Goal: Information Seeking & Learning: Find contact information

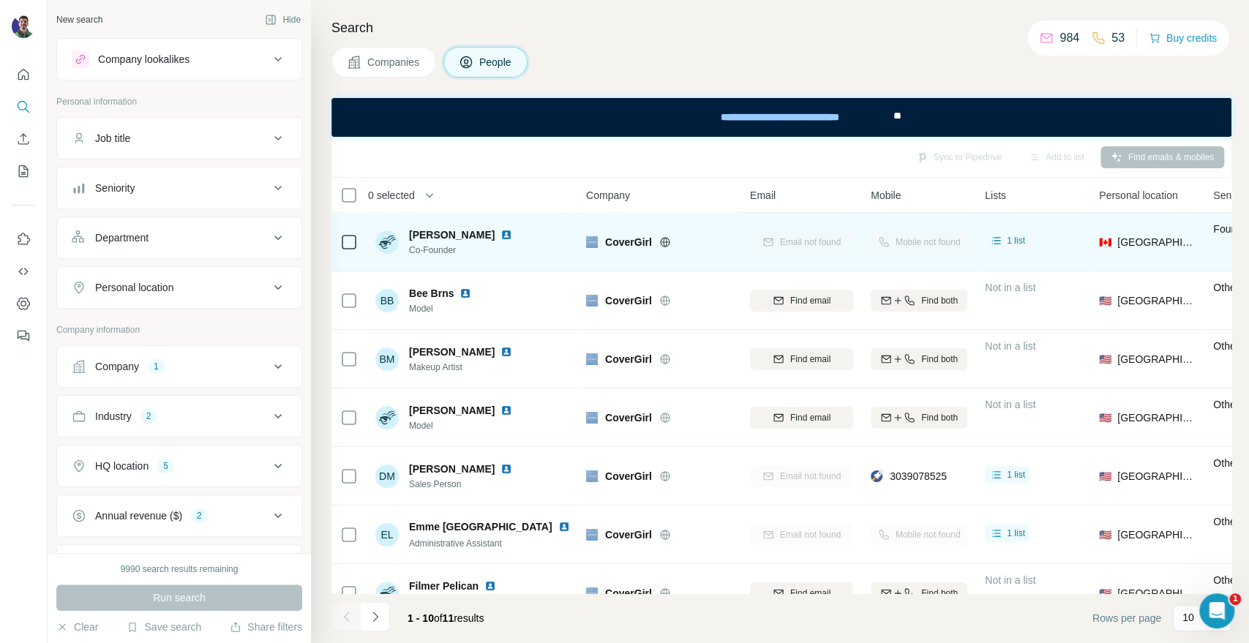
click at [661, 247] on icon at bounding box center [665, 242] width 12 height 12
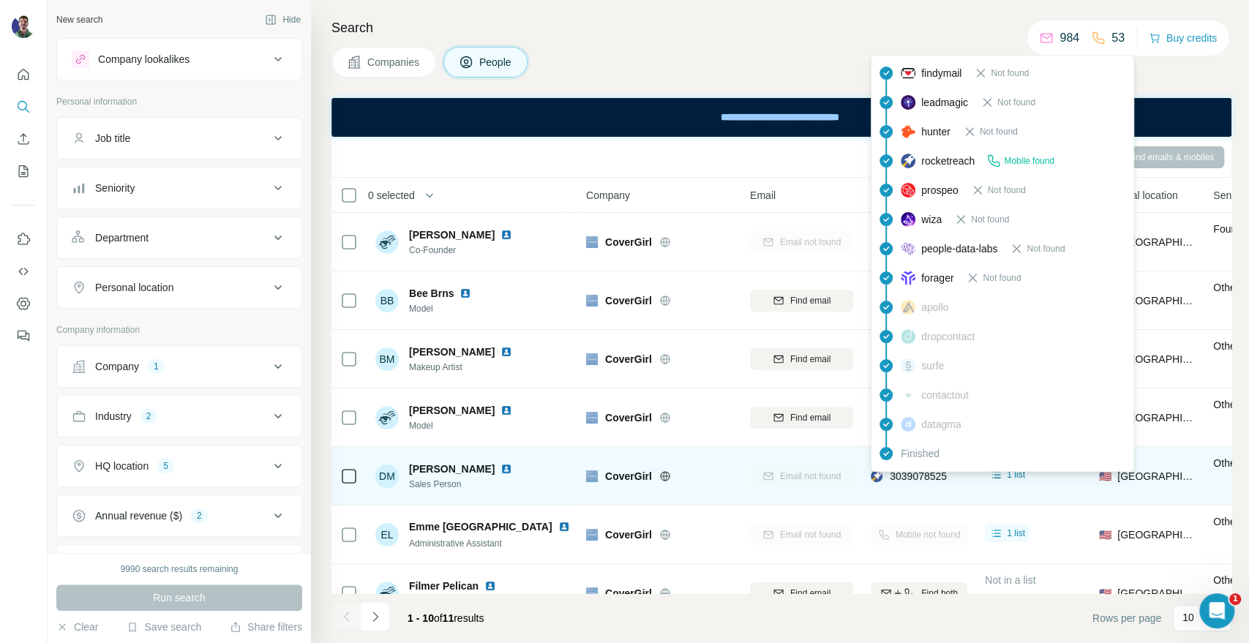
click at [919, 475] on span "3039078525" at bounding box center [917, 476] width 57 height 12
click at [919, 473] on span "3039078525" at bounding box center [917, 476] width 57 height 12
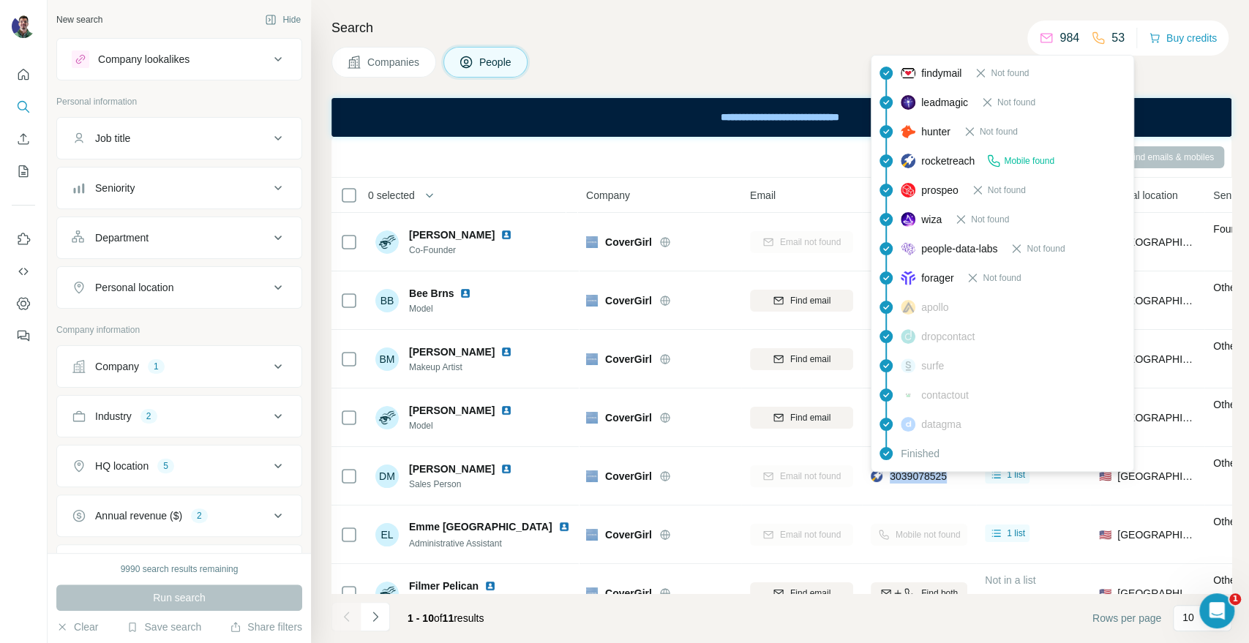
copy tr "3039078525"
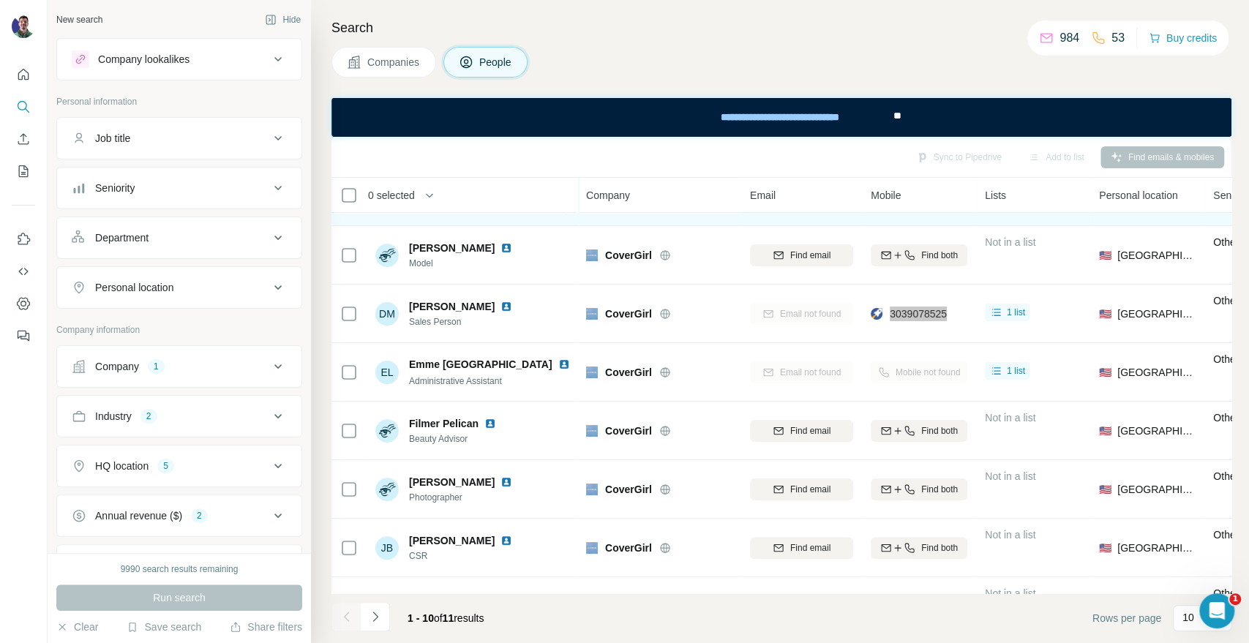
scroll to position [212, 0]
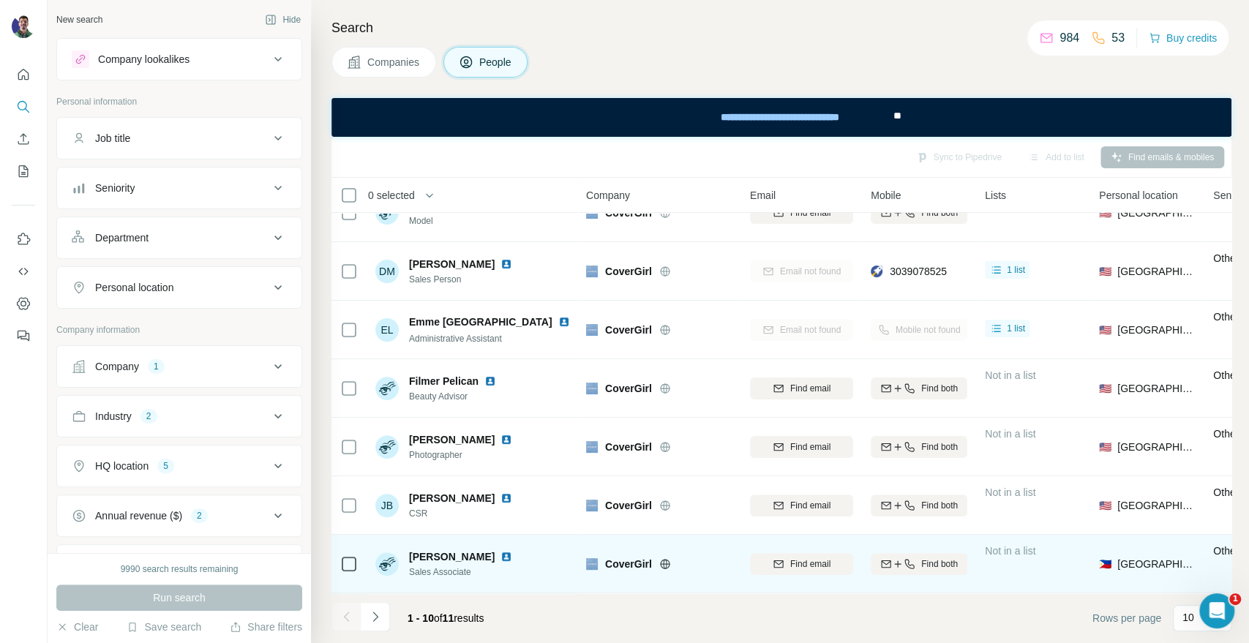
drag, startPoint x: 909, startPoint y: 567, endPoint x: 911, endPoint y: 559, distance: 8.2
click at [909, 567] on div "Find both" at bounding box center [918, 563] width 97 height 40
click at [911, 558] on icon "button" at bounding box center [909, 564] width 12 height 12
click at [358, 626] on div at bounding box center [345, 616] width 29 height 29
click at [363, 626] on button "Navigate to next page" at bounding box center [375, 616] width 29 height 29
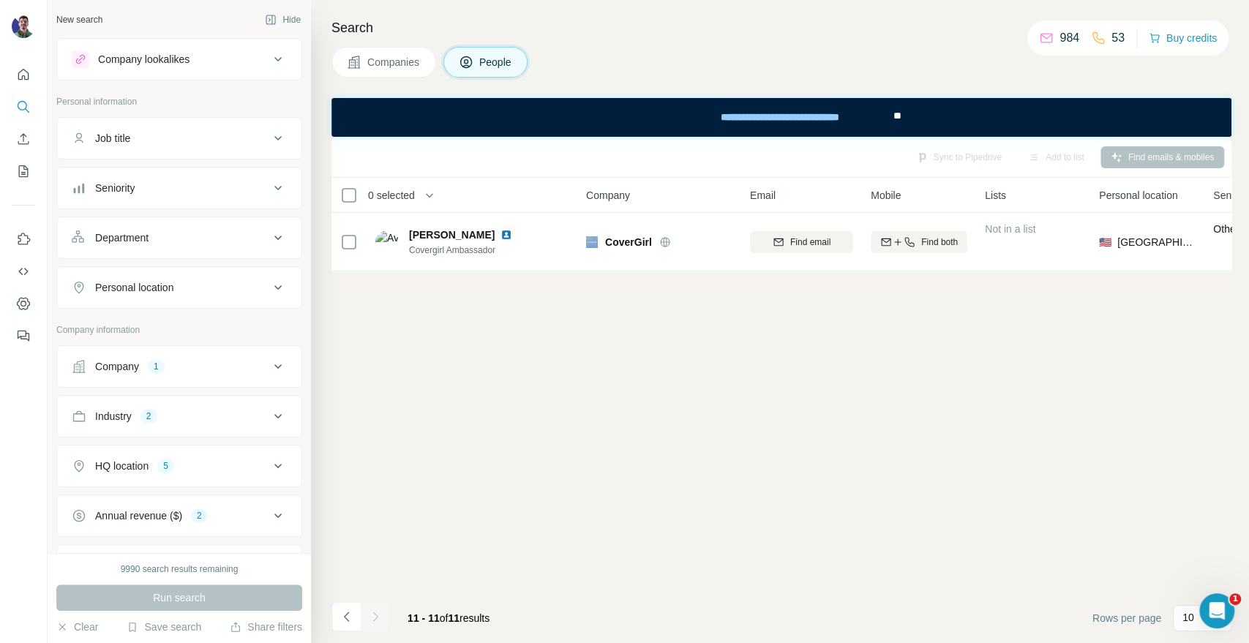
scroll to position [0, 0]
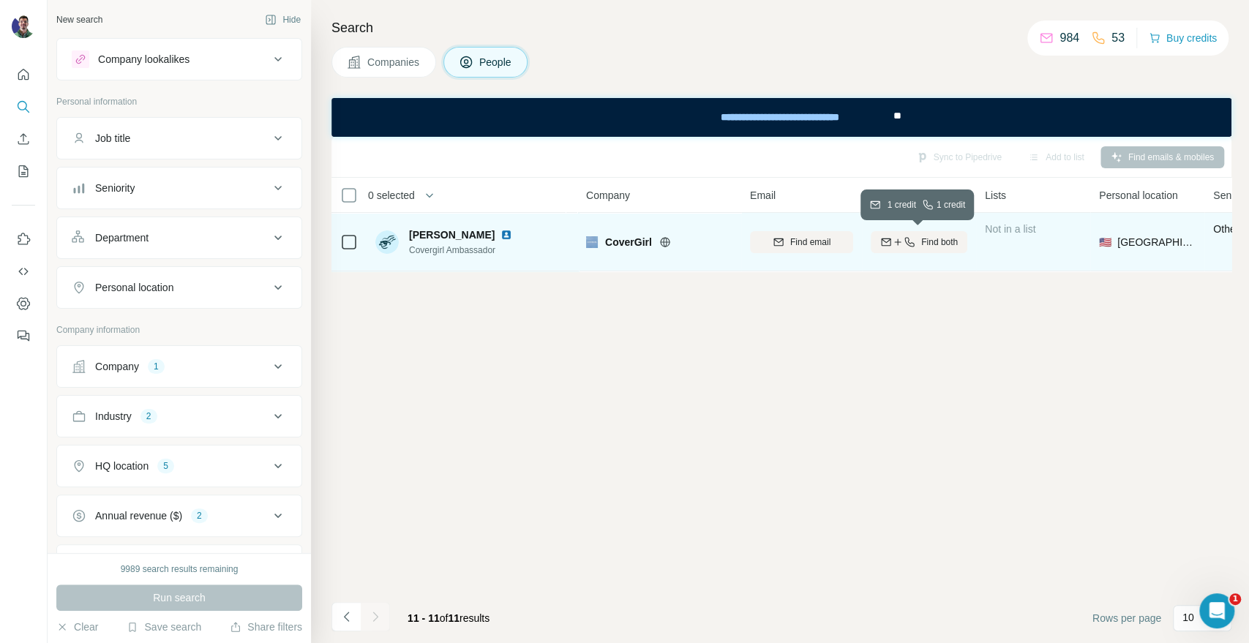
click at [905, 242] on icon "button" at bounding box center [909, 242] width 12 height 12
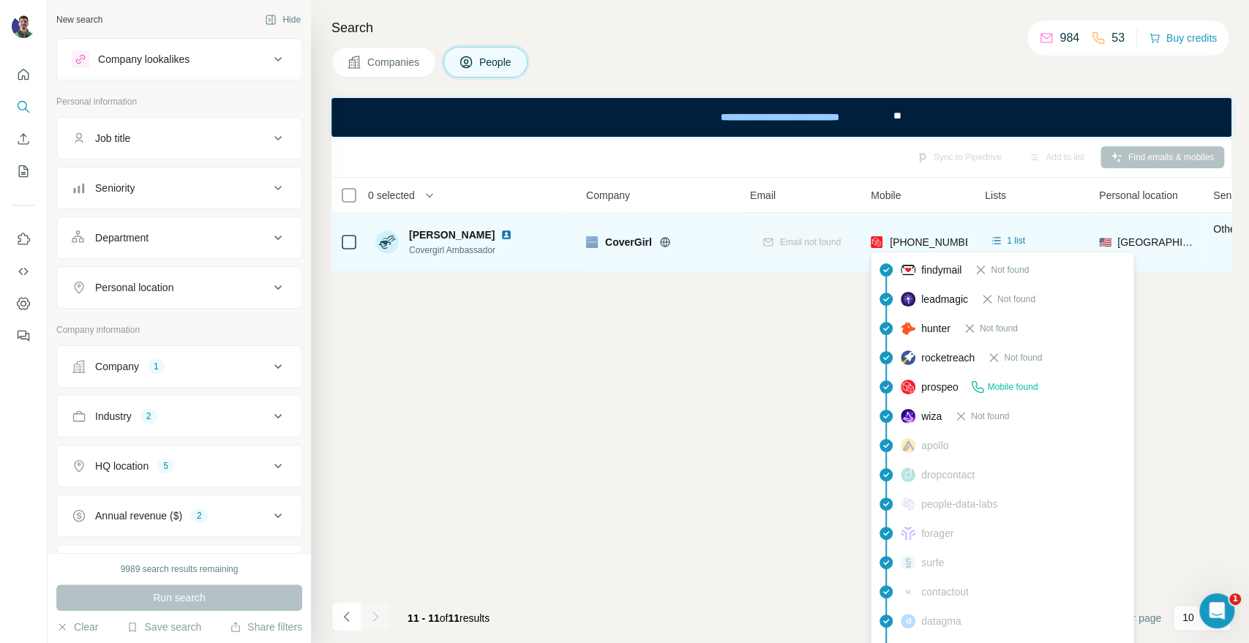
click at [887, 240] on div "+12063847034" at bounding box center [919, 242] width 99 height 15
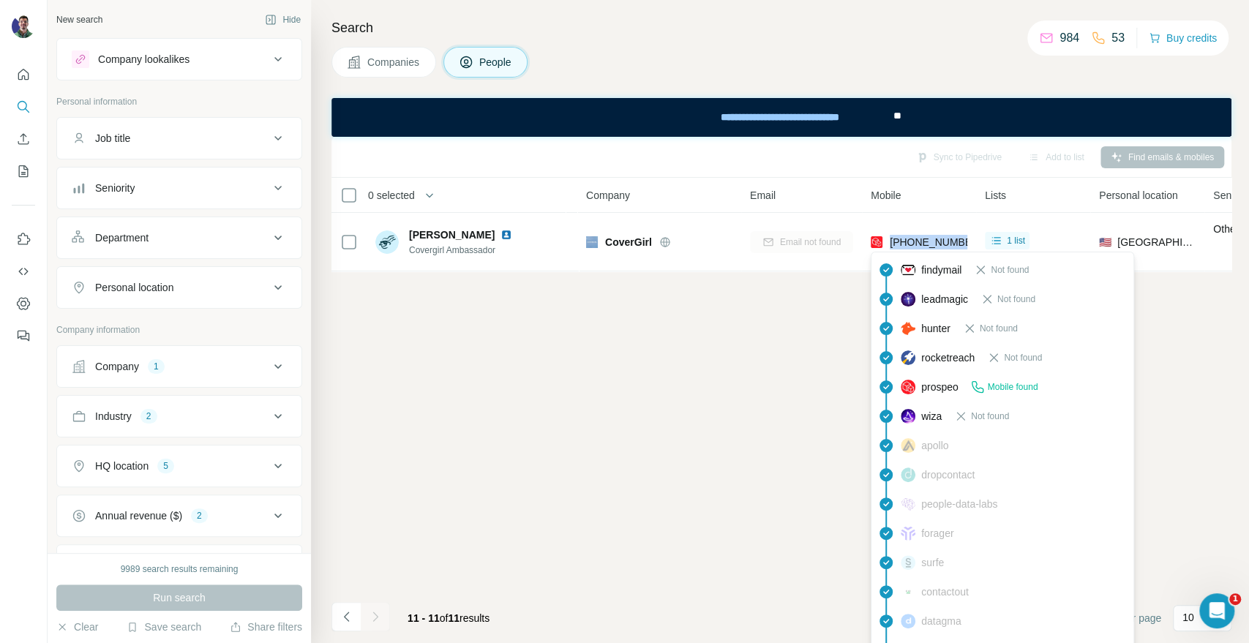
copy tr "+12063847034"
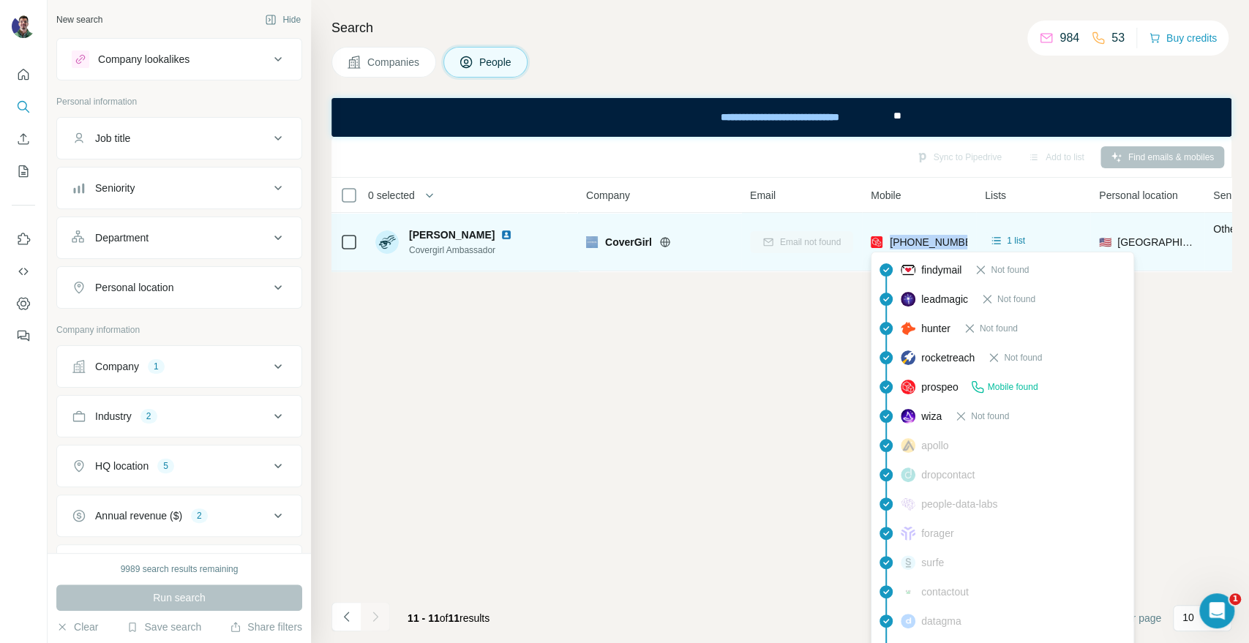
click at [915, 245] on span "+12063847034" at bounding box center [935, 242] width 92 height 12
click at [911, 241] on span "+12063847034" at bounding box center [935, 242] width 92 height 12
click at [909, 241] on span "+12063847034" at bounding box center [935, 242] width 92 height 12
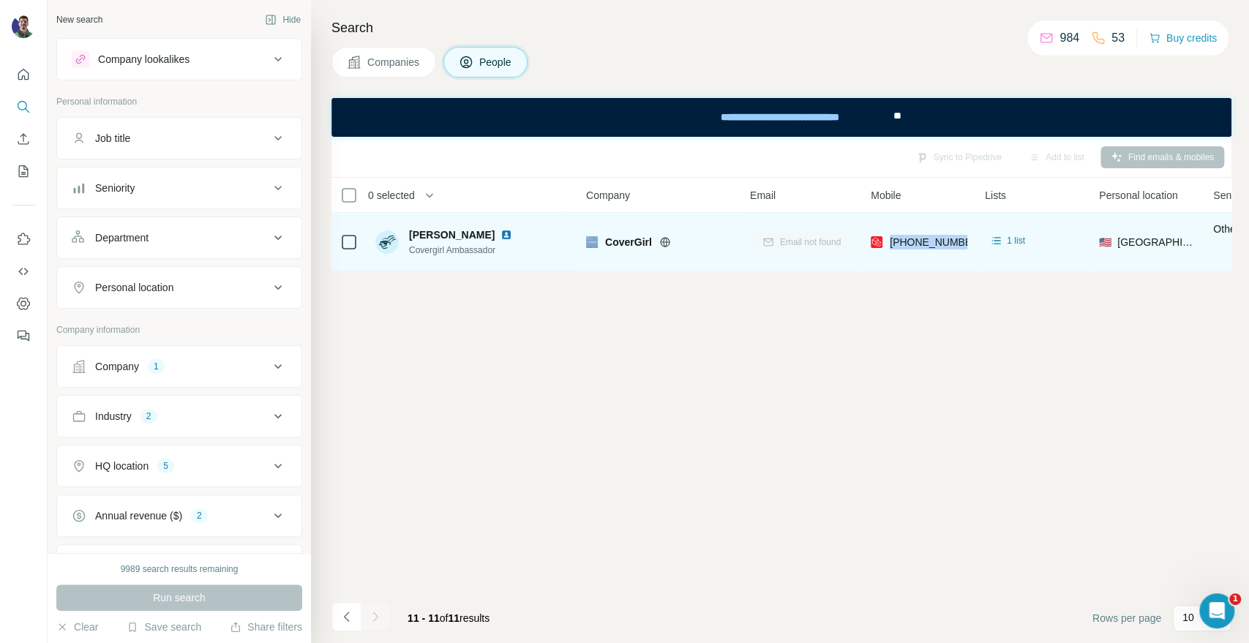
copy tr "+12063847034"
drag, startPoint x: 450, startPoint y: 236, endPoint x: 394, endPoint y: 236, distance: 55.6
click at [394, 236] on div "Madison Chew Covergirl Ambassador" at bounding box center [446, 241] width 143 height 29
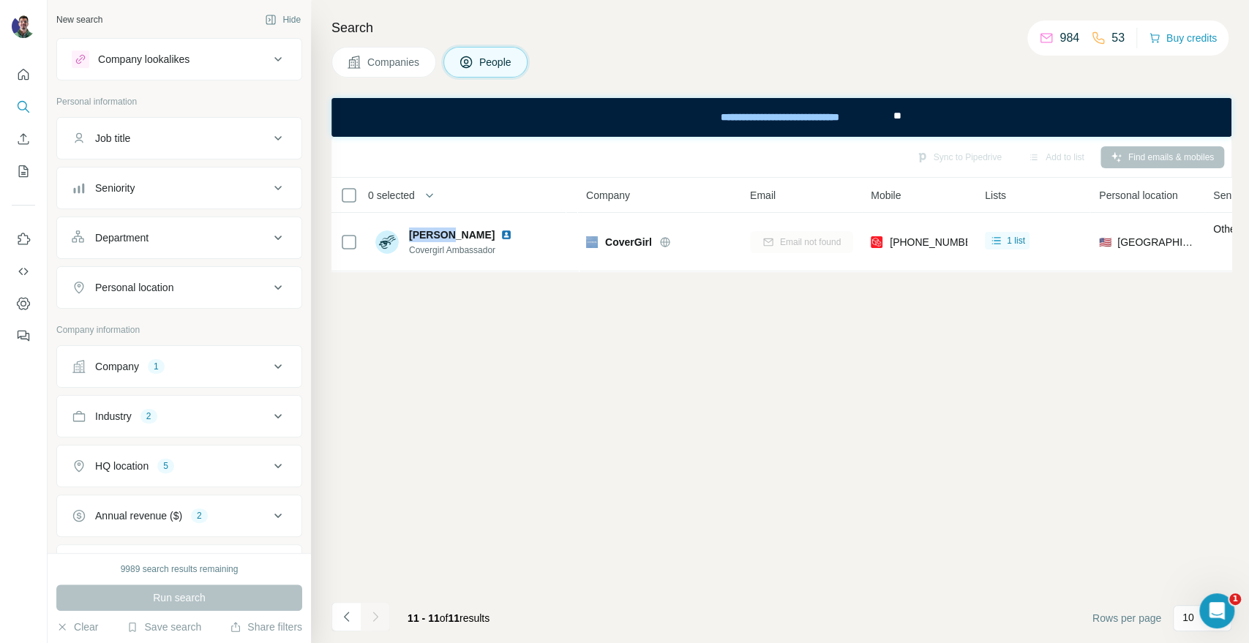
copy div "Madison"
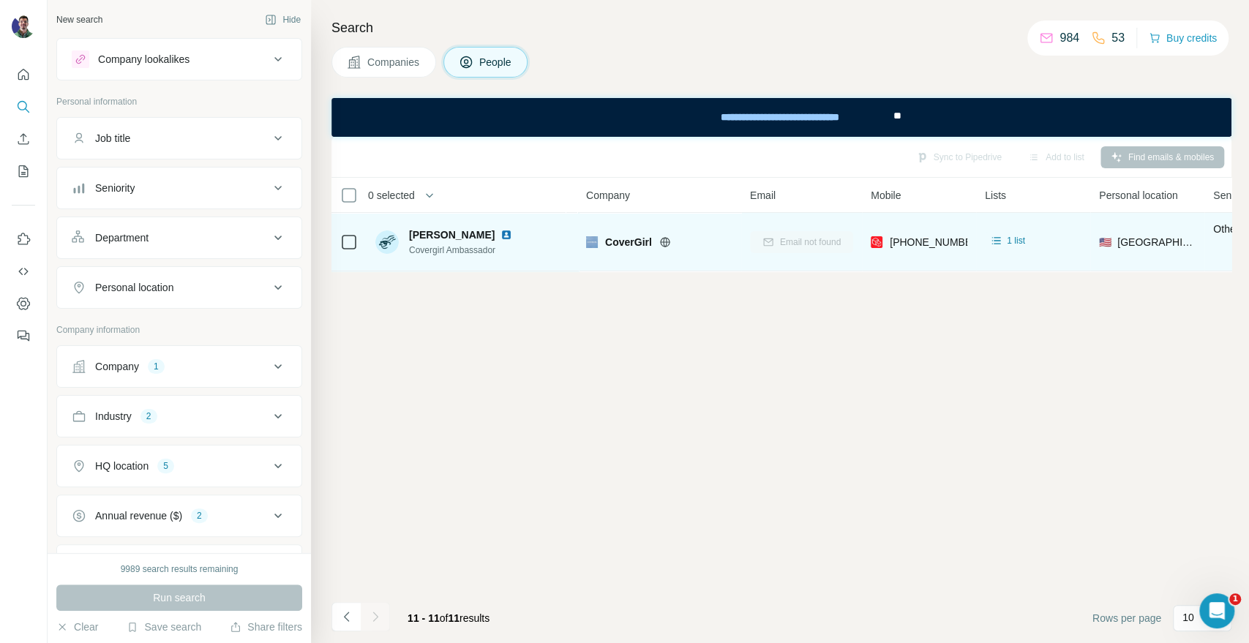
click at [618, 243] on span "CoverGirl" at bounding box center [628, 242] width 47 height 15
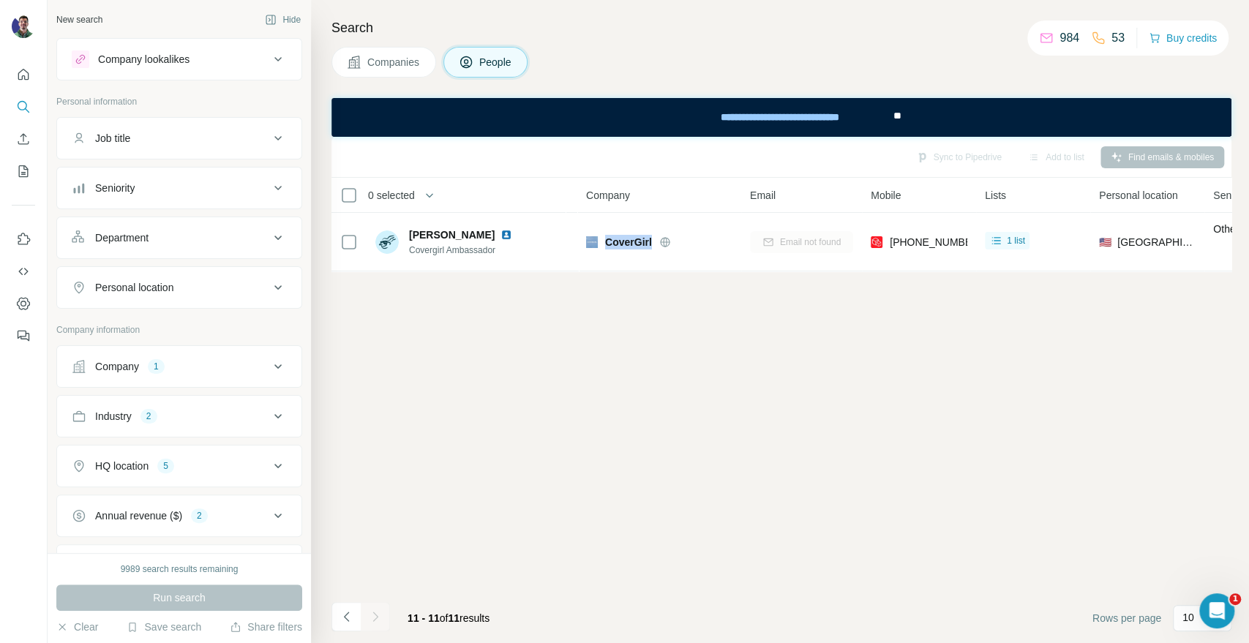
copy div "CoverGirl"
click at [411, 68] on span "Companies" at bounding box center [393, 62] width 53 height 15
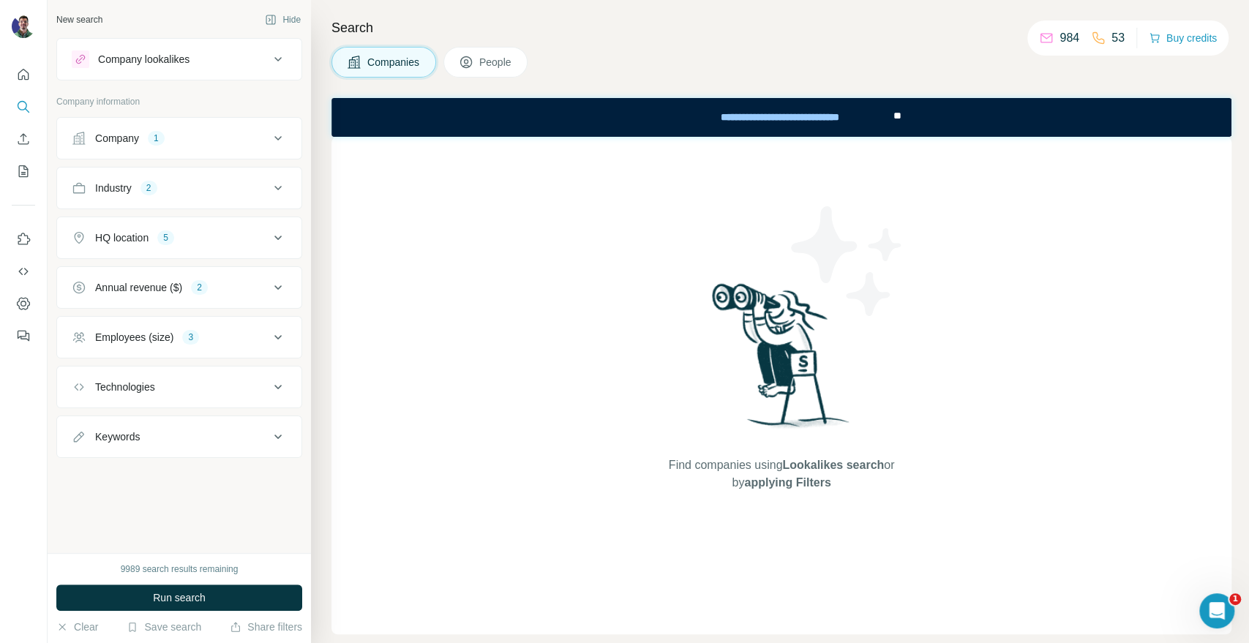
click at [186, 139] on div "Company 1" at bounding box center [170, 138] width 197 height 15
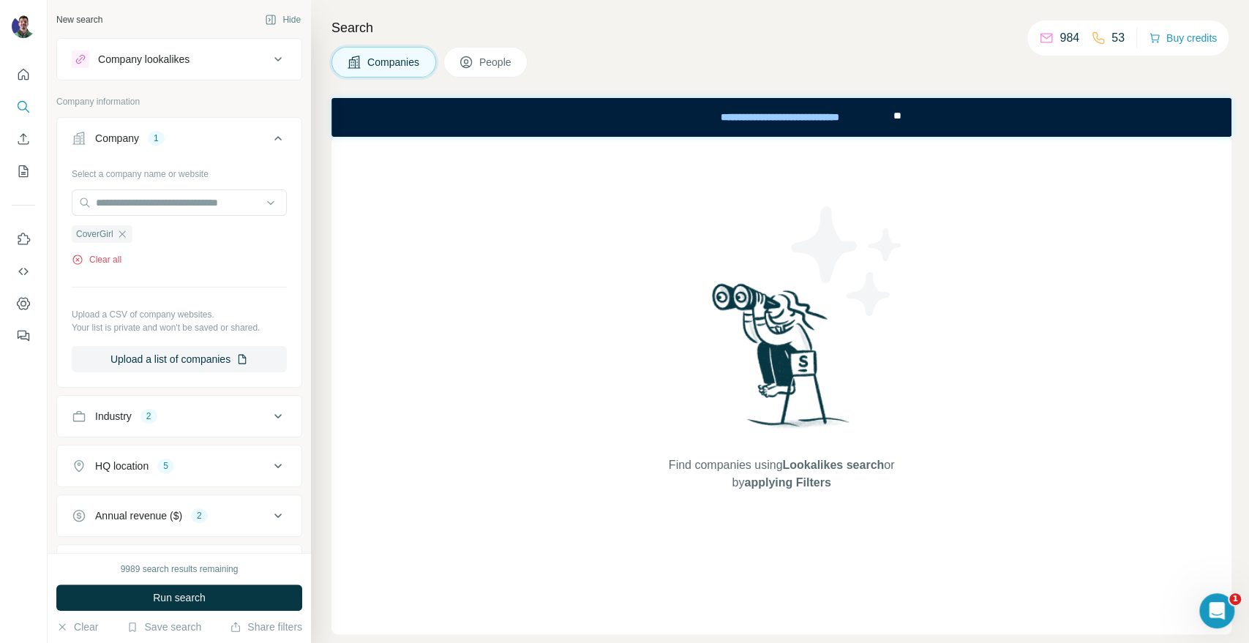
click at [91, 260] on button "Clear all" at bounding box center [97, 259] width 50 height 13
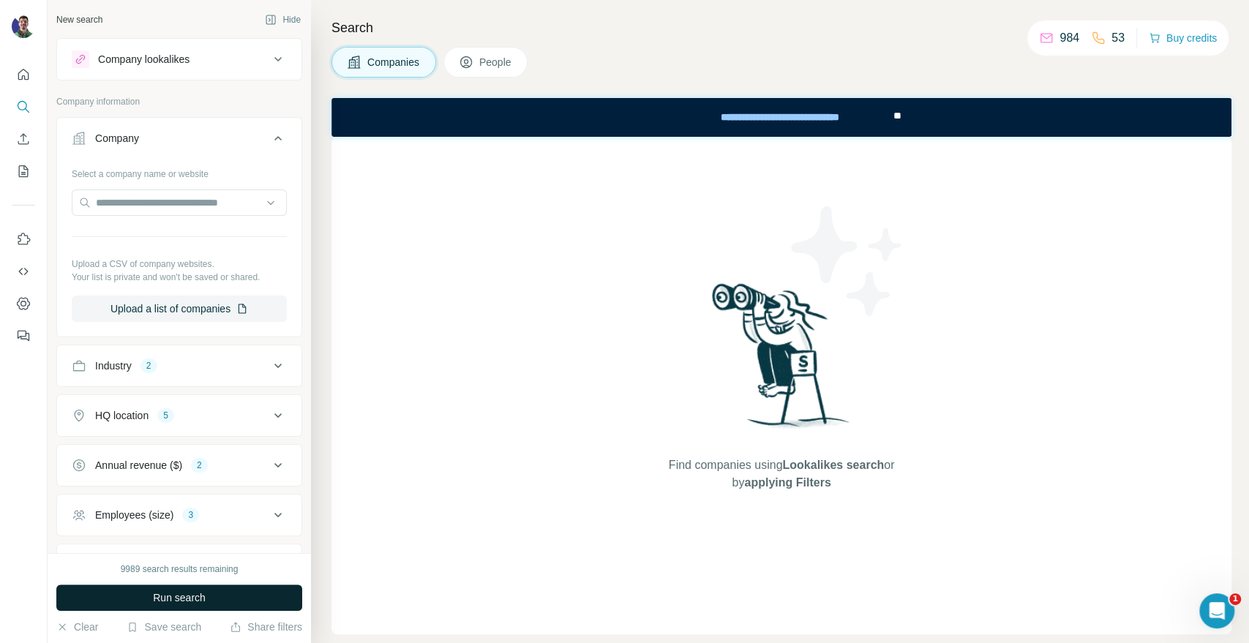
click at [136, 597] on button "Run search" at bounding box center [179, 597] width 246 height 26
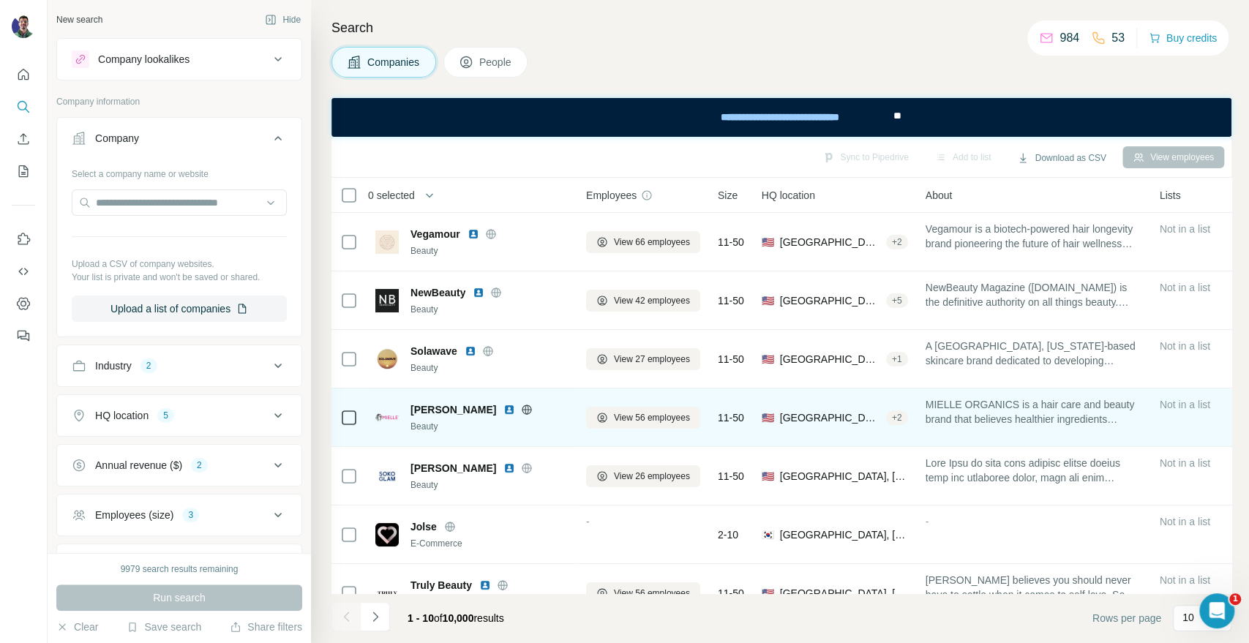
scroll to position [212, 0]
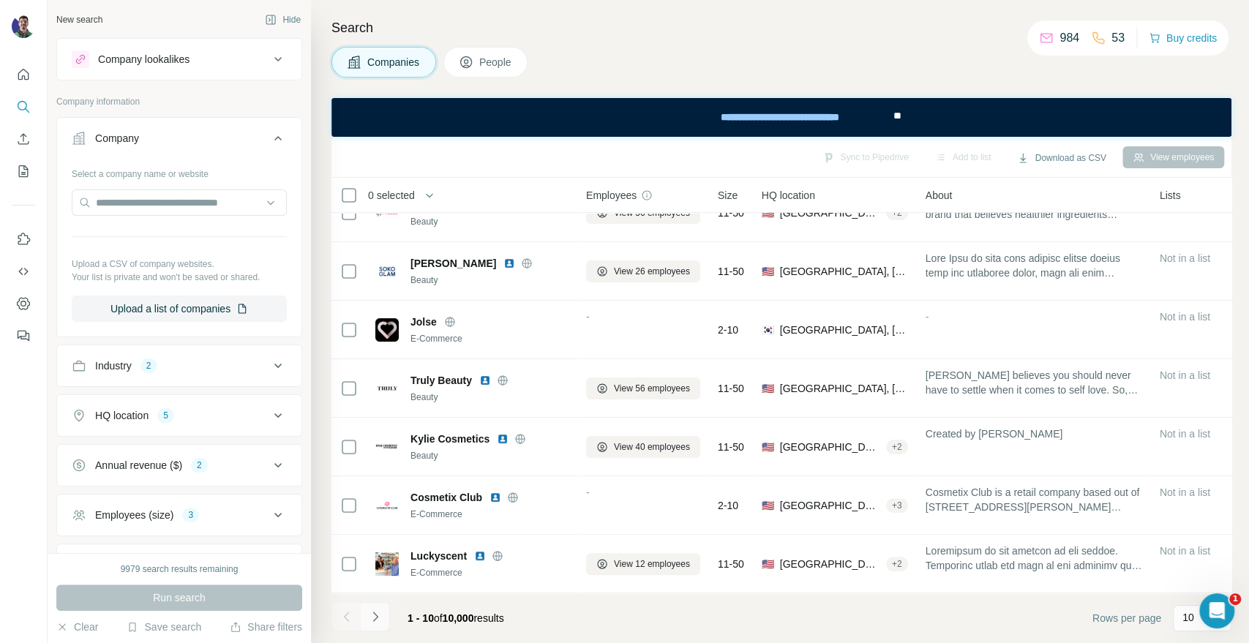
click at [380, 621] on icon "Navigate to next page" at bounding box center [375, 616] width 15 height 15
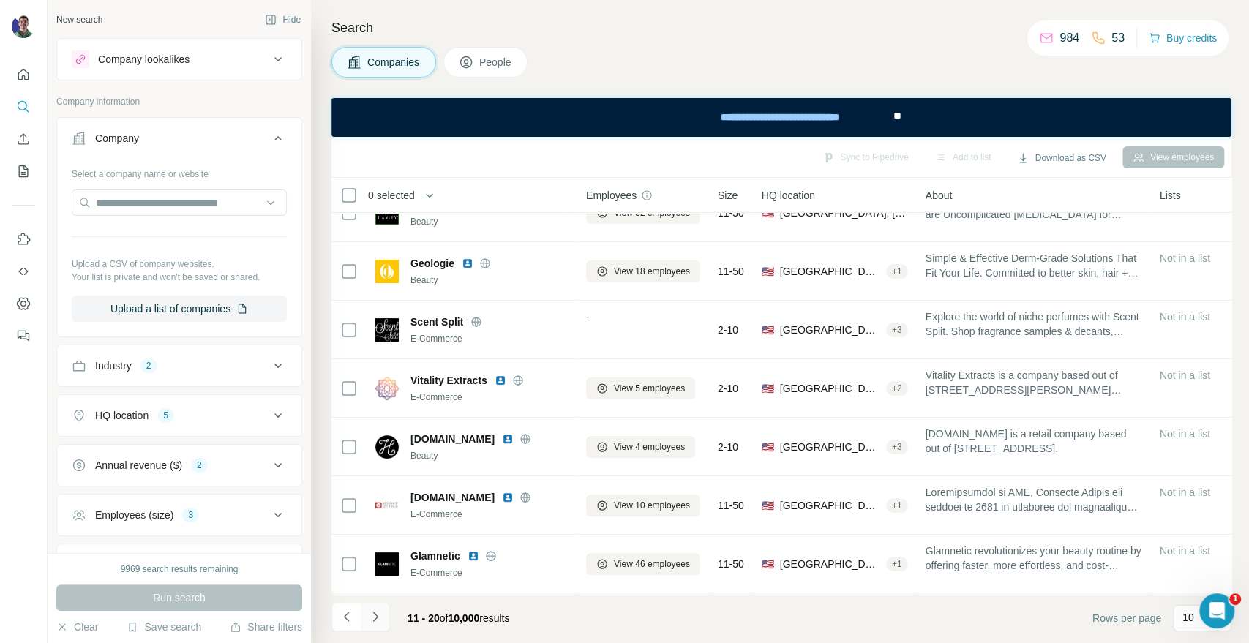
click at [380, 617] on icon "Navigate to next page" at bounding box center [375, 616] width 15 height 15
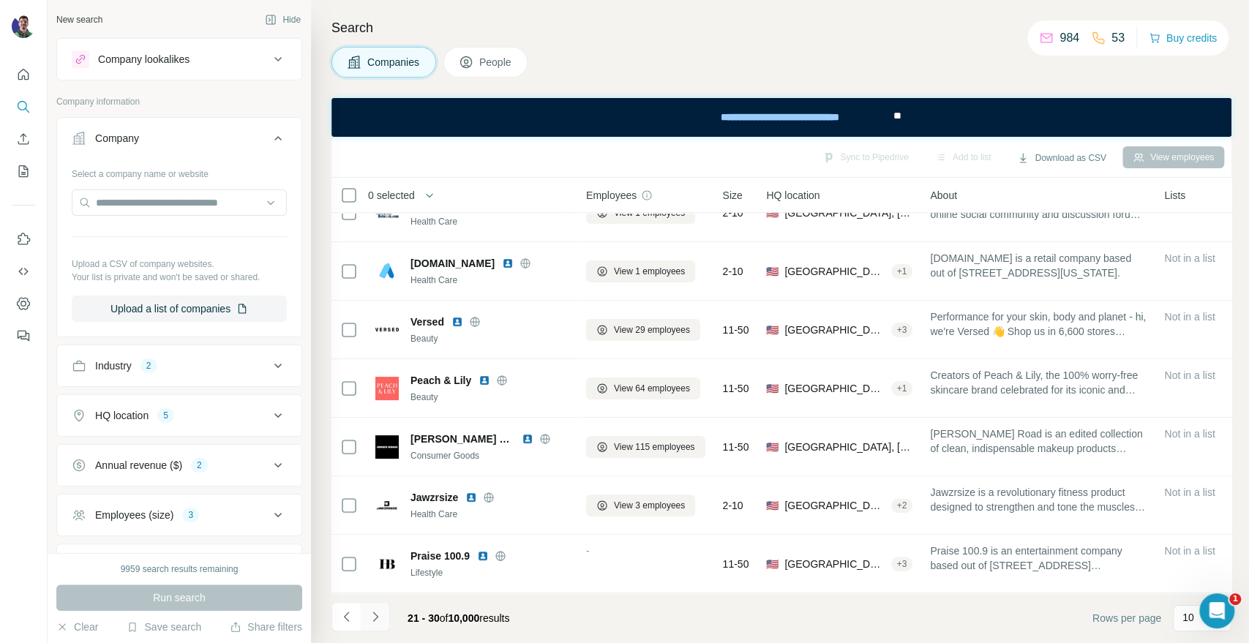
click at [379, 614] on icon "Navigate to next page" at bounding box center [375, 616] width 15 height 15
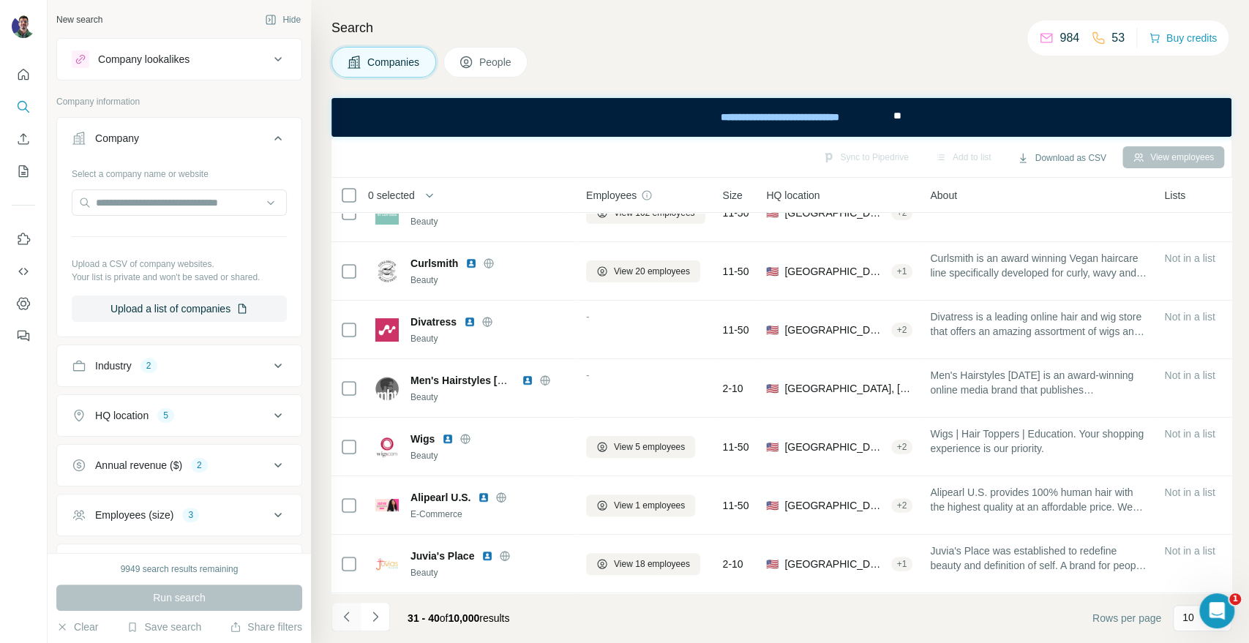
click at [341, 614] on icon "Navigate to previous page" at bounding box center [346, 616] width 15 height 15
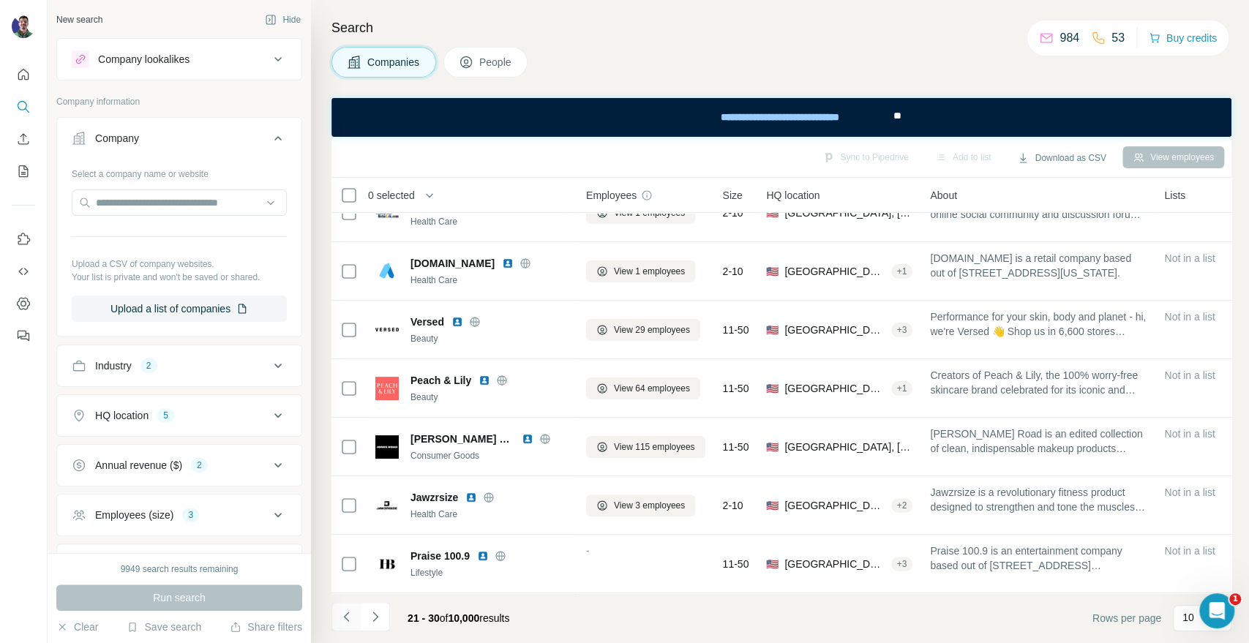
click at [341, 614] on icon "Navigate to previous page" at bounding box center [346, 616] width 15 height 15
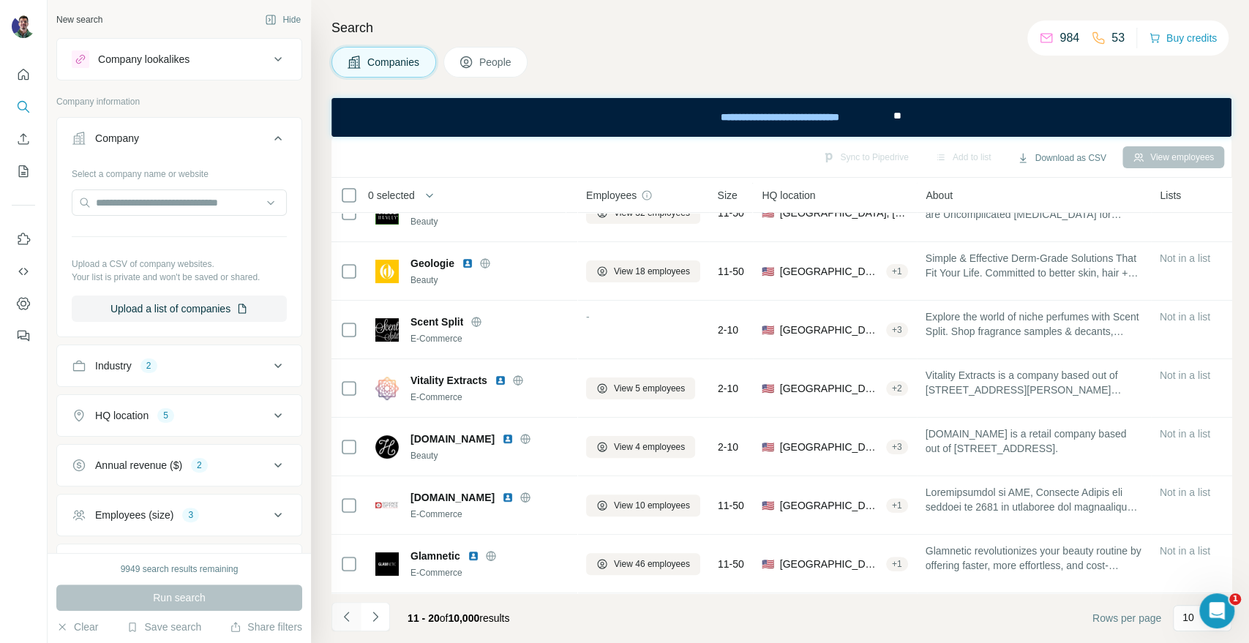
click at [341, 614] on icon "Navigate to previous page" at bounding box center [346, 616] width 15 height 15
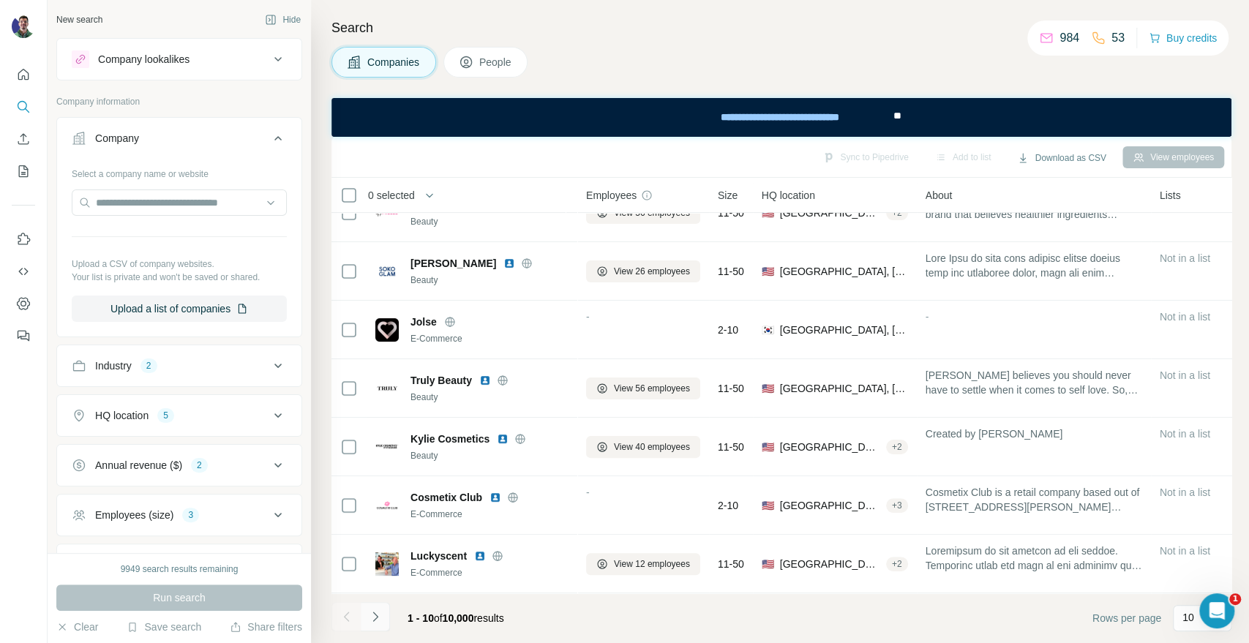
click at [375, 619] on icon "Navigate to next page" at bounding box center [374, 617] width 5 height 10
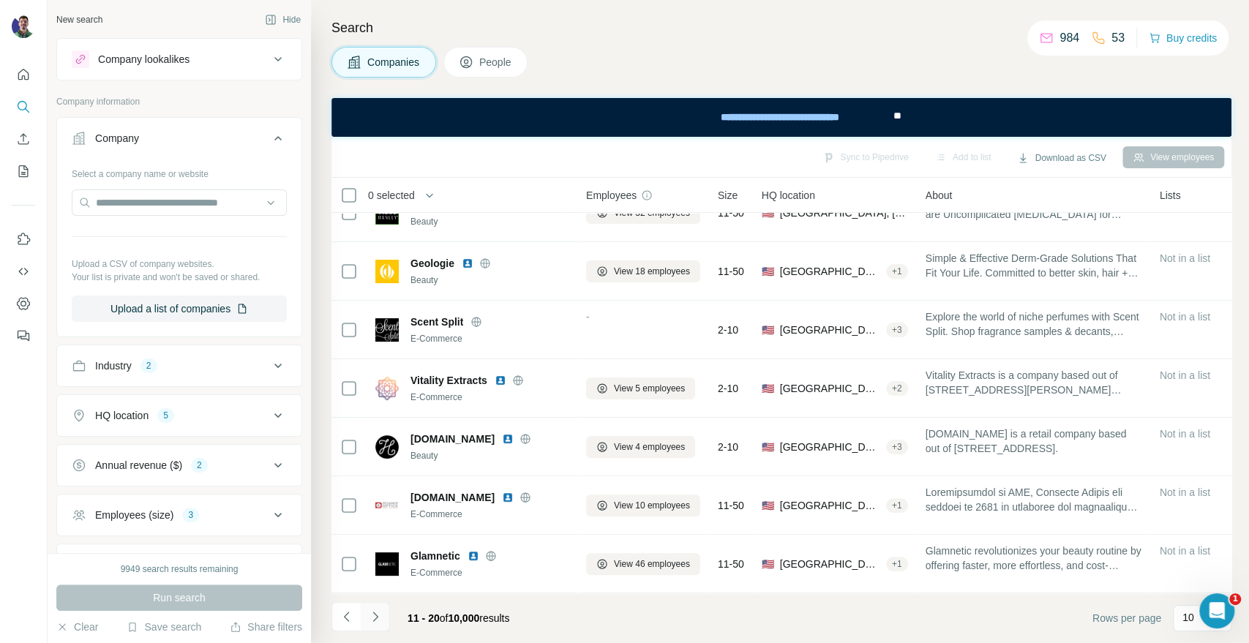
click at [375, 619] on icon "Navigate to next page" at bounding box center [374, 617] width 5 height 10
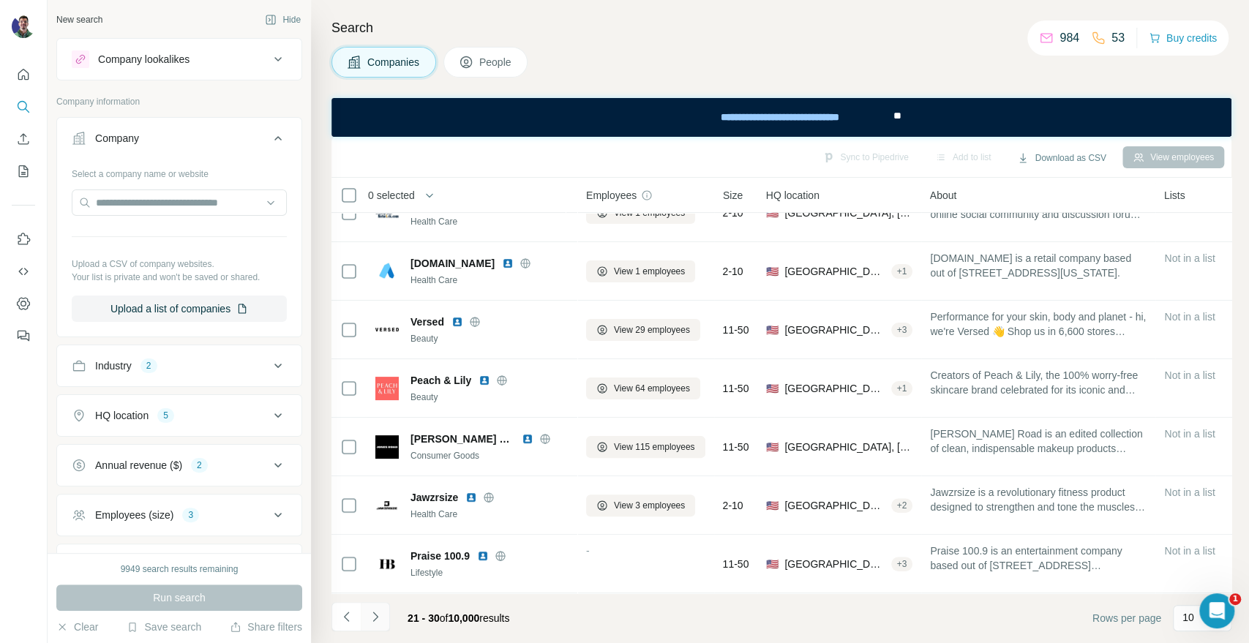
click at [375, 619] on icon "Navigate to next page" at bounding box center [374, 617] width 5 height 10
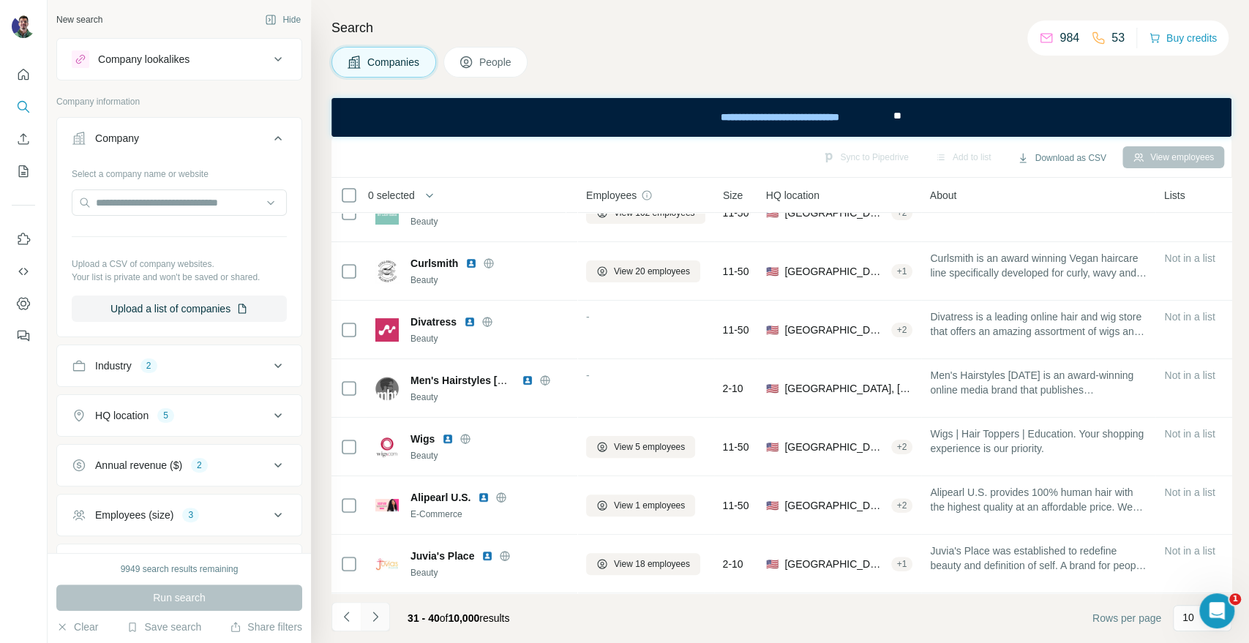
click at [375, 618] on icon "Navigate to next page" at bounding box center [374, 617] width 5 height 10
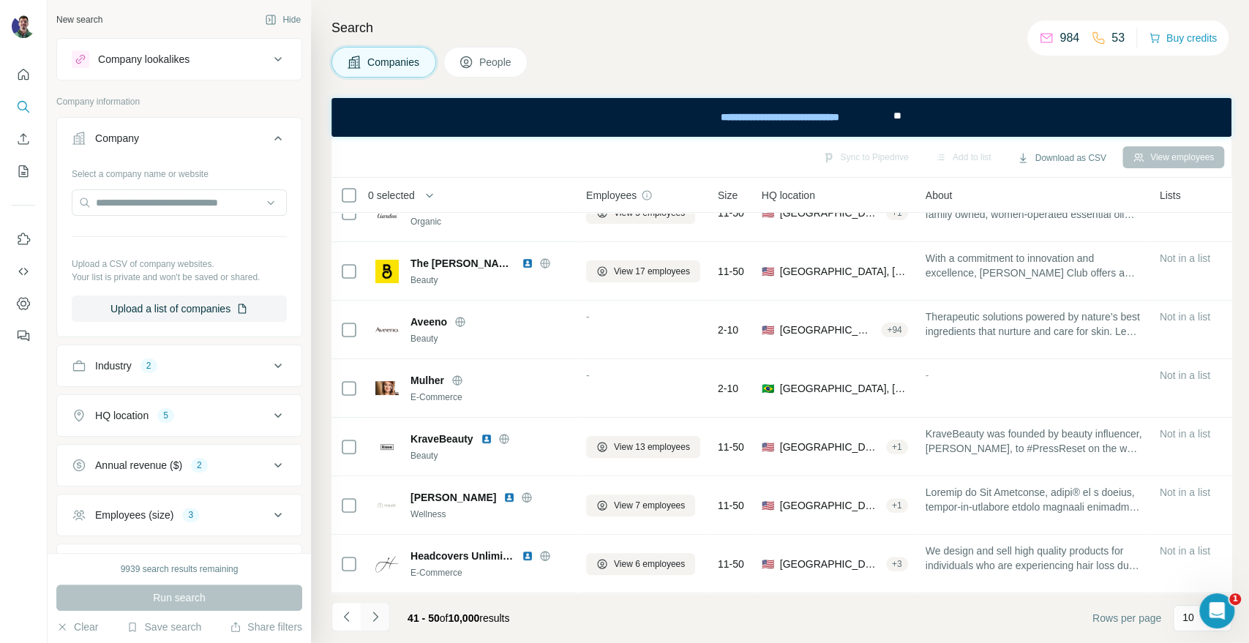
click at [375, 618] on icon "Navigate to next page" at bounding box center [374, 617] width 5 height 10
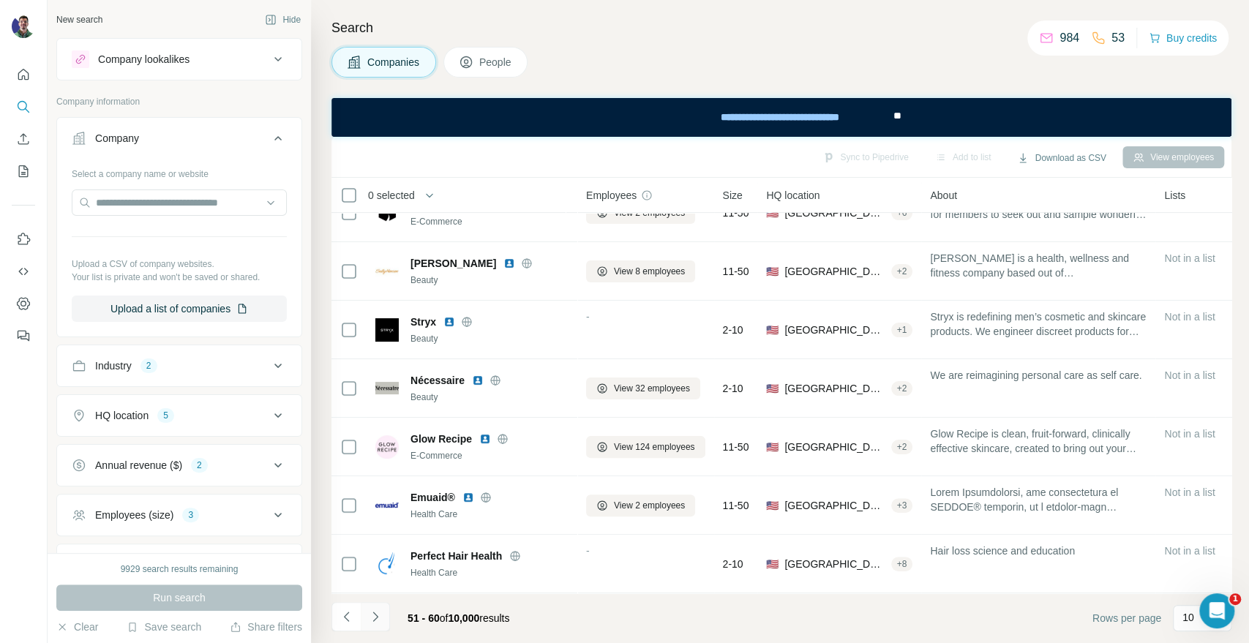
click at [364, 616] on button "Navigate to next page" at bounding box center [375, 616] width 29 height 29
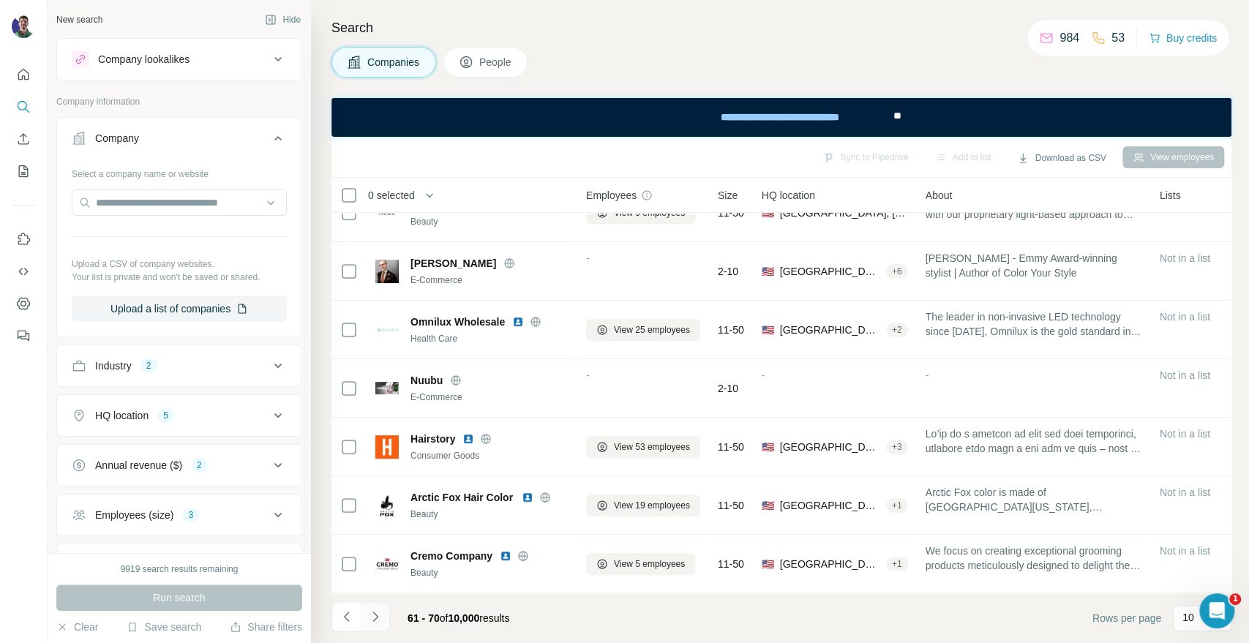
click at [375, 617] on icon "Navigate to next page" at bounding box center [375, 616] width 15 height 15
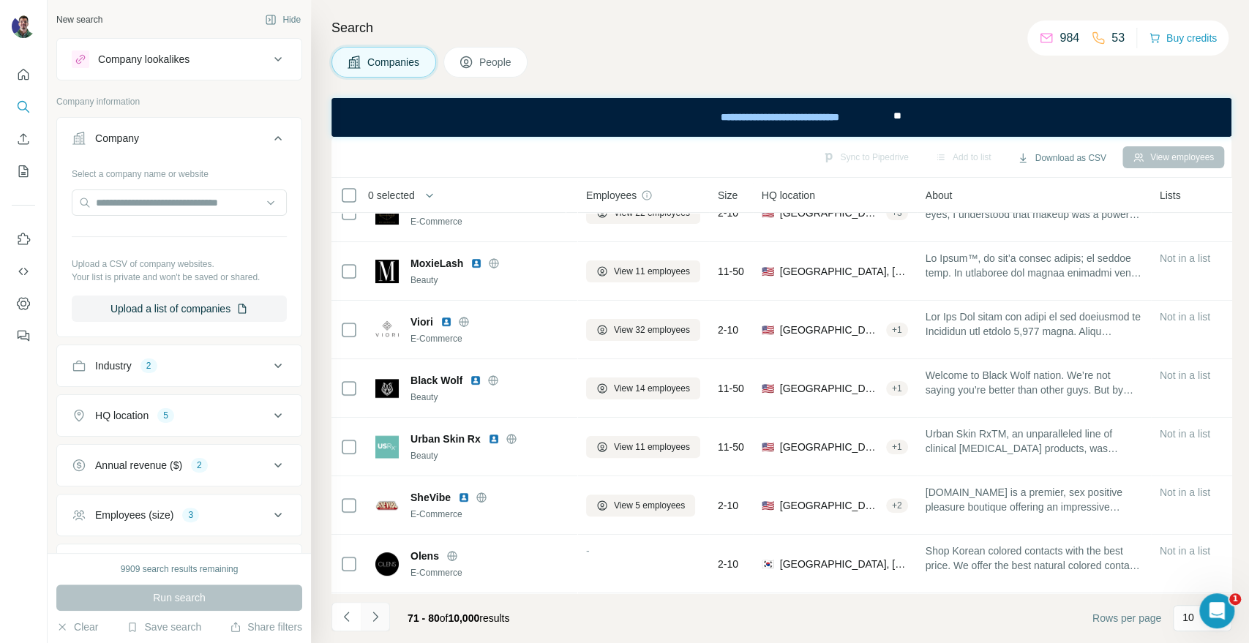
click at [382, 614] on button "Navigate to next page" at bounding box center [375, 616] width 29 height 29
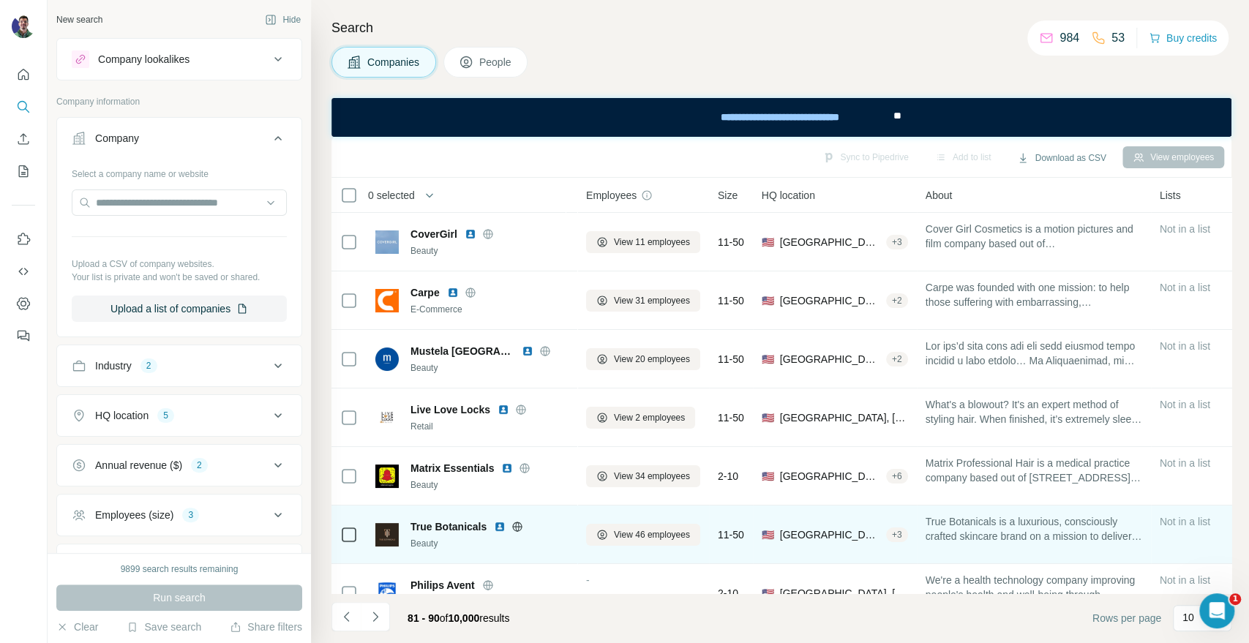
scroll to position [0, 0]
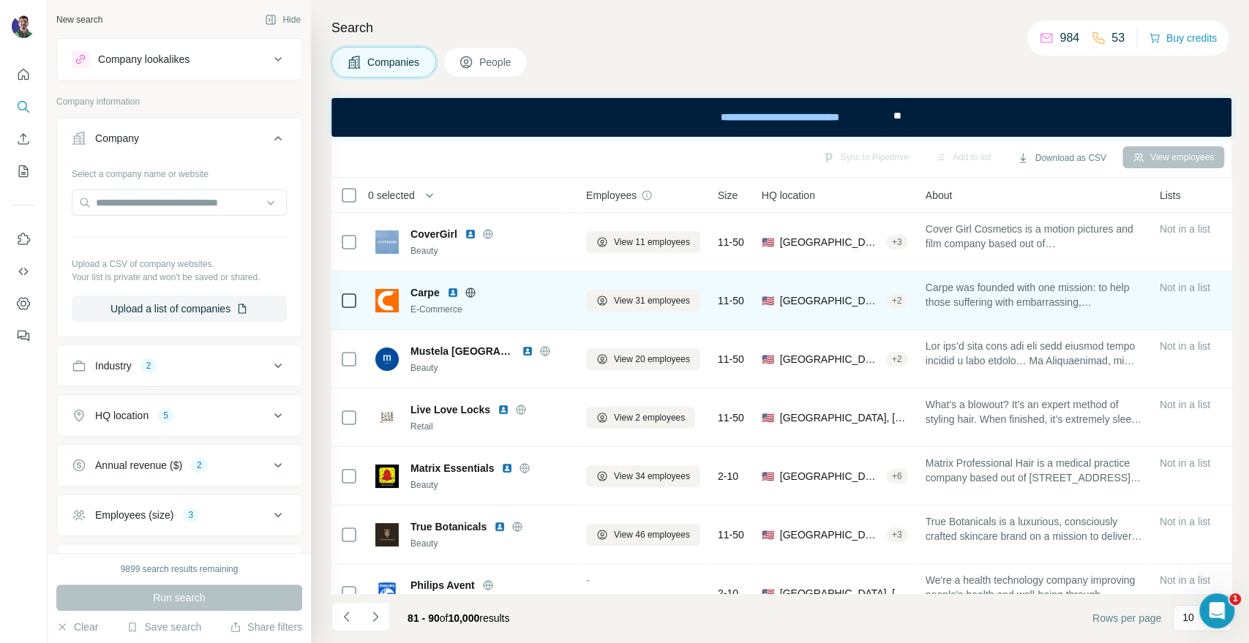
click at [470, 291] on icon at bounding box center [470, 293] width 12 height 12
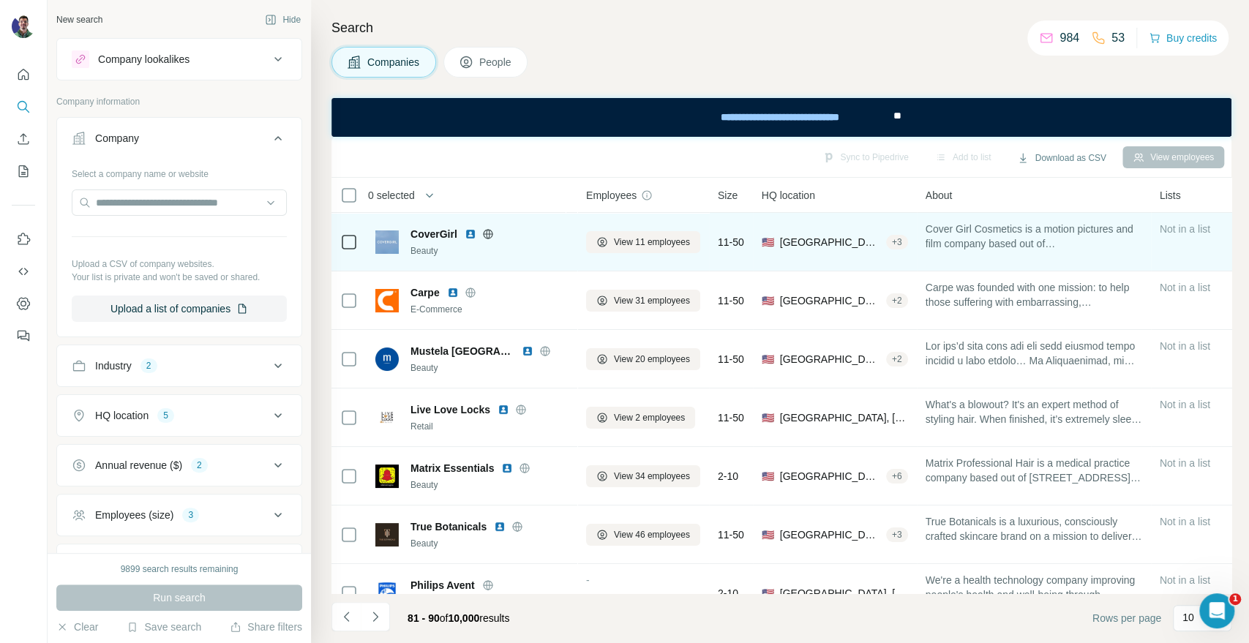
click at [485, 236] on icon at bounding box center [488, 234] width 10 height 10
click at [493, 230] on icon at bounding box center [488, 234] width 12 height 12
click at [492, 236] on icon at bounding box center [488, 234] width 12 height 12
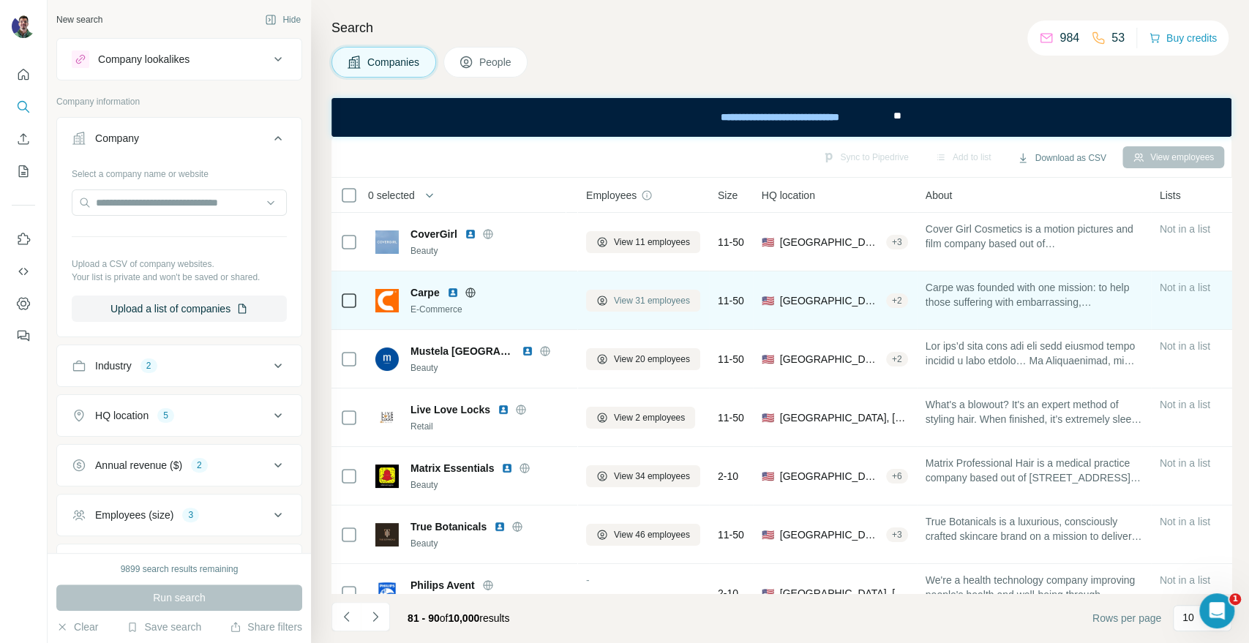
click at [622, 308] on button "View 31 employees" at bounding box center [643, 301] width 114 height 22
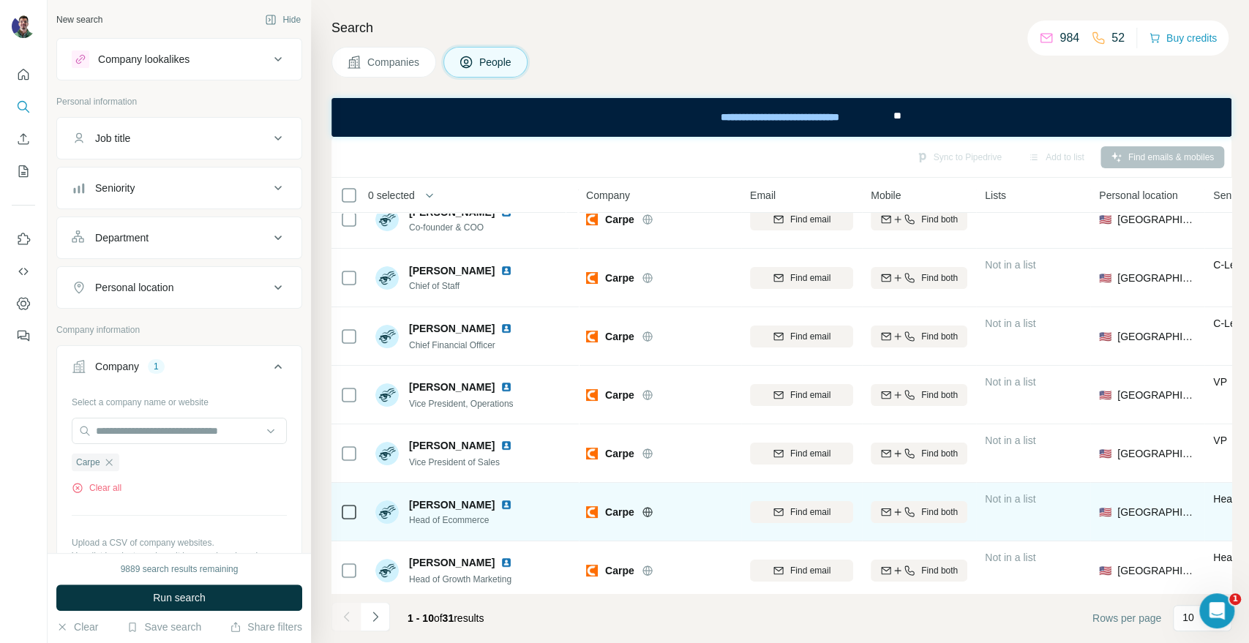
scroll to position [162, 0]
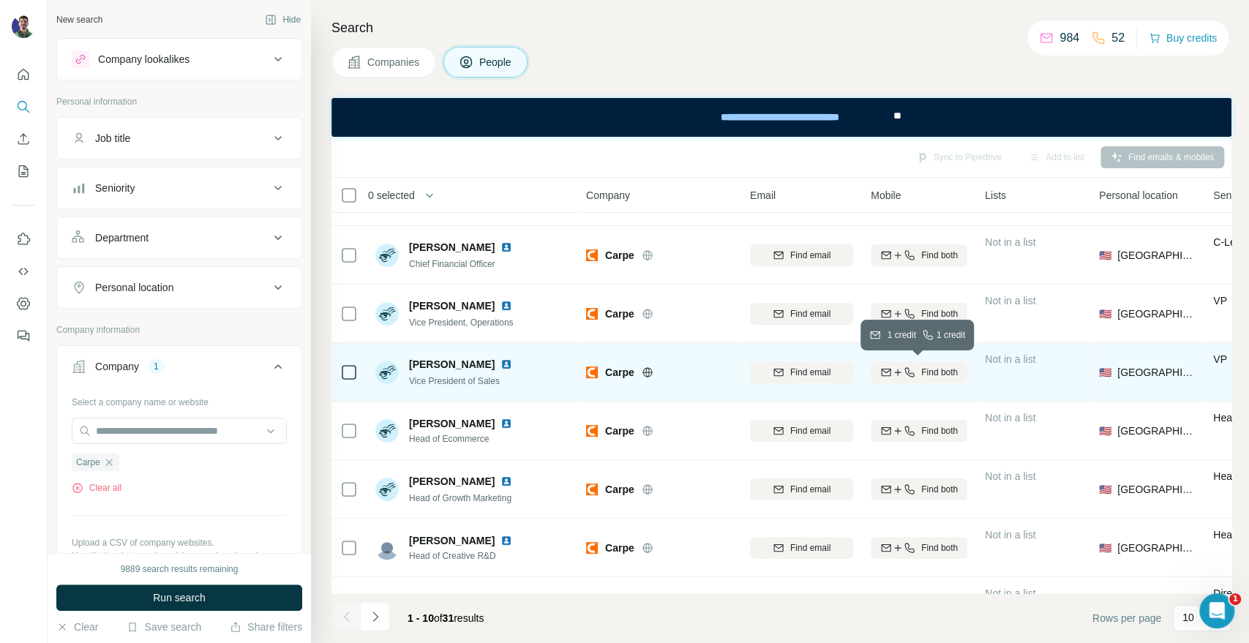
click at [921, 369] on span "Find both" at bounding box center [939, 372] width 37 height 13
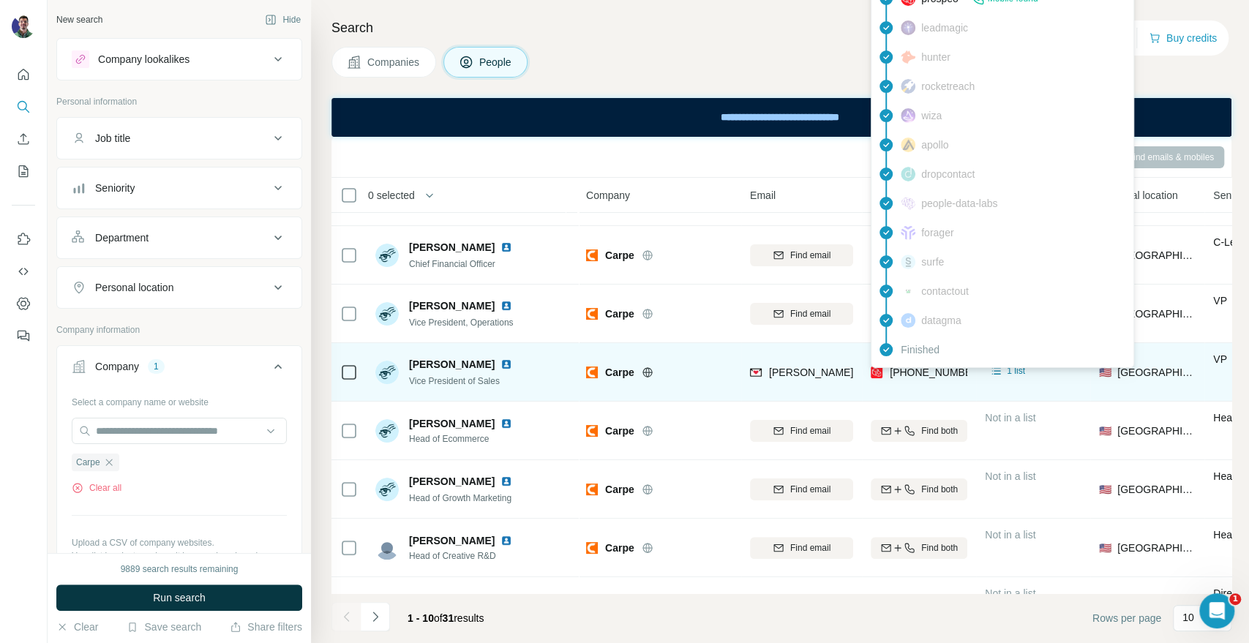
click at [903, 367] on span "+15103843323" at bounding box center [935, 372] width 92 height 12
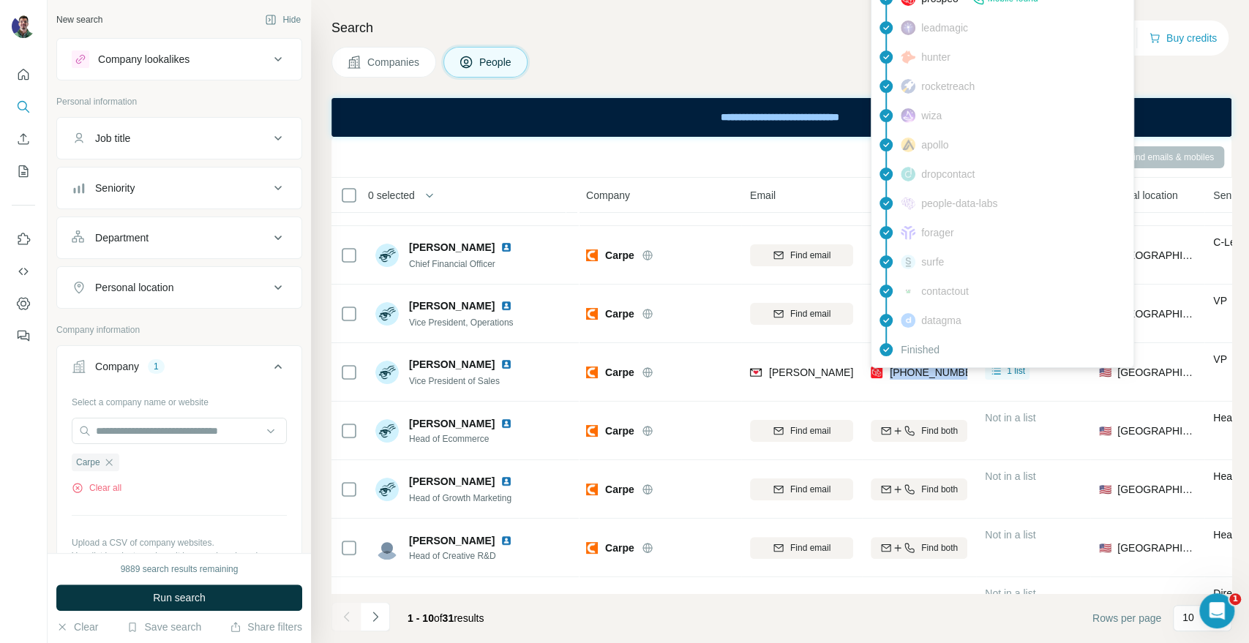
copy tr "+15103843323"
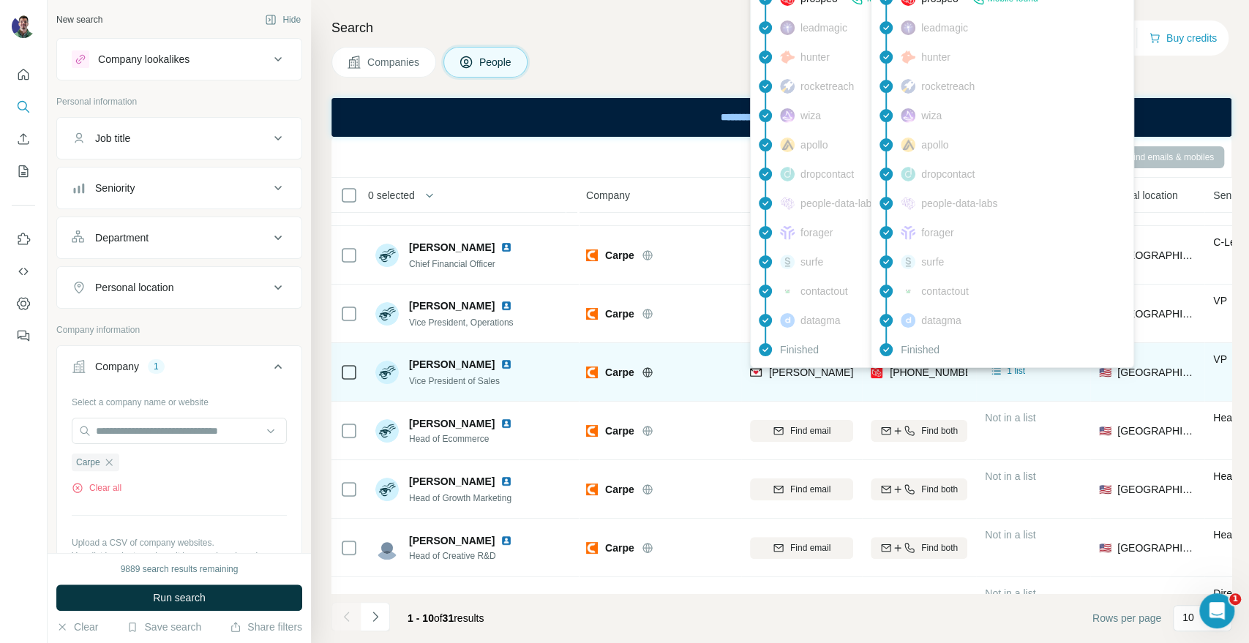
click at [779, 372] on span "jill@mycarpe.com" at bounding box center [897, 372] width 257 height 12
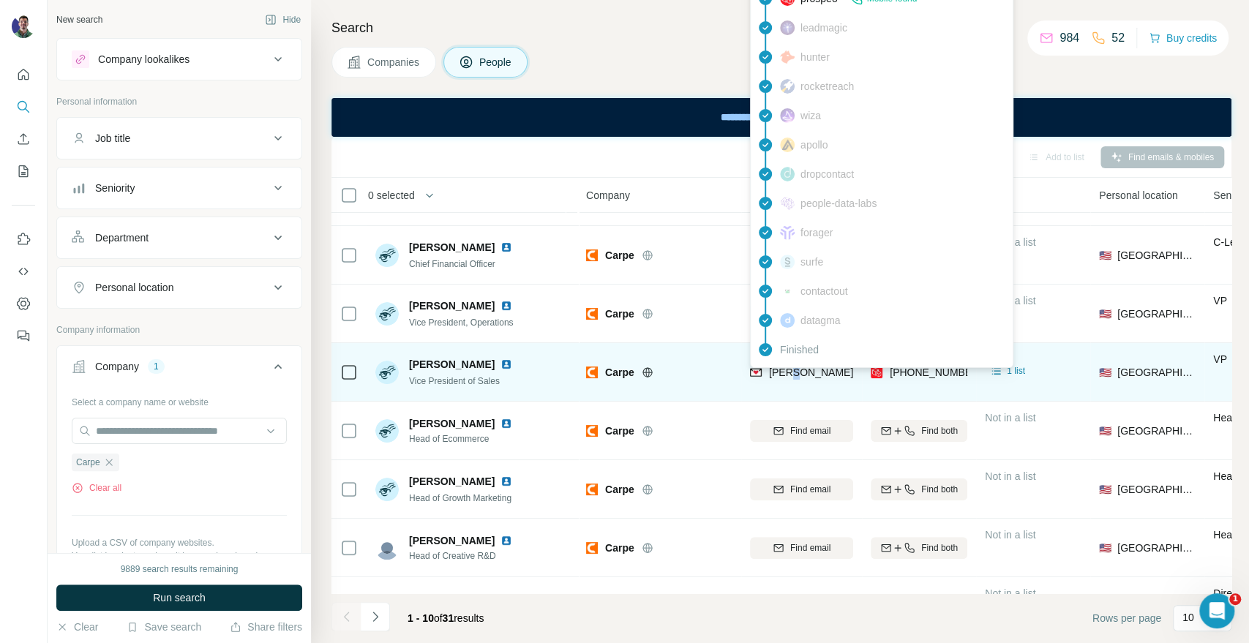
click at [779, 372] on span "jill@mycarpe.com" at bounding box center [897, 372] width 257 height 12
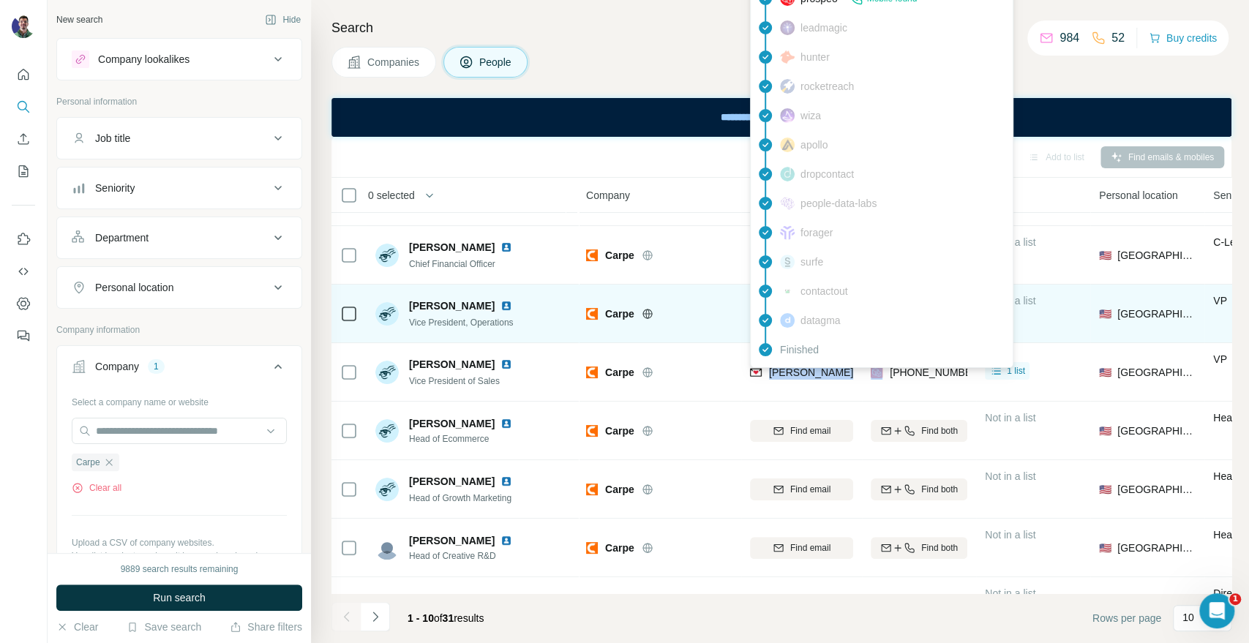
copy span "jill@mycarpe.com"
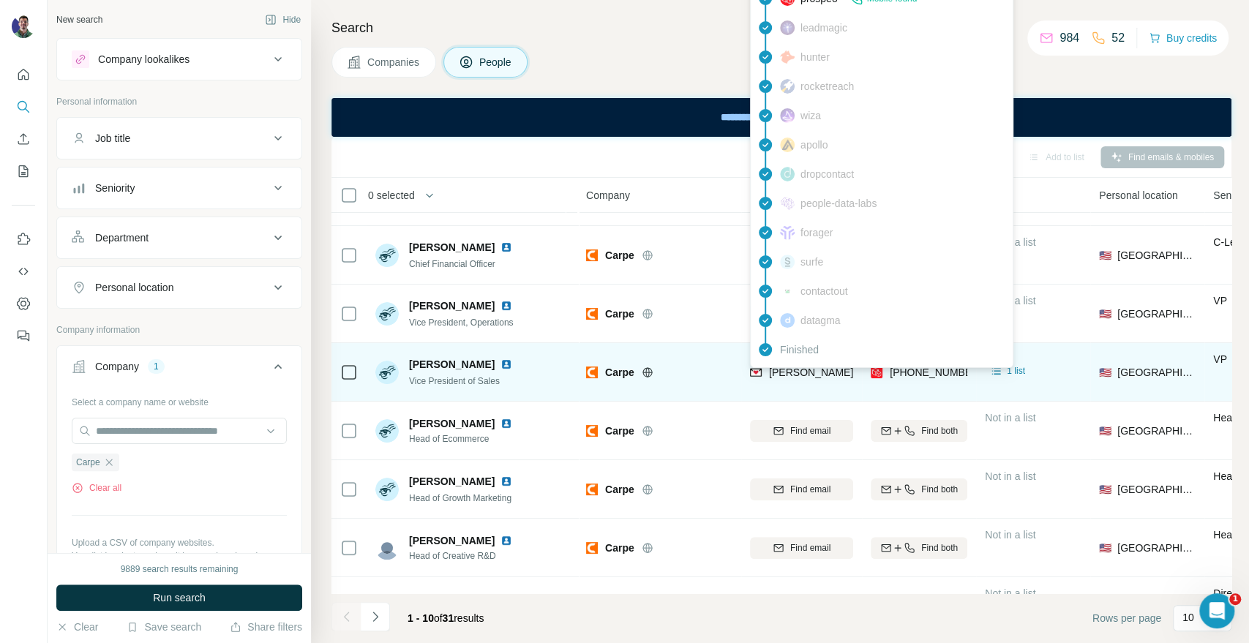
click at [678, 372] on div at bounding box center [665, 372] width 47 height 12
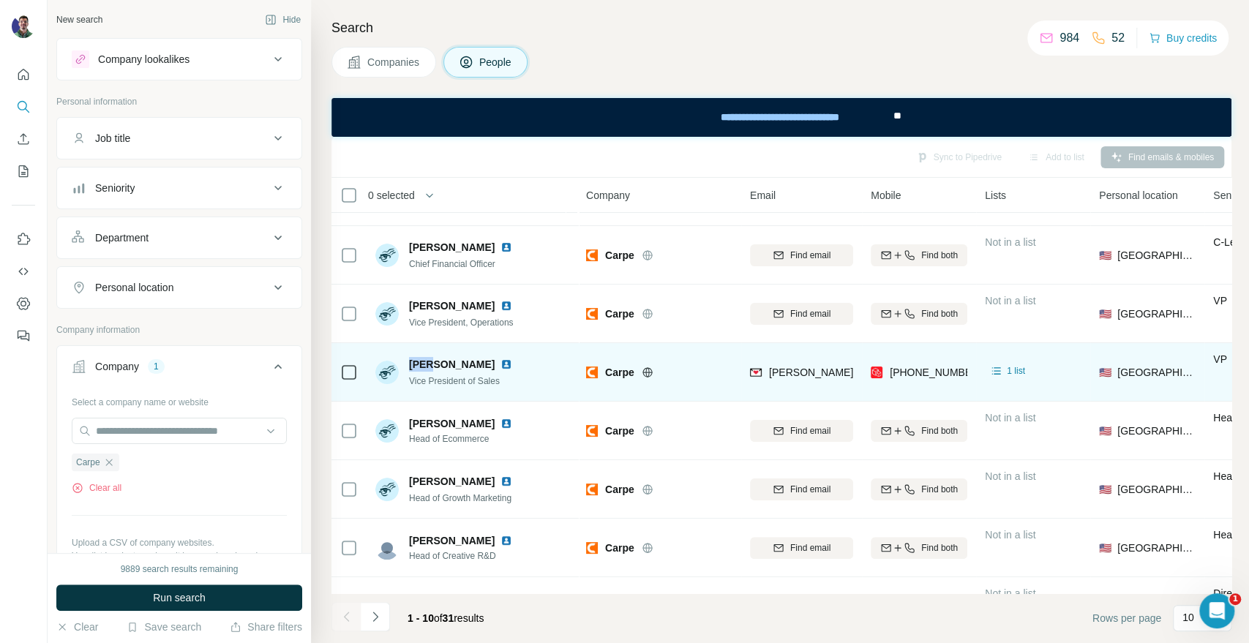
click at [422, 364] on div "Jill Crowley Vice President of Sales" at bounding box center [446, 372] width 143 height 31
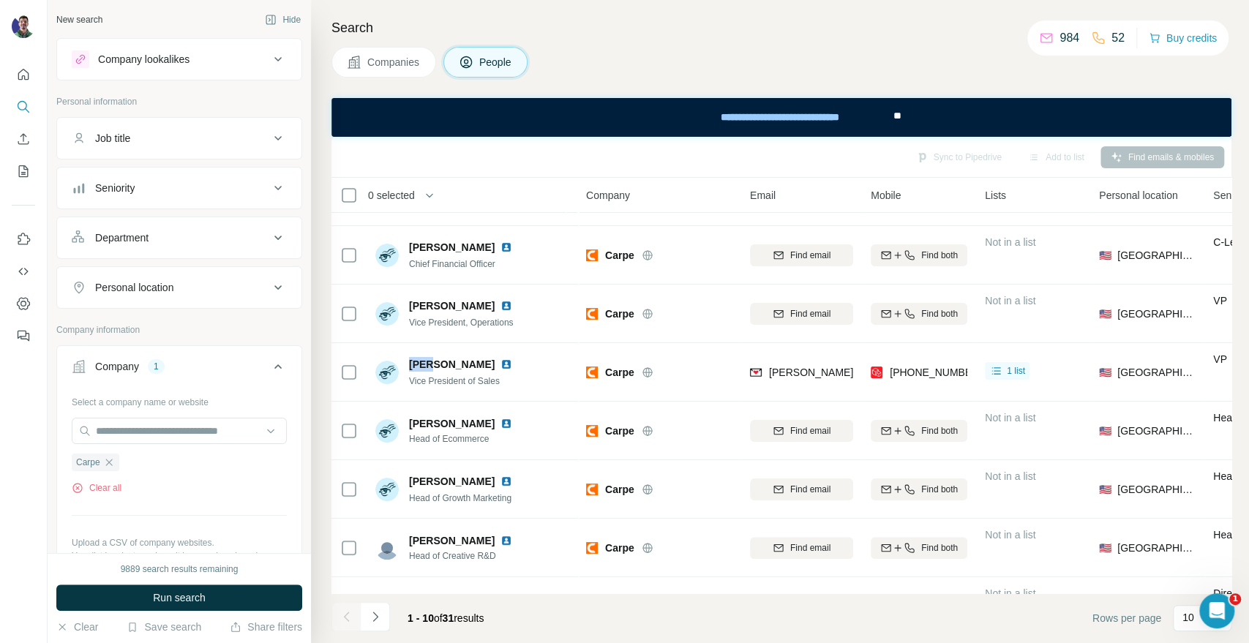
copy span "Jill"
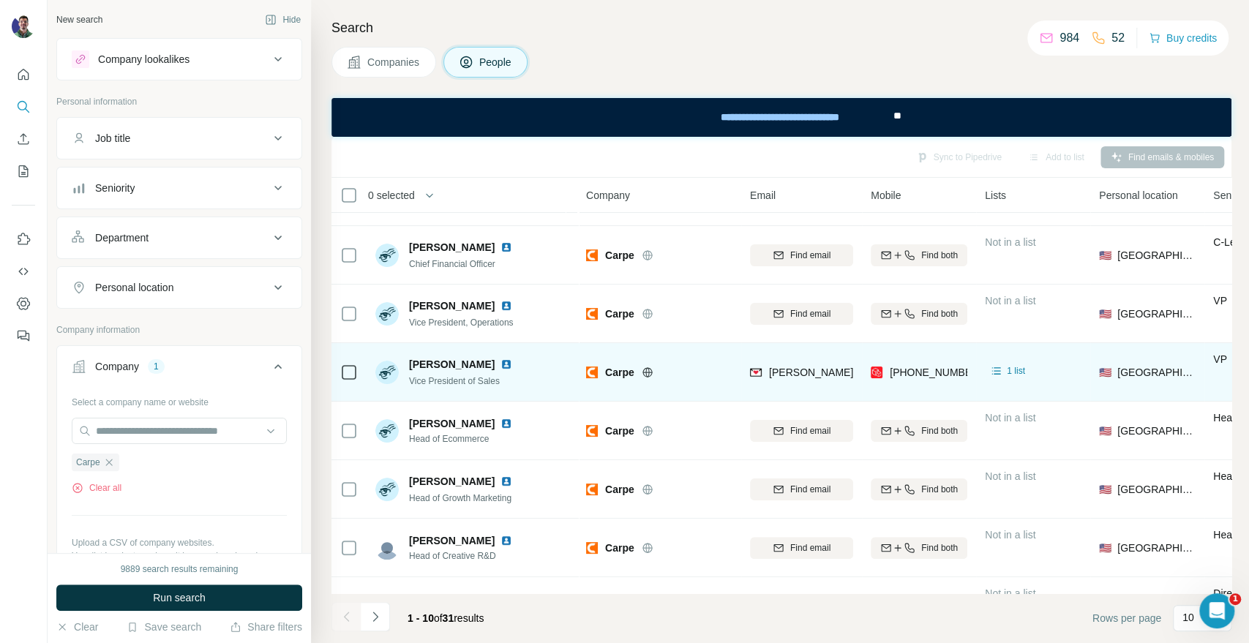
click at [496, 369] on div "Jill Crowley" at bounding box center [463, 364] width 109 height 15
click at [625, 371] on span "Carpe" at bounding box center [619, 372] width 29 height 15
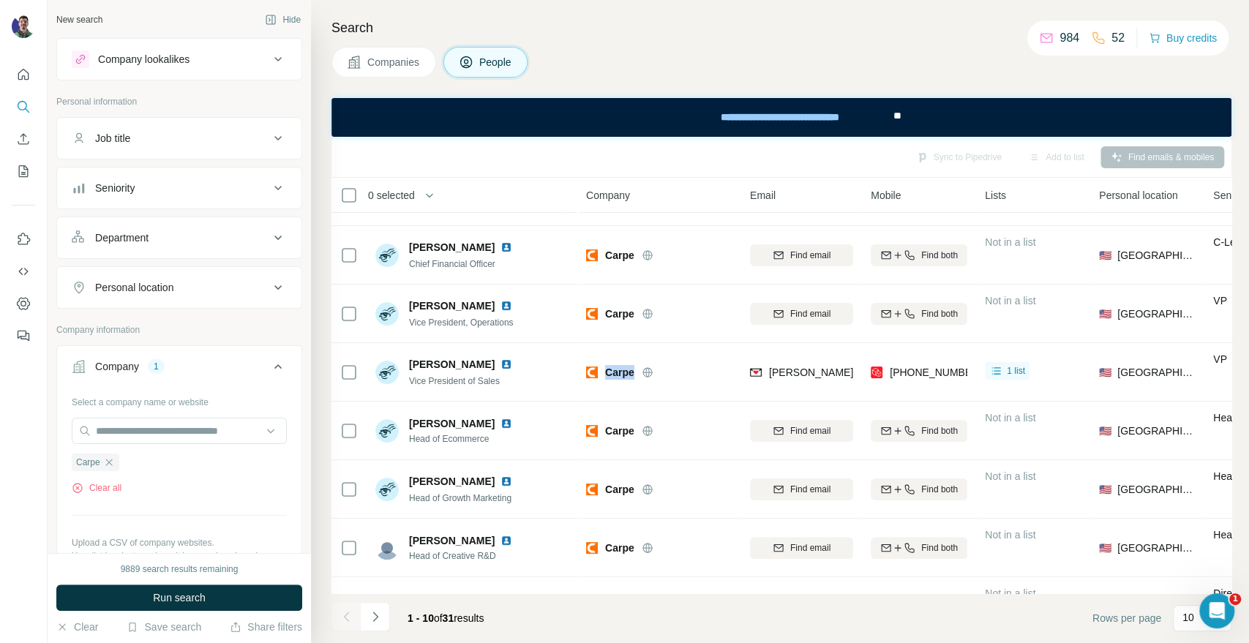
copy div "Carpe"
drag, startPoint x: 391, startPoint y: 57, endPoint x: 380, endPoint y: 91, distance: 35.4
click at [391, 57] on span "Companies" at bounding box center [393, 62] width 53 height 15
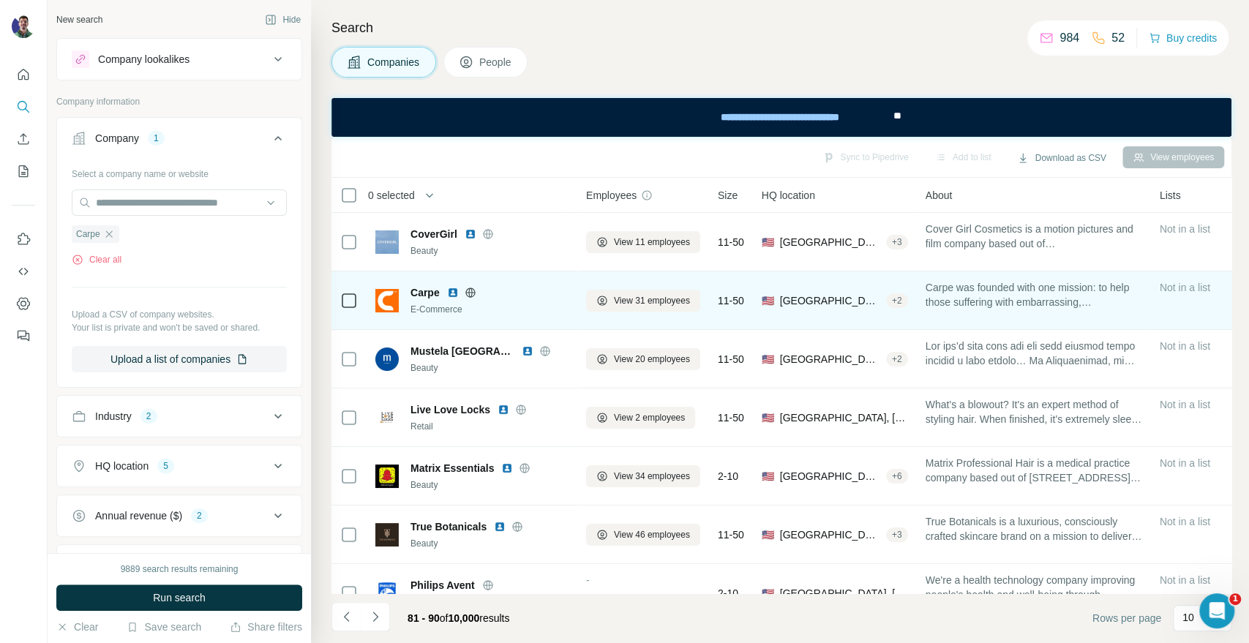
click at [474, 293] on icon at bounding box center [470, 293] width 12 height 12
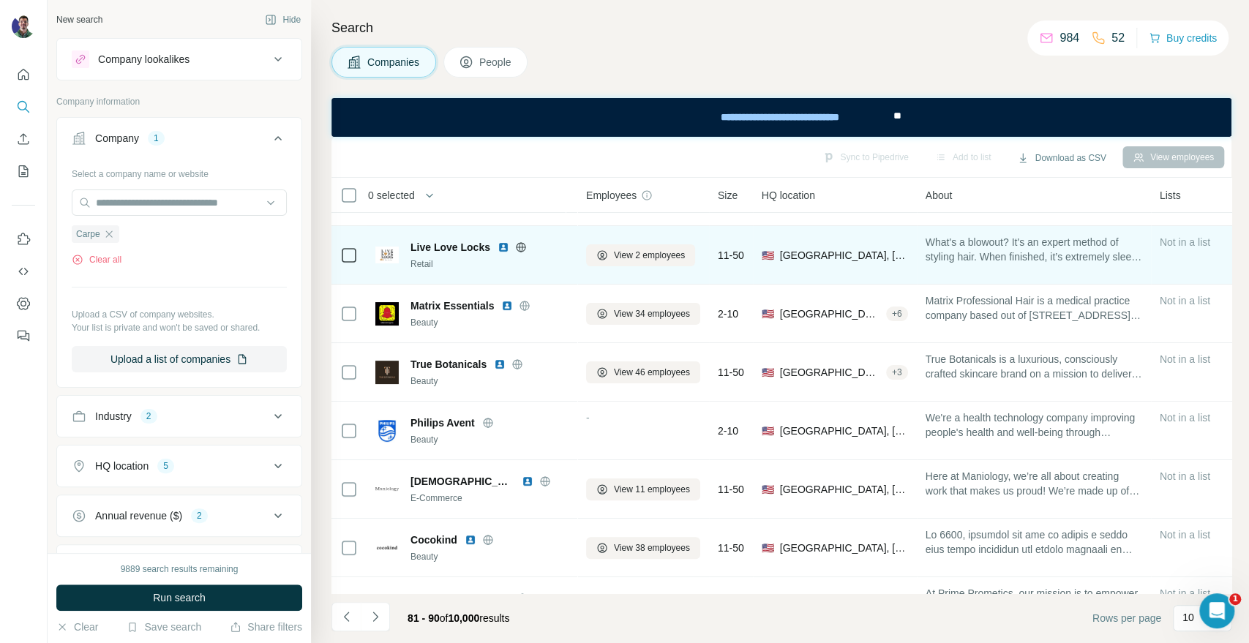
scroll to position [81, 0]
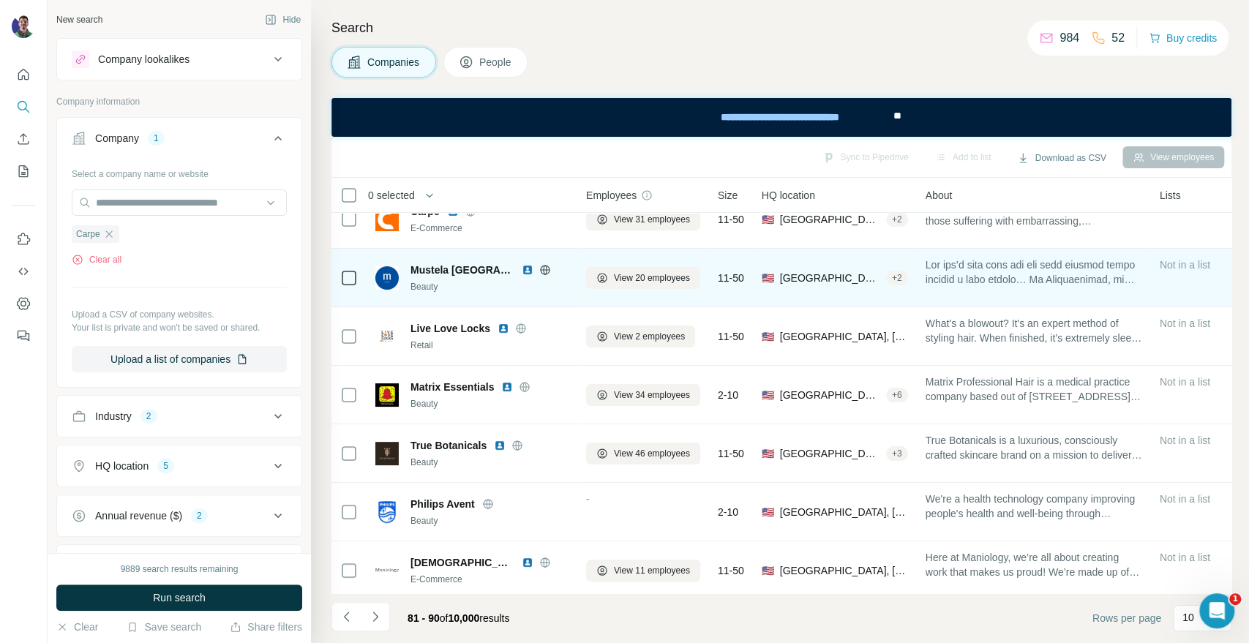
click at [543, 268] on icon at bounding box center [545, 270] width 4 height 10
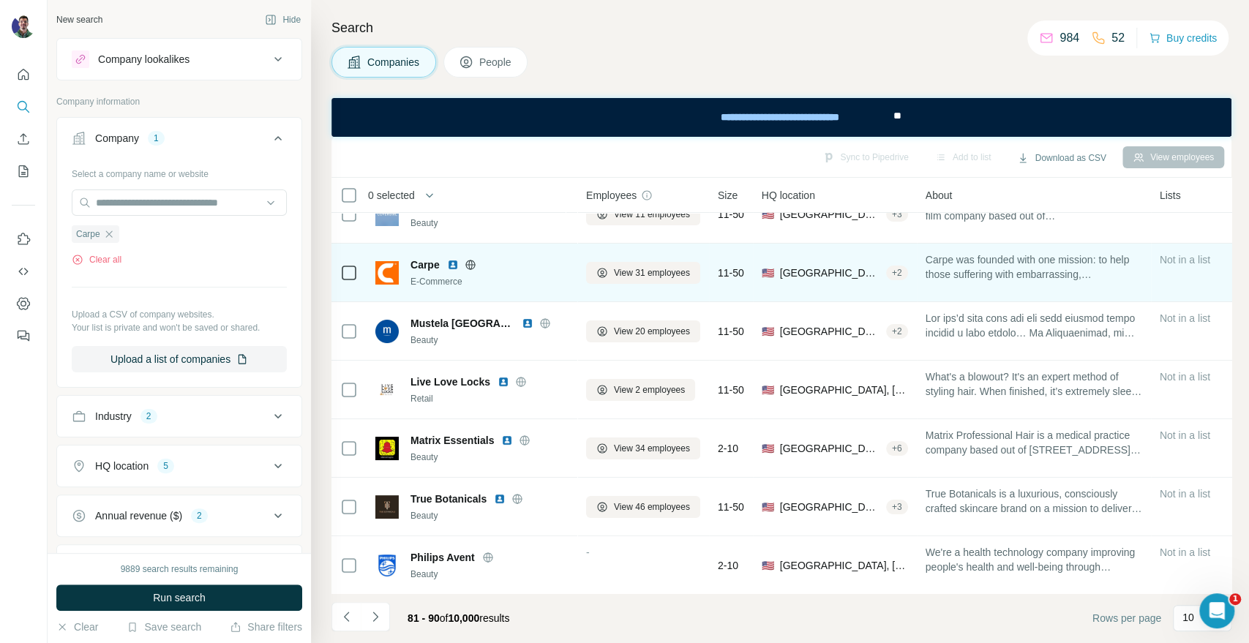
scroll to position [0, 0]
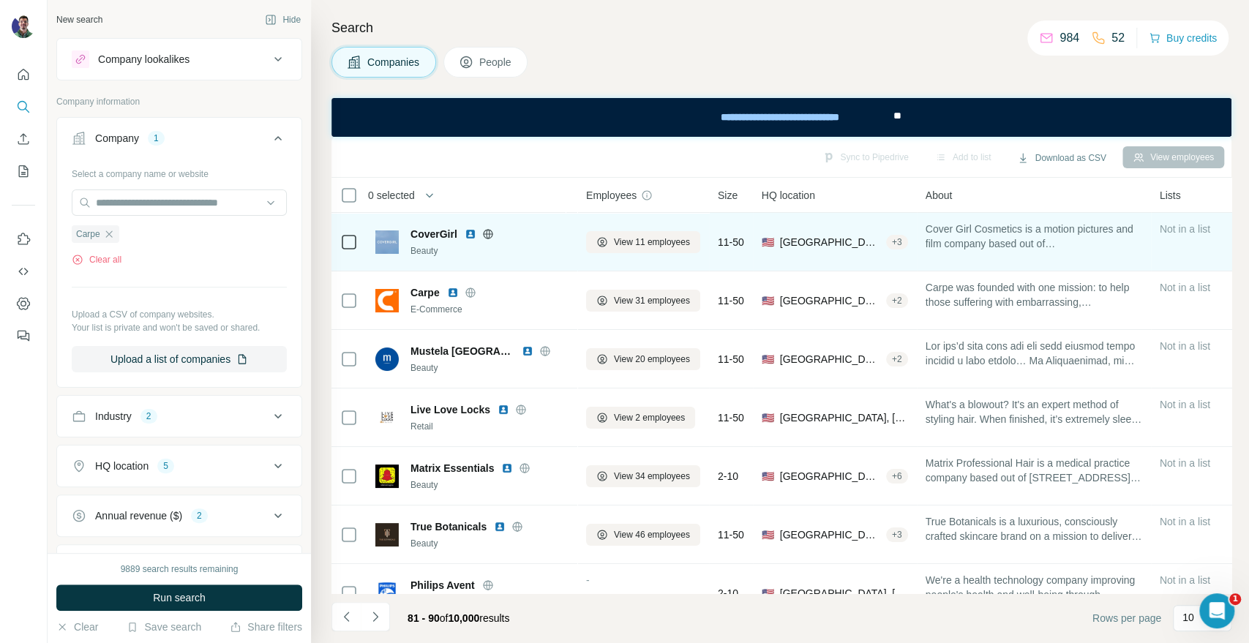
click at [485, 236] on icon at bounding box center [488, 234] width 12 height 12
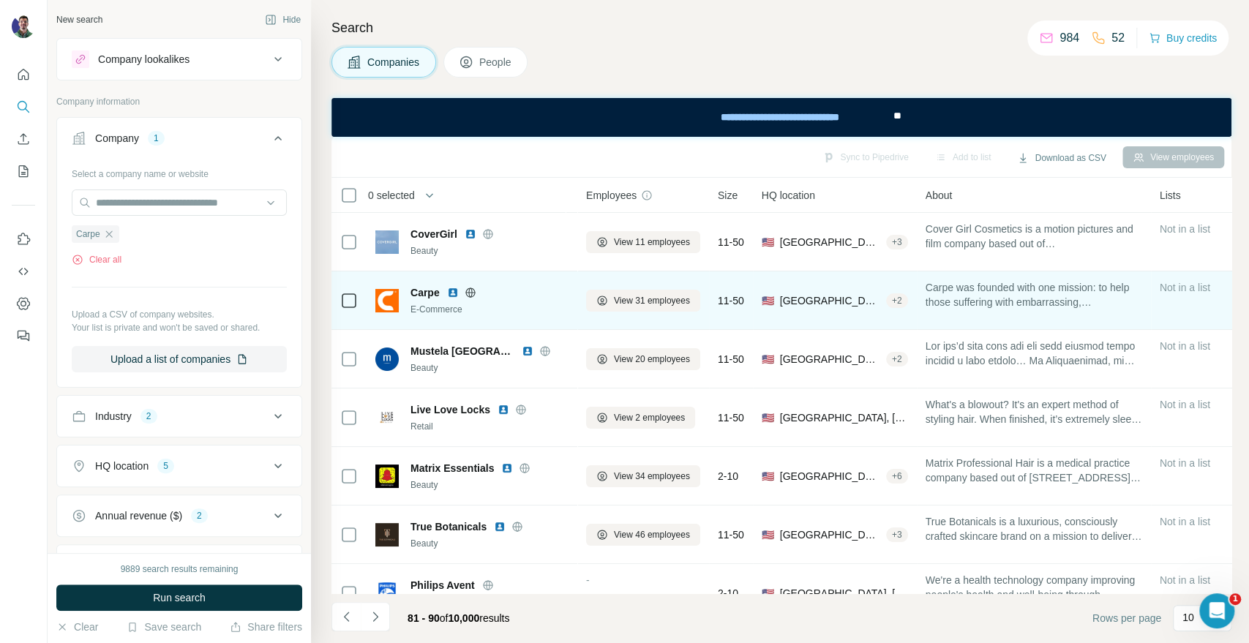
click at [473, 293] on icon at bounding box center [470, 293] width 12 height 12
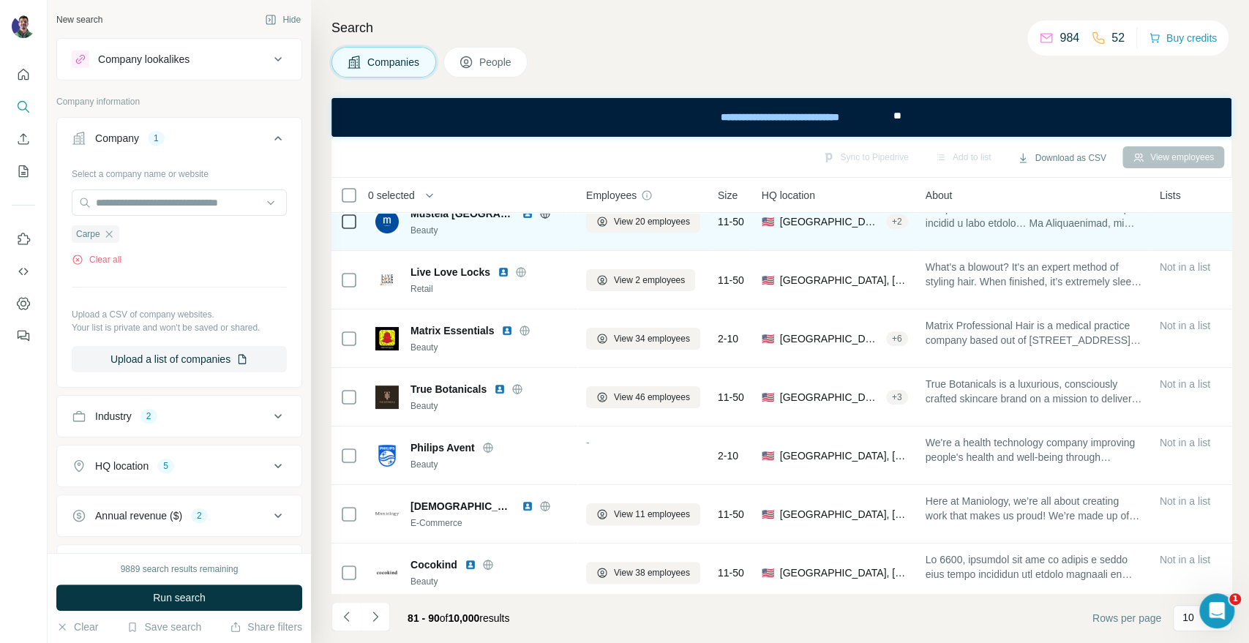
scroll to position [162, 0]
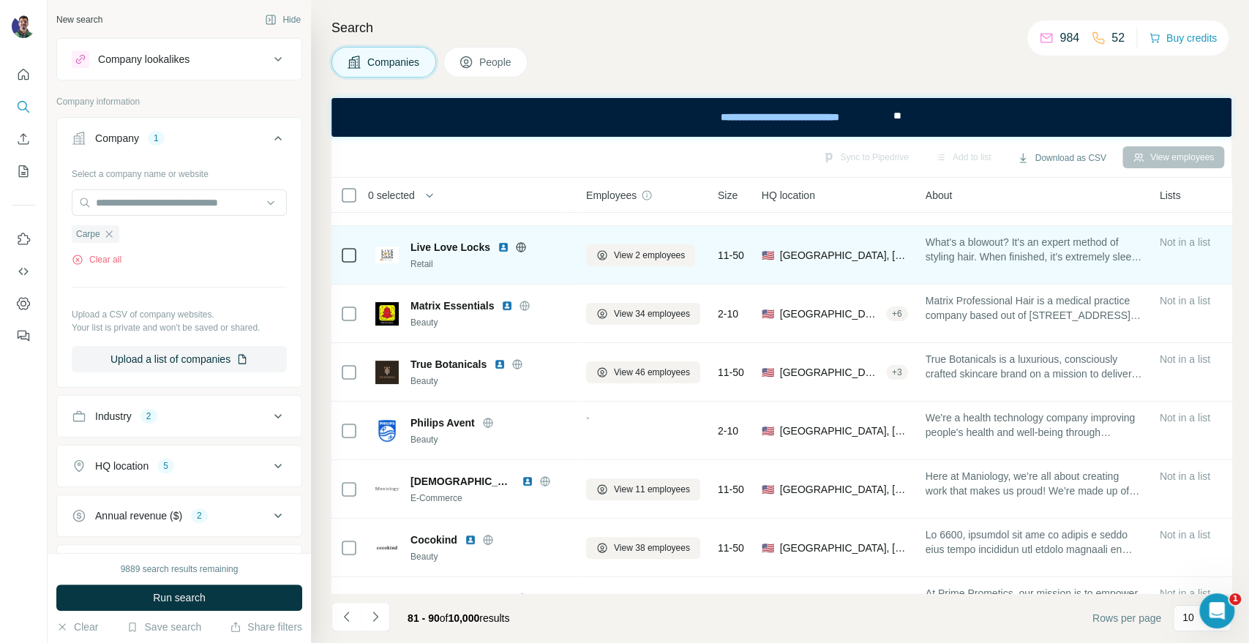
click at [519, 247] on icon at bounding box center [521, 247] width 10 height 1
click at [520, 245] on icon at bounding box center [521, 247] width 12 height 12
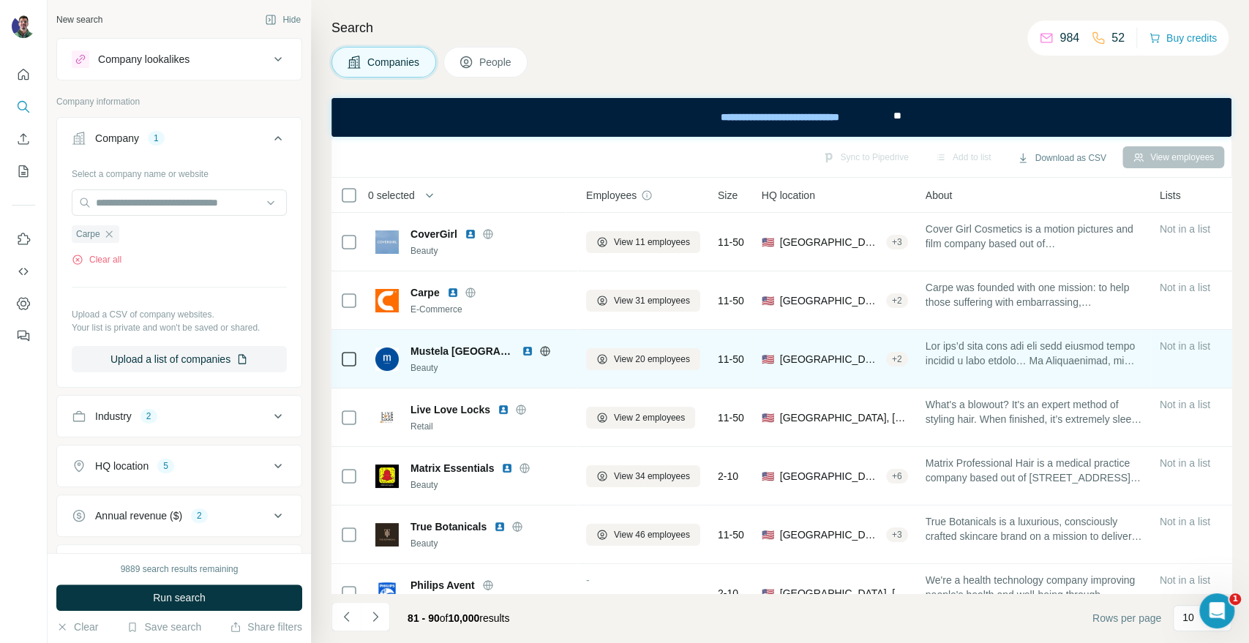
scroll to position [81, 0]
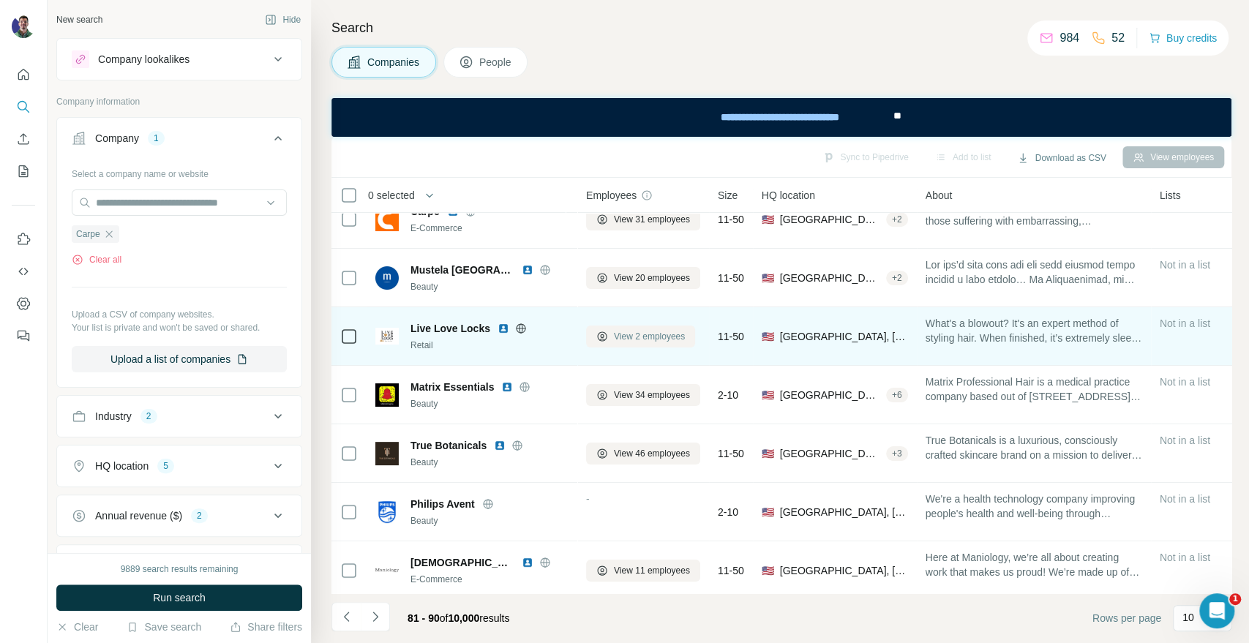
click at [632, 331] on span "View 2 employees" at bounding box center [649, 336] width 71 height 13
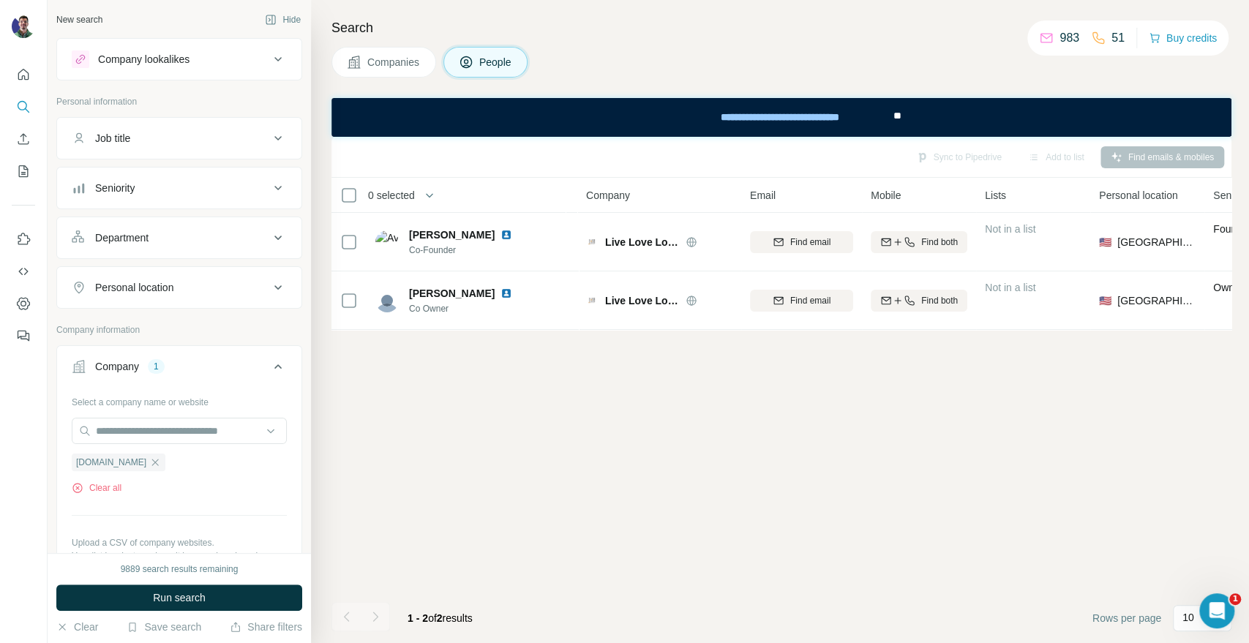
scroll to position [0, 0]
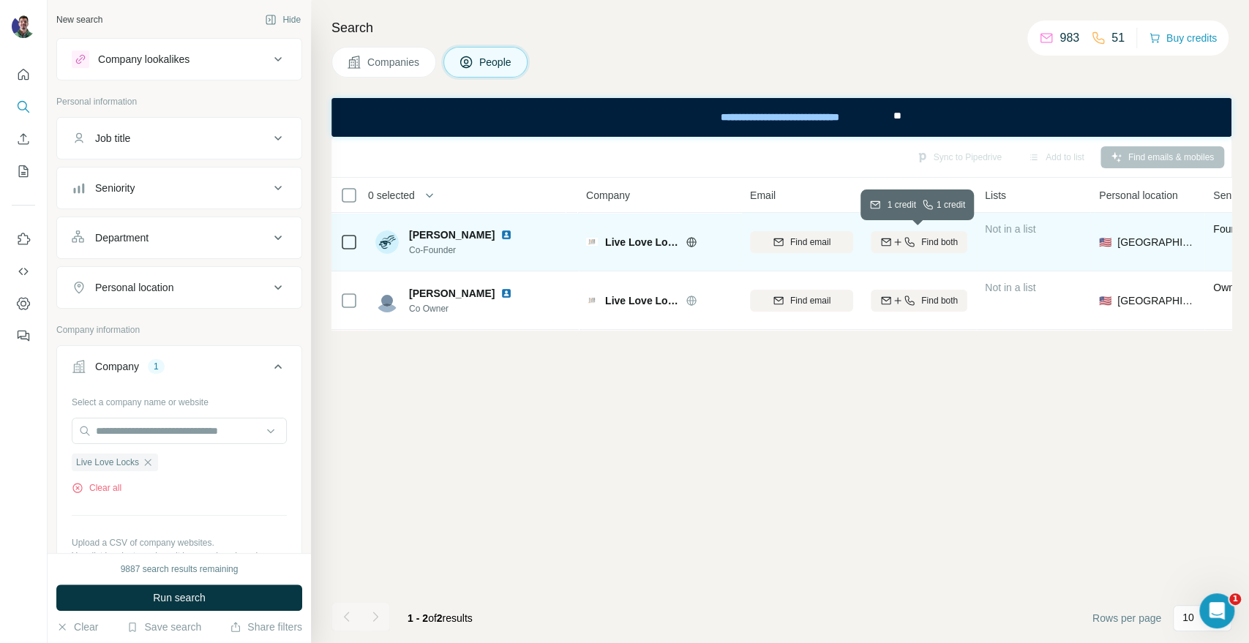
click at [927, 246] on span "Find both" at bounding box center [939, 242] width 37 height 13
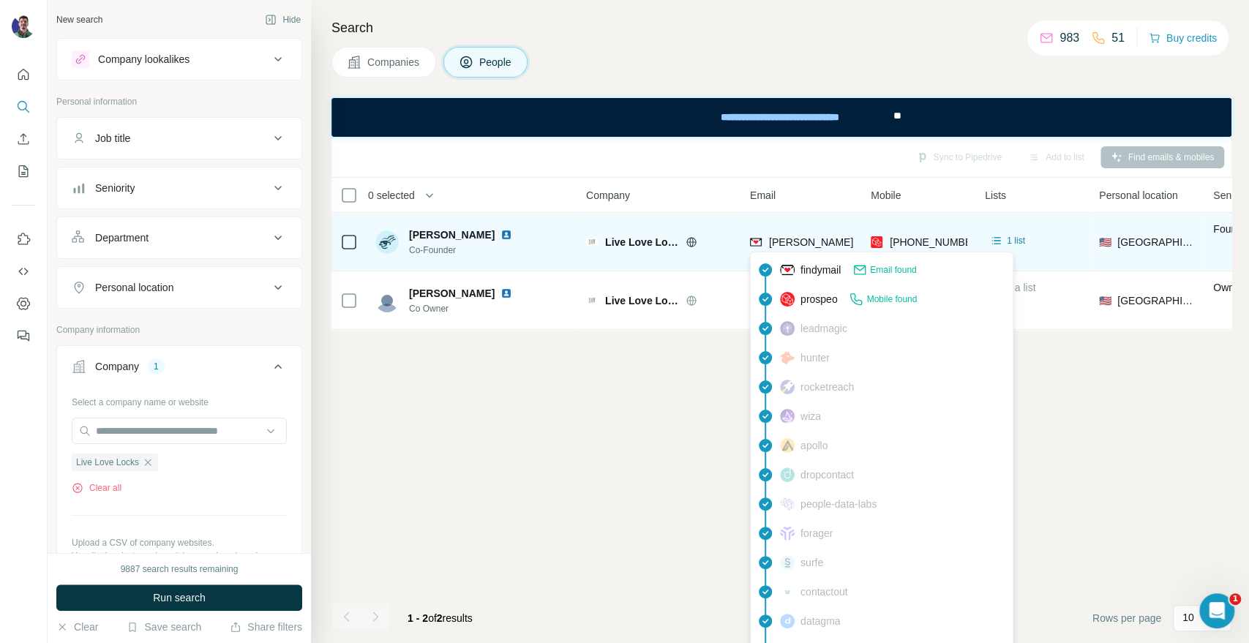
click at [819, 237] on span "chris@live-love-locks.com" at bounding box center [897, 242] width 257 height 12
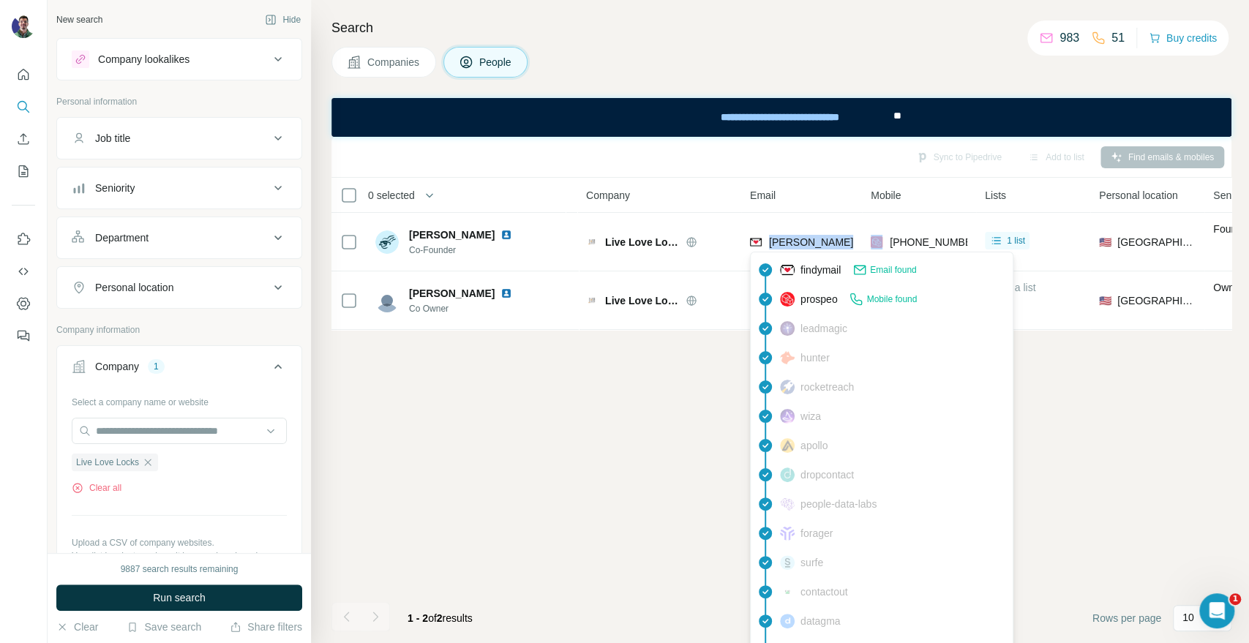
copy span "chris@live-love-locks.com"
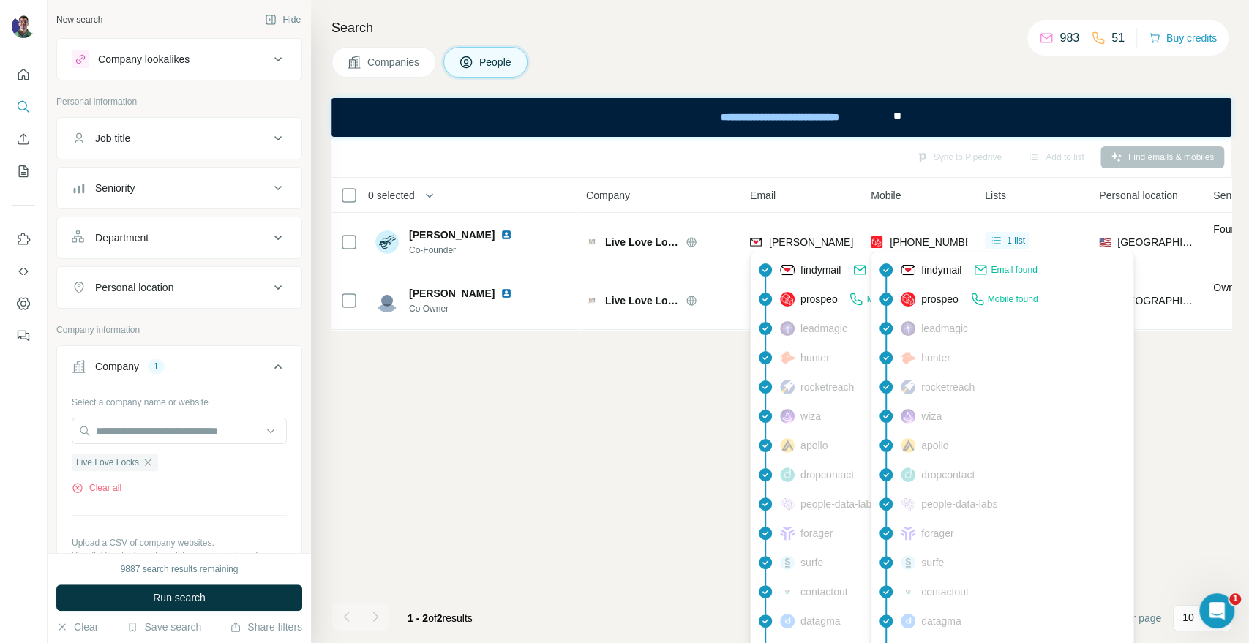
click at [938, 242] on span "+12398101974" at bounding box center [935, 242] width 92 height 12
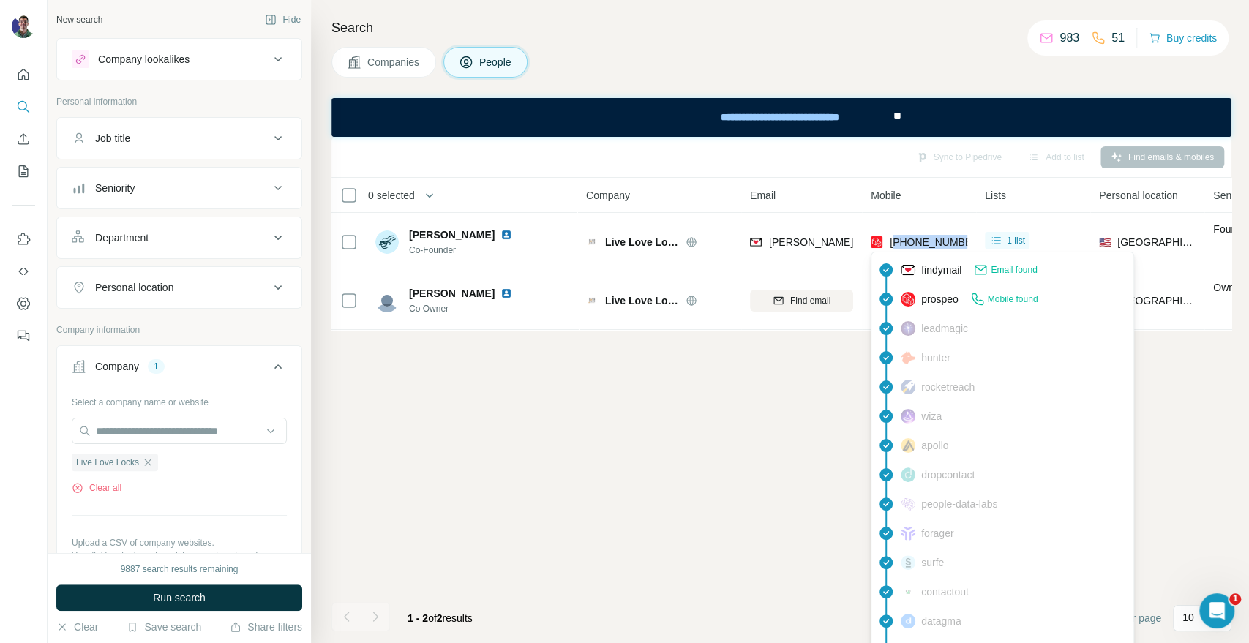
click at [937, 242] on span "+12398101974" at bounding box center [935, 242] width 92 height 12
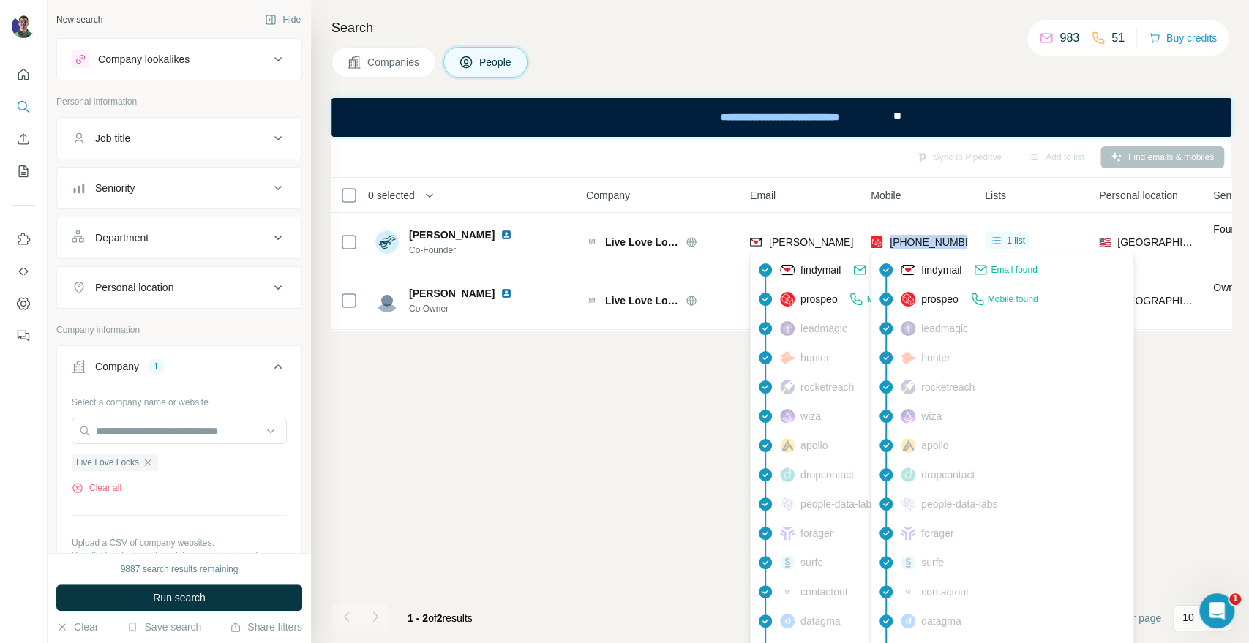
click at [801, 245] on span "chris@live-love-locks.com" at bounding box center [897, 242] width 257 height 12
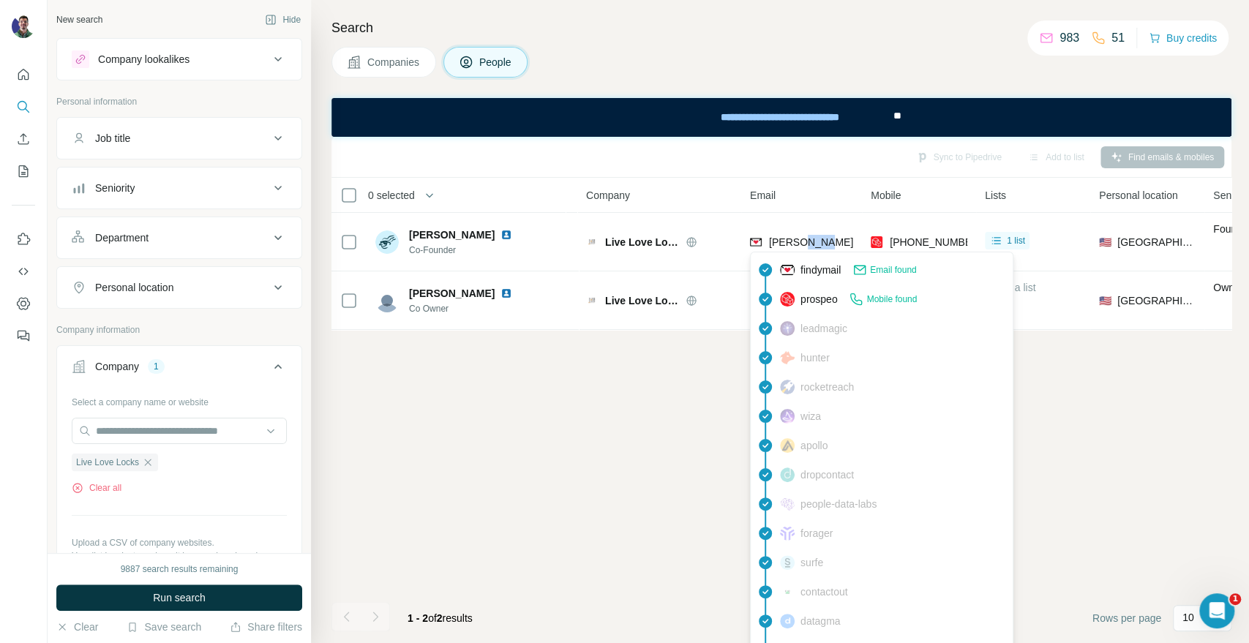
click at [801, 245] on span "chris@live-love-locks.com" at bounding box center [897, 242] width 257 height 12
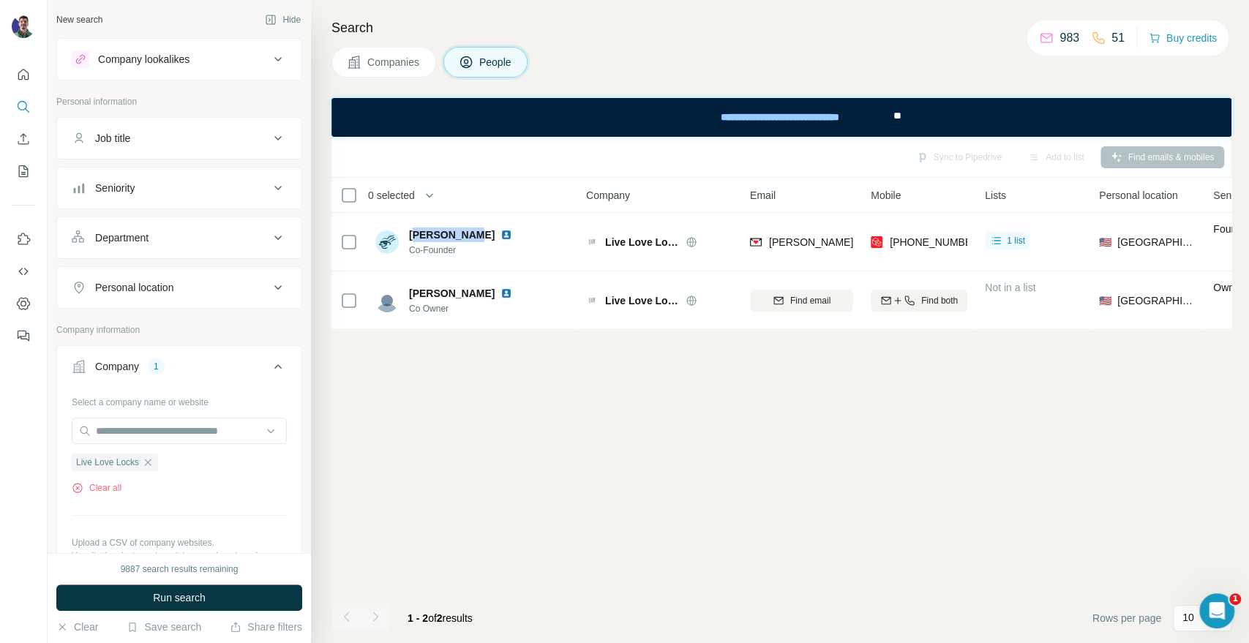
drag, startPoint x: 466, startPoint y: 230, endPoint x: 413, endPoint y: 231, distance: 53.4
click at [413, 231] on span "Christopher Wenzel" at bounding box center [452, 234] width 86 height 15
click at [407, 230] on div "Christopher Wenzel Co-Founder" at bounding box center [446, 241] width 143 height 29
drag, startPoint x: 411, startPoint y: 233, endPoint x: 468, endPoint y: 233, distance: 57.1
click at [468, 233] on span "Christopher Wenzel" at bounding box center [452, 234] width 86 height 15
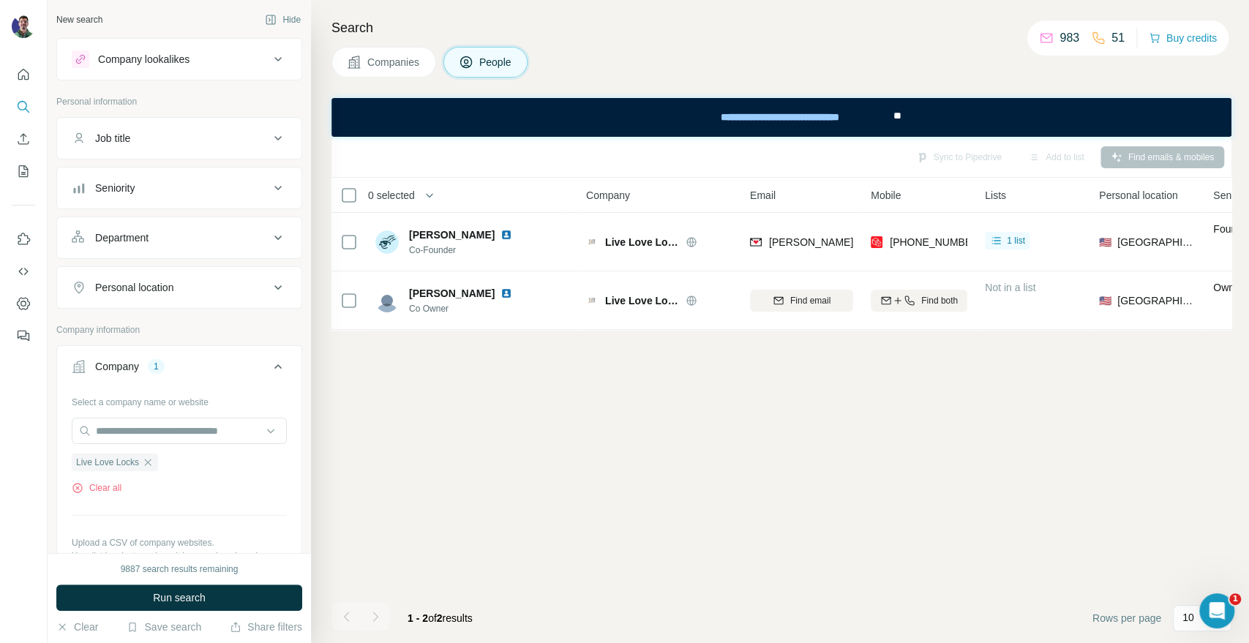
click at [631, 235] on span "Live Love Locks" at bounding box center [641, 242] width 73 height 15
click at [625, 238] on span "Live Love Locks" at bounding box center [641, 242] width 73 height 15
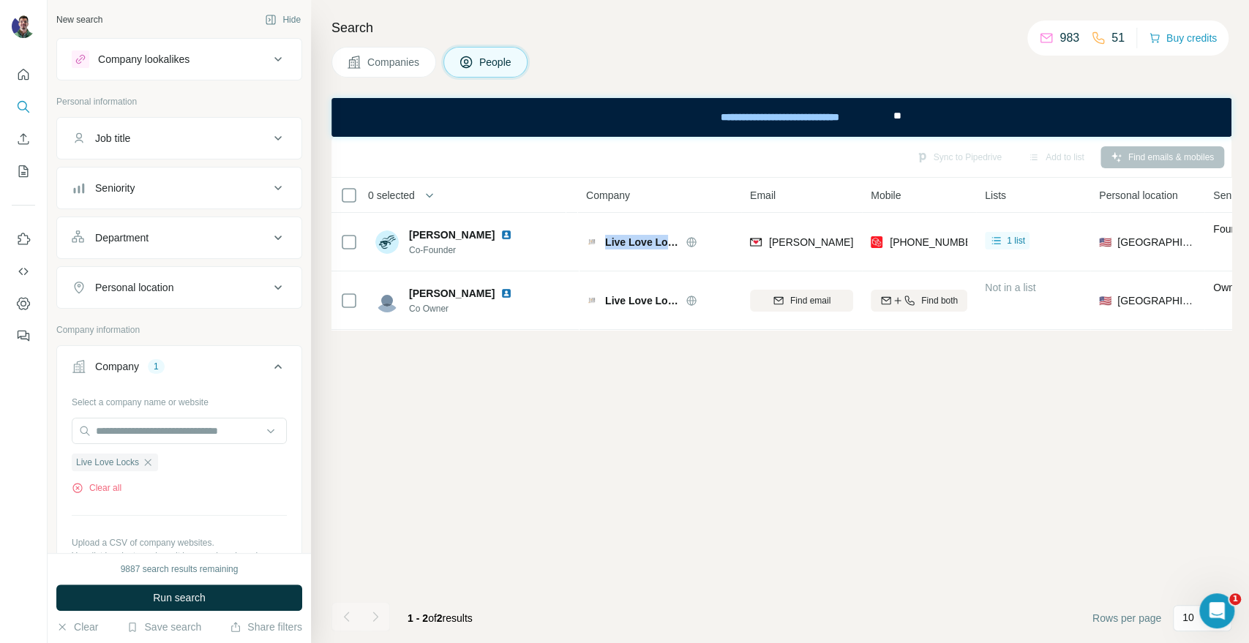
click at [625, 238] on span "Live Love Locks" at bounding box center [641, 242] width 73 height 15
click at [363, 60] on button "Companies" at bounding box center [383, 62] width 105 height 31
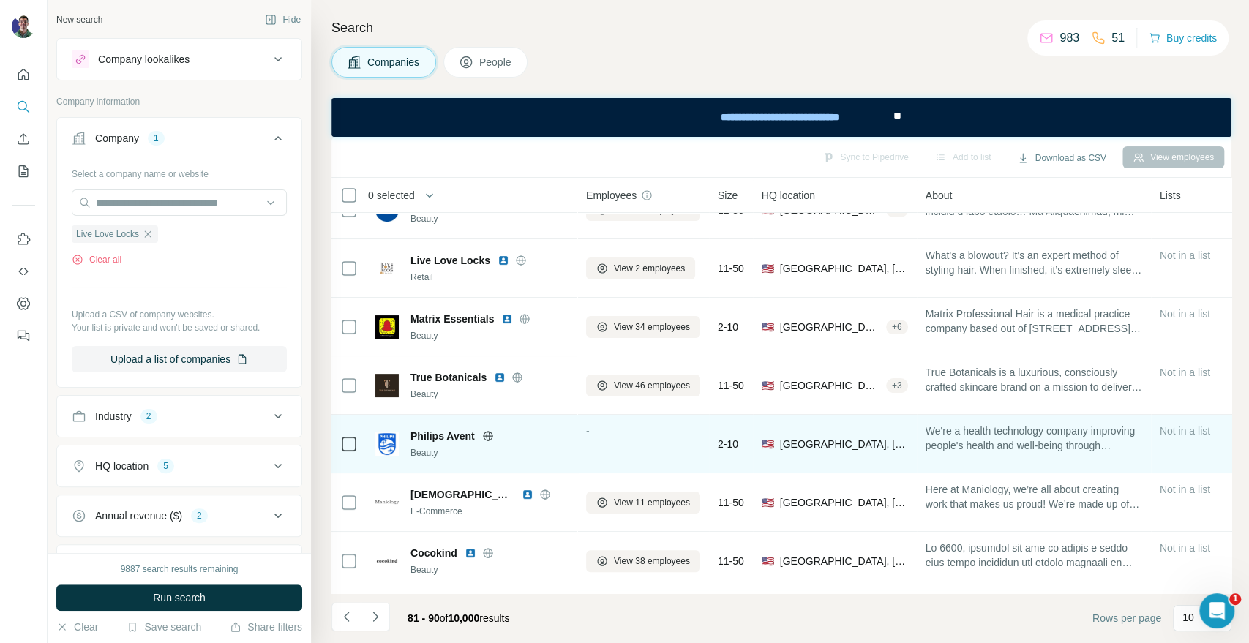
scroll to position [131, 0]
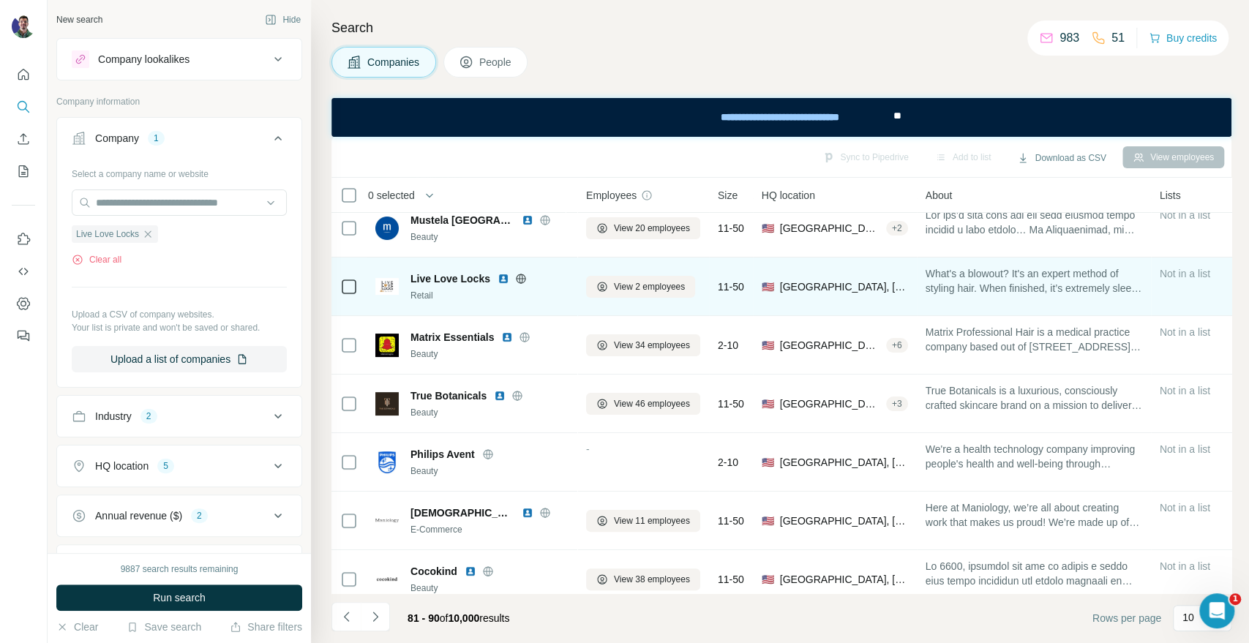
click at [521, 275] on icon at bounding box center [521, 279] width 4 height 10
click at [520, 278] on icon at bounding box center [521, 278] width 10 height 1
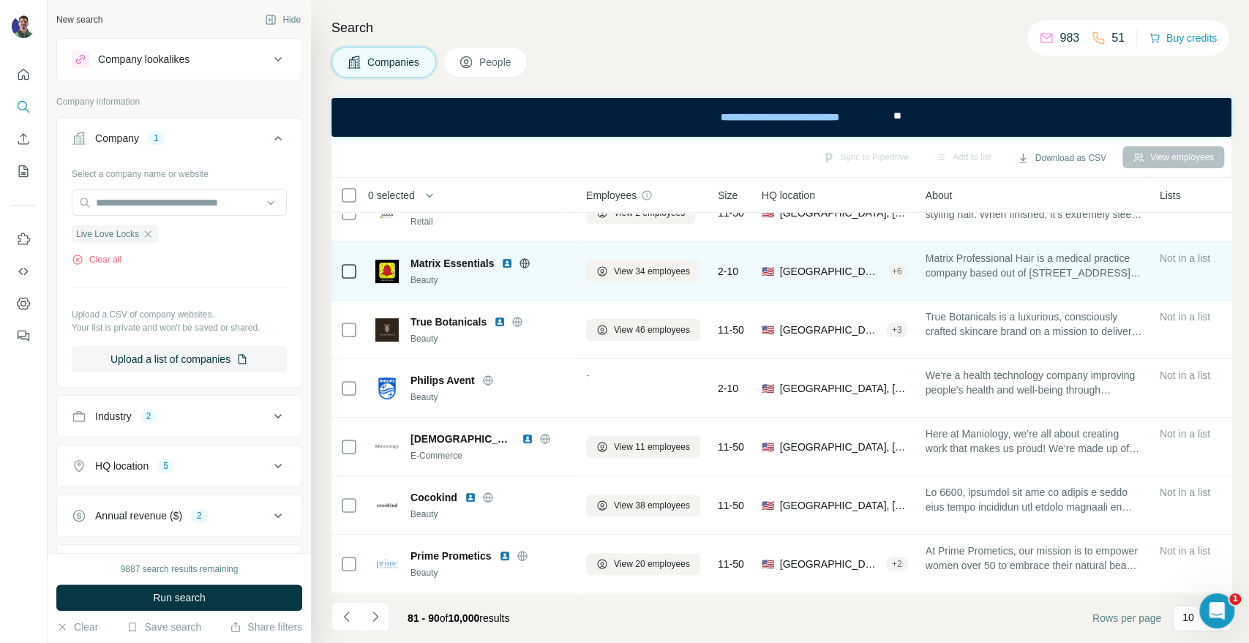
click at [520, 260] on icon at bounding box center [525, 263] width 12 height 12
click at [602, 268] on icon at bounding box center [602, 271] width 6 height 7
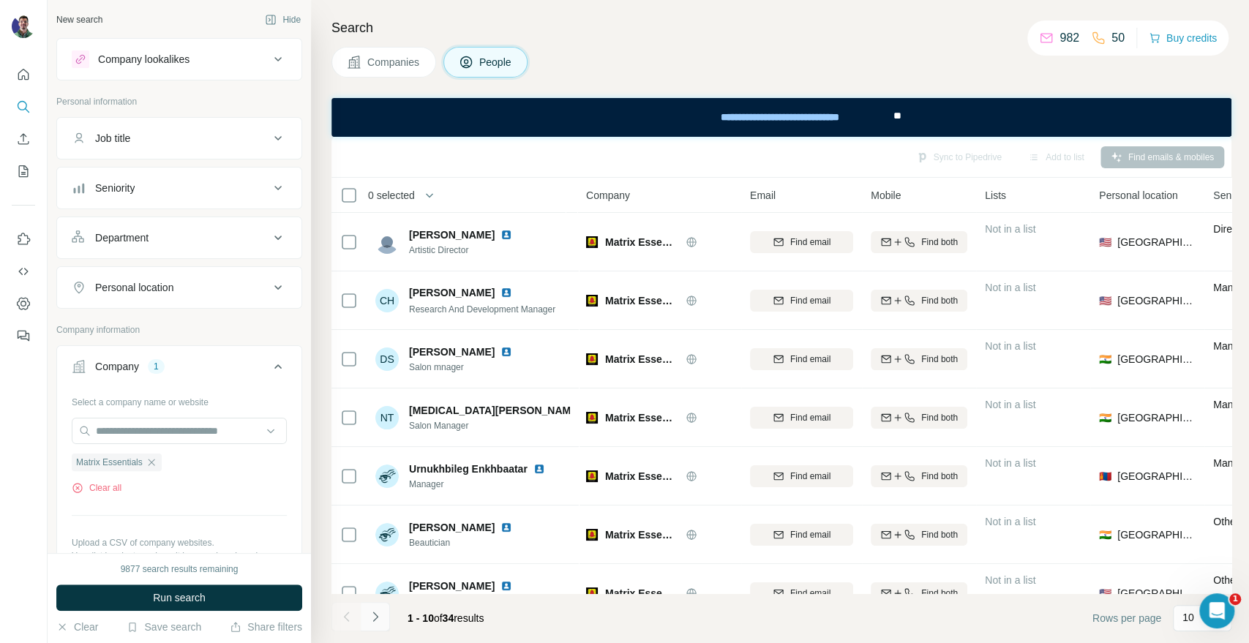
click at [383, 617] on button "Navigate to next page" at bounding box center [375, 616] width 29 height 29
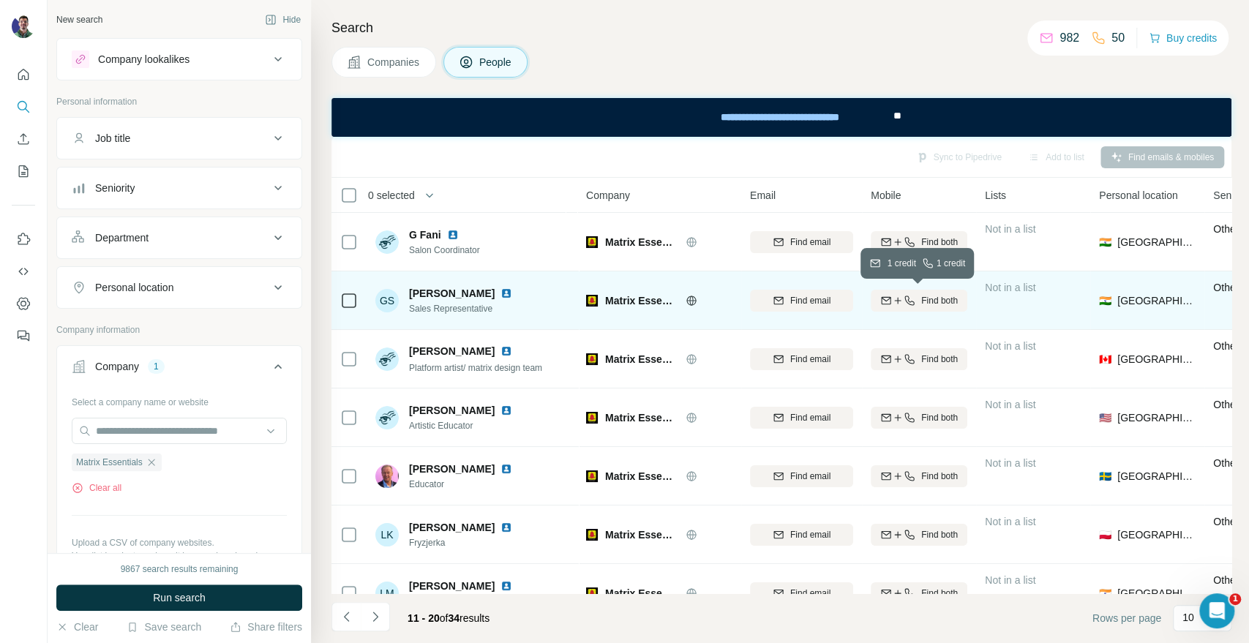
click at [895, 301] on icon "button" at bounding box center [898, 301] width 12 height 12
click at [887, 298] on div "Finding mobile" at bounding box center [918, 300] width 97 height 40
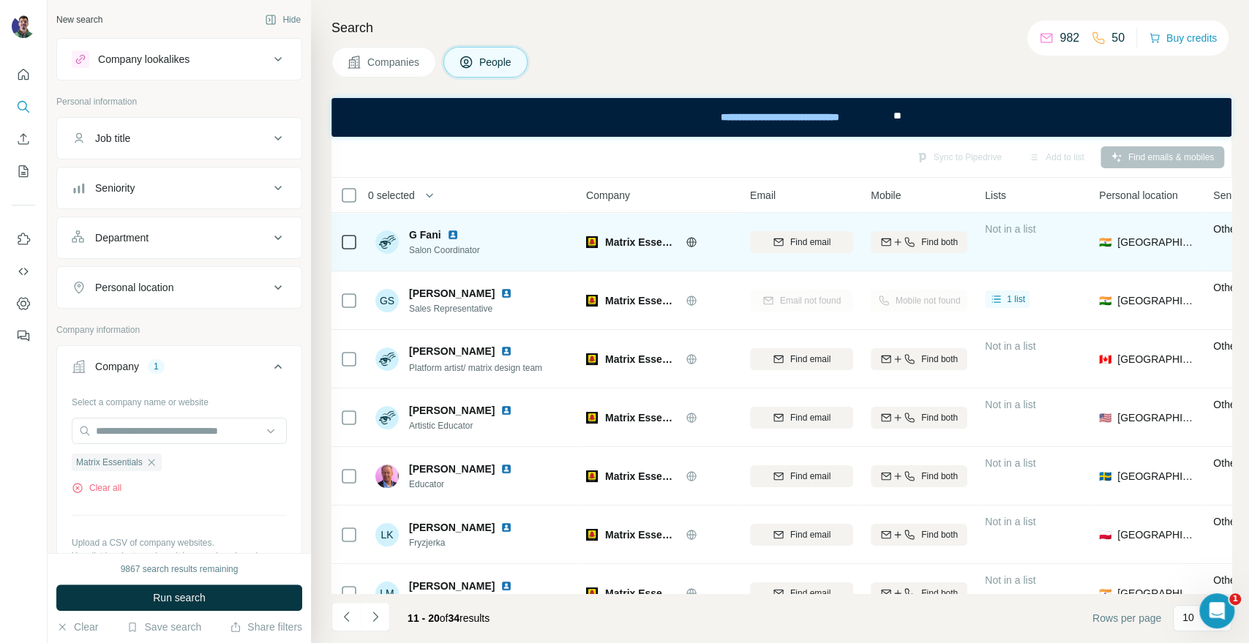
click at [693, 238] on icon at bounding box center [691, 242] width 10 height 10
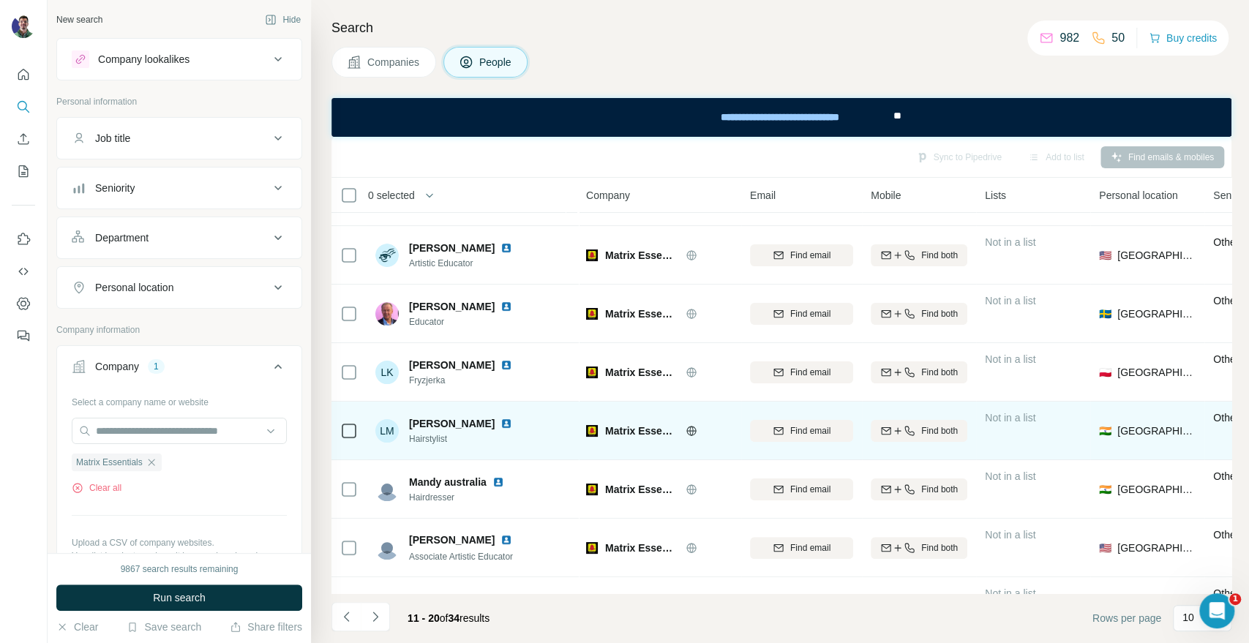
scroll to position [212, 0]
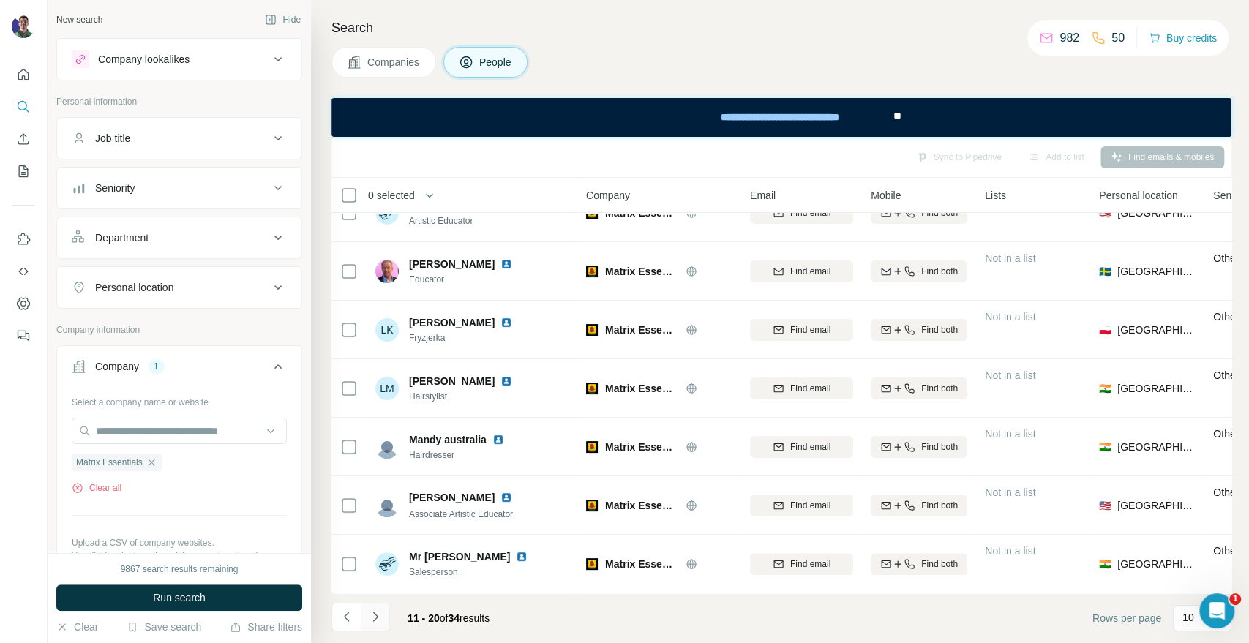
click at [382, 616] on button "Navigate to next page" at bounding box center [375, 616] width 29 height 29
click at [387, 619] on button "Navigate to next page" at bounding box center [375, 616] width 29 height 29
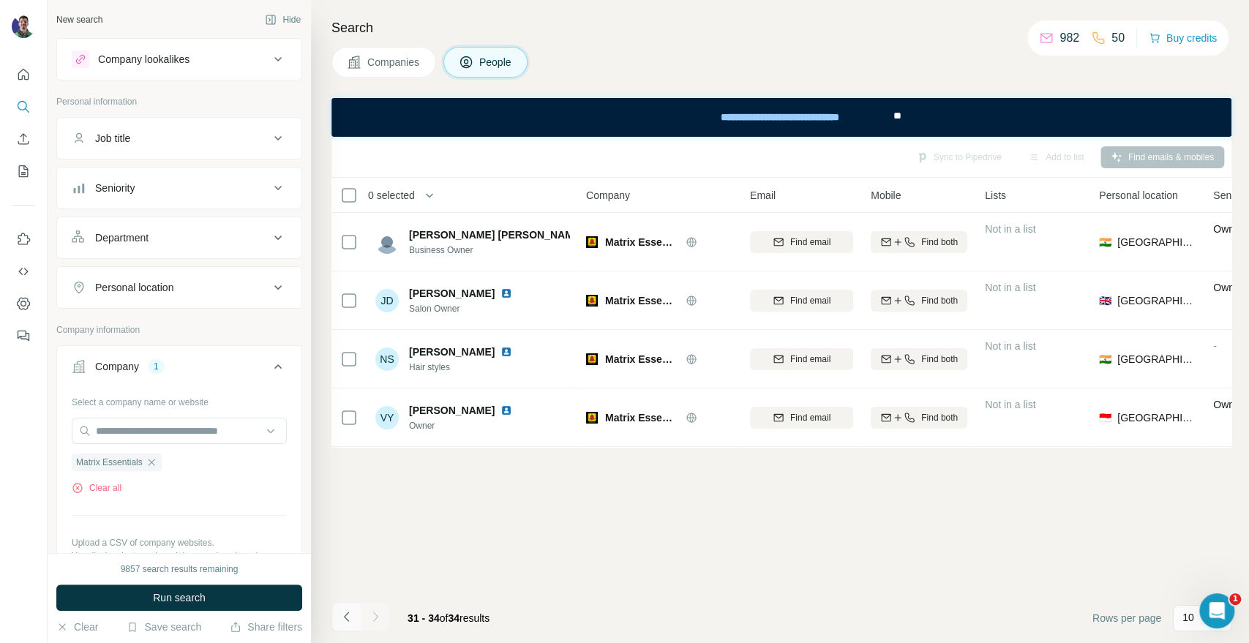
scroll to position [0, 0]
click at [353, 609] on icon "Navigate to previous page" at bounding box center [346, 616] width 15 height 15
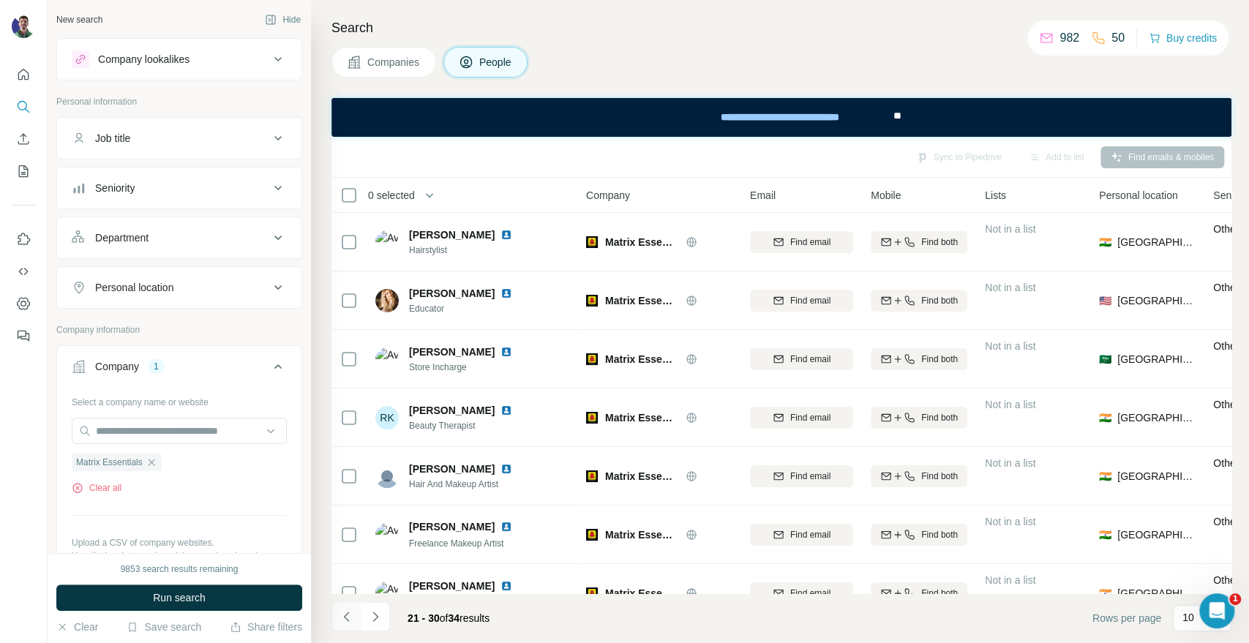
click at [353, 609] on icon "Navigate to previous page" at bounding box center [346, 616] width 15 height 15
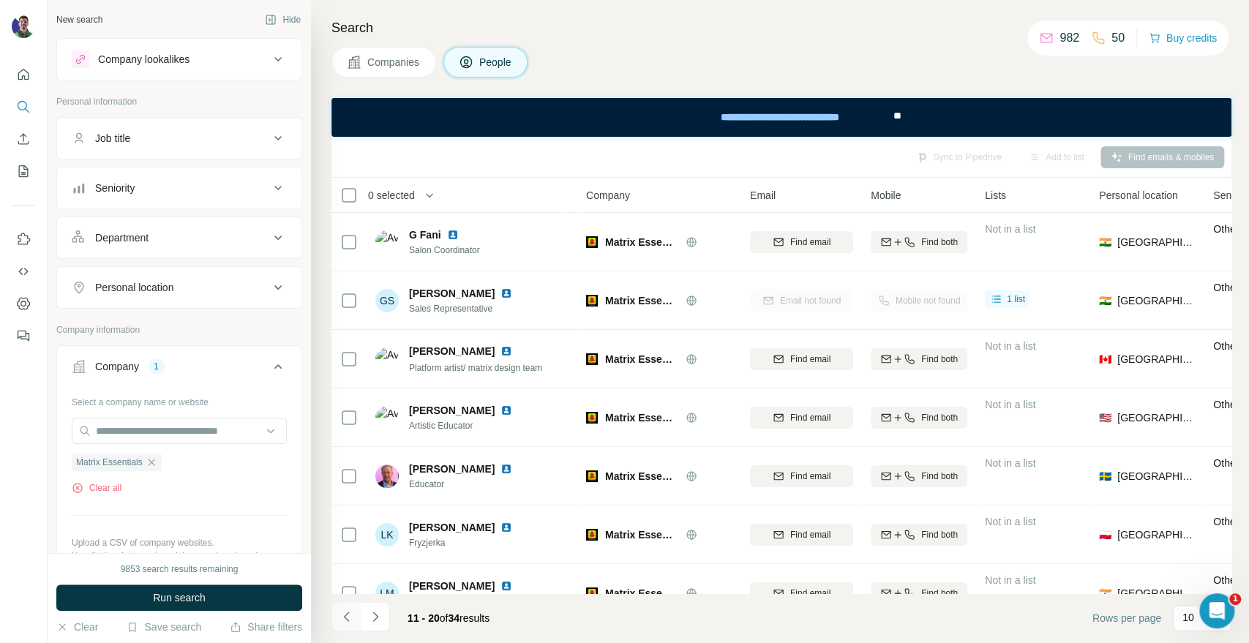
click at [353, 609] on icon "Navigate to previous page" at bounding box center [346, 616] width 15 height 15
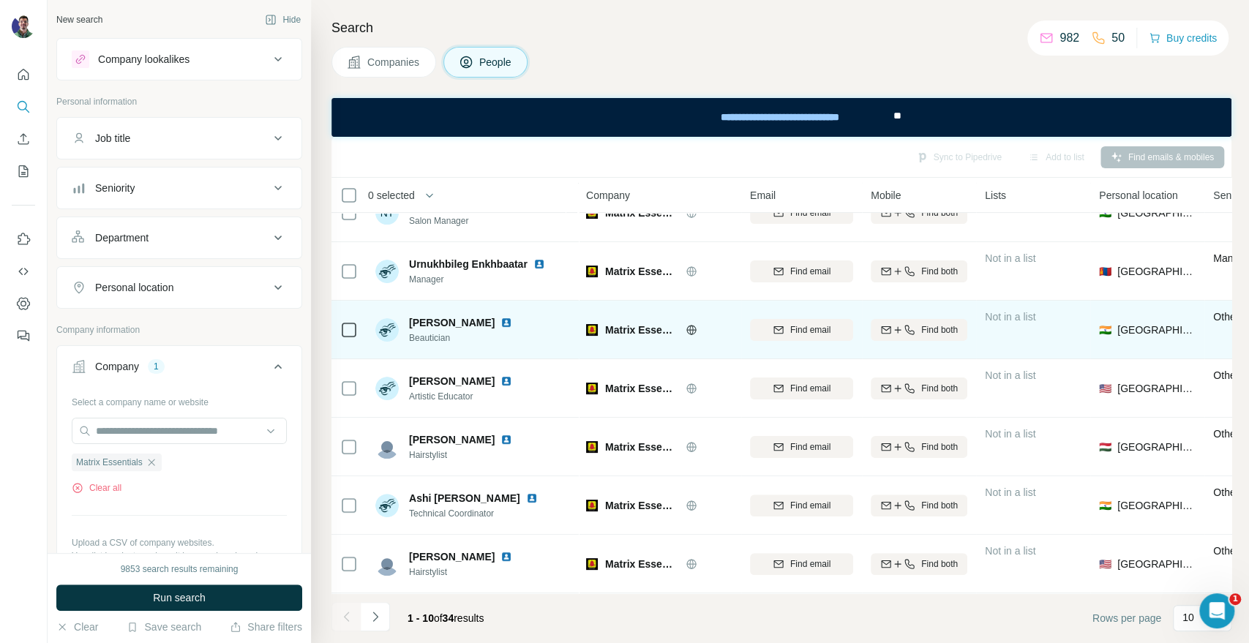
scroll to position [131, 0]
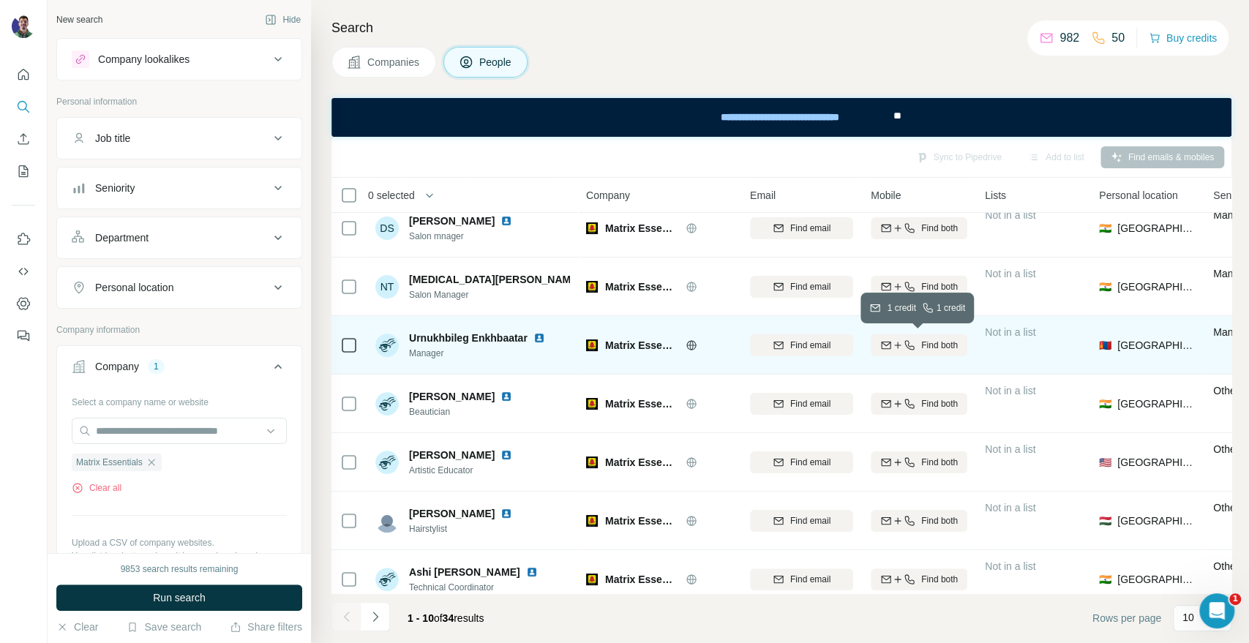
click at [911, 343] on icon "button" at bounding box center [909, 345] width 12 height 12
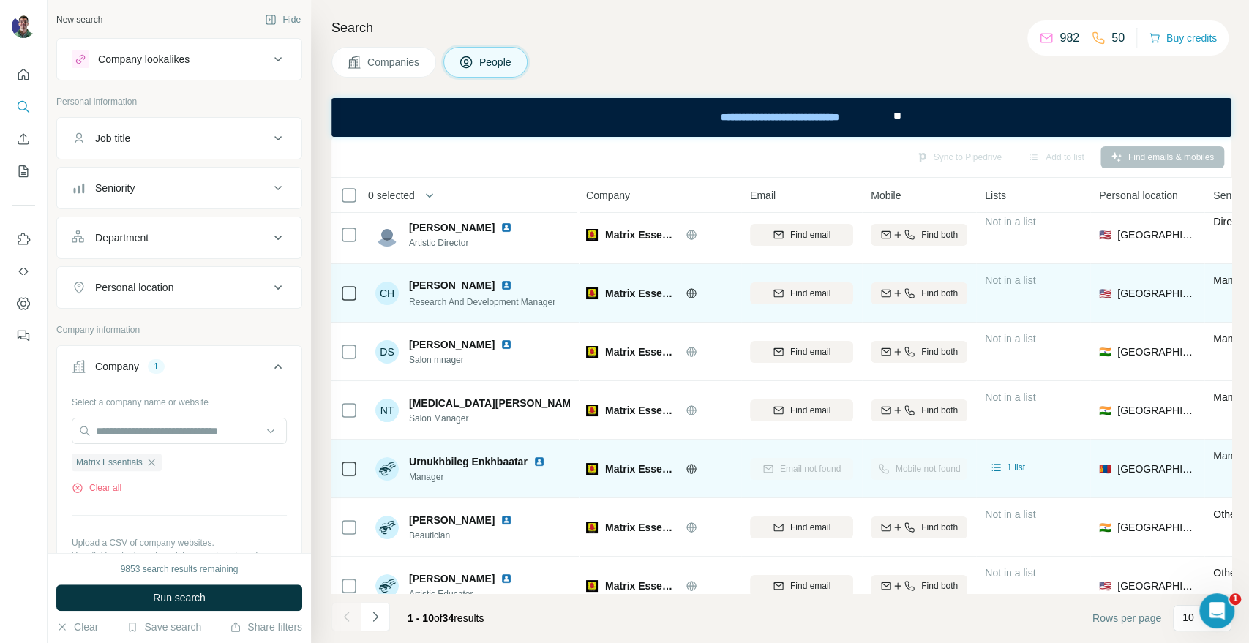
scroll to position [0, 0]
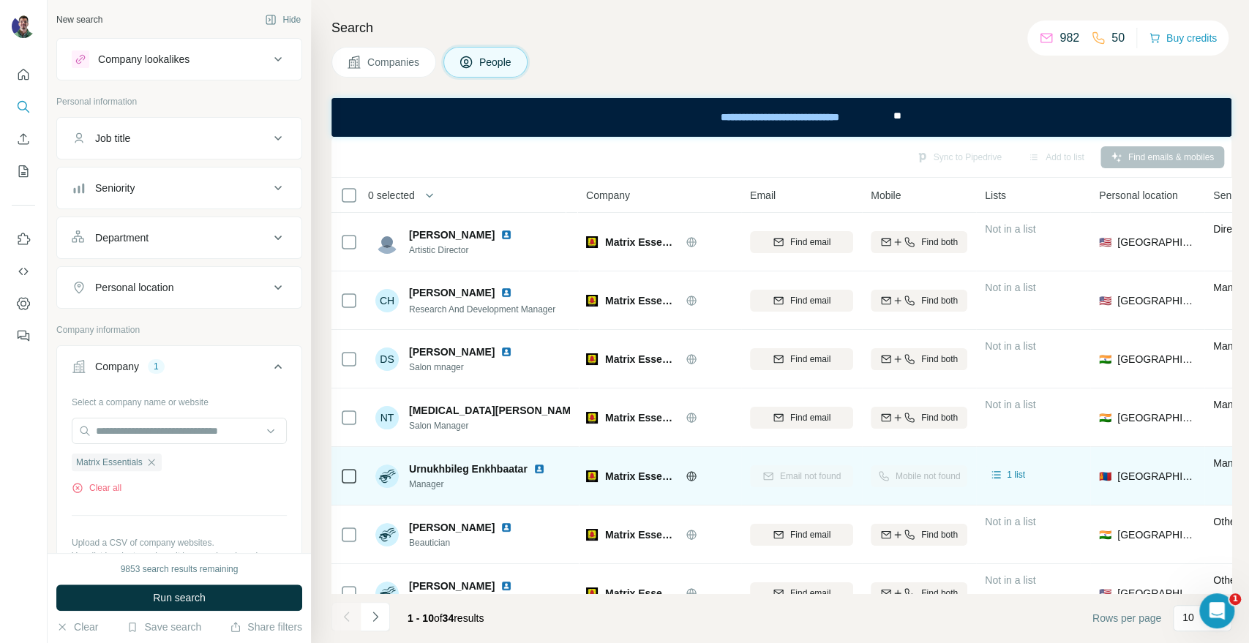
click at [383, 51] on button "Companies" at bounding box center [383, 62] width 105 height 31
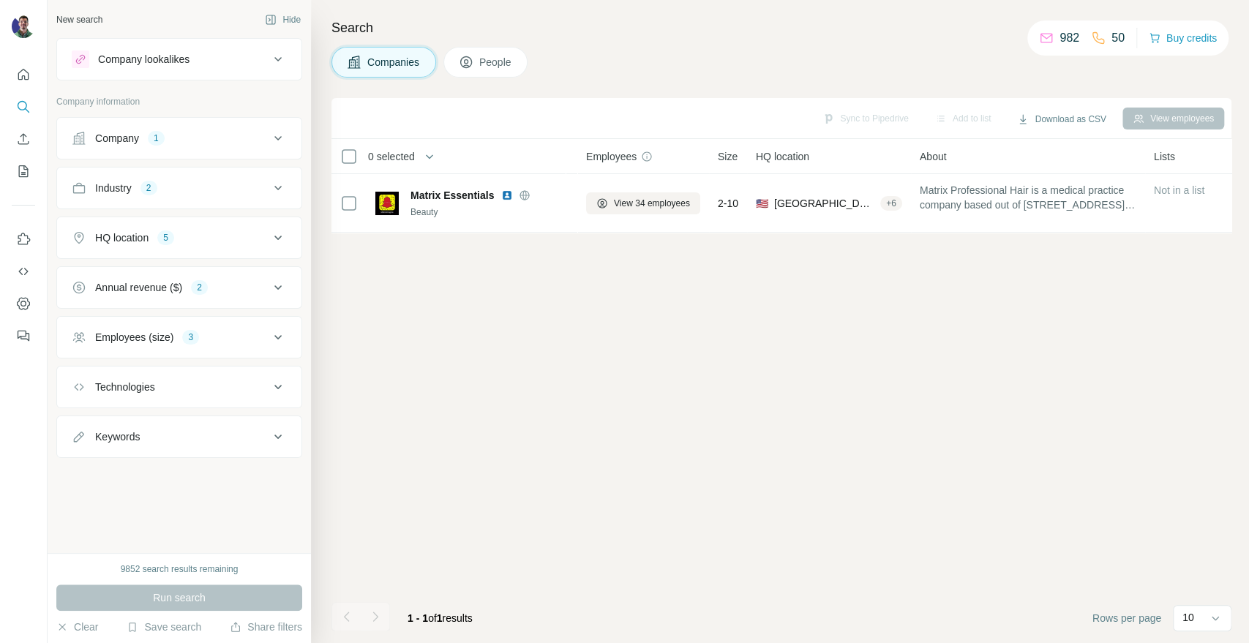
click at [217, 116] on div "Company information" at bounding box center [179, 106] width 246 height 22
click at [228, 146] on button "Company 1" at bounding box center [179, 138] width 244 height 35
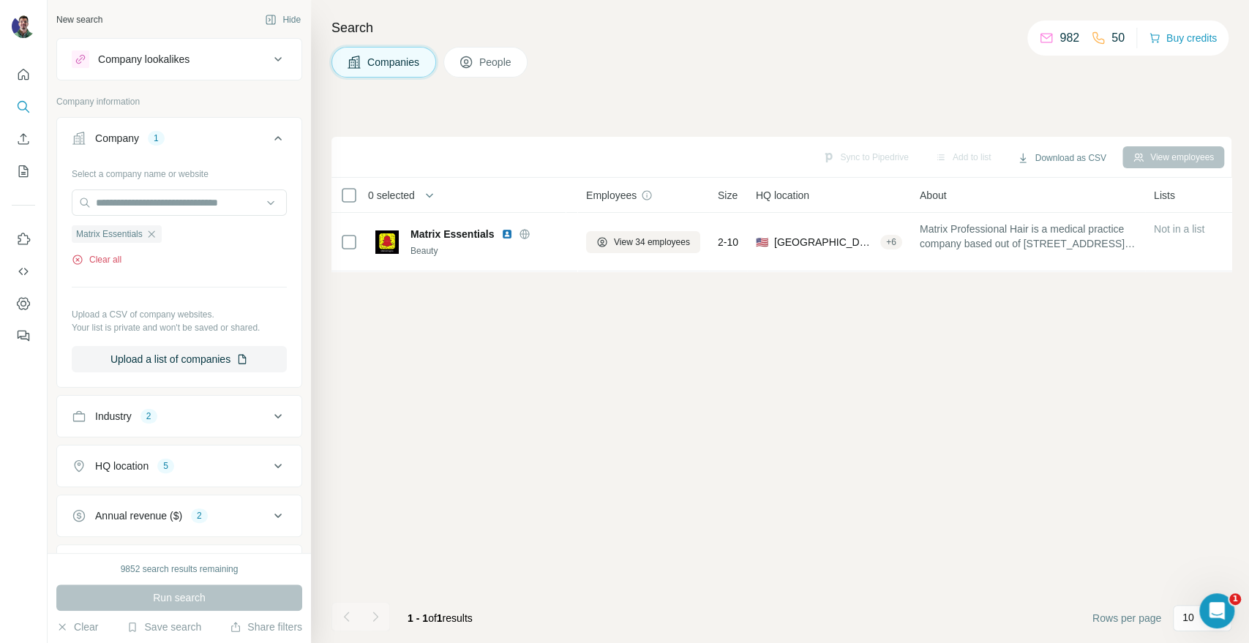
click at [116, 253] on button "Clear all" at bounding box center [97, 259] width 50 height 13
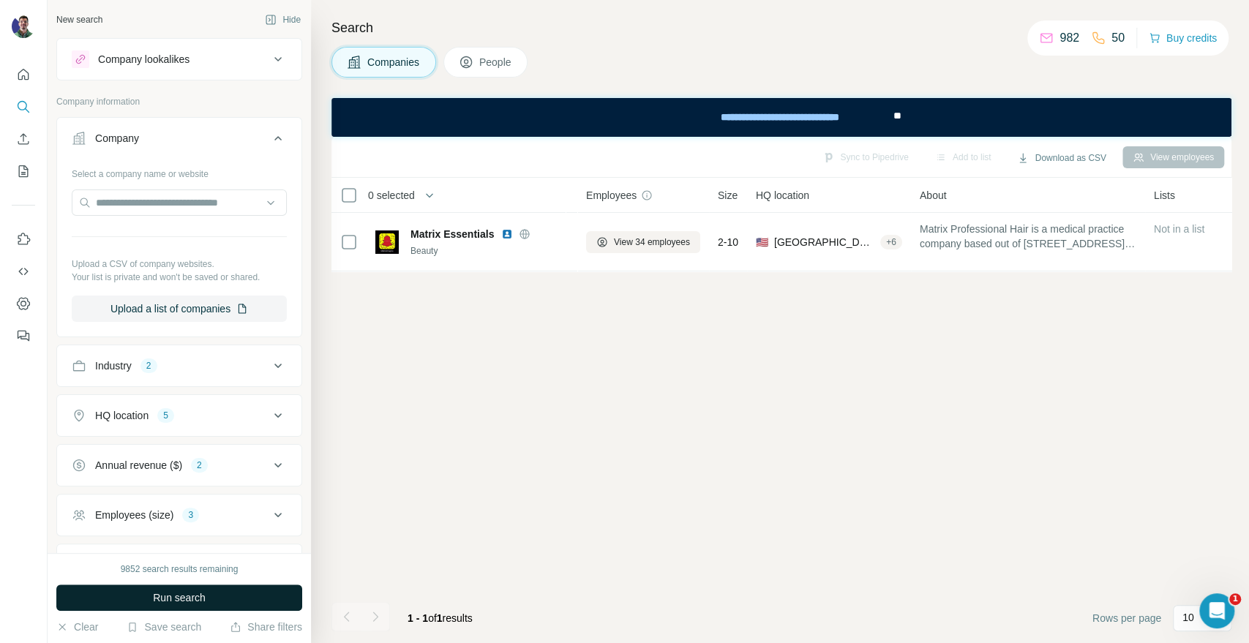
click at [220, 586] on button "Run search" at bounding box center [179, 597] width 246 height 26
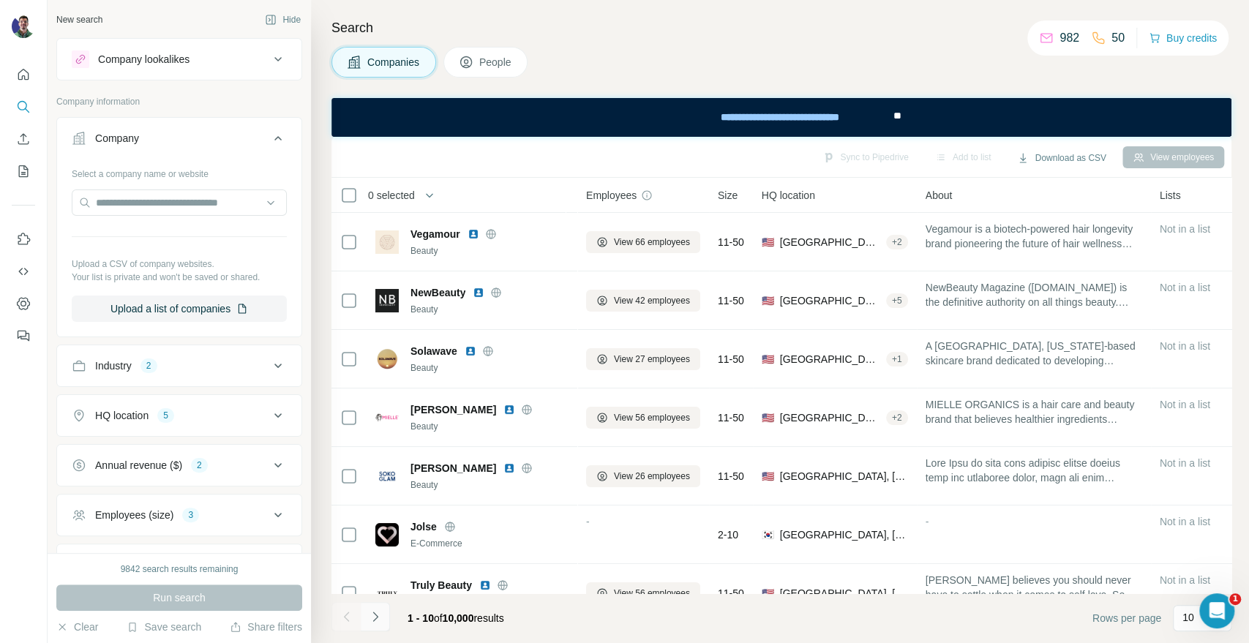
click at [379, 622] on icon "Navigate to next page" at bounding box center [375, 616] width 15 height 15
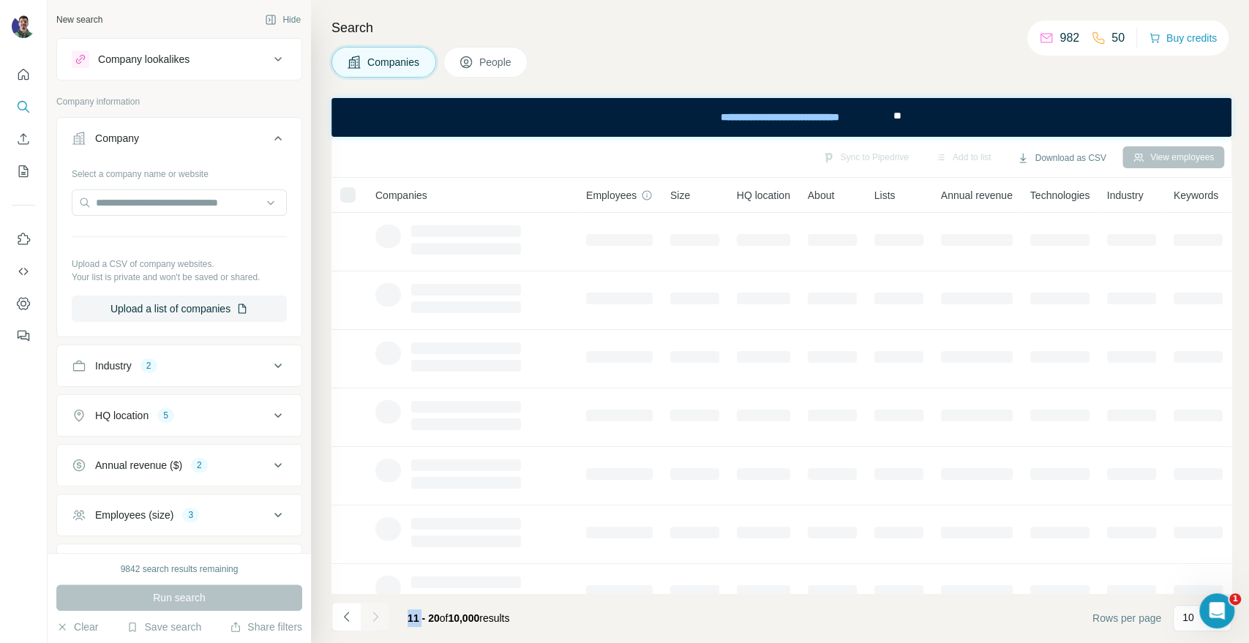
click at [379, 620] on div at bounding box center [375, 616] width 29 height 29
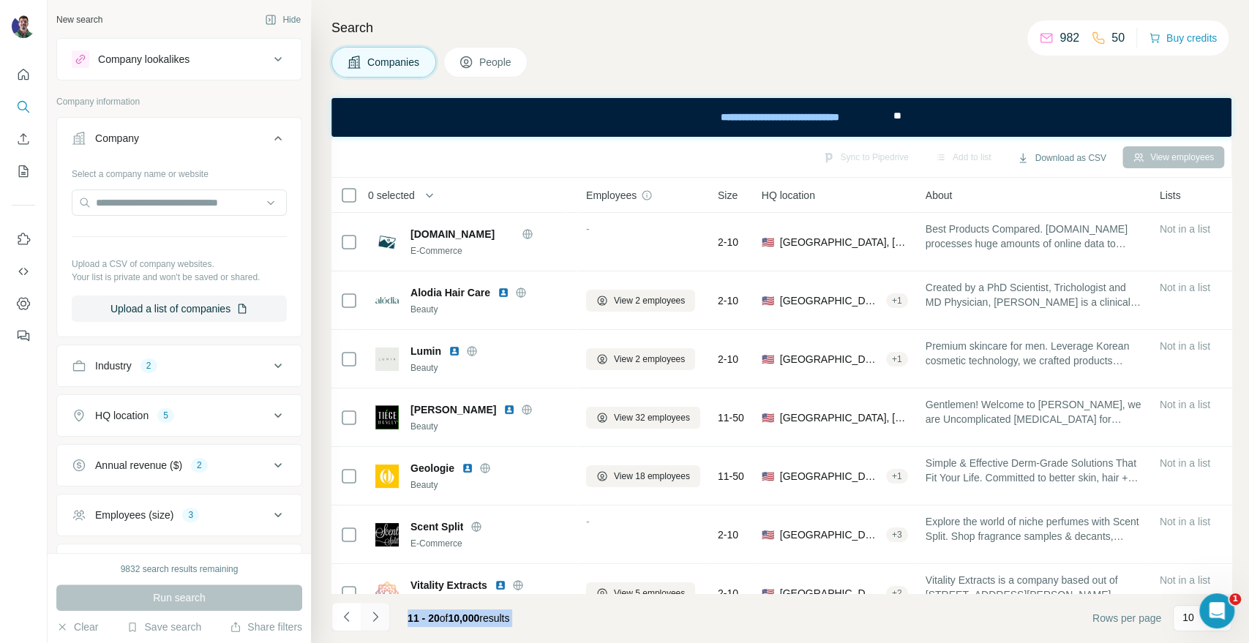
click at [377, 610] on icon "Navigate to next page" at bounding box center [375, 616] width 15 height 15
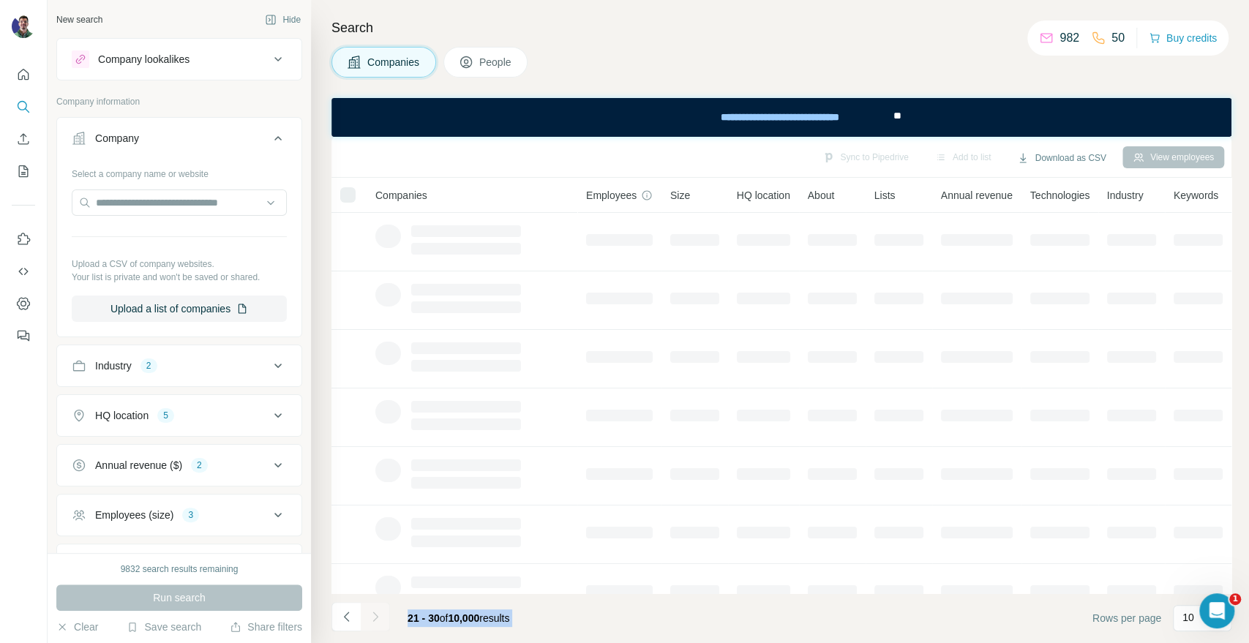
click at [377, 610] on div at bounding box center [375, 616] width 29 height 29
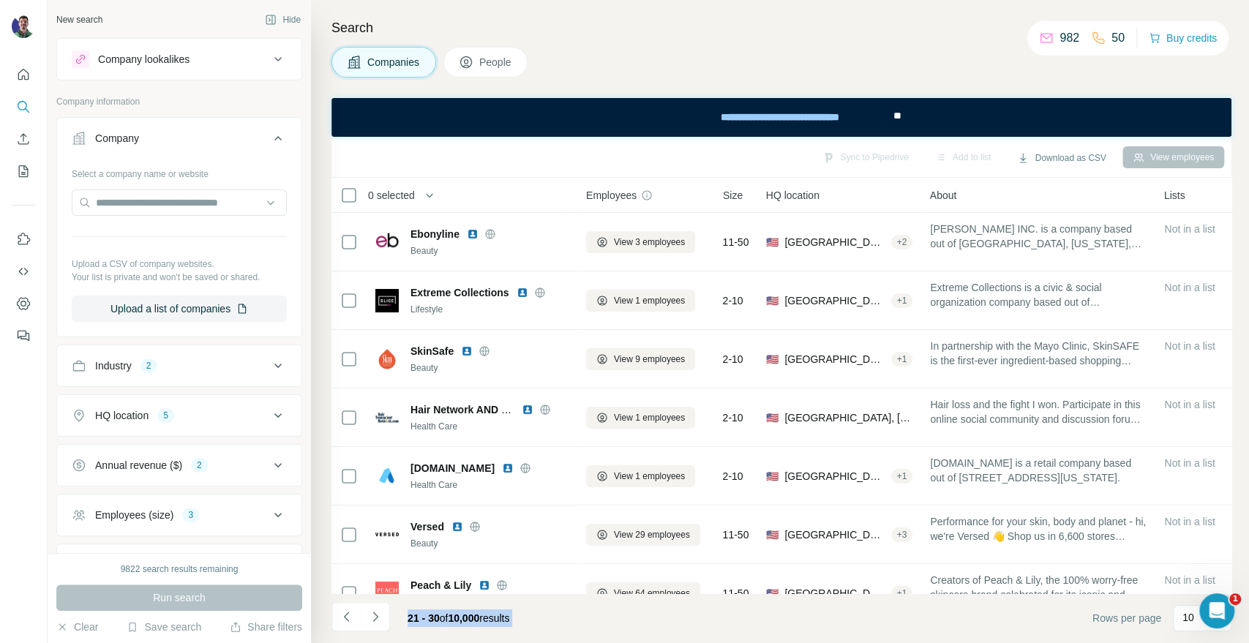
click at [403, 613] on div "21 - 30 of 10,000 results" at bounding box center [458, 618] width 125 height 32
click at [399, 607] on div "21 - 30 of 10,000 results" at bounding box center [458, 618] width 125 height 32
click at [363, 620] on button "Navigate to next page" at bounding box center [375, 616] width 29 height 29
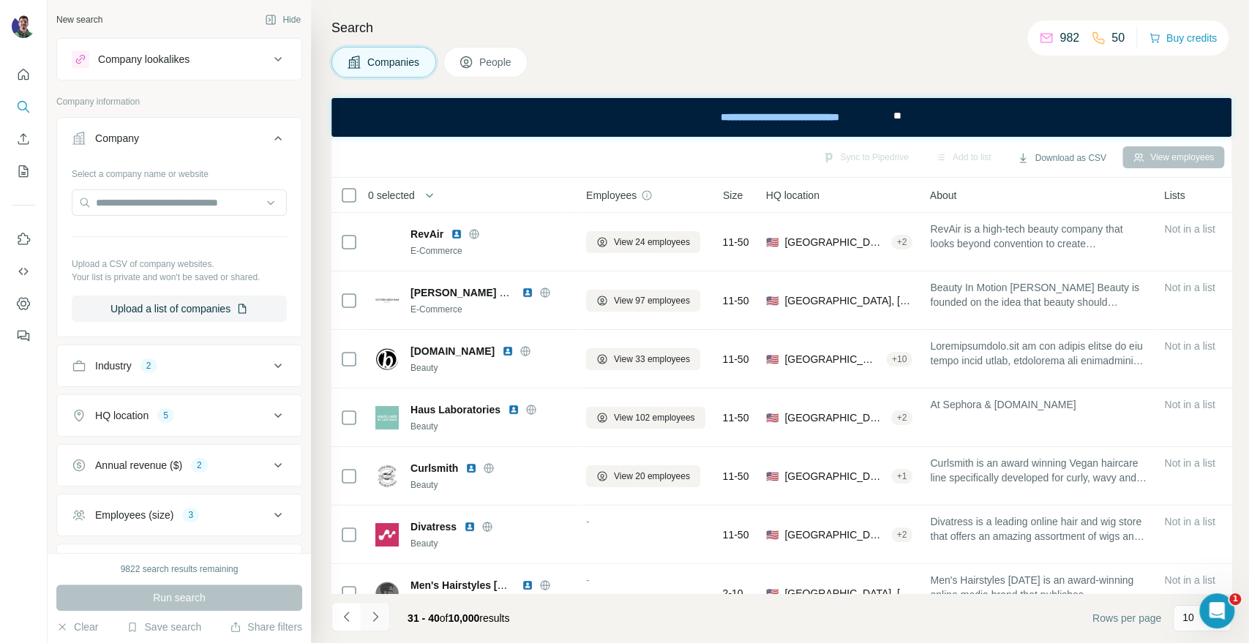
click at [372, 612] on icon "Navigate to next page" at bounding box center [375, 616] width 15 height 15
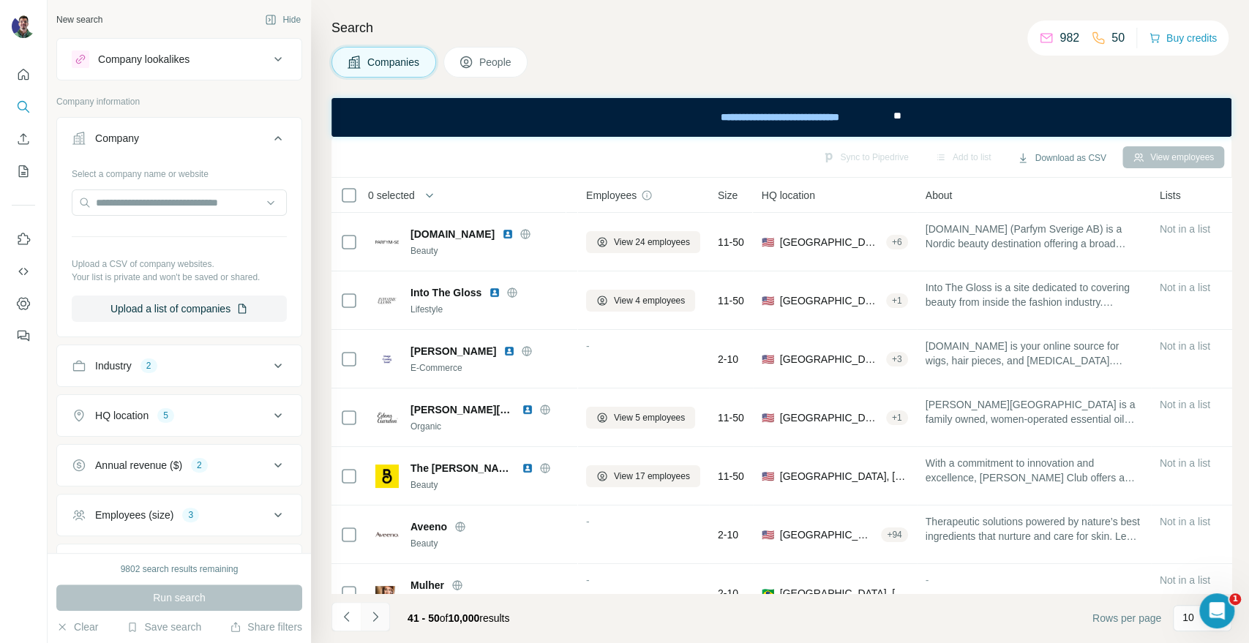
click at [372, 612] on icon "Navigate to next page" at bounding box center [375, 616] width 15 height 15
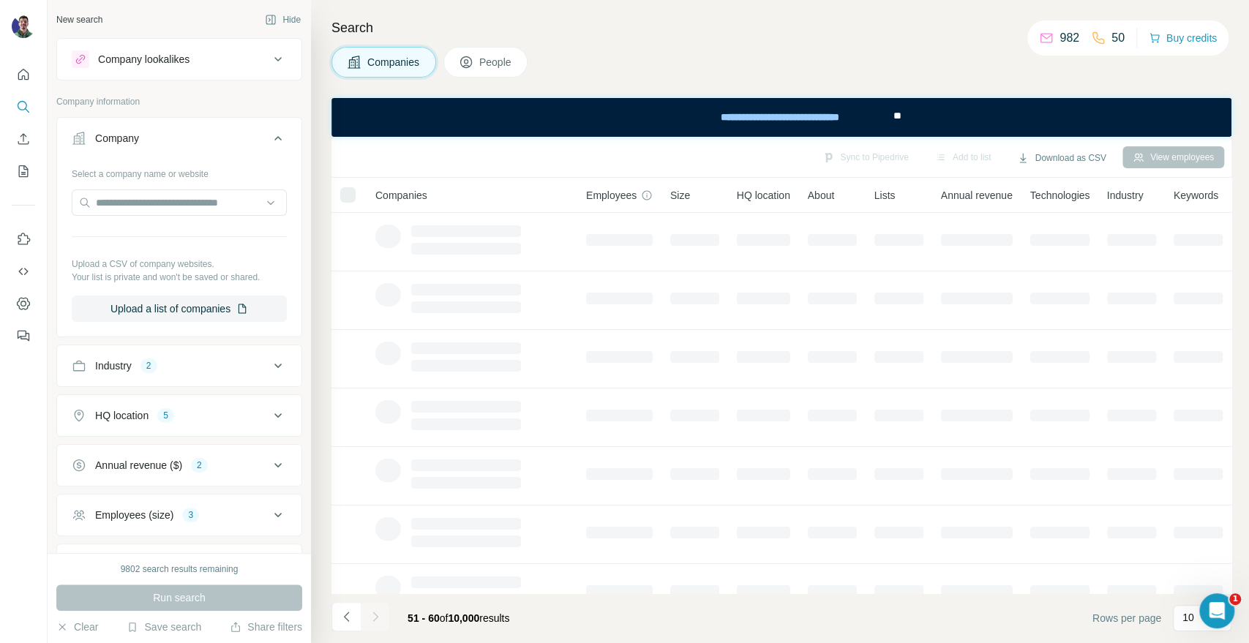
click at [372, 611] on icon "Navigate to next page" at bounding box center [375, 616] width 15 height 15
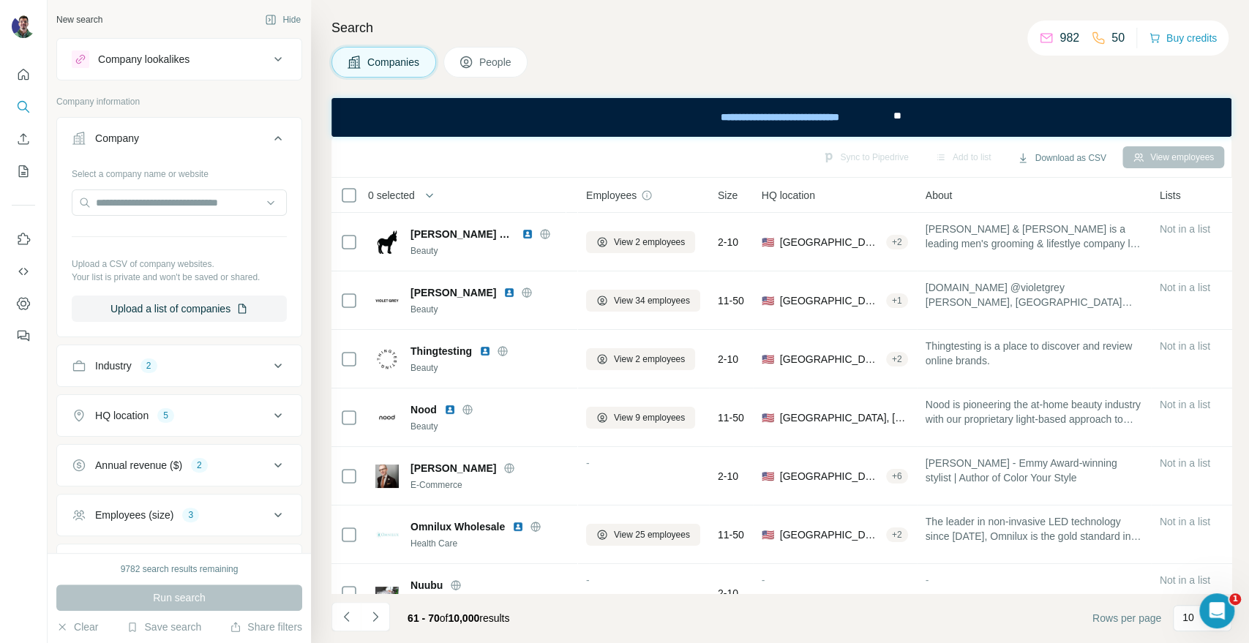
click at [372, 611] on icon "Navigate to next page" at bounding box center [375, 616] width 15 height 15
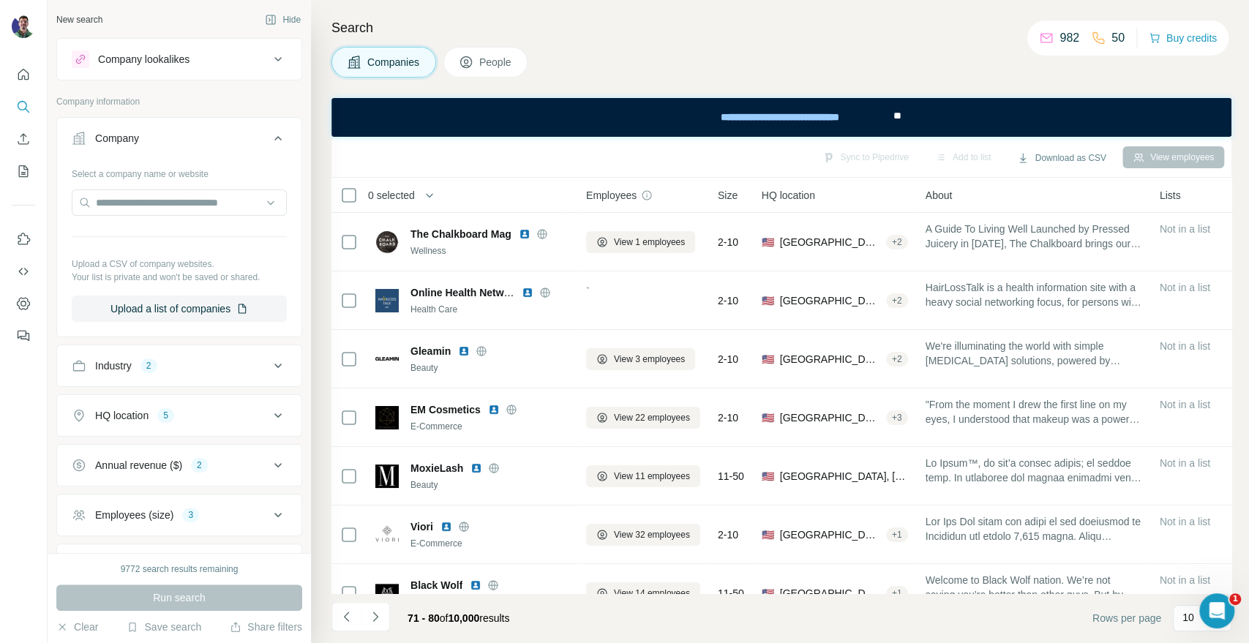
click at [372, 611] on icon "Navigate to next page" at bounding box center [375, 616] width 15 height 15
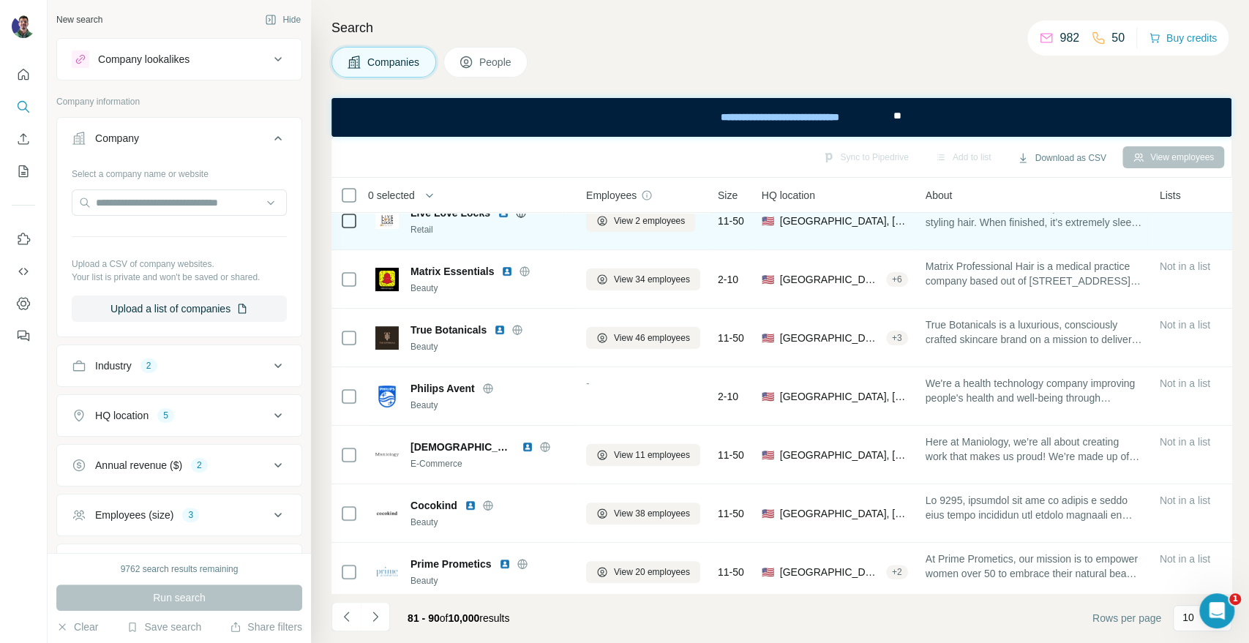
scroll to position [212, 0]
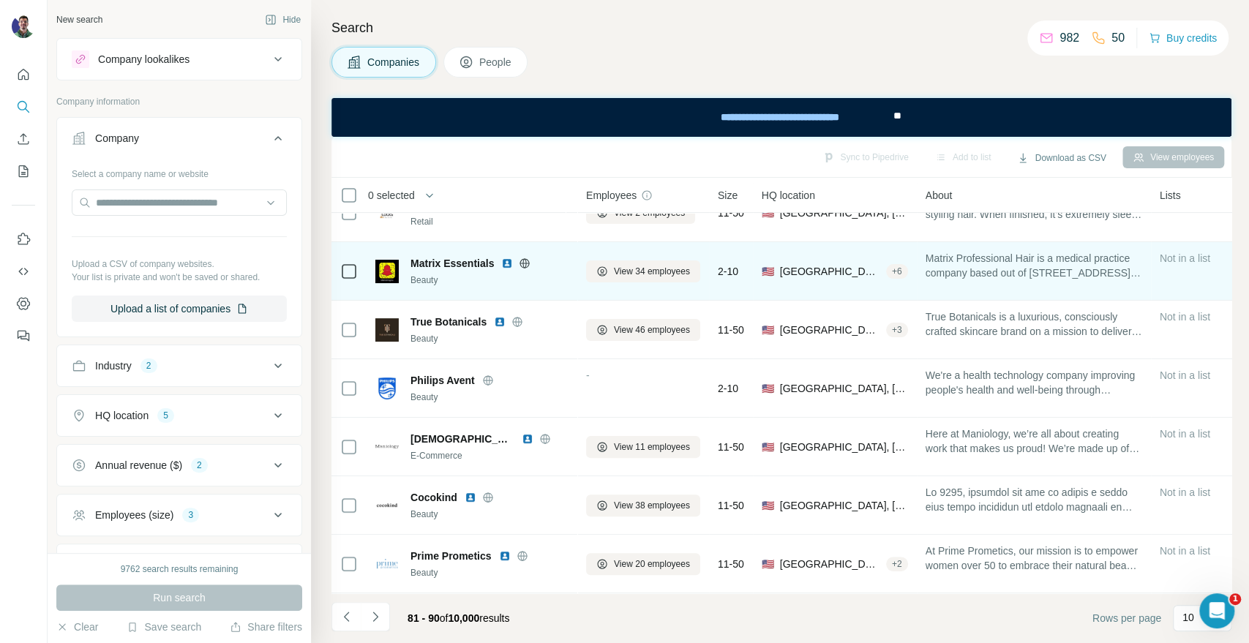
click at [523, 263] on icon at bounding box center [525, 263] width 10 height 1
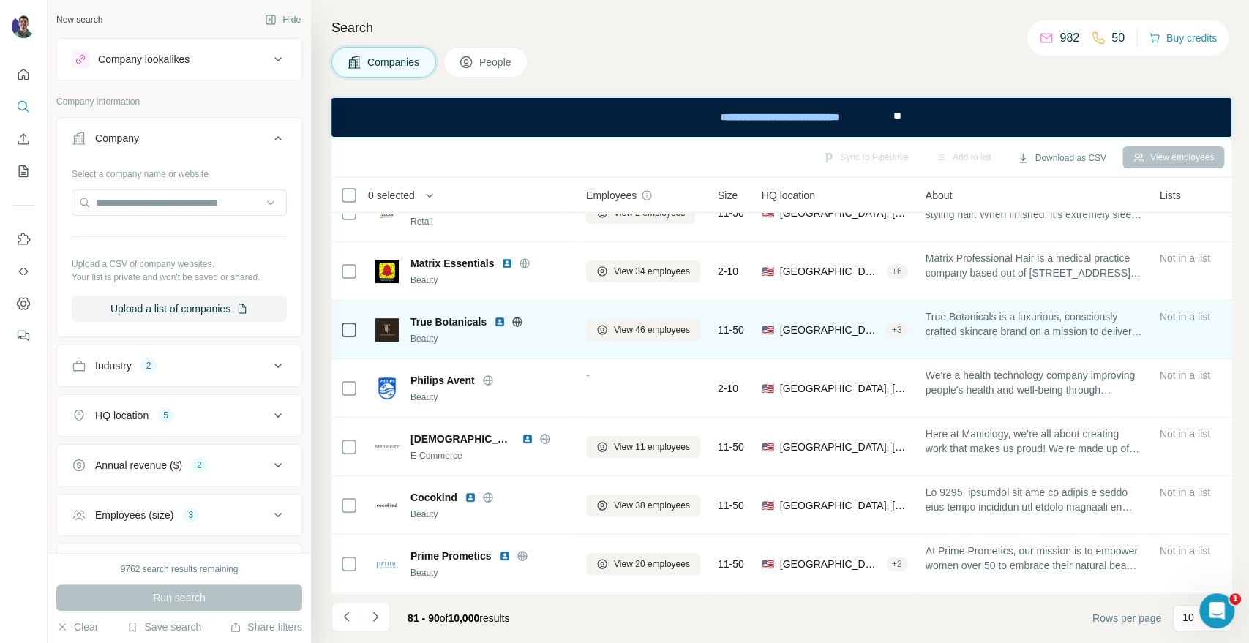
click at [515, 321] on icon at bounding box center [518, 321] width 10 height 1
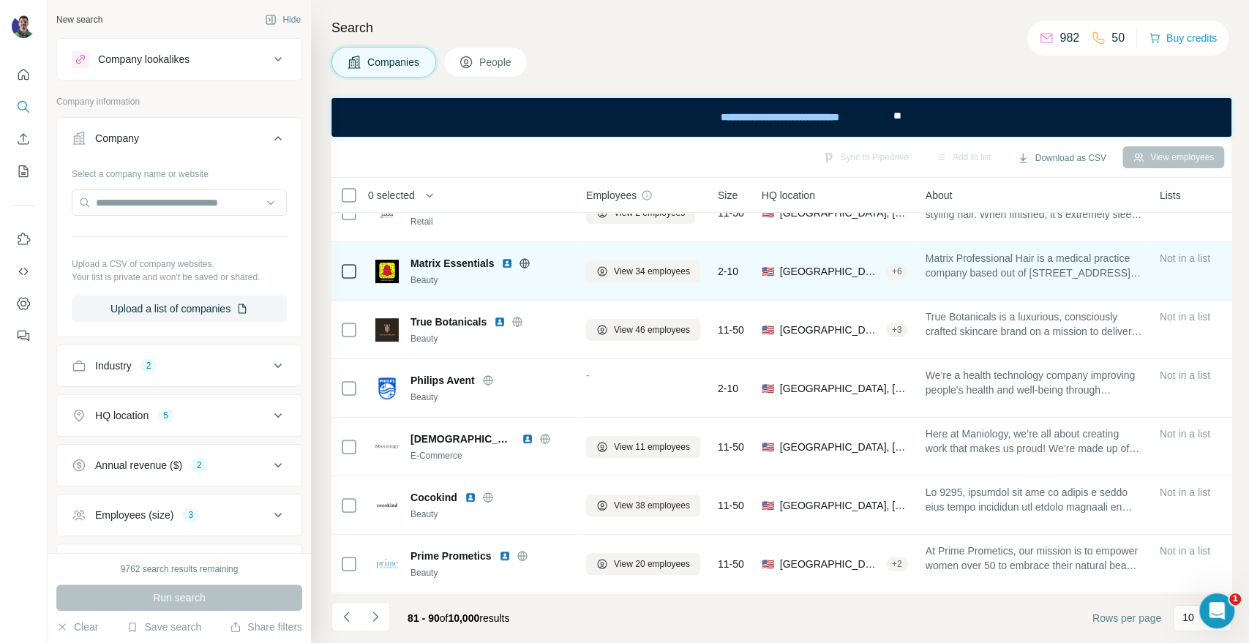
click at [527, 263] on icon at bounding box center [525, 263] width 10 height 1
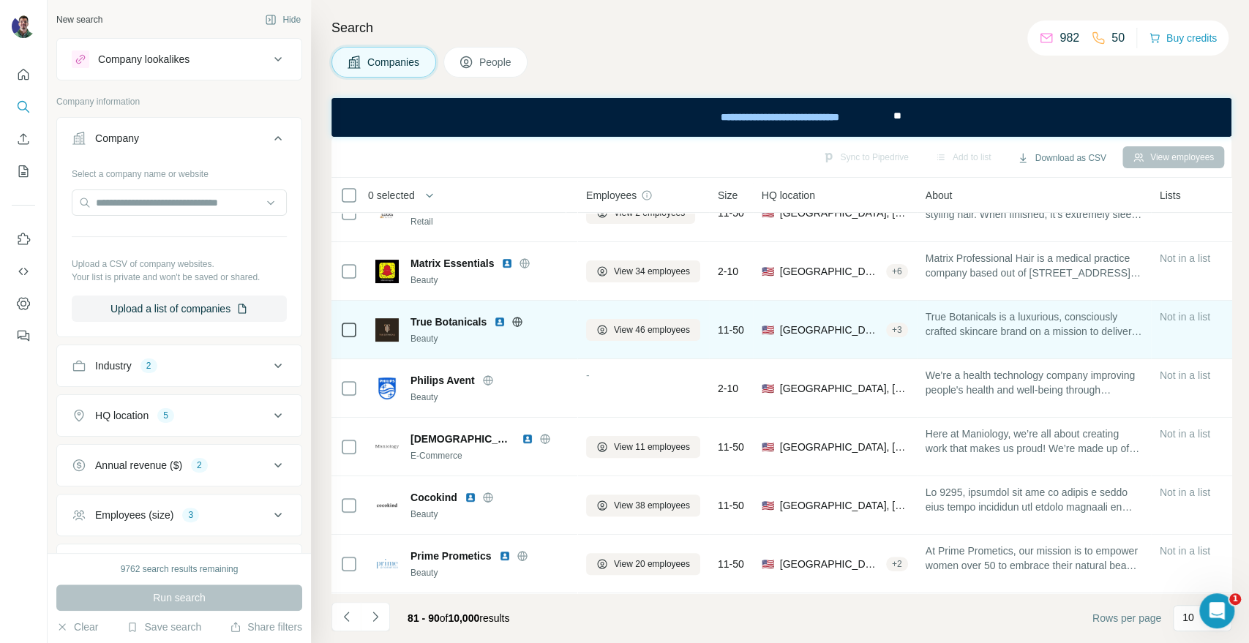
click at [519, 316] on icon at bounding box center [517, 322] width 12 height 12
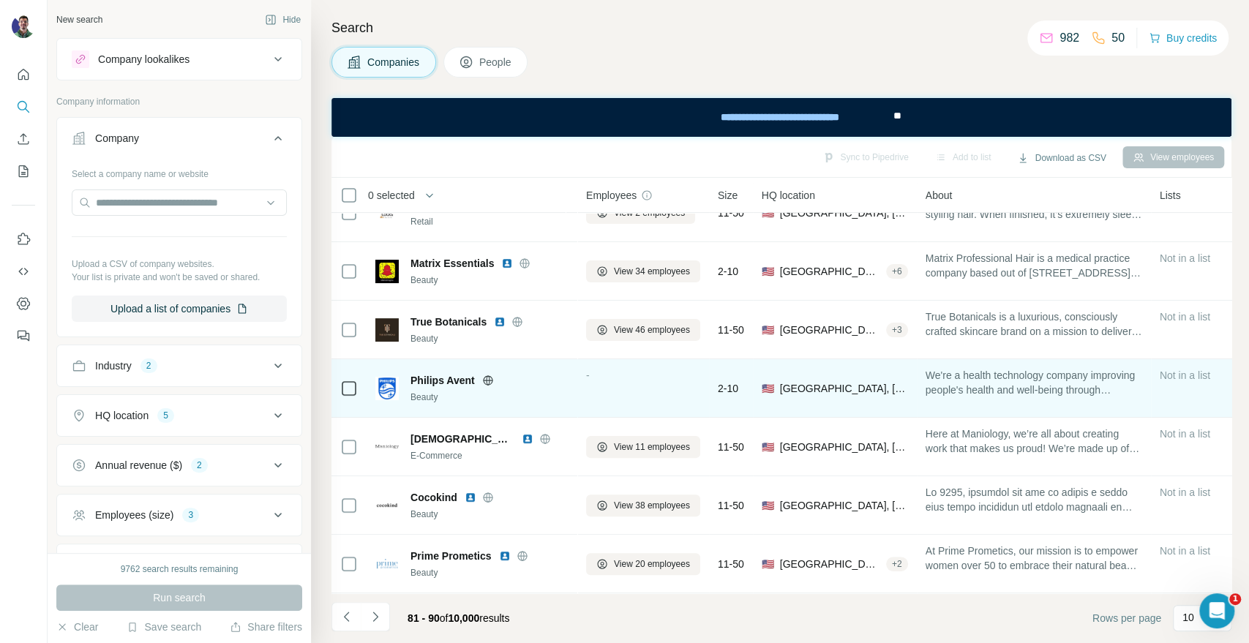
click at [484, 375] on icon at bounding box center [488, 380] width 10 height 10
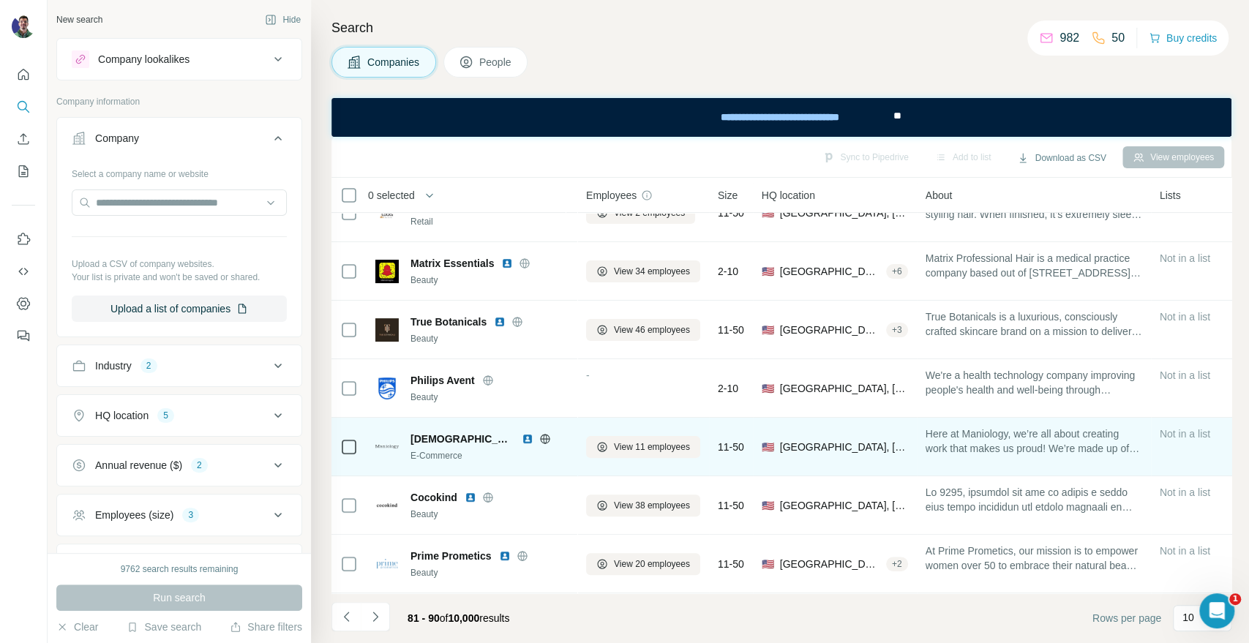
click at [540, 438] on icon at bounding box center [545, 438] width 10 height 1
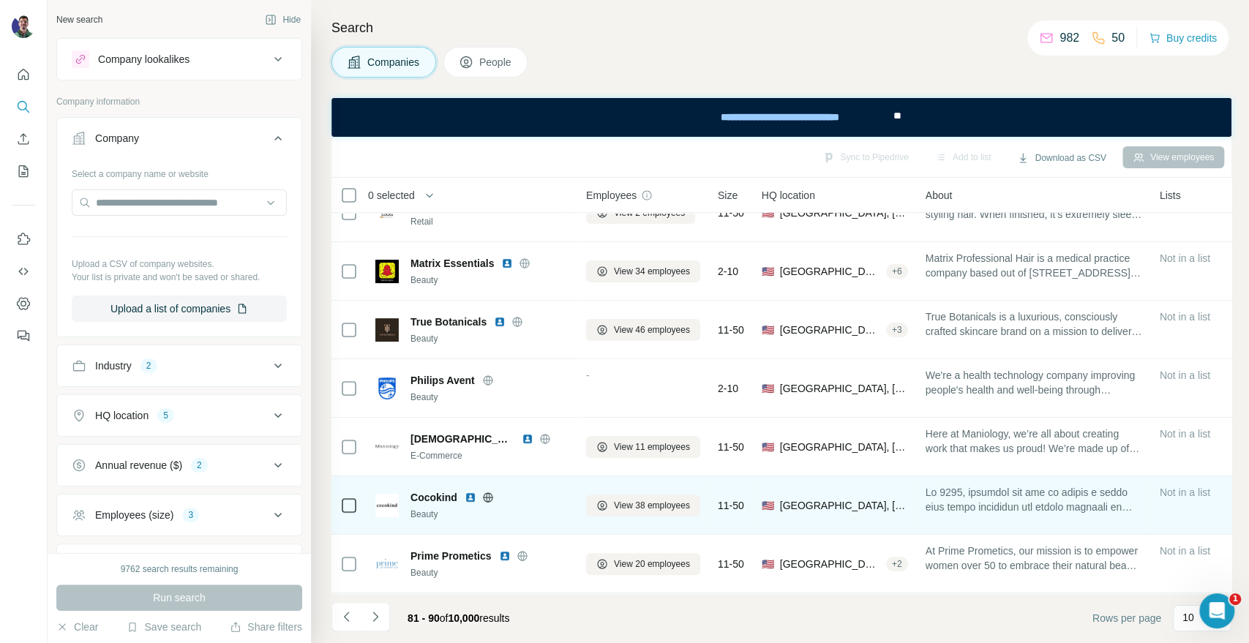
click at [492, 492] on icon at bounding box center [488, 498] width 12 height 12
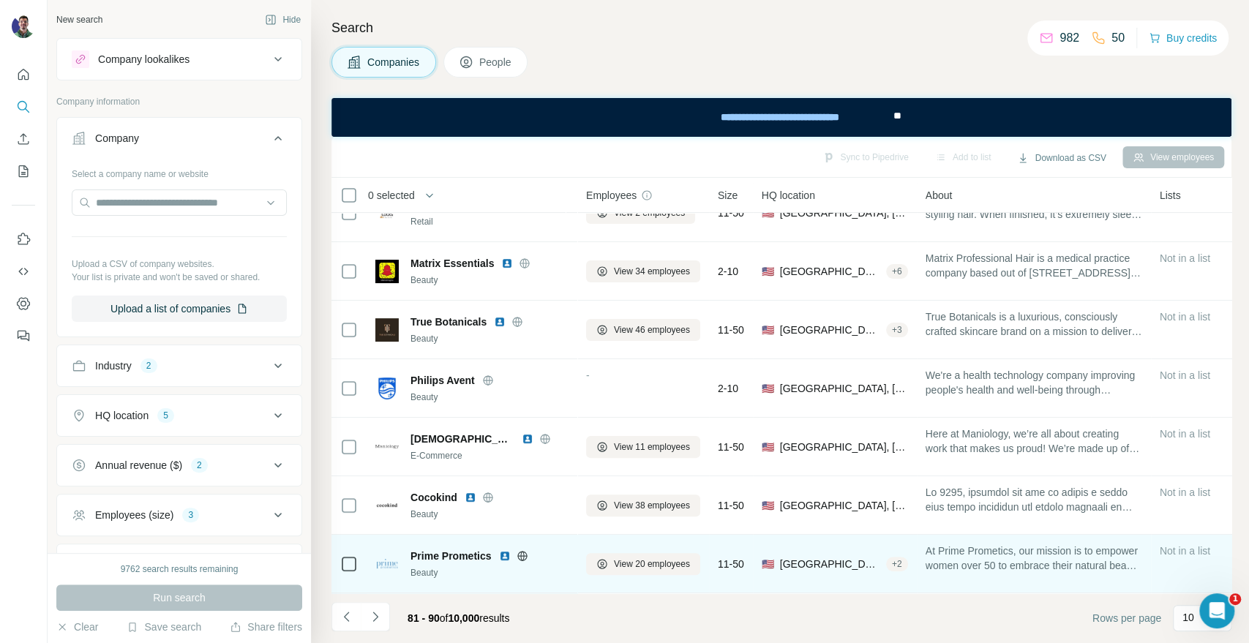
click at [524, 550] on icon at bounding box center [522, 556] width 12 height 12
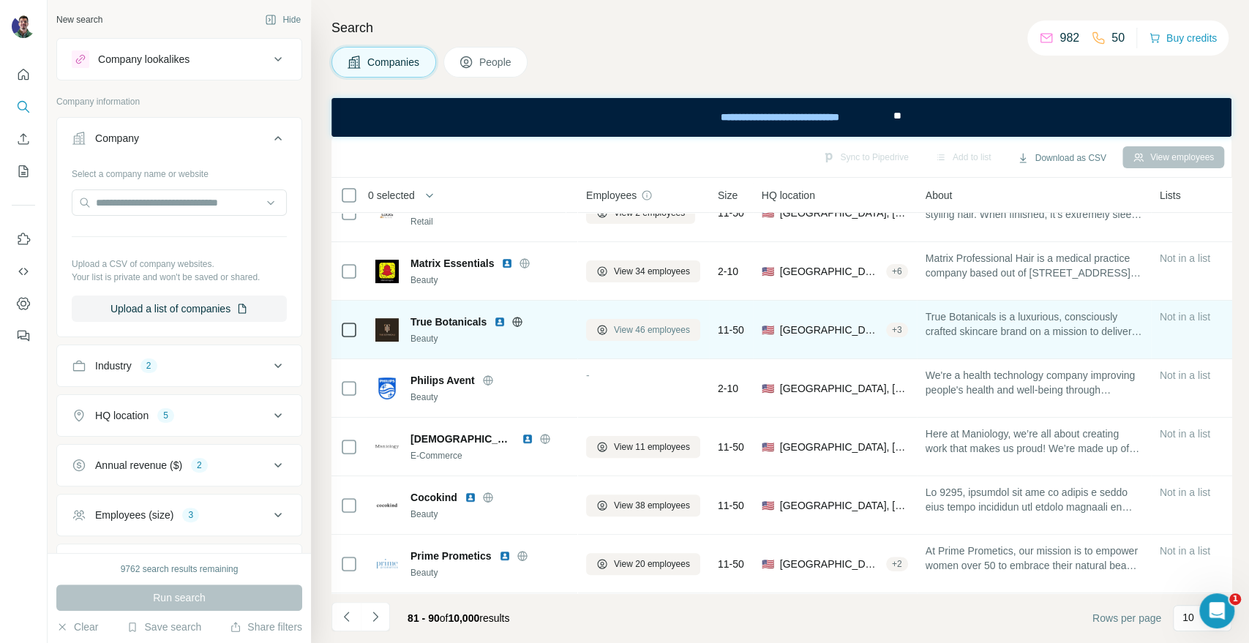
click at [645, 323] on span "View 46 employees" at bounding box center [652, 329] width 76 height 13
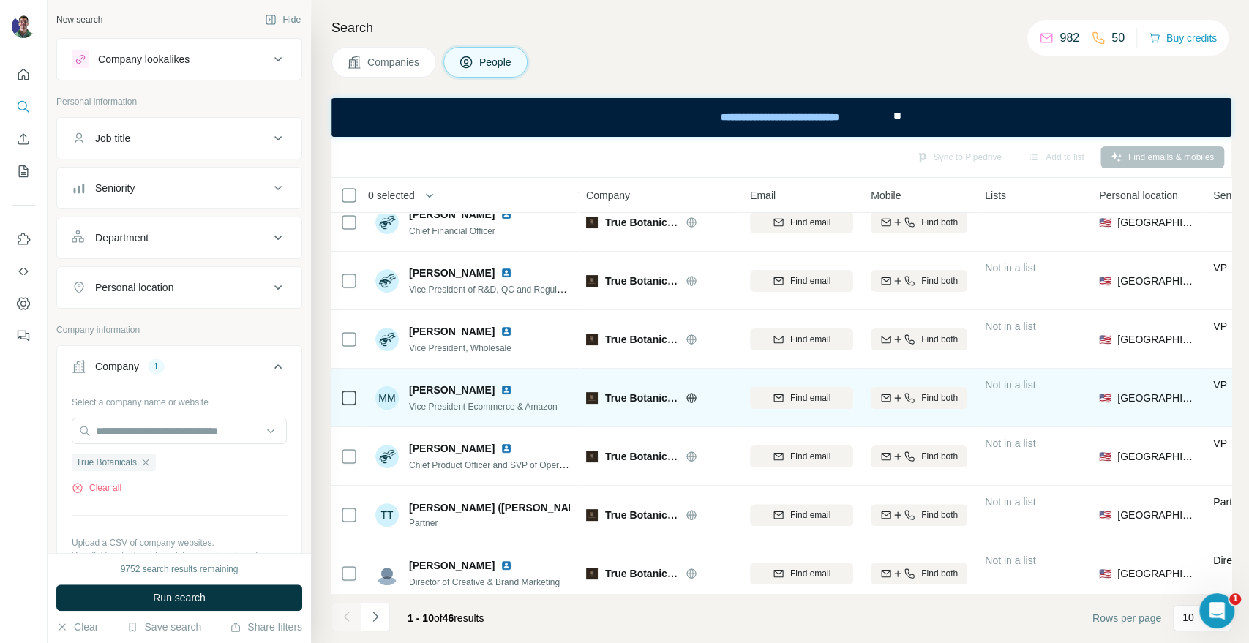
scroll to position [212, 0]
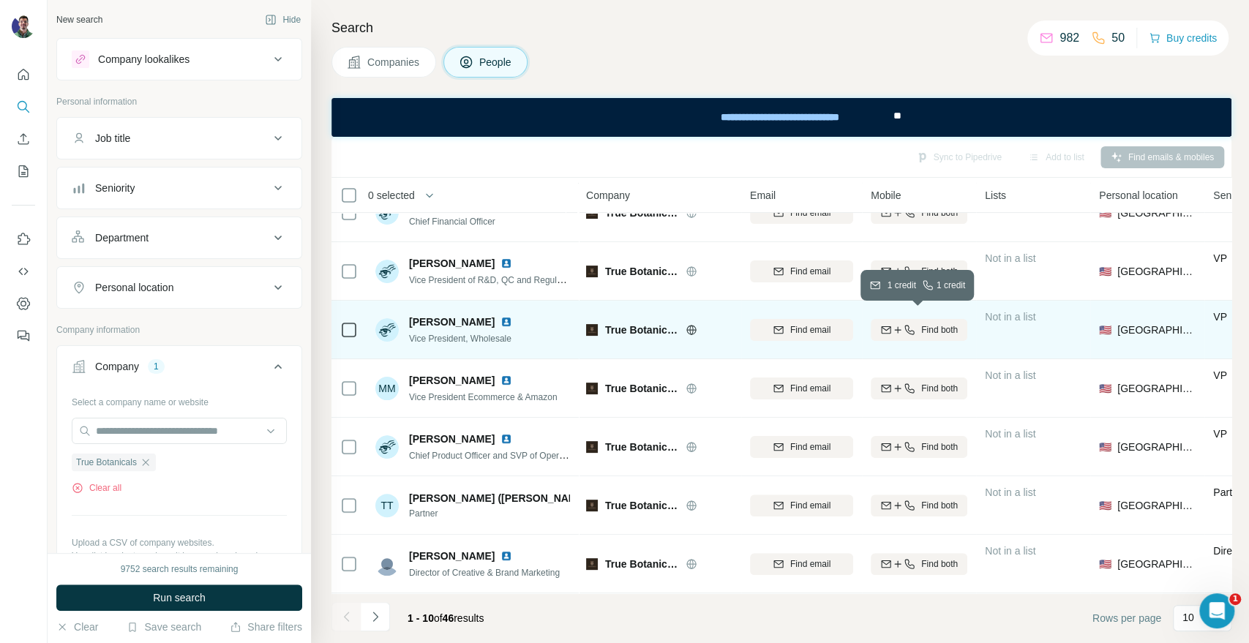
click at [926, 323] on span "Find both" at bounding box center [939, 329] width 37 height 13
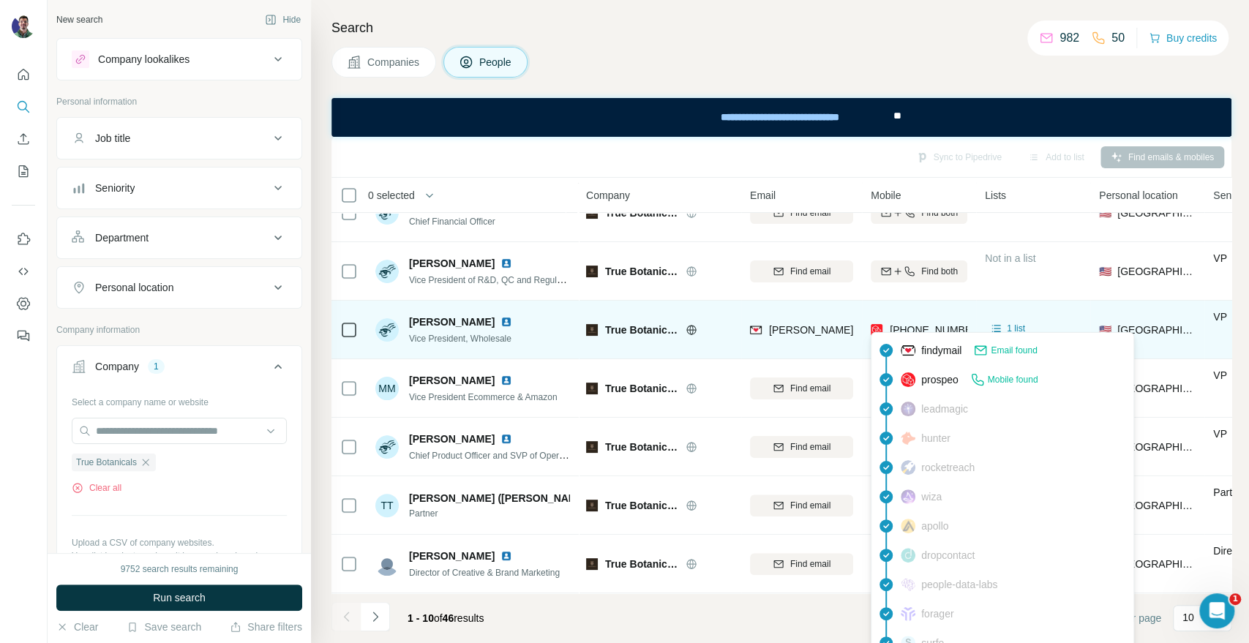
click at [906, 324] on span "[PHONE_NUMBER]" at bounding box center [935, 330] width 92 height 12
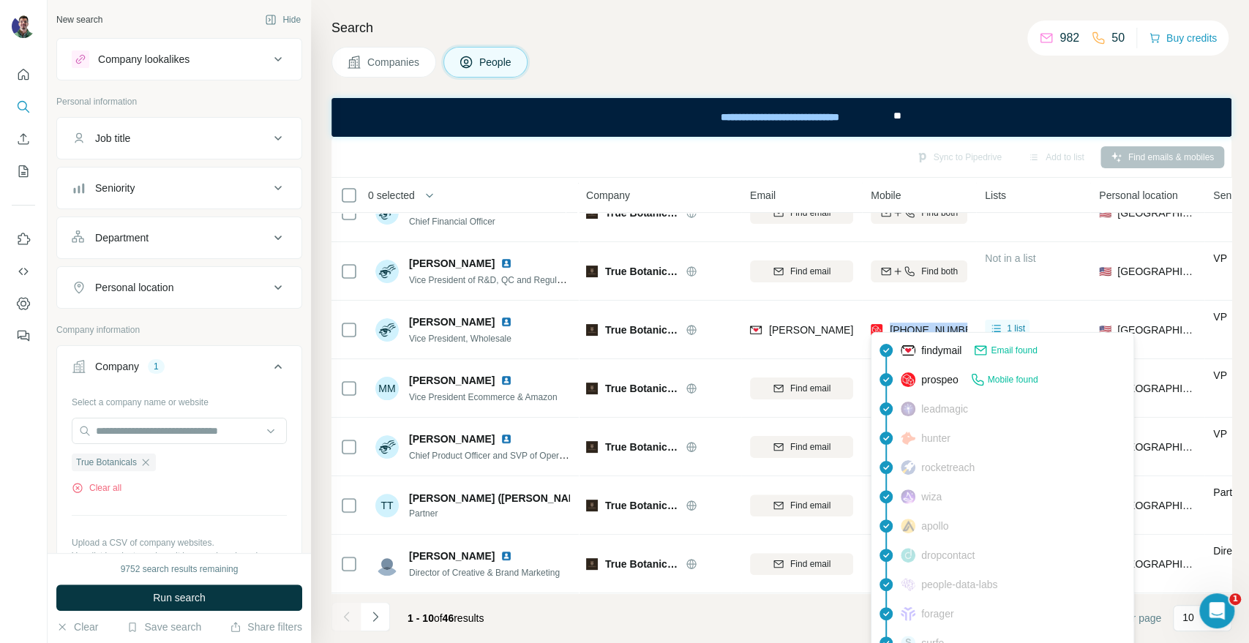
copy tr "[PHONE_NUMBER]"
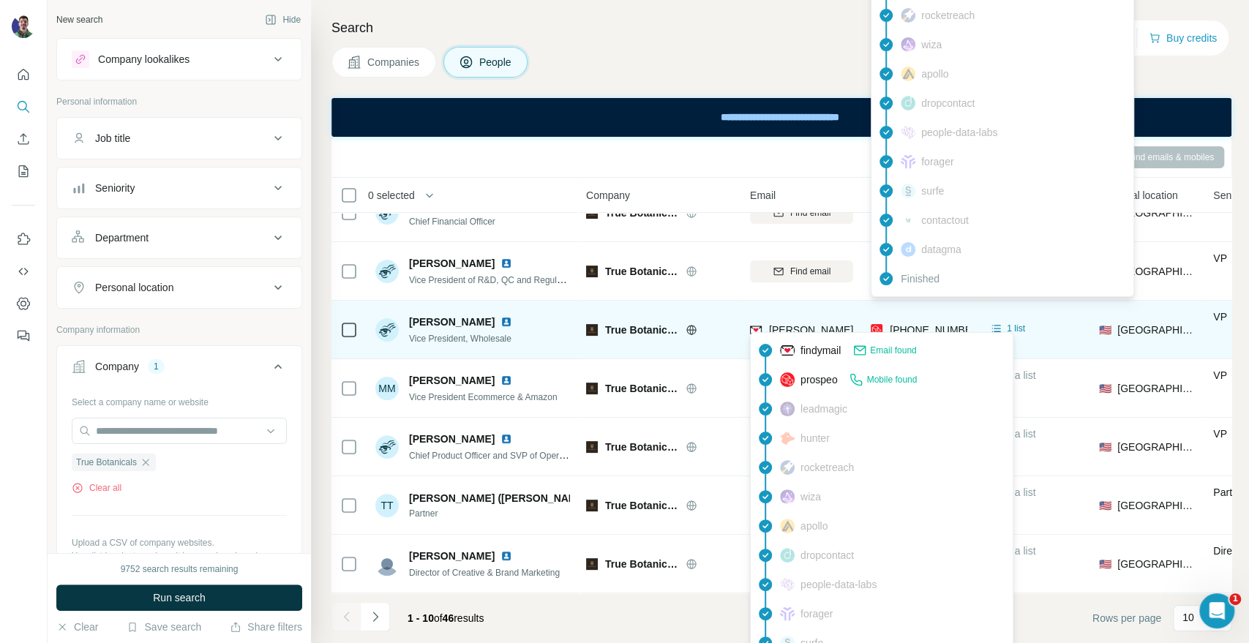
click at [813, 324] on span "[PERSON_NAME][EMAIL_ADDRESS][DOMAIN_NAME]" at bounding box center [897, 330] width 257 height 12
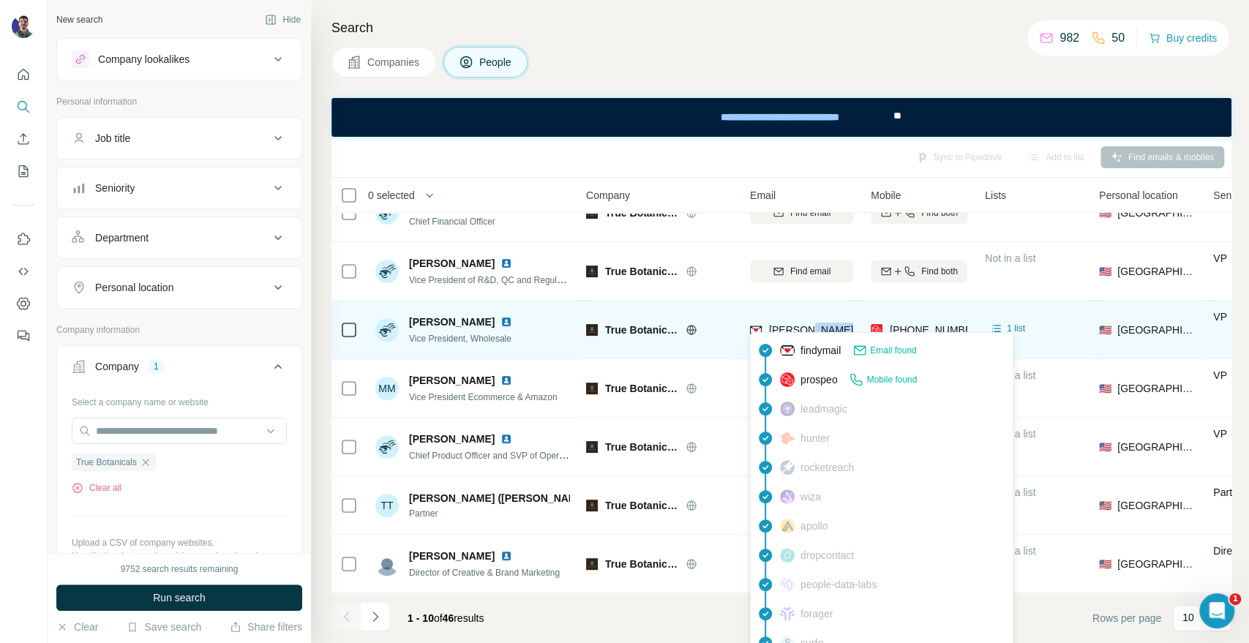
click at [813, 324] on span "[PERSON_NAME][EMAIL_ADDRESS][DOMAIN_NAME]" at bounding box center [897, 330] width 257 height 12
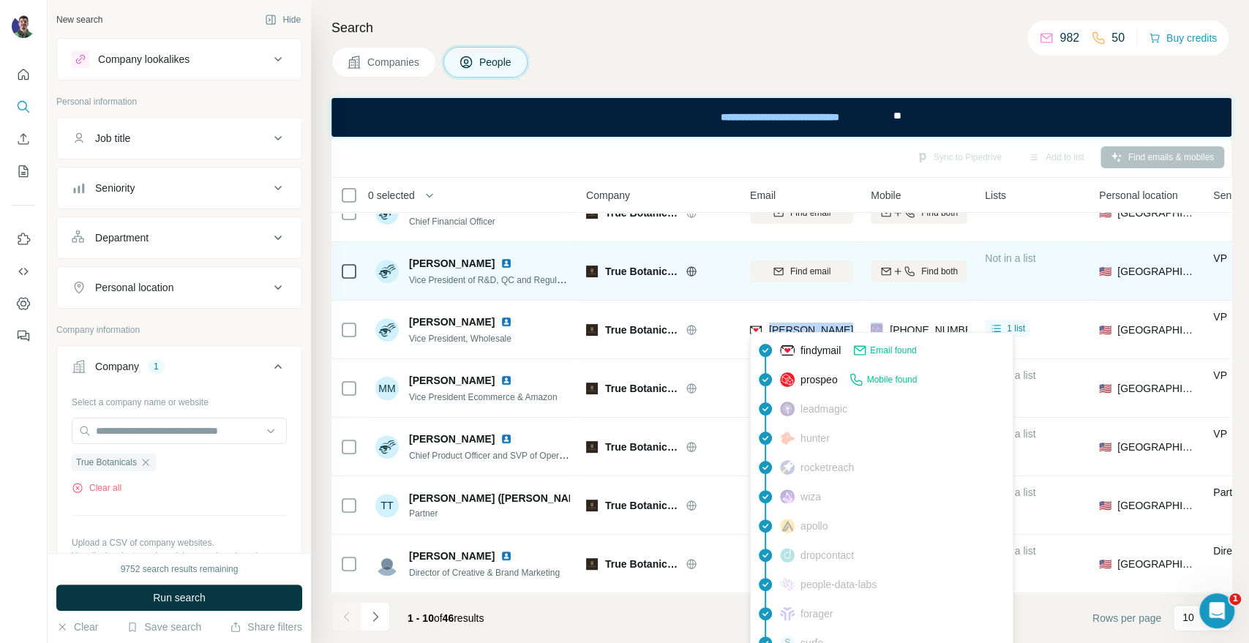
copy span "[PERSON_NAME][EMAIL_ADDRESS][DOMAIN_NAME]"
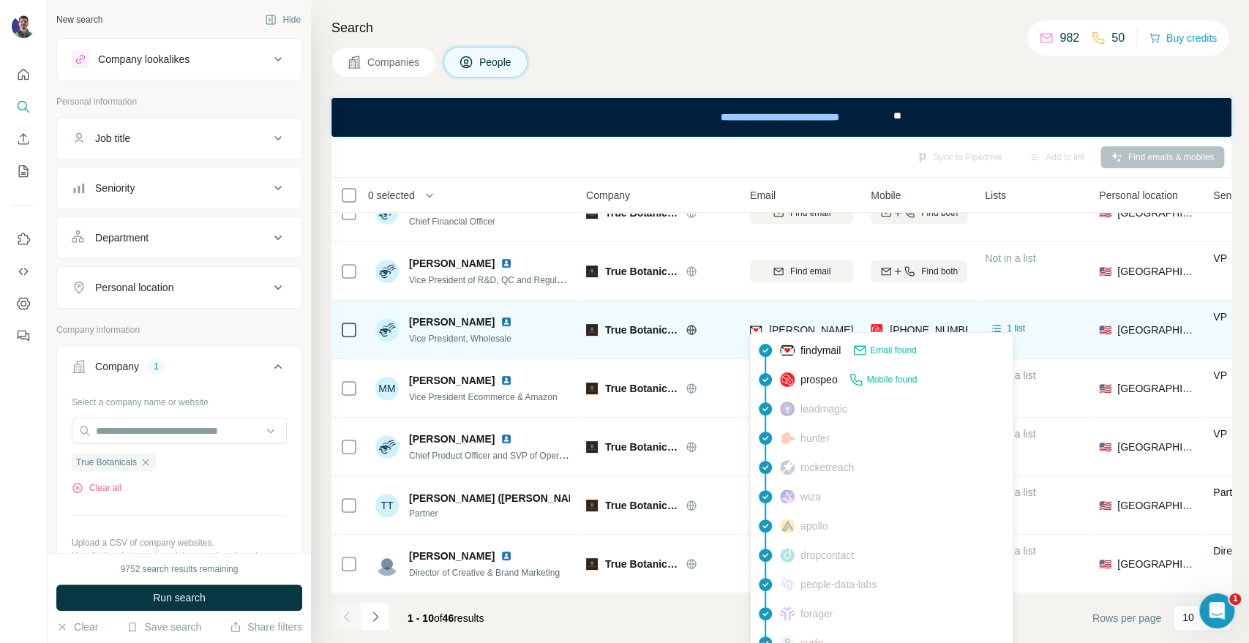
click at [511, 334] on span "Vice President, Wholesale" at bounding box center [460, 339] width 102 height 10
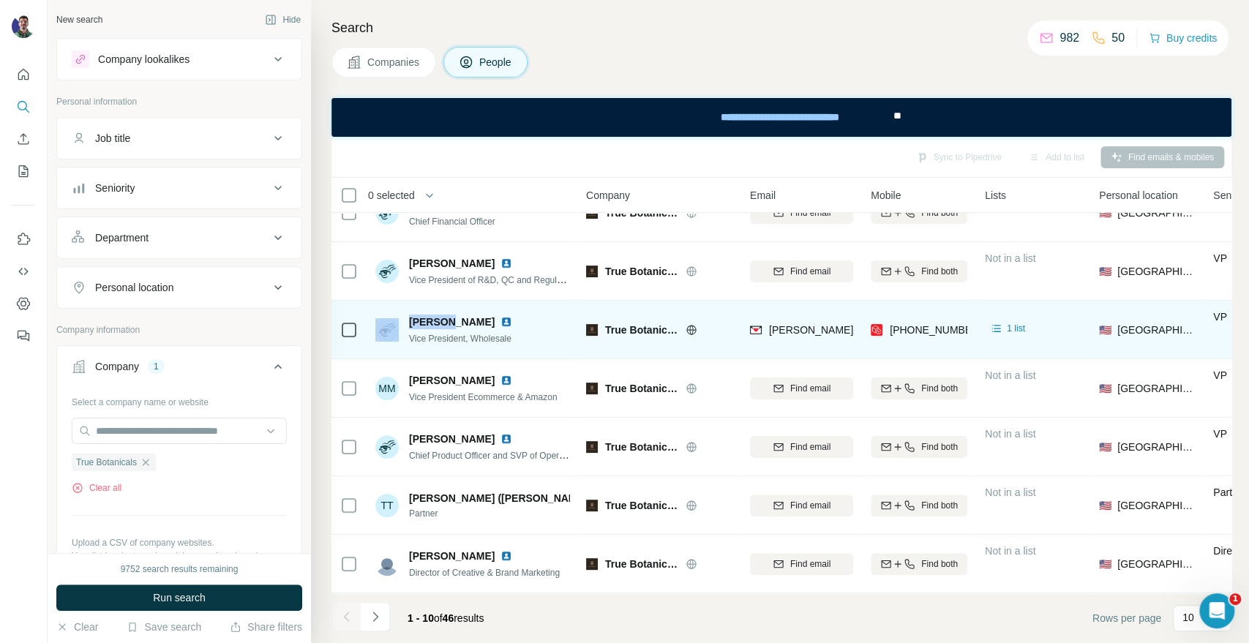
drag, startPoint x: 442, startPoint y: 310, endPoint x: 399, endPoint y: 315, distance: 42.7
click at [399, 315] on div "[PERSON_NAME] Vice President, Wholesale" at bounding box center [446, 330] width 143 height 31
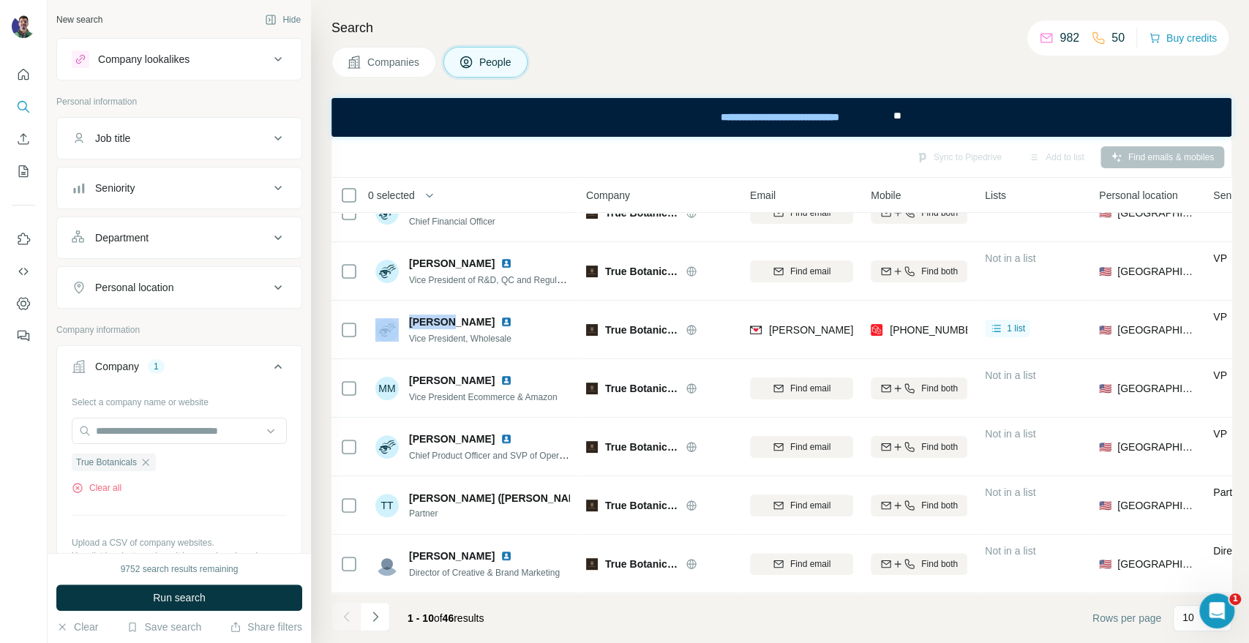
copy div "[PERSON_NAME]"
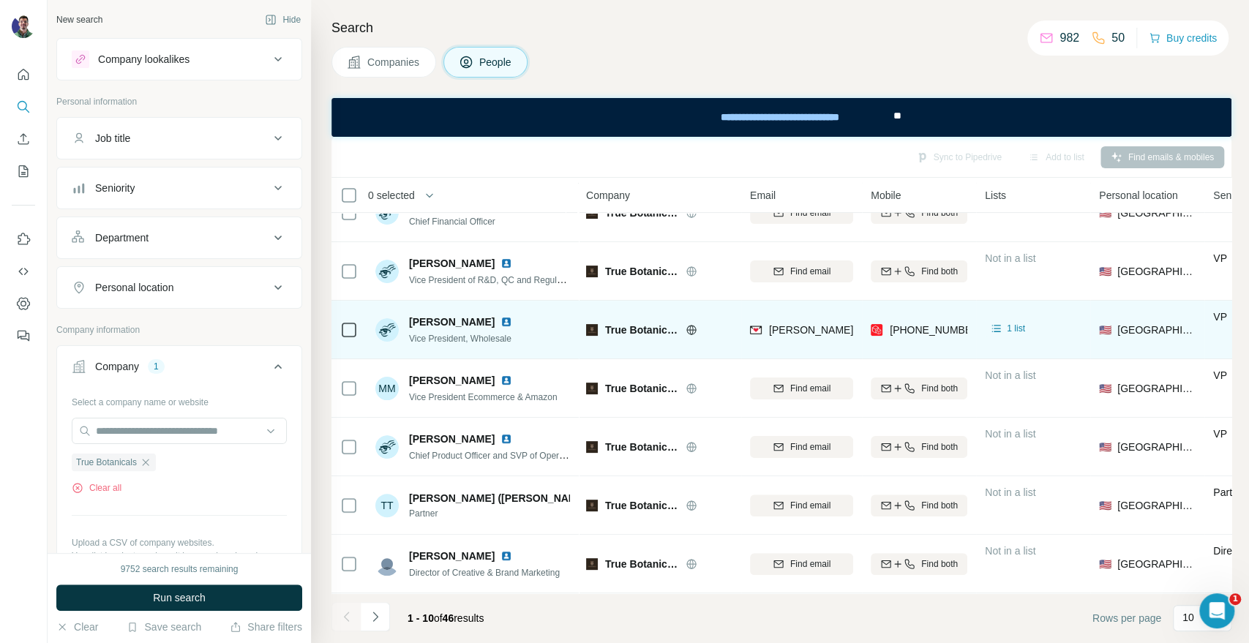
click at [633, 323] on span "True Botanicals" at bounding box center [641, 330] width 73 height 15
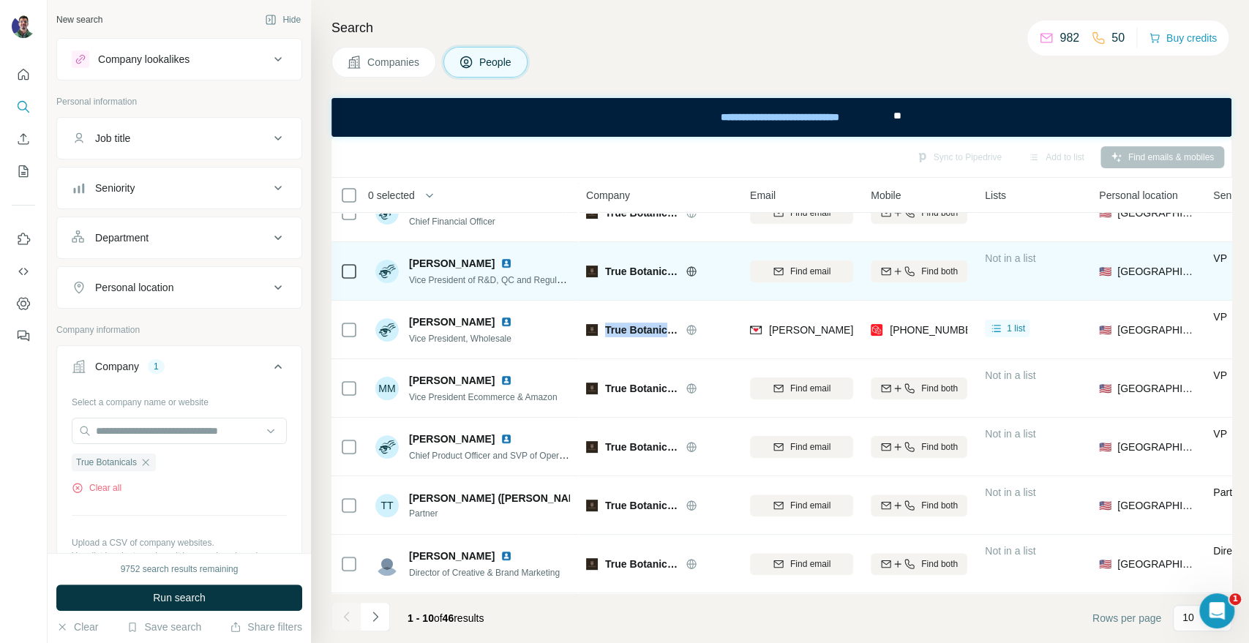
copy div "True Botanicals"
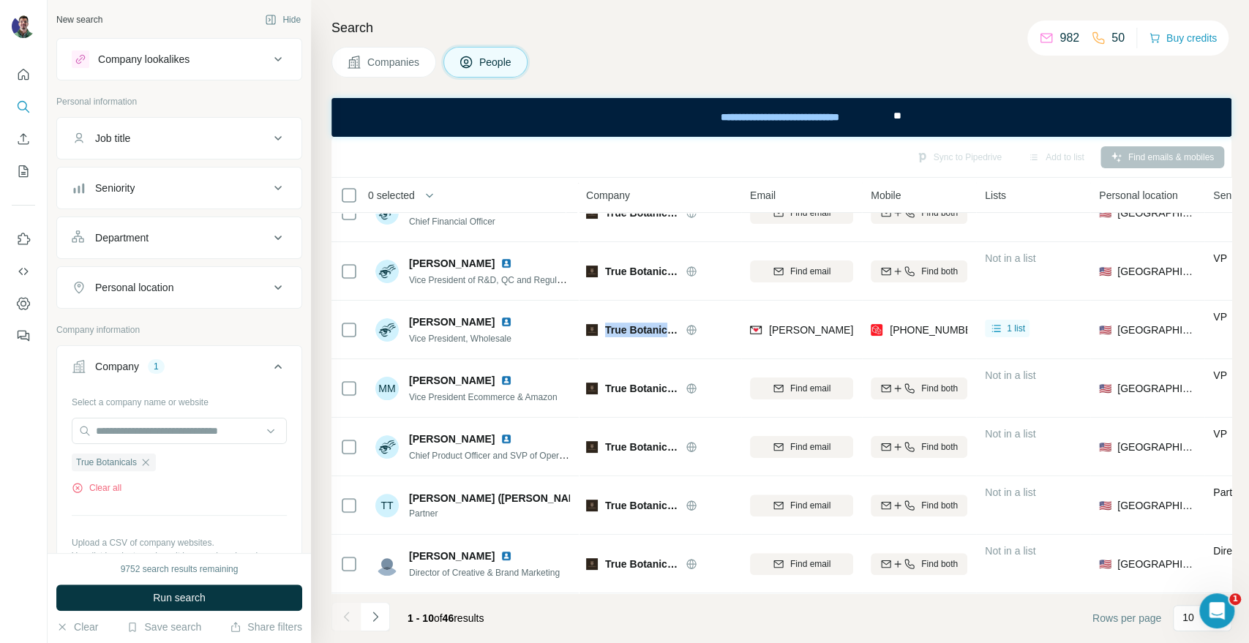
click at [396, 75] on button "Companies" at bounding box center [383, 62] width 105 height 31
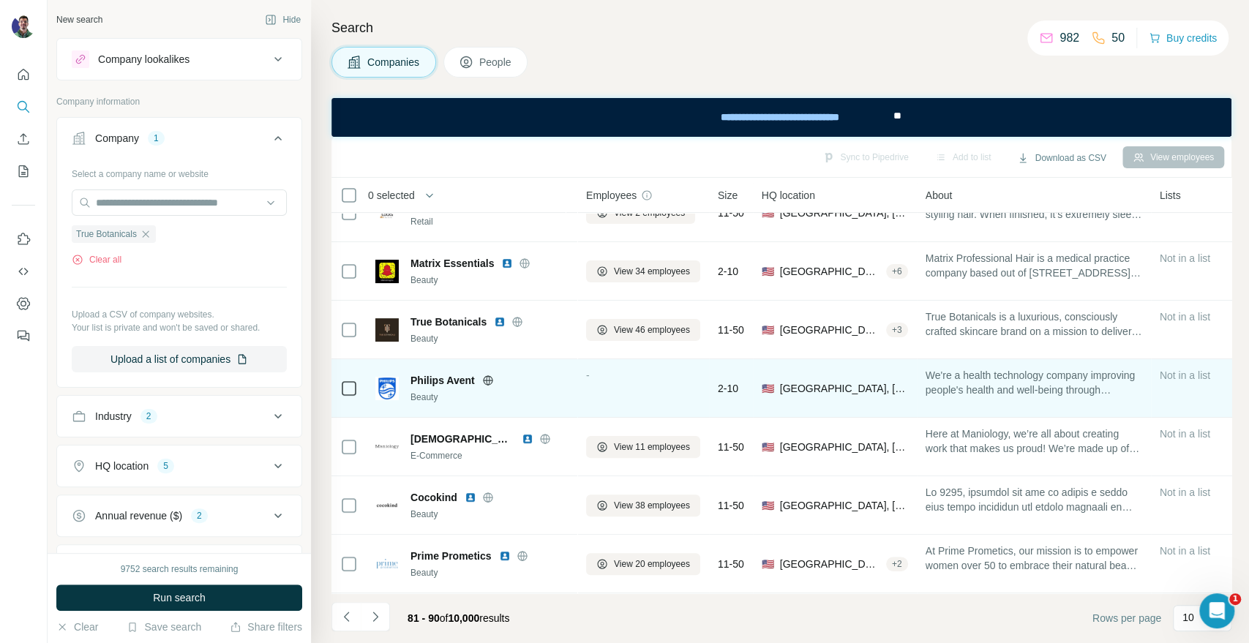
click at [485, 375] on icon at bounding box center [488, 381] width 12 height 12
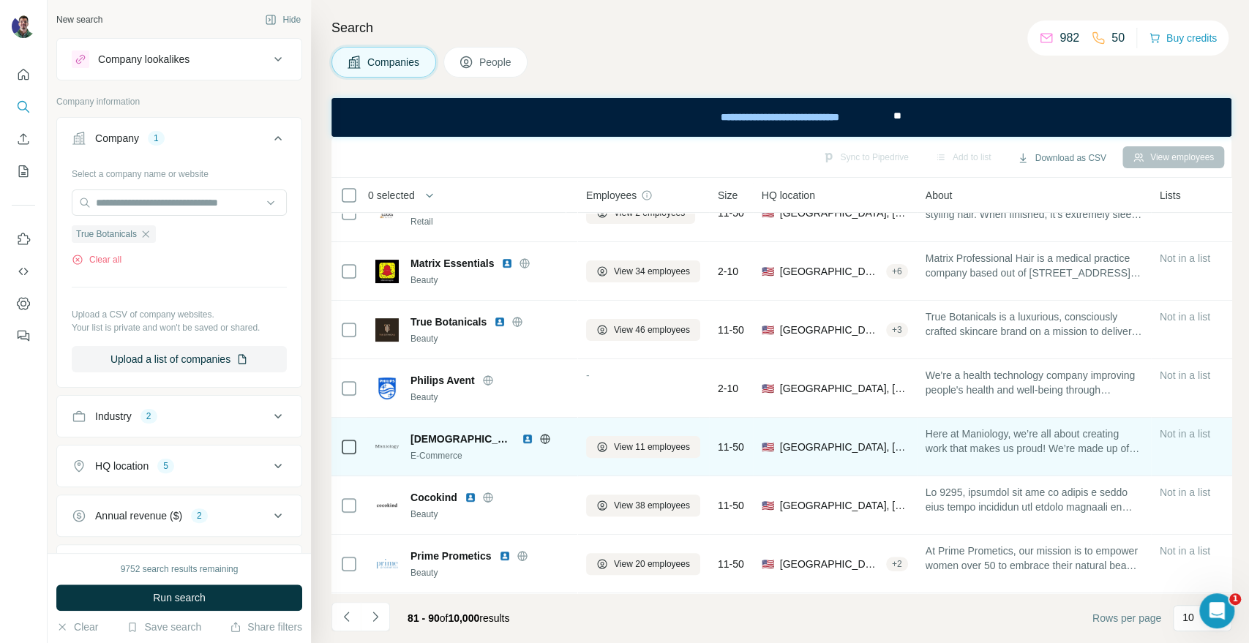
click at [543, 434] on icon at bounding box center [545, 439] width 4 height 10
click at [522, 433] on div at bounding box center [545, 439] width 47 height 12
click at [540, 438] on icon at bounding box center [545, 438] width 10 height 1
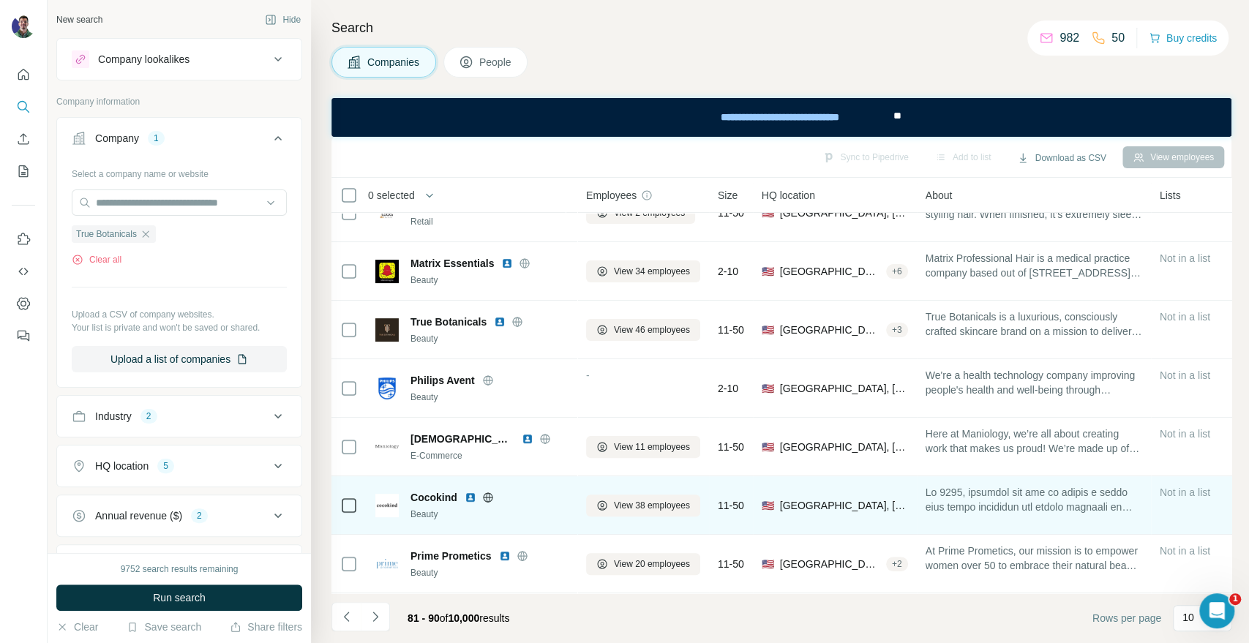
click at [494, 492] on div at bounding box center [487, 498] width 47 height 12
click at [489, 494] on icon at bounding box center [488, 498] width 12 height 12
click at [658, 505] on button "View 38 employees" at bounding box center [643, 505] width 114 height 22
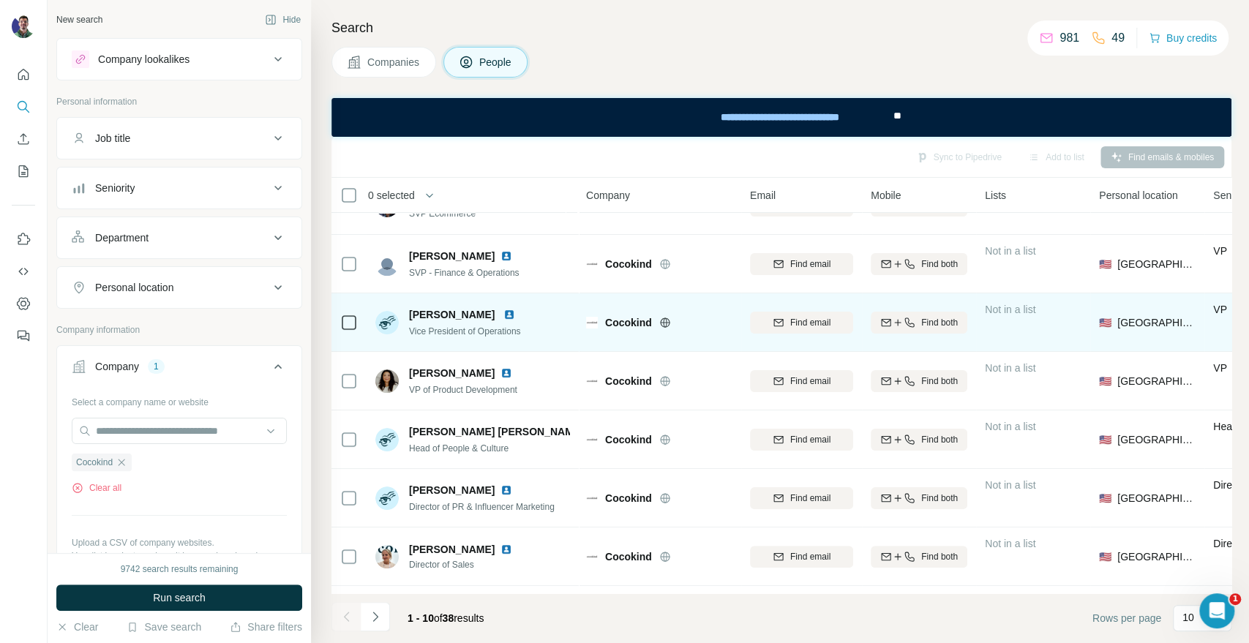
scroll to position [212, 0]
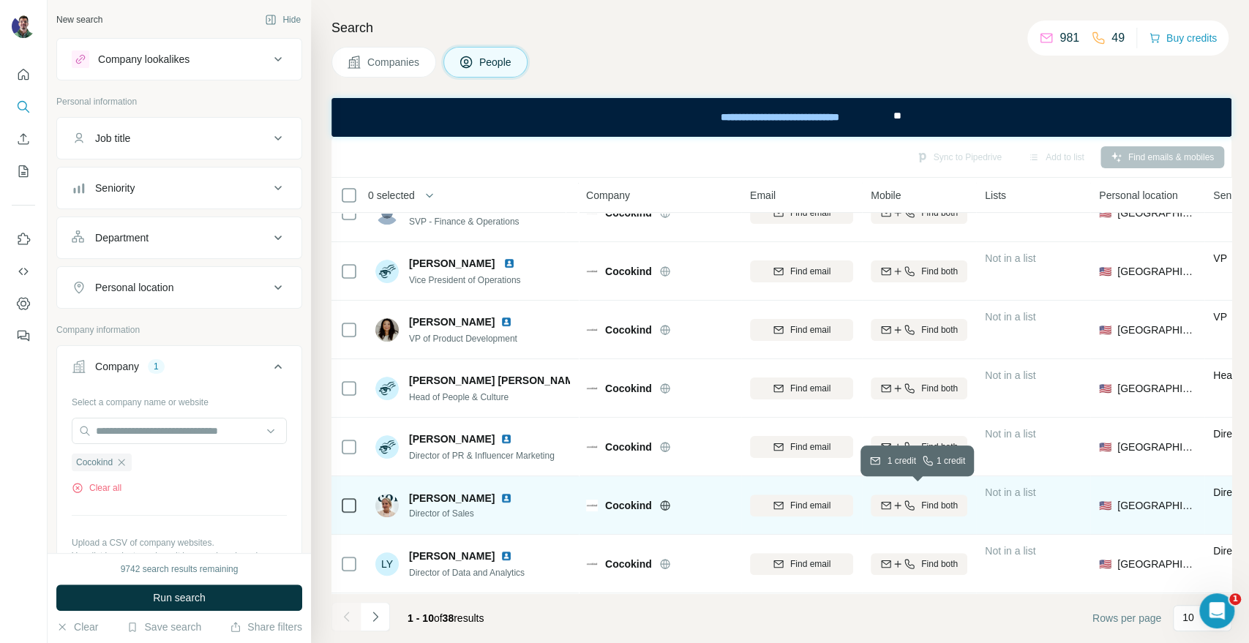
click at [921, 499] on span "Find both" at bounding box center [939, 505] width 37 height 13
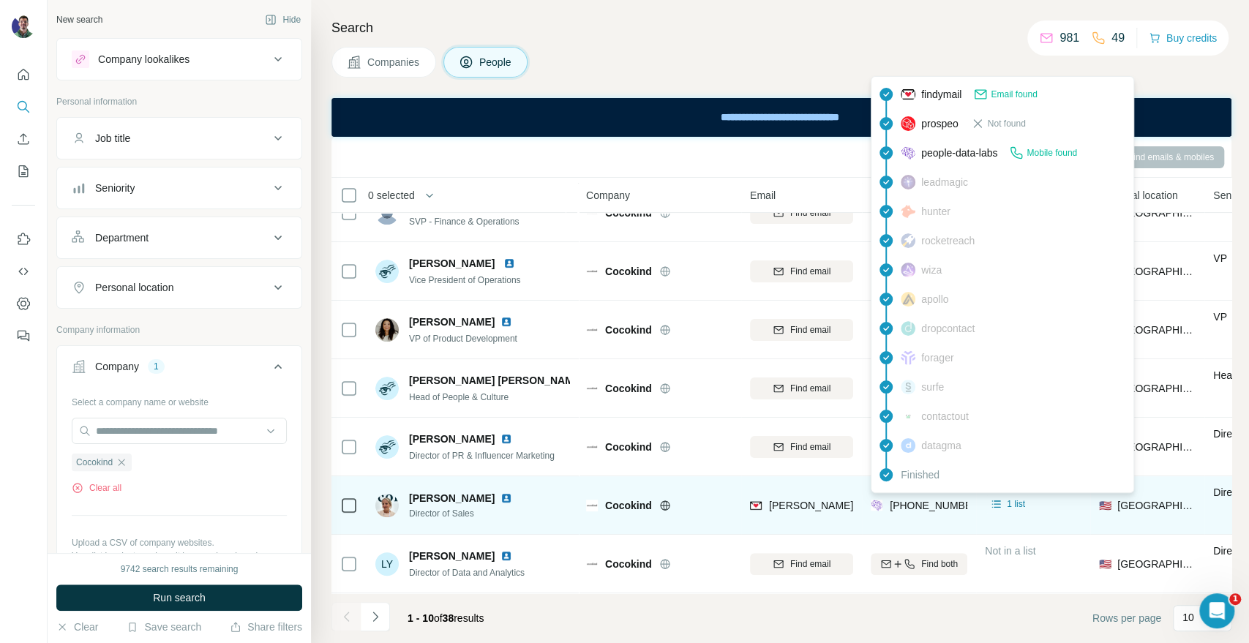
click at [915, 500] on span "[PHONE_NUMBER]" at bounding box center [935, 506] width 92 height 12
copy tr "[PHONE_NUMBER]"
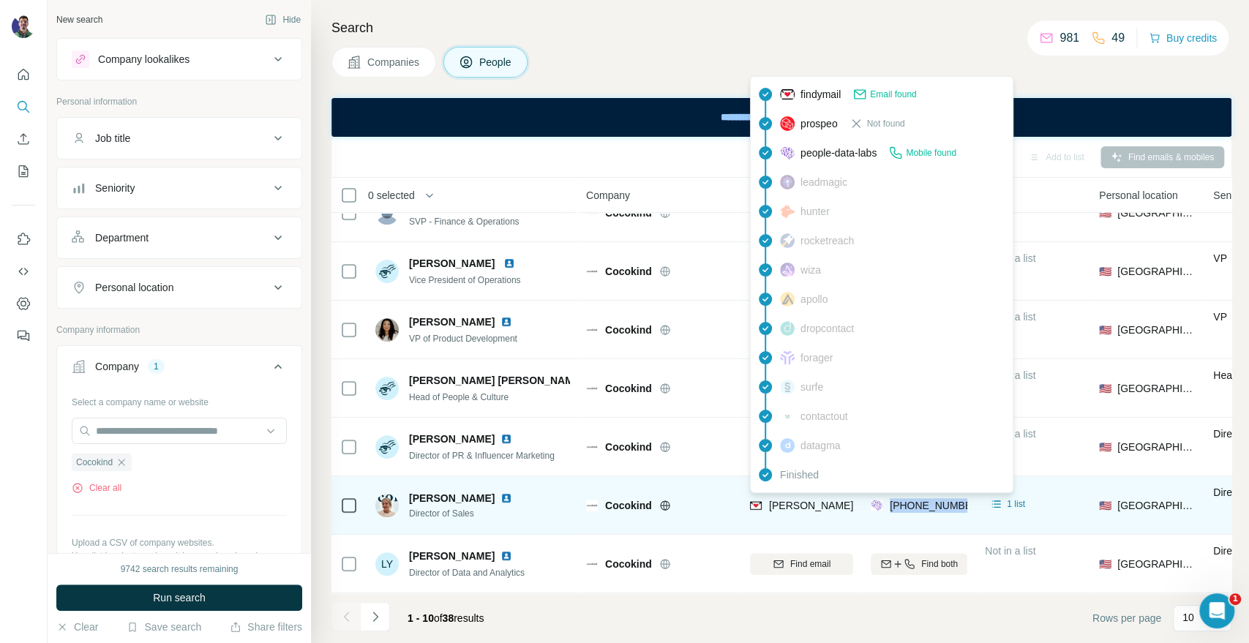
click at [824, 501] on span "[PERSON_NAME][EMAIL_ADDRESS][DOMAIN_NAME]" at bounding box center [897, 506] width 257 height 12
click at [821, 501] on span "[PERSON_NAME][EMAIL_ADDRESS][DOMAIN_NAME]" at bounding box center [897, 506] width 257 height 12
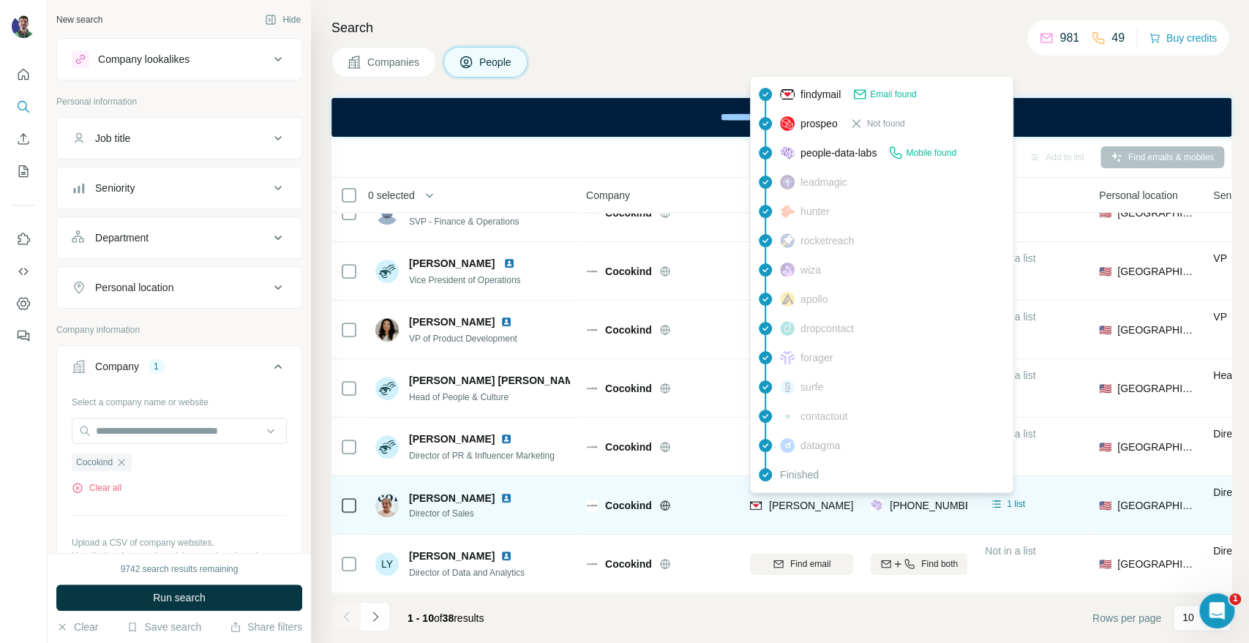
click at [514, 501] on div "[PERSON_NAME] Director of Sales" at bounding box center [472, 505] width 195 height 40
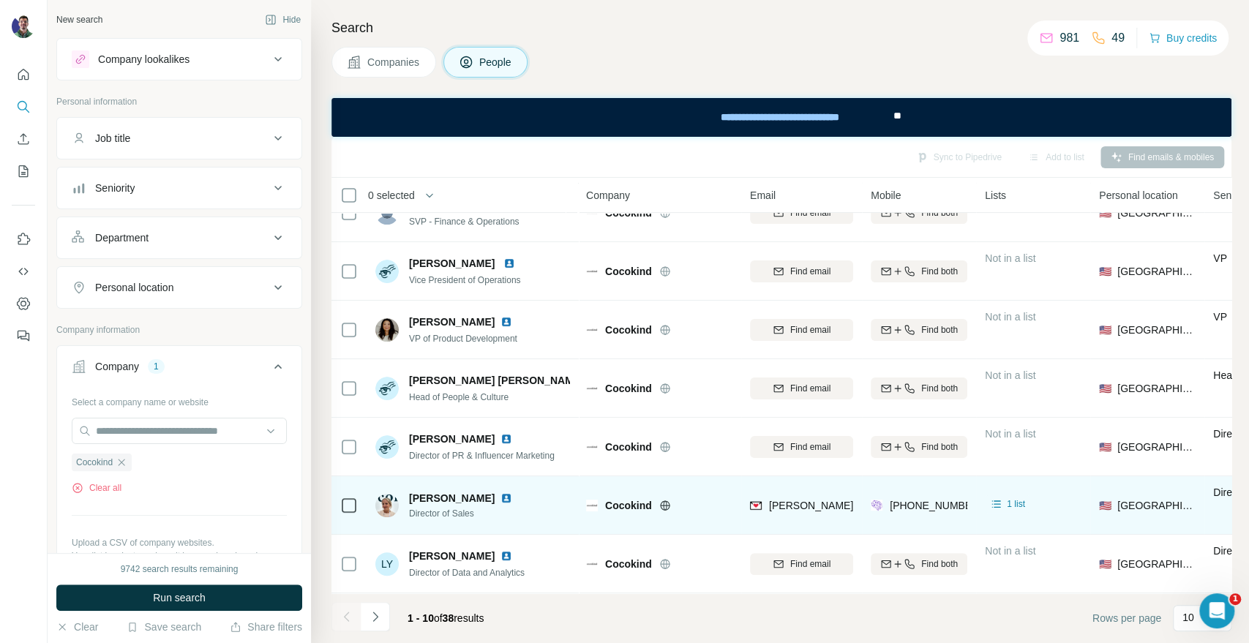
click at [573, 488] on td "[PERSON_NAME] Director of Sales" at bounding box center [472, 505] width 212 height 59
click at [618, 498] on span "Cocokind" at bounding box center [628, 505] width 47 height 15
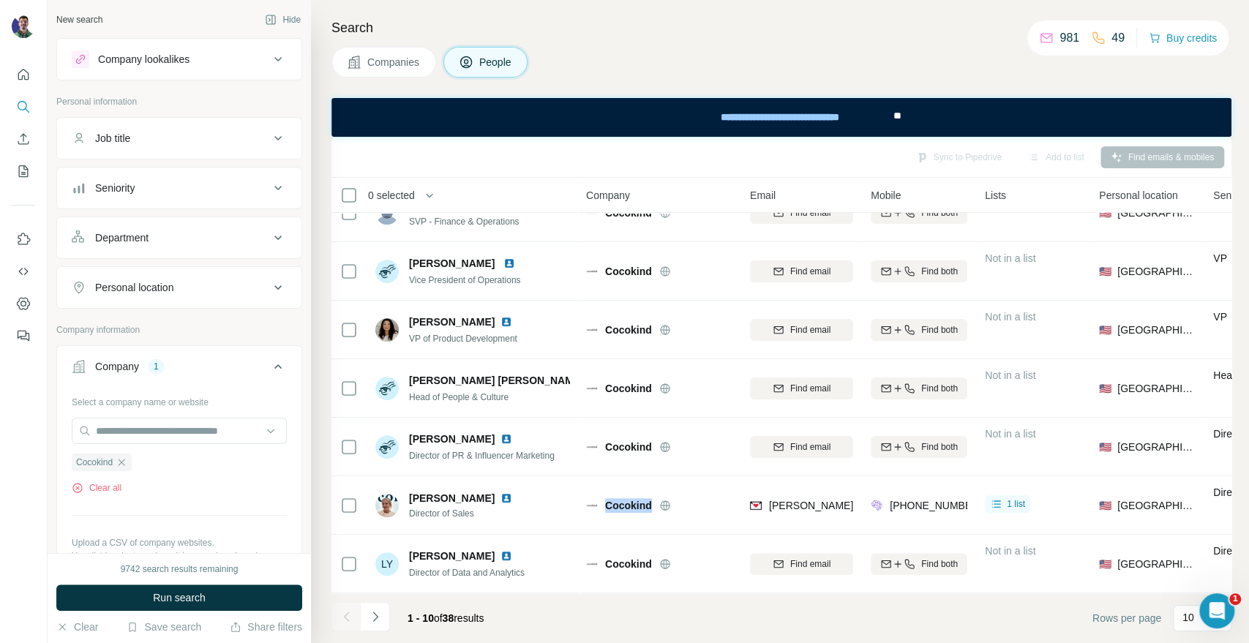
copy span "Cocokind"
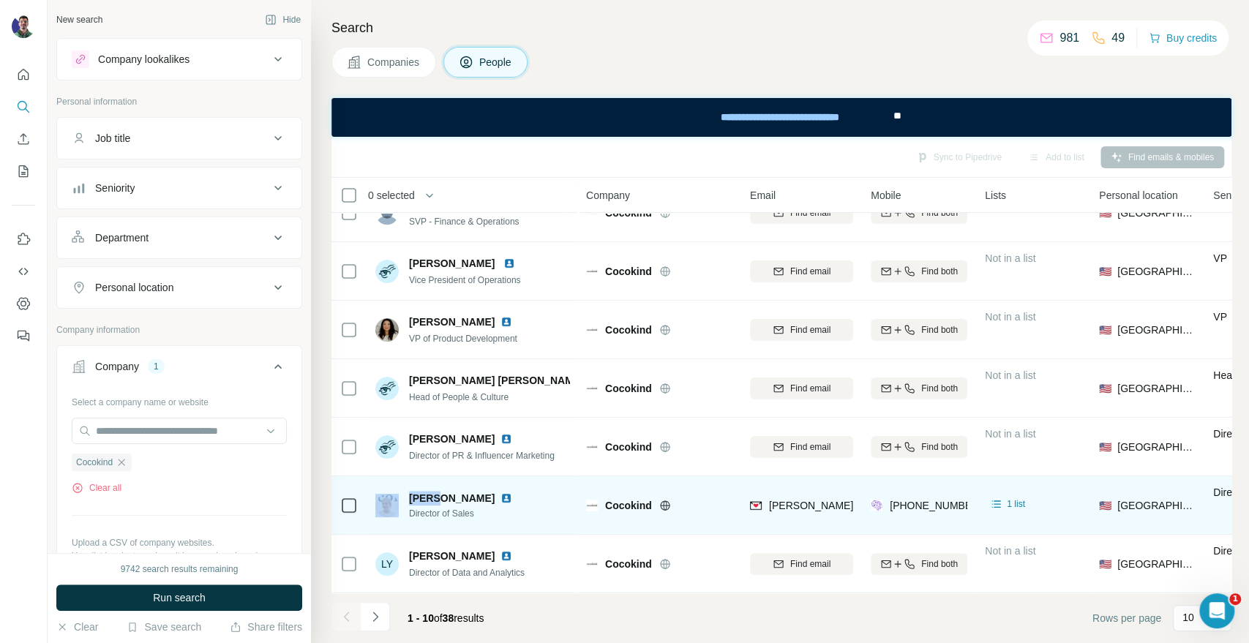
drag, startPoint x: 433, startPoint y: 489, endPoint x: 385, endPoint y: 490, distance: 48.3
click at [385, 491] on div "[PERSON_NAME] Director of Sales" at bounding box center [446, 505] width 143 height 29
drag, startPoint x: 436, startPoint y: 484, endPoint x: 418, endPoint y: 487, distance: 17.8
click at [433, 491] on span "[PERSON_NAME]" at bounding box center [452, 498] width 86 height 15
click at [413, 491] on span "[PERSON_NAME]" at bounding box center [452, 498] width 86 height 15
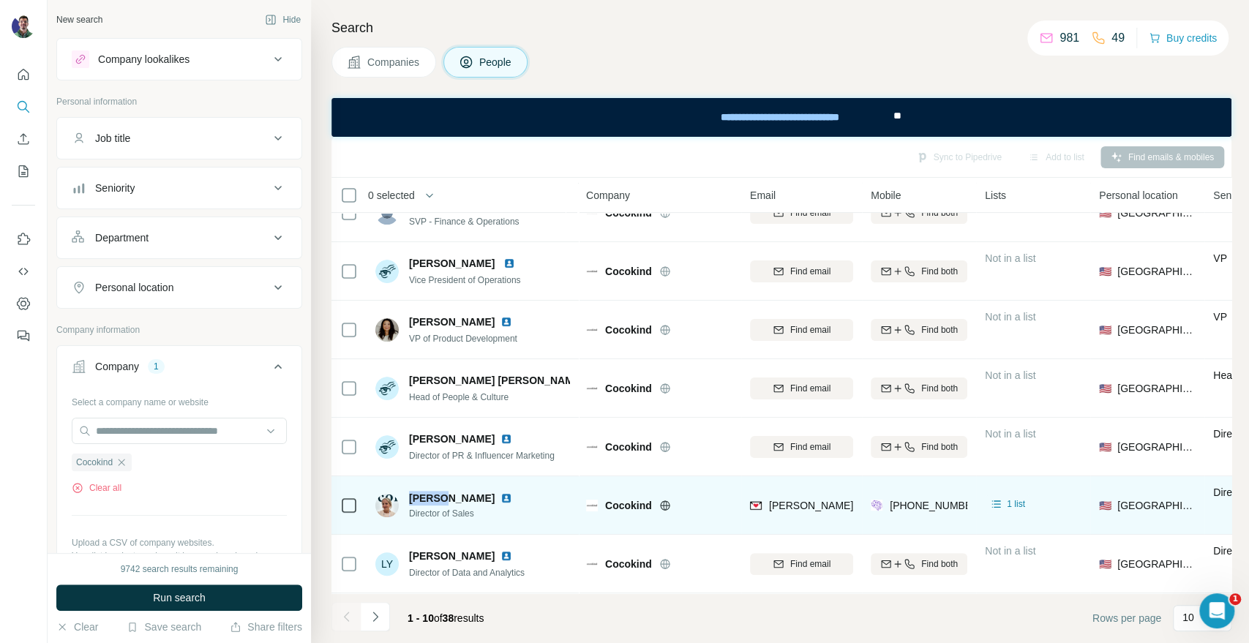
click at [413, 491] on span "[PERSON_NAME]" at bounding box center [452, 498] width 86 height 15
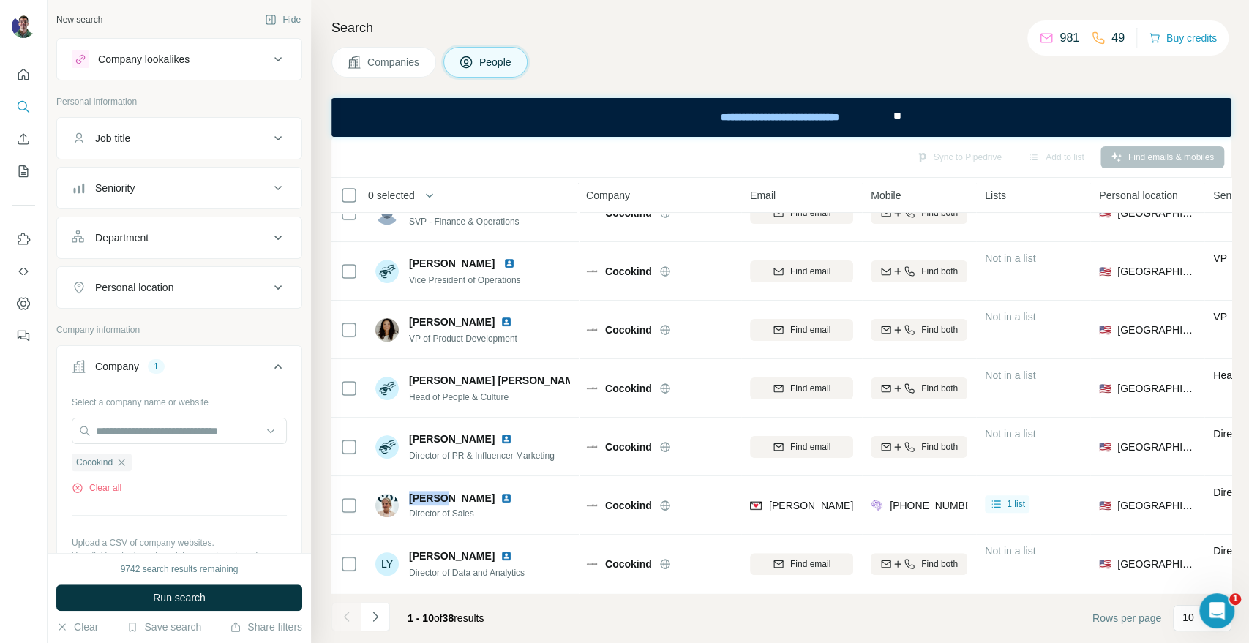
copy span "[PERSON_NAME]"
click at [365, 56] on button "Companies" at bounding box center [383, 62] width 105 height 31
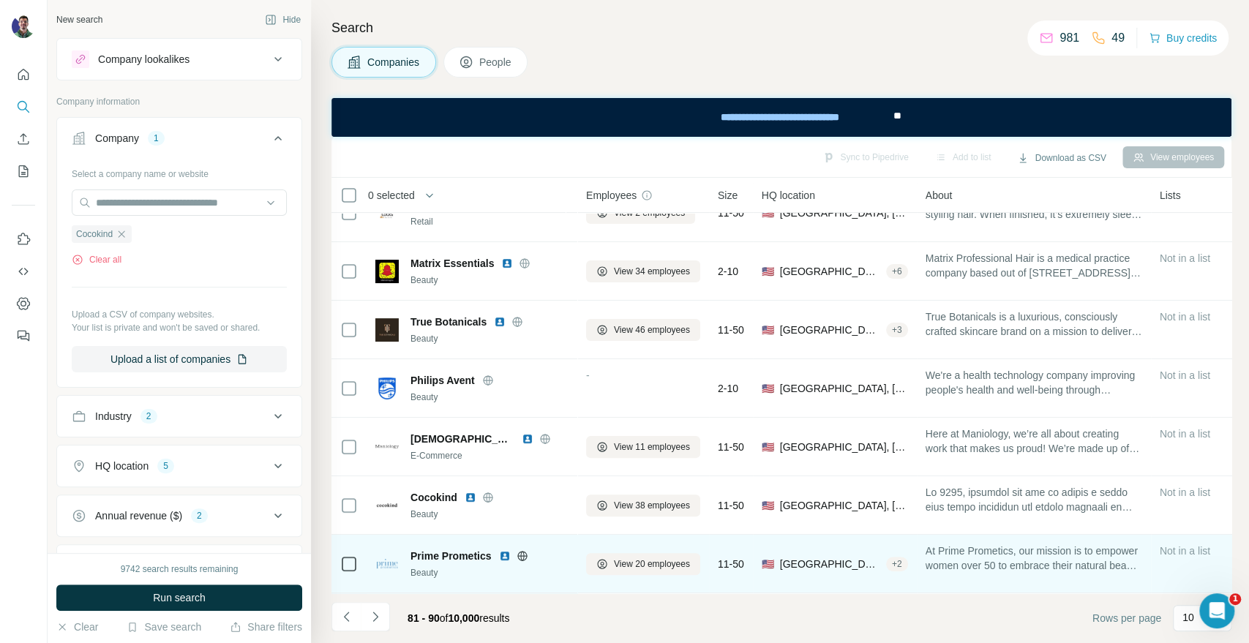
click at [517, 551] on icon at bounding box center [522, 556] width 12 height 12
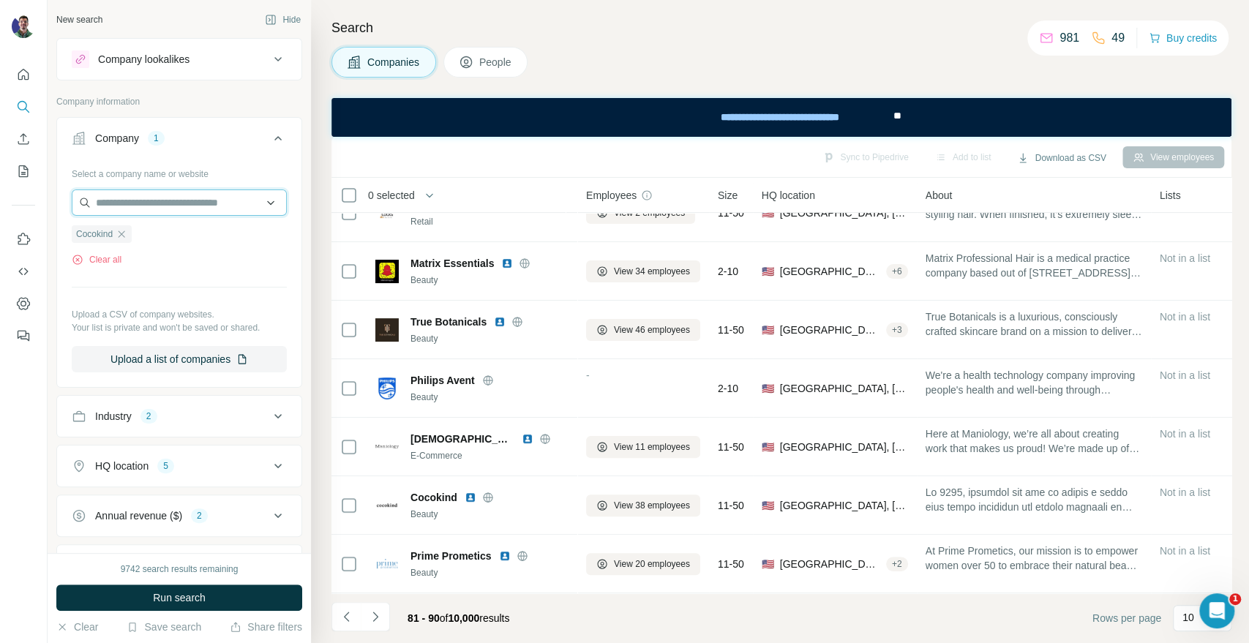
click at [151, 197] on input "text" at bounding box center [179, 202] width 215 height 26
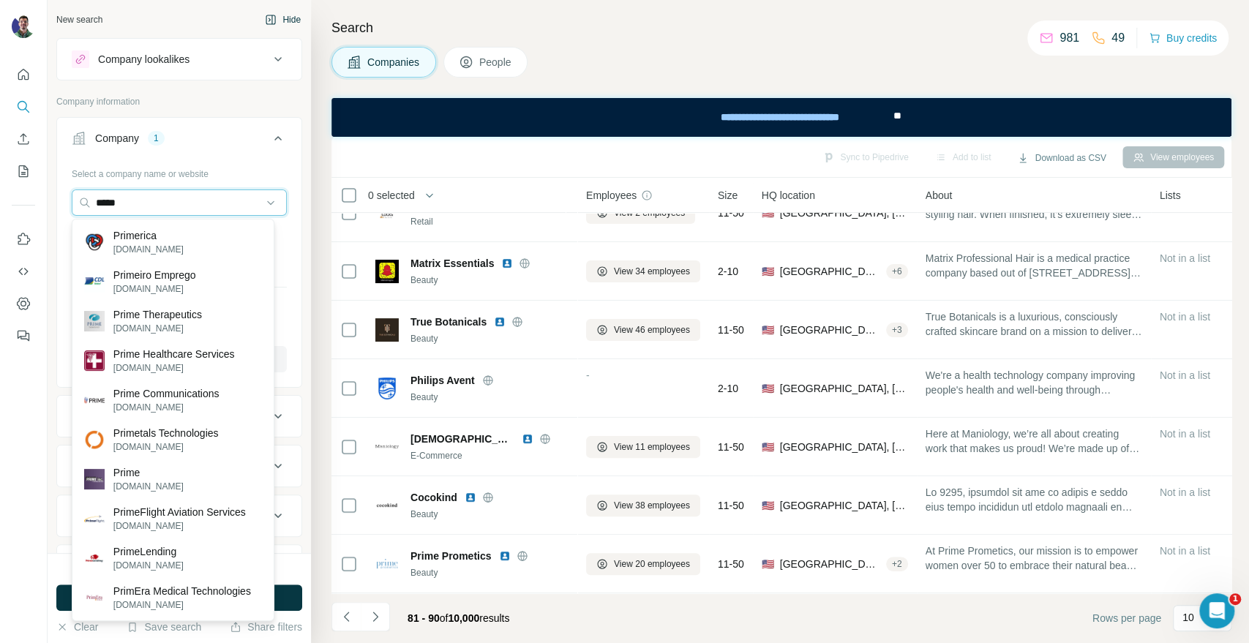
type input "*****"
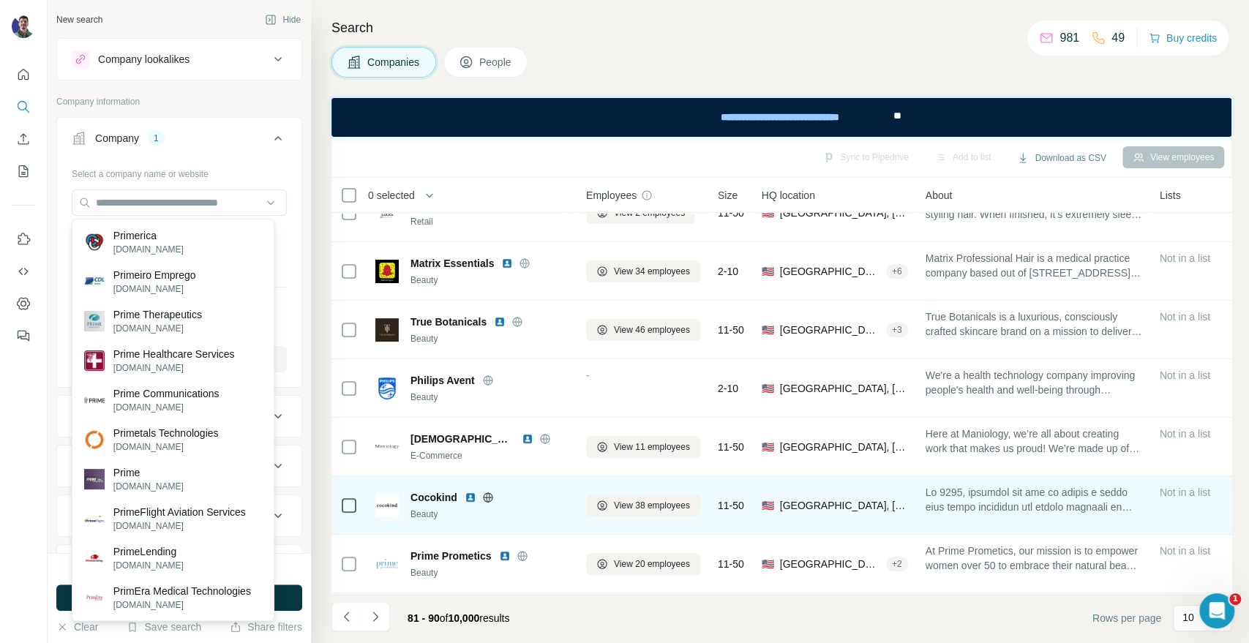
click at [493, 492] on icon at bounding box center [488, 498] width 12 height 12
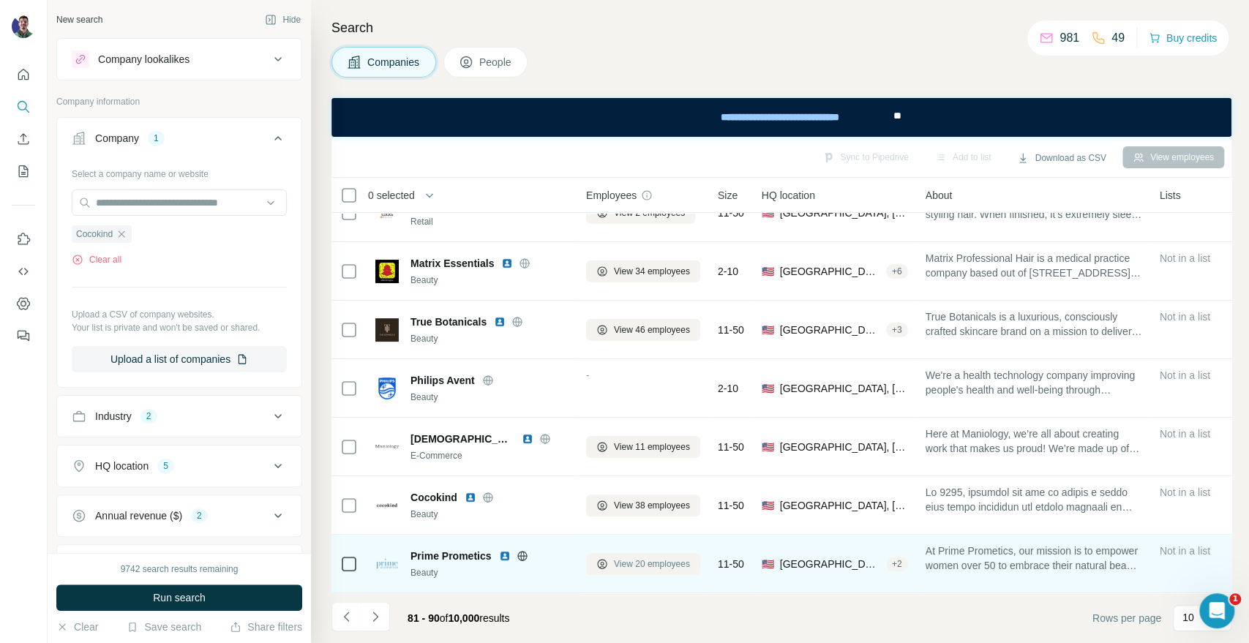
click at [631, 557] on span "View 20 employees" at bounding box center [652, 563] width 76 height 13
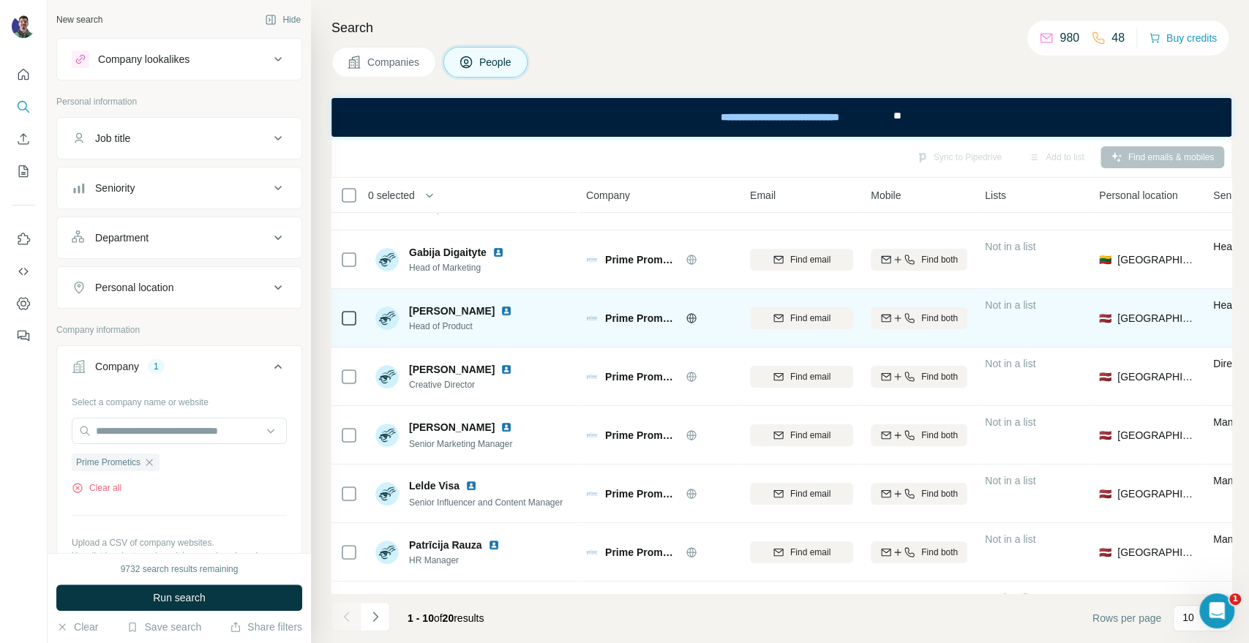
scroll to position [212, 0]
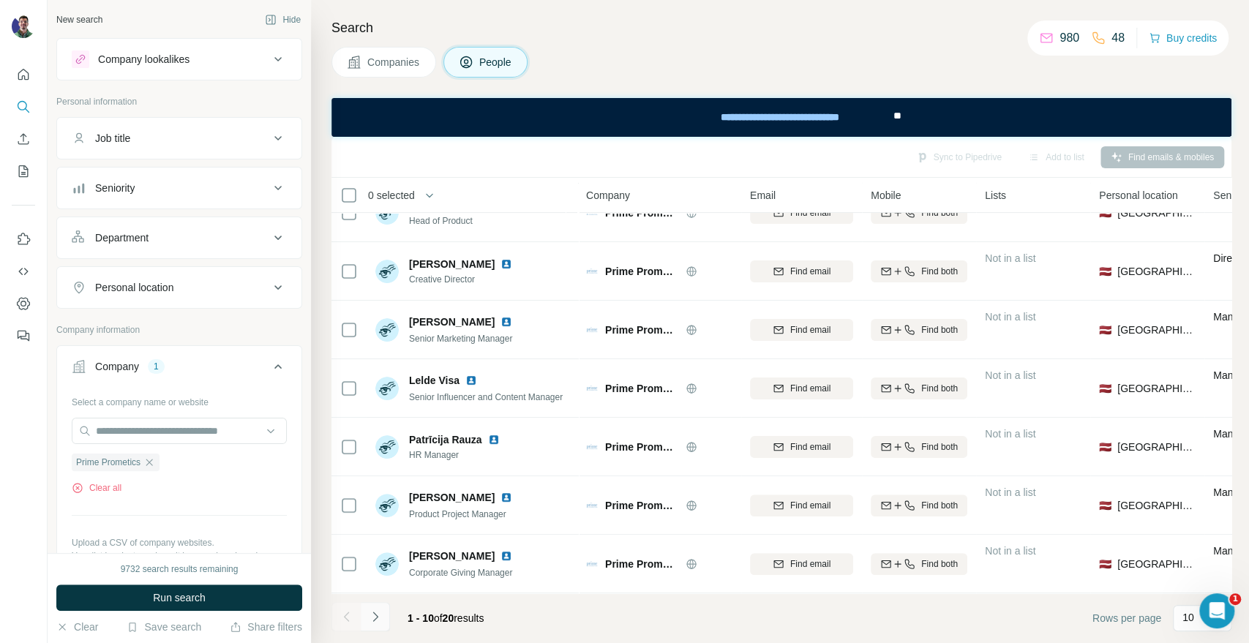
click at [363, 625] on button "Navigate to next page" at bounding box center [375, 616] width 29 height 29
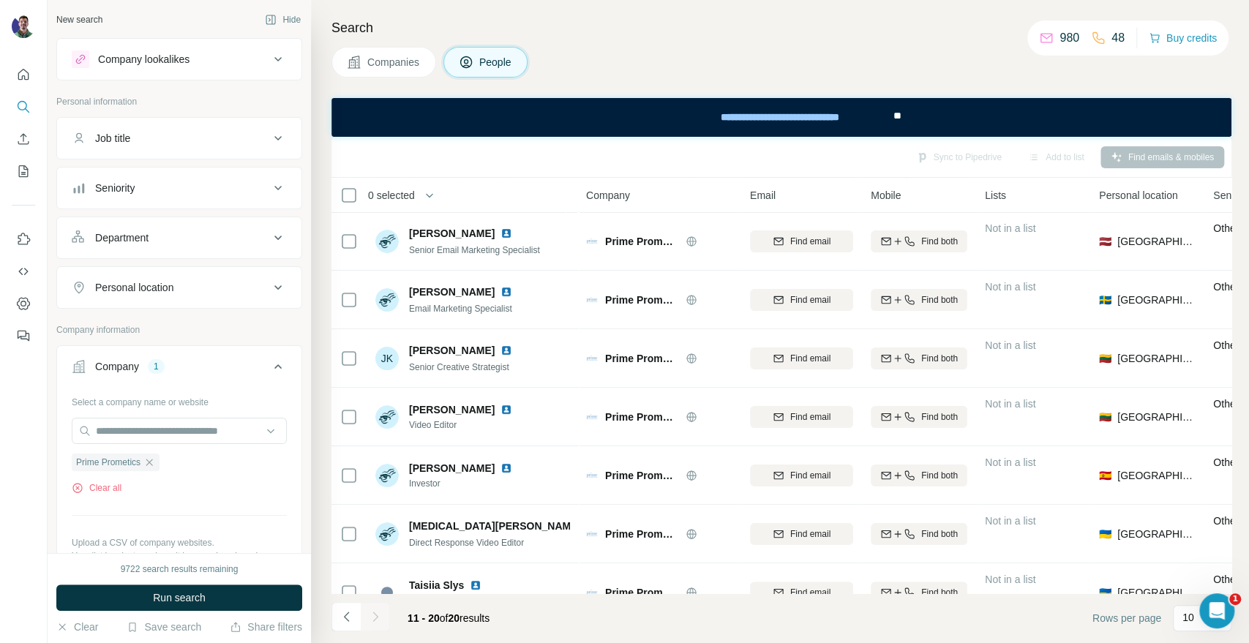
scroll to position [0, 0]
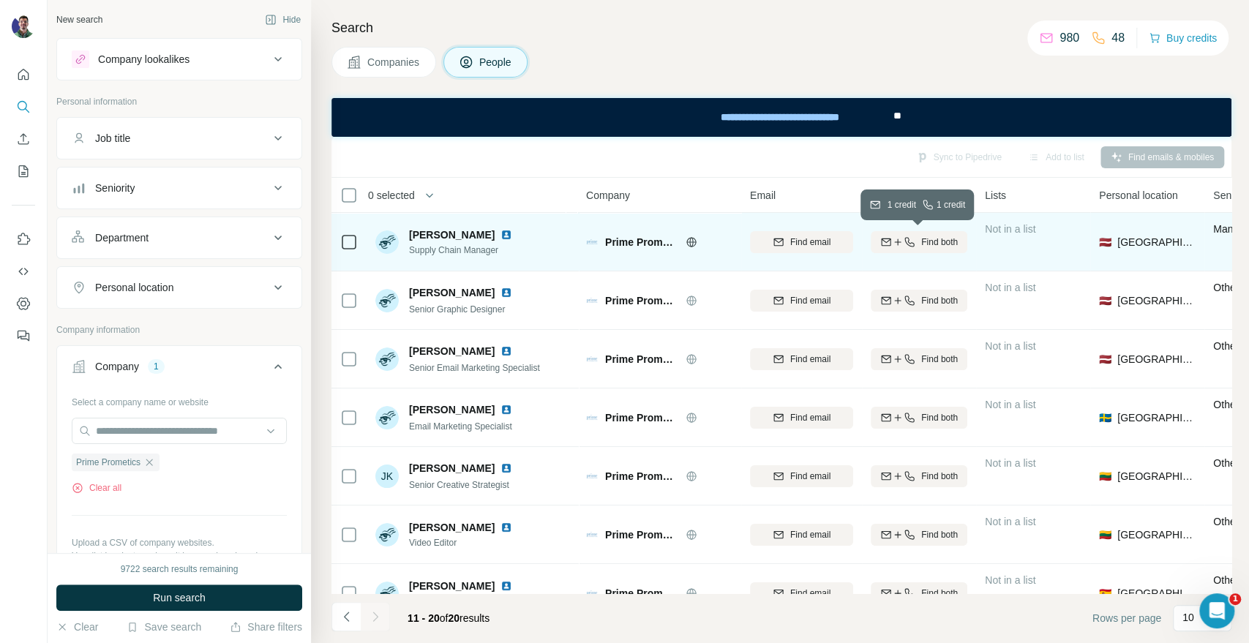
click at [880, 251] on button "Find both" at bounding box center [918, 242] width 97 height 22
click at [29, 519] on div at bounding box center [24, 321] width 48 height 643
click at [938, 230] on div "[PHONE_NUMBER]" at bounding box center [918, 242] width 97 height 40
click at [937, 233] on div "[PHONE_NUMBER]" at bounding box center [918, 242] width 97 height 40
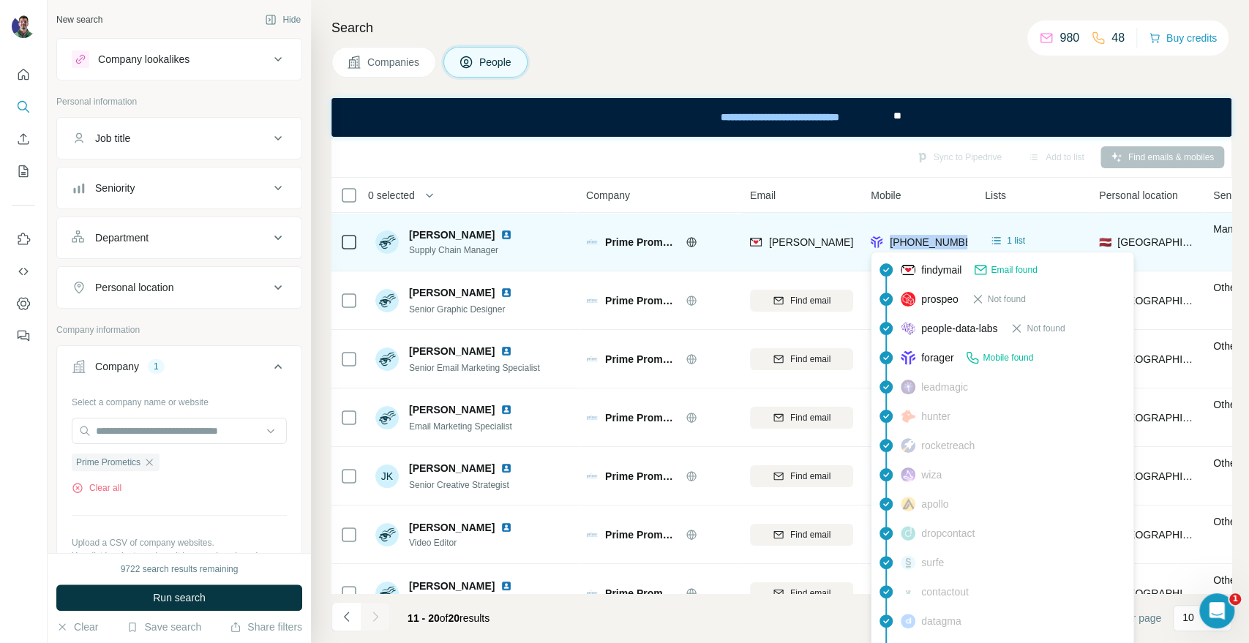
click at [937, 235] on div "[PHONE_NUMBER]" at bounding box center [935, 242] width 92 height 15
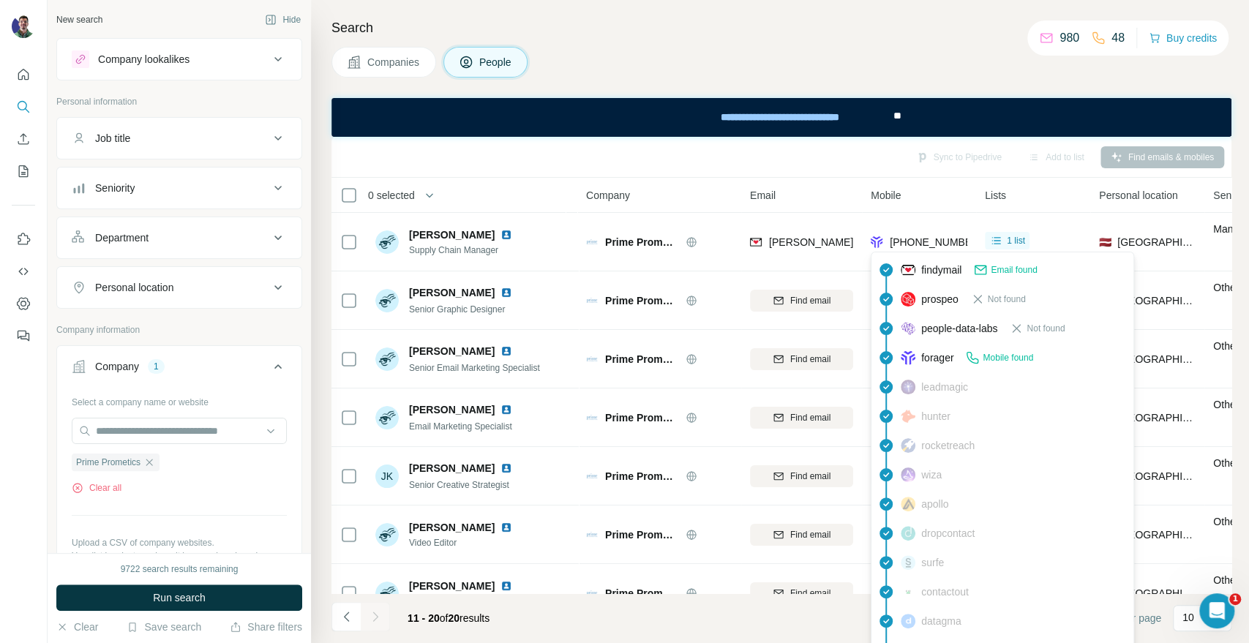
click at [824, 62] on div "Companies People" at bounding box center [781, 62] width 900 height 31
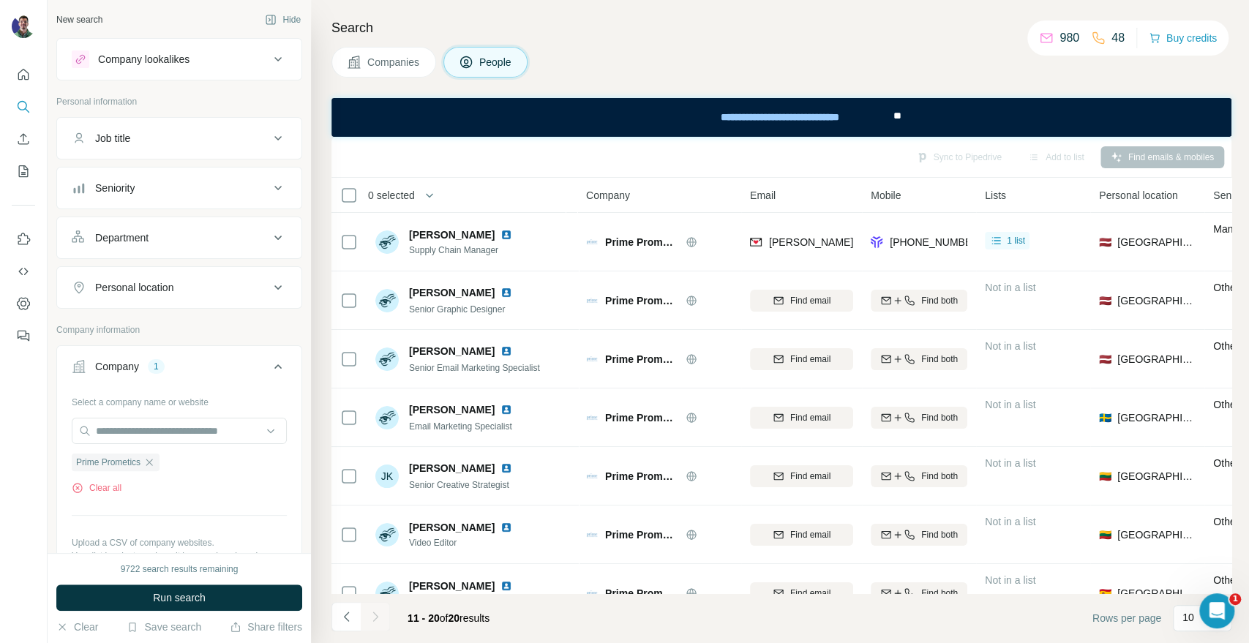
click at [673, 55] on div "Companies People" at bounding box center [781, 62] width 900 height 31
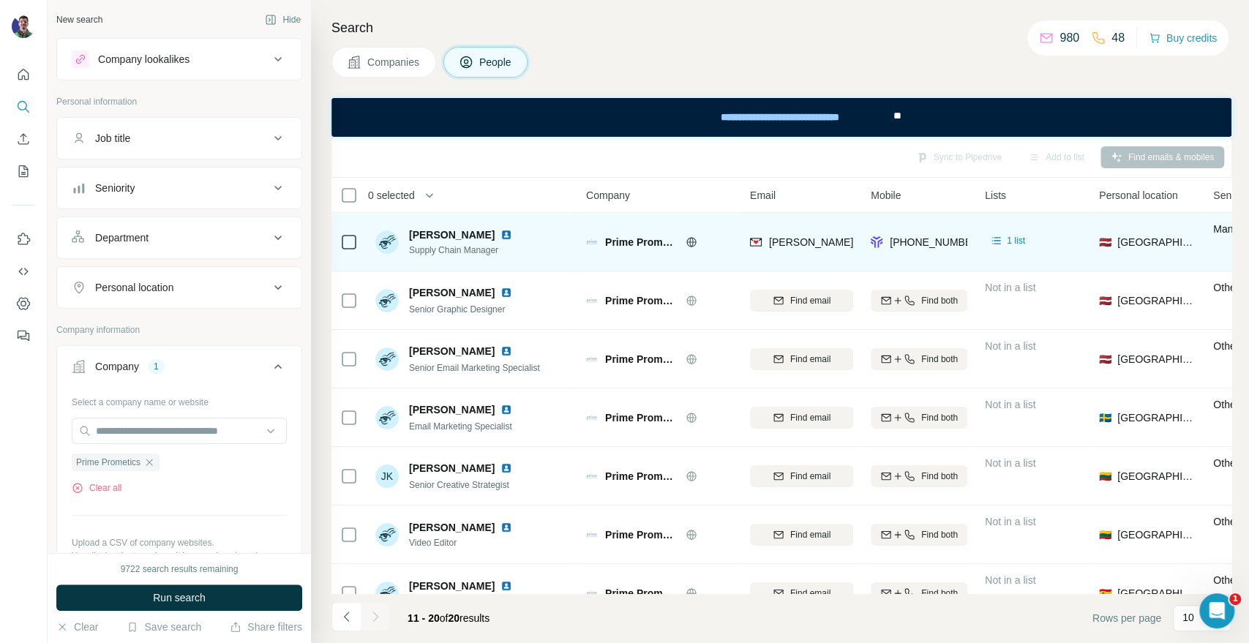
click at [796, 219] on td "[PERSON_NAME][EMAIL_ADDRESS][DOMAIN_NAME]" at bounding box center [801, 242] width 121 height 59
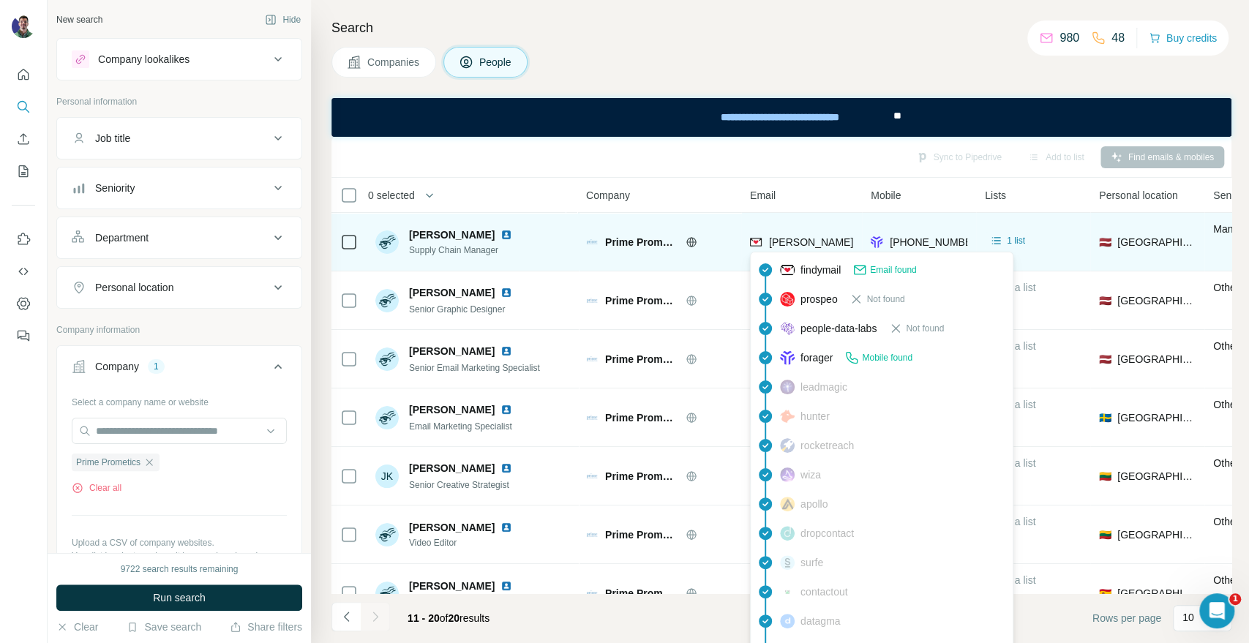
click at [805, 238] on span "[PERSON_NAME][EMAIL_ADDRESS][DOMAIN_NAME]" at bounding box center [897, 242] width 257 height 12
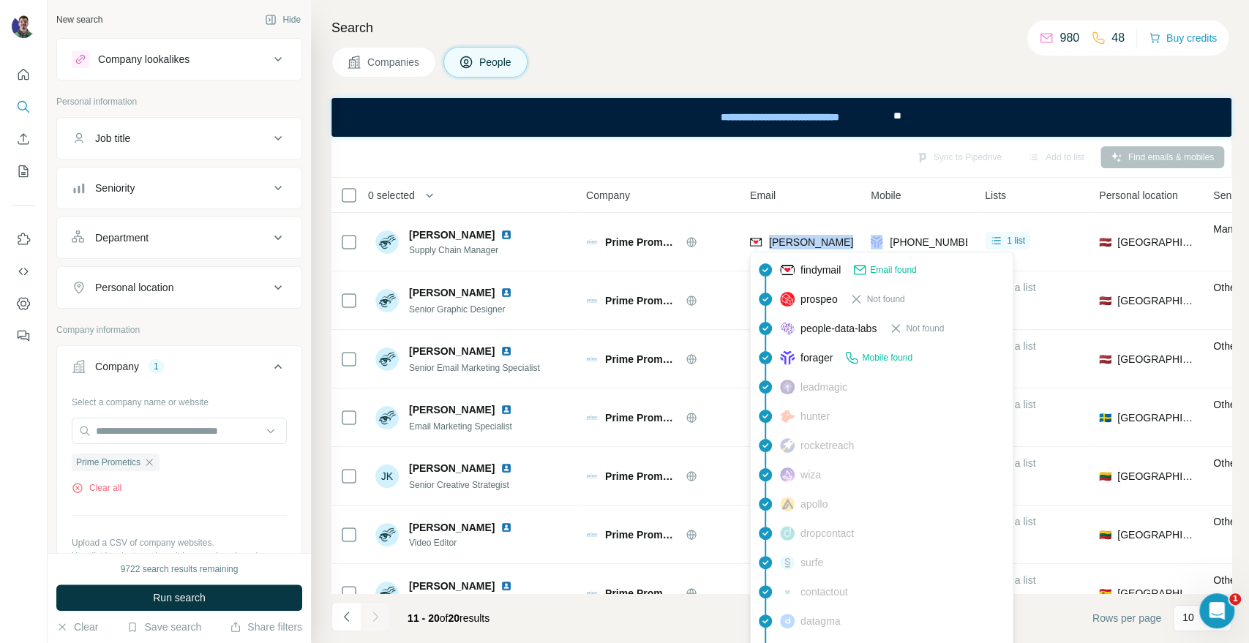
copy span "[PERSON_NAME][EMAIL_ADDRESS][DOMAIN_NAME]"
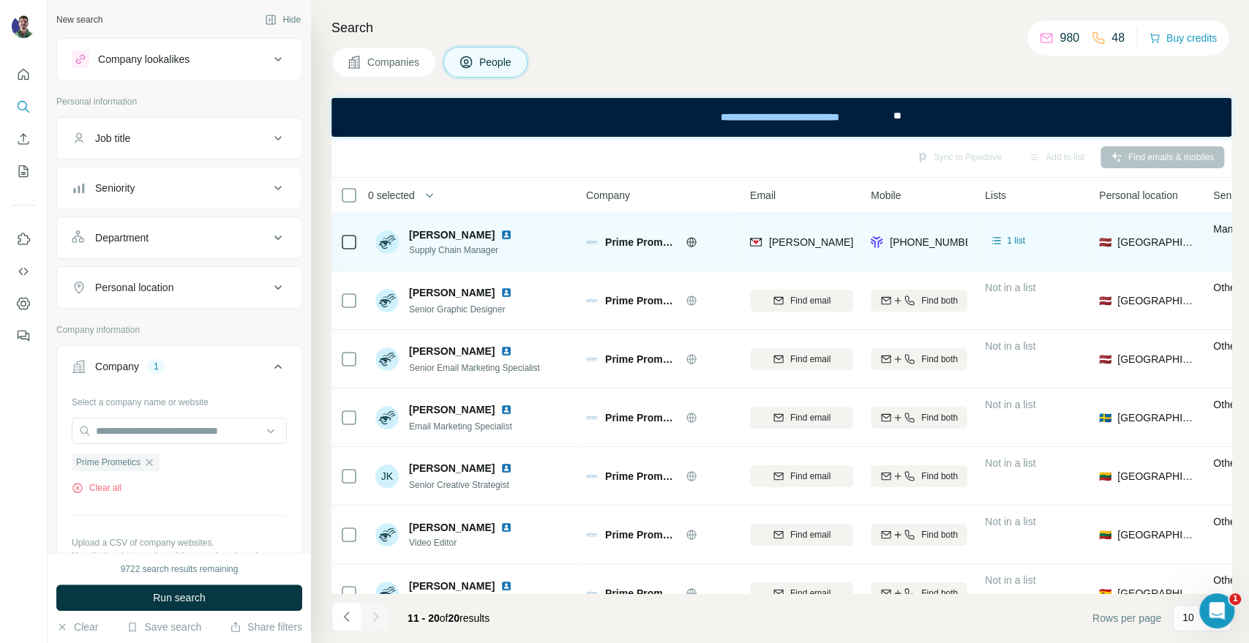
click at [429, 234] on span "[PERSON_NAME]" at bounding box center [452, 234] width 86 height 15
drag, startPoint x: 429, startPoint y: 234, endPoint x: 391, endPoint y: 234, distance: 38.0
click at [391, 234] on div "[PERSON_NAME] Supply Chain Manager" at bounding box center [446, 241] width 143 height 29
click at [418, 234] on span "[PERSON_NAME]" at bounding box center [452, 234] width 86 height 15
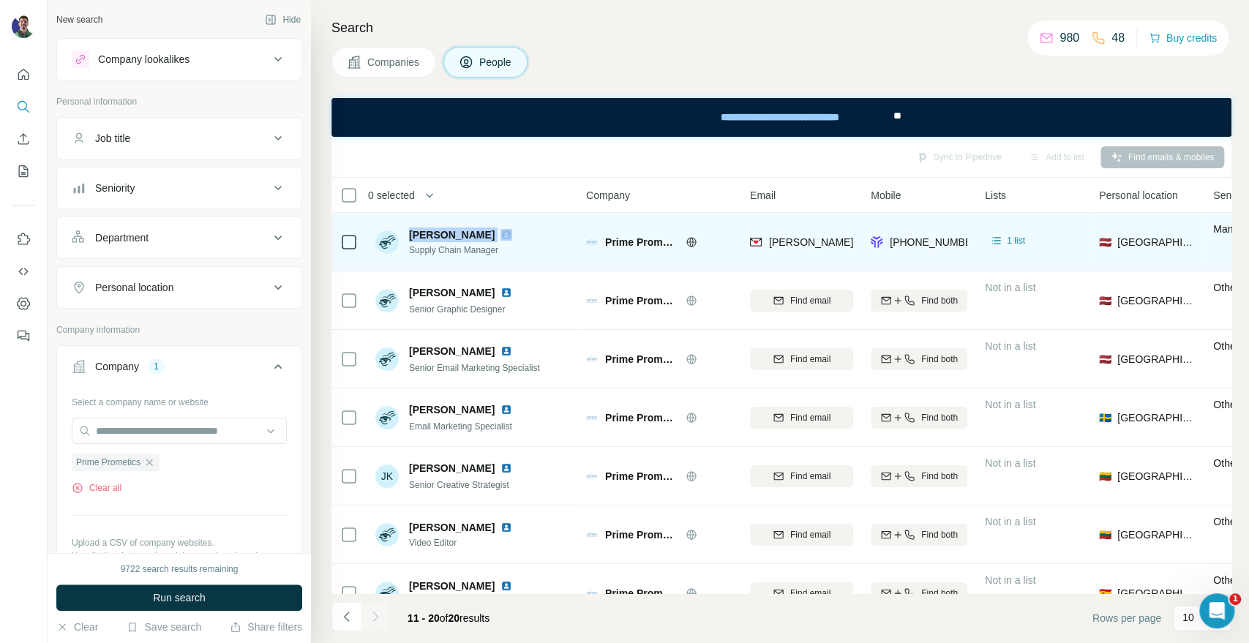
click at [418, 234] on span "[PERSON_NAME]" at bounding box center [452, 234] width 86 height 15
click at [432, 234] on span "[PERSON_NAME]" at bounding box center [452, 234] width 86 height 15
click at [434, 234] on span "[PERSON_NAME]" at bounding box center [452, 234] width 86 height 15
drag, startPoint x: 433, startPoint y: 233, endPoint x: 409, endPoint y: 230, distance: 24.2
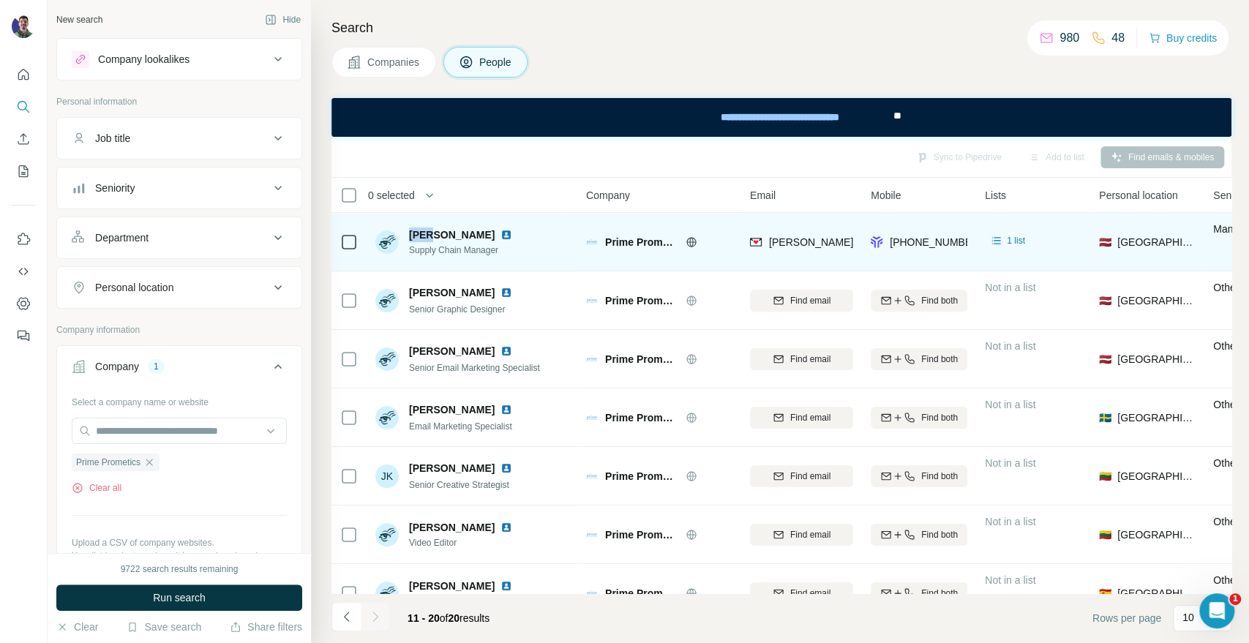
click at [409, 230] on span "[PERSON_NAME]" at bounding box center [452, 234] width 86 height 15
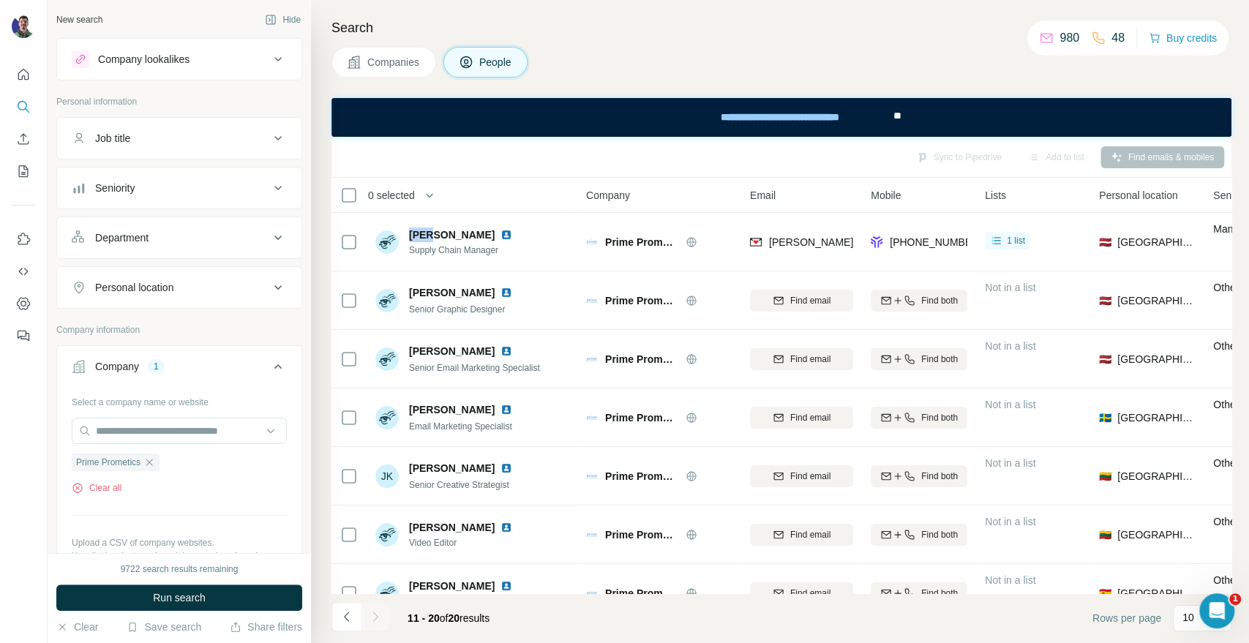
copy span "[PERSON_NAME]"
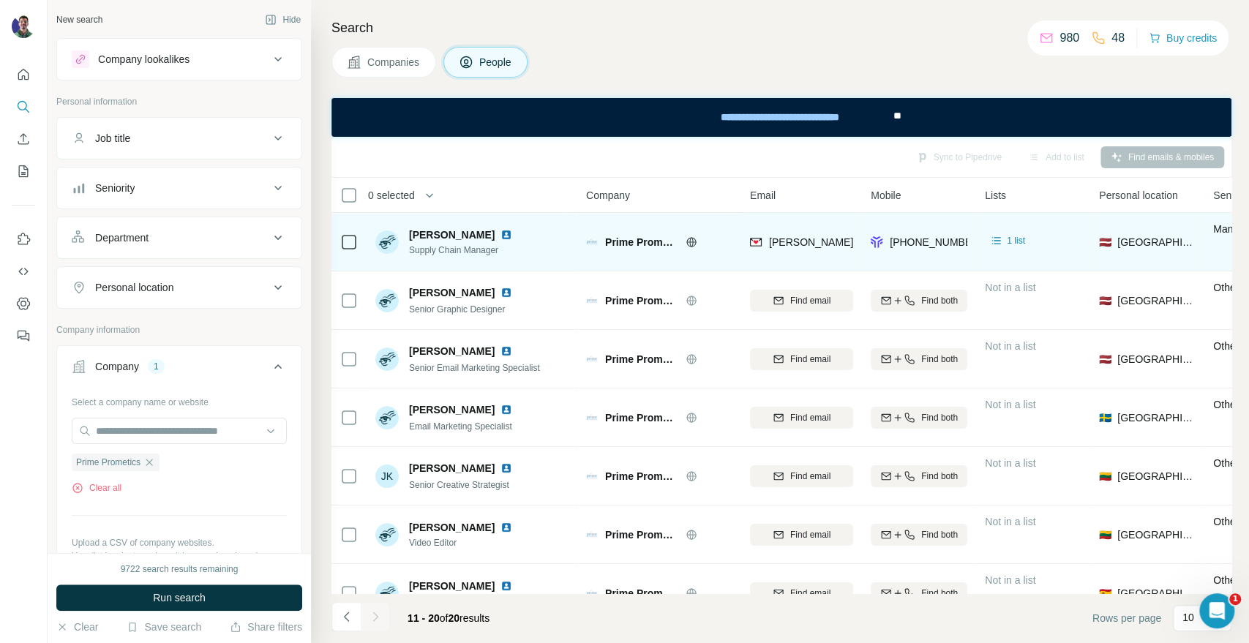
click at [651, 235] on span "Prime Prometics" at bounding box center [641, 242] width 73 height 15
click at [648, 236] on span "Prime Prometics" at bounding box center [641, 242] width 73 height 15
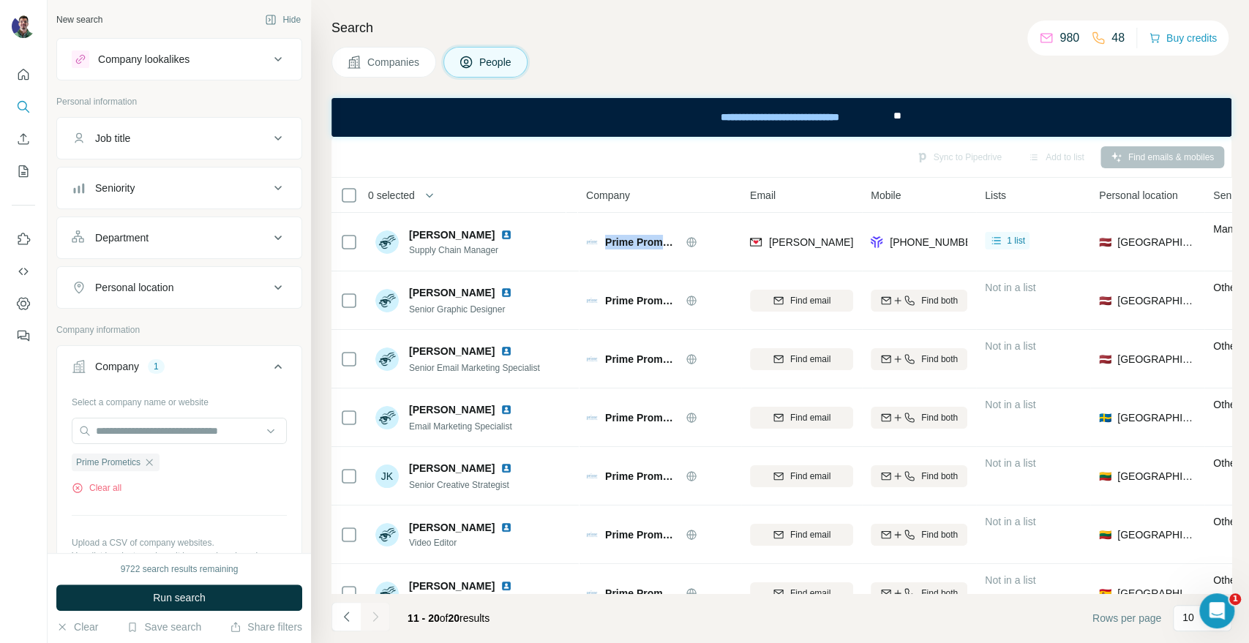
click at [366, 75] on button "Companies" at bounding box center [383, 62] width 105 height 31
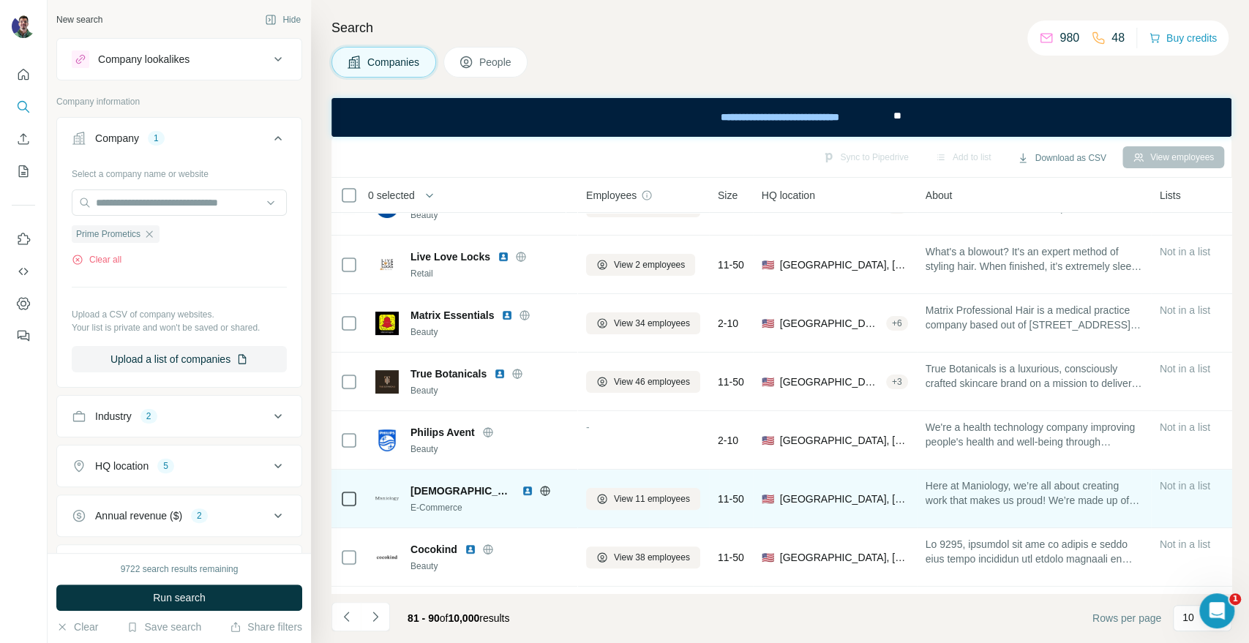
scroll to position [212, 0]
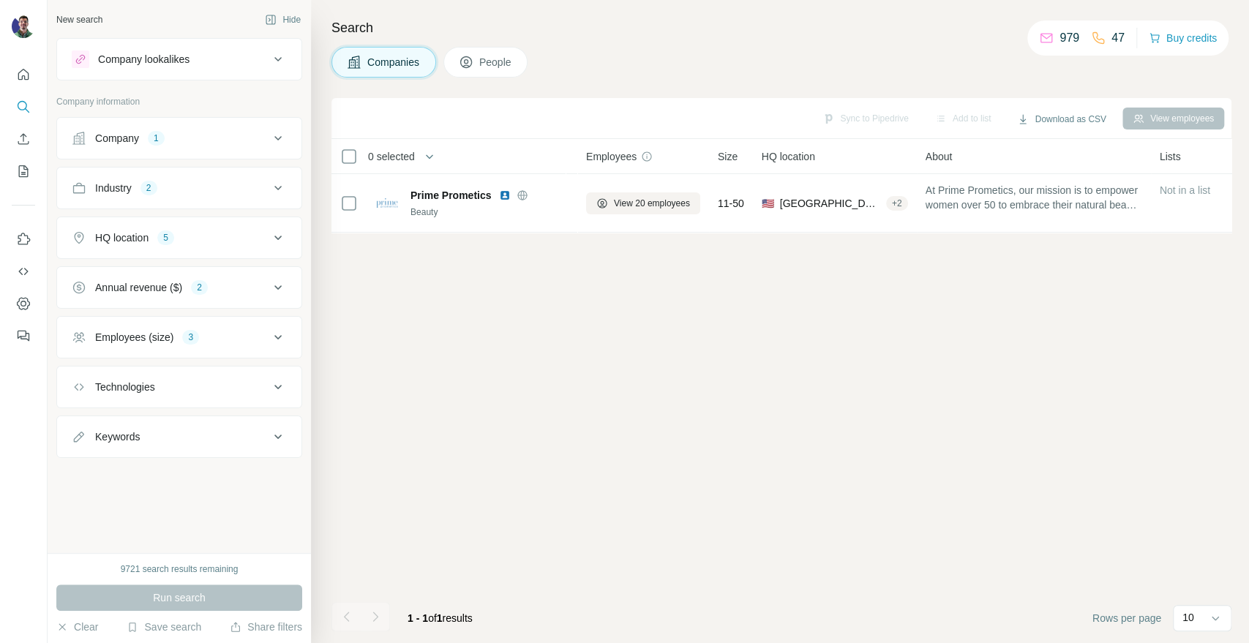
click at [206, 132] on div "Company 1" at bounding box center [170, 138] width 197 height 15
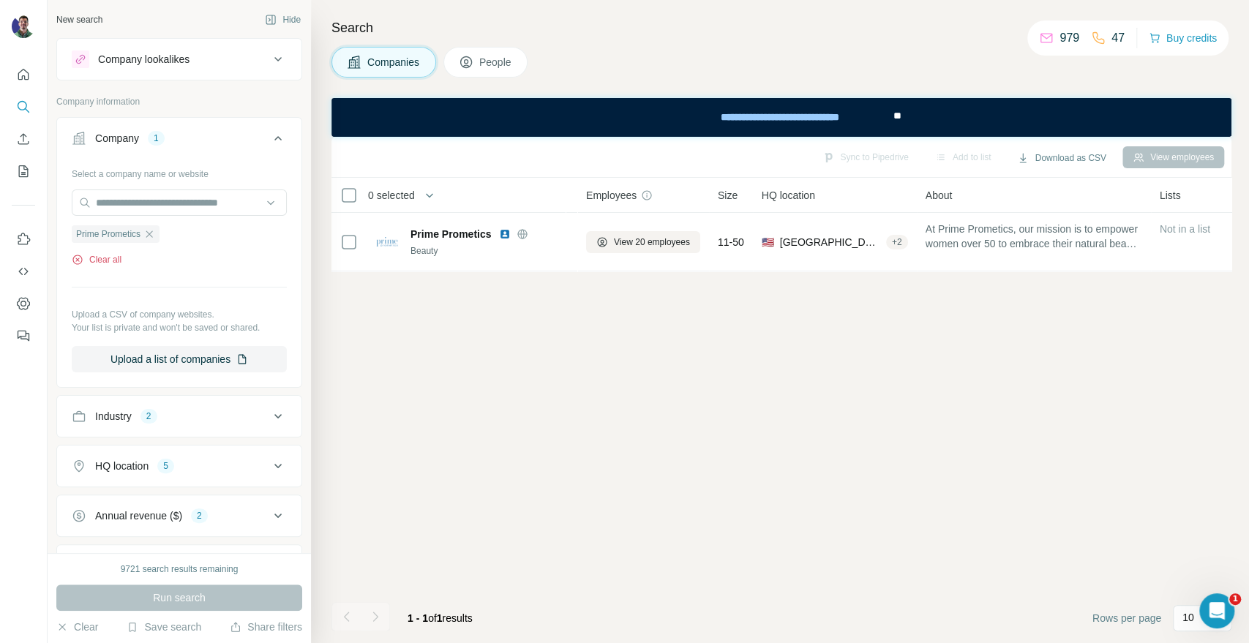
click at [92, 257] on button "Clear all" at bounding box center [97, 259] width 50 height 13
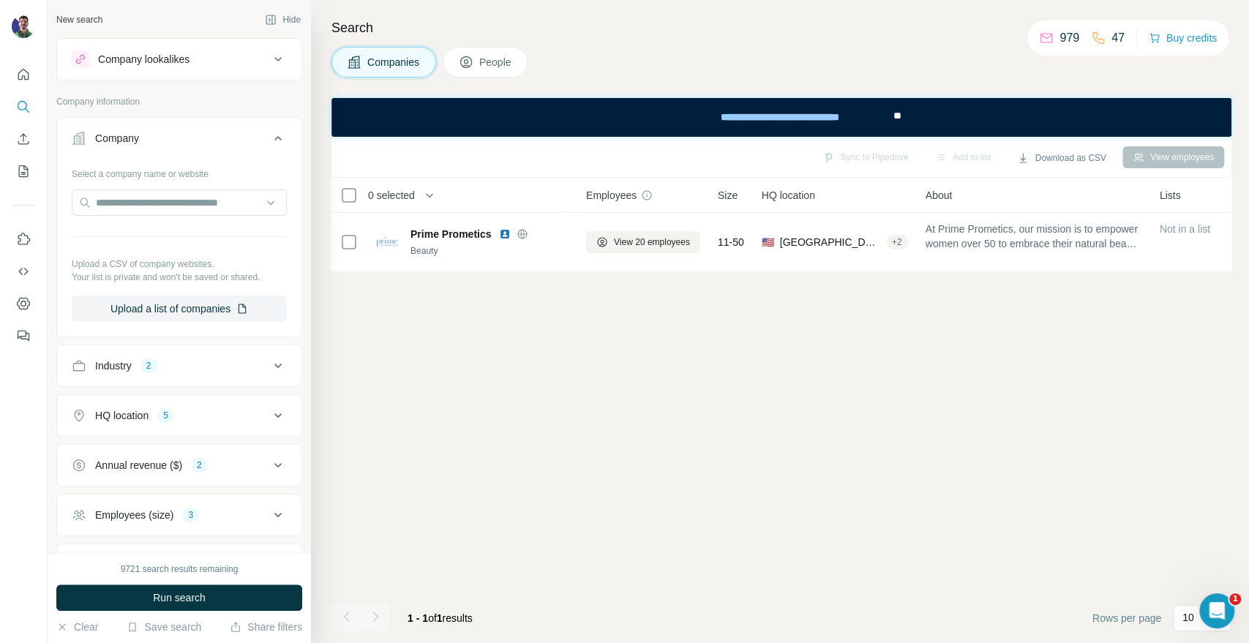
click at [274, 584] on div "9721 search results remaining Run search Clear Save search Share filters" at bounding box center [179, 598] width 263 height 90
click at [280, 591] on button "Run search" at bounding box center [179, 597] width 246 height 26
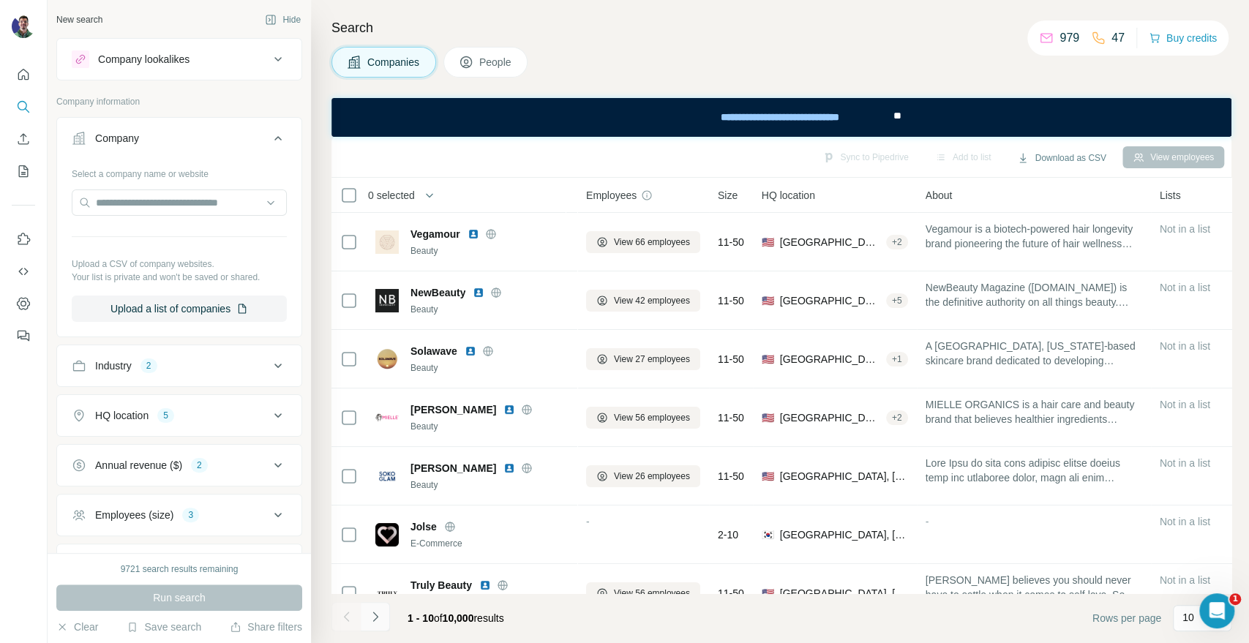
click at [370, 620] on icon "Navigate to next page" at bounding box center [375, 616] width 15 height 15
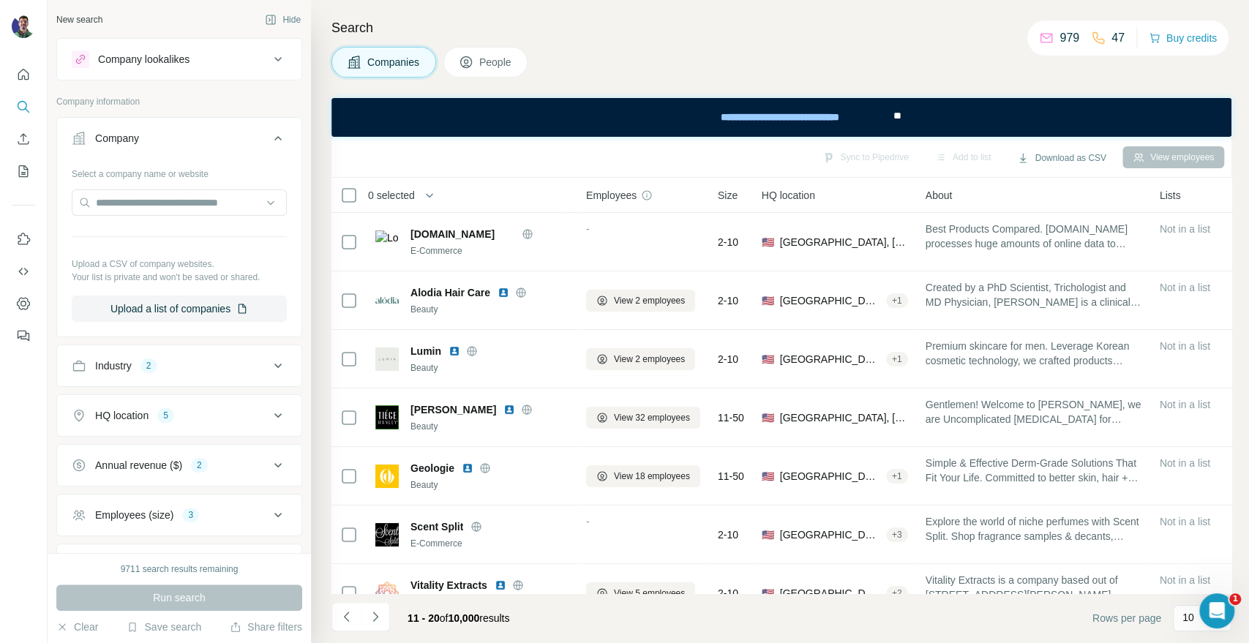
click at [380, 614] on icon "Navigate to next page" at bounding box center [375, 616] width 15 height 15
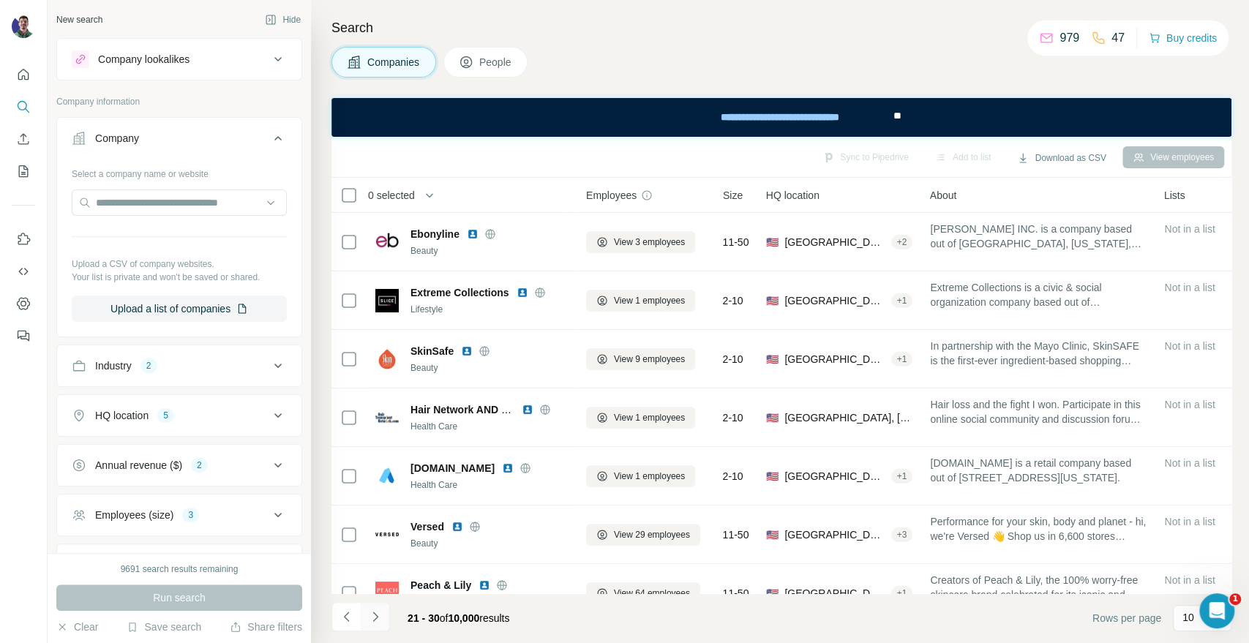
click at [380, 615] on icon "Navigate to next page" at bounding box center [375, 616] width 15 height 15
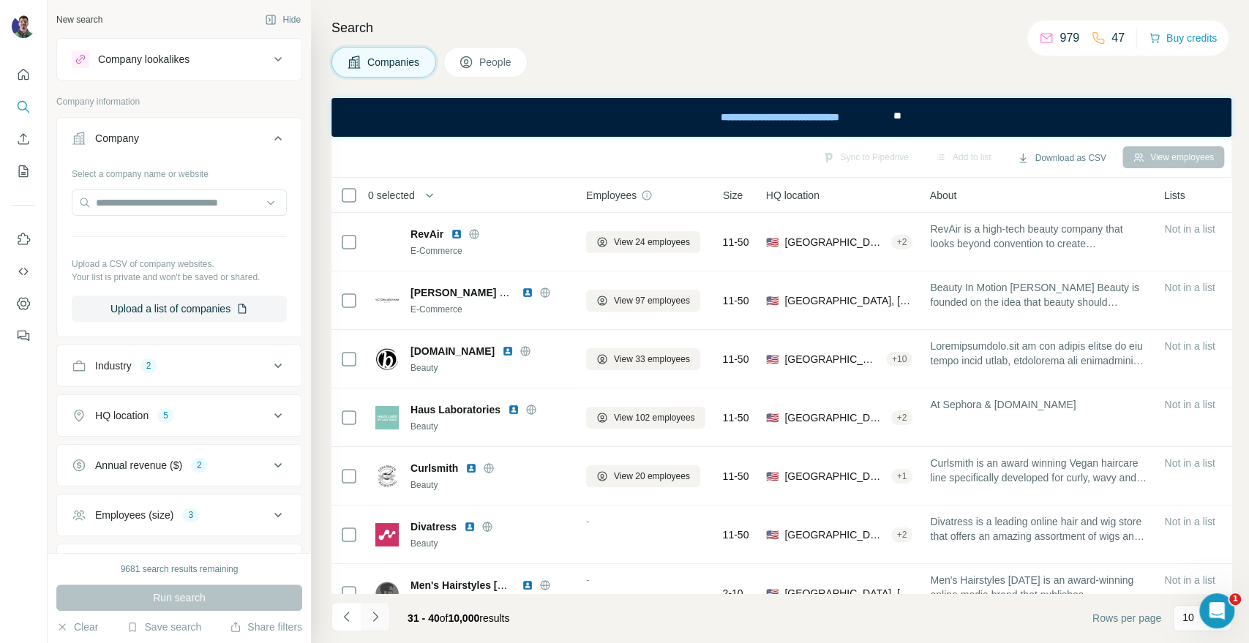
click at [380, 614] on icon "Navigate to next page" at bounding box center [375, 616] width 15 height 15
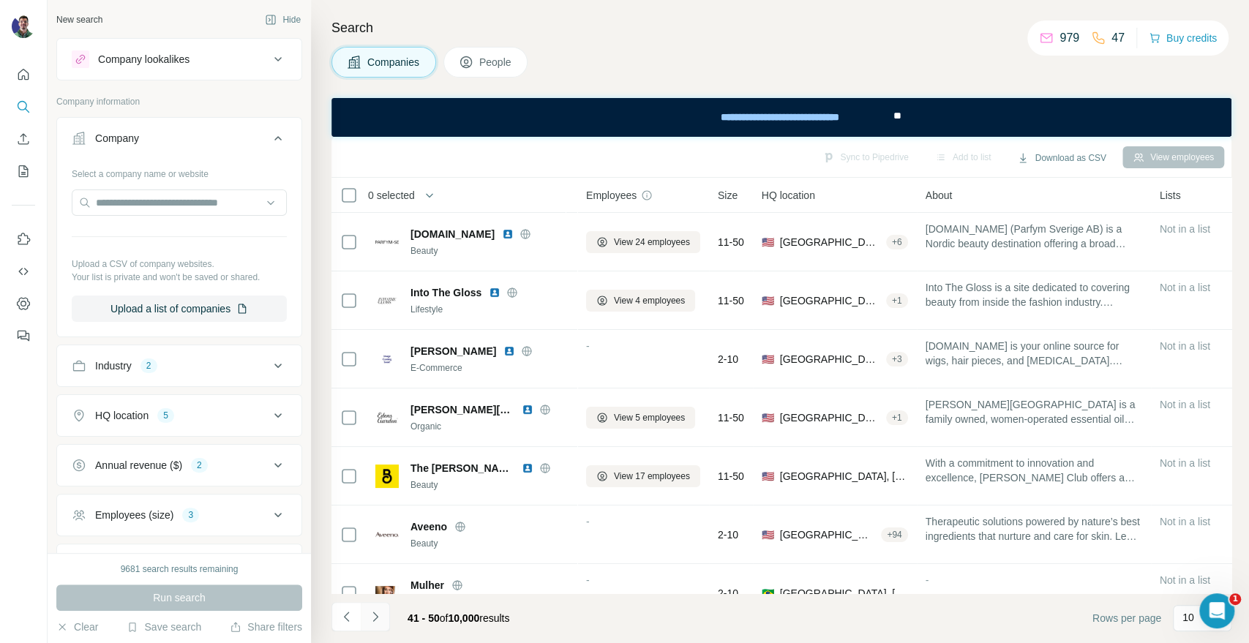
click at [380, 614] on icon "Navigate to next page" at bounding box center [375, 616] width 15 height 15
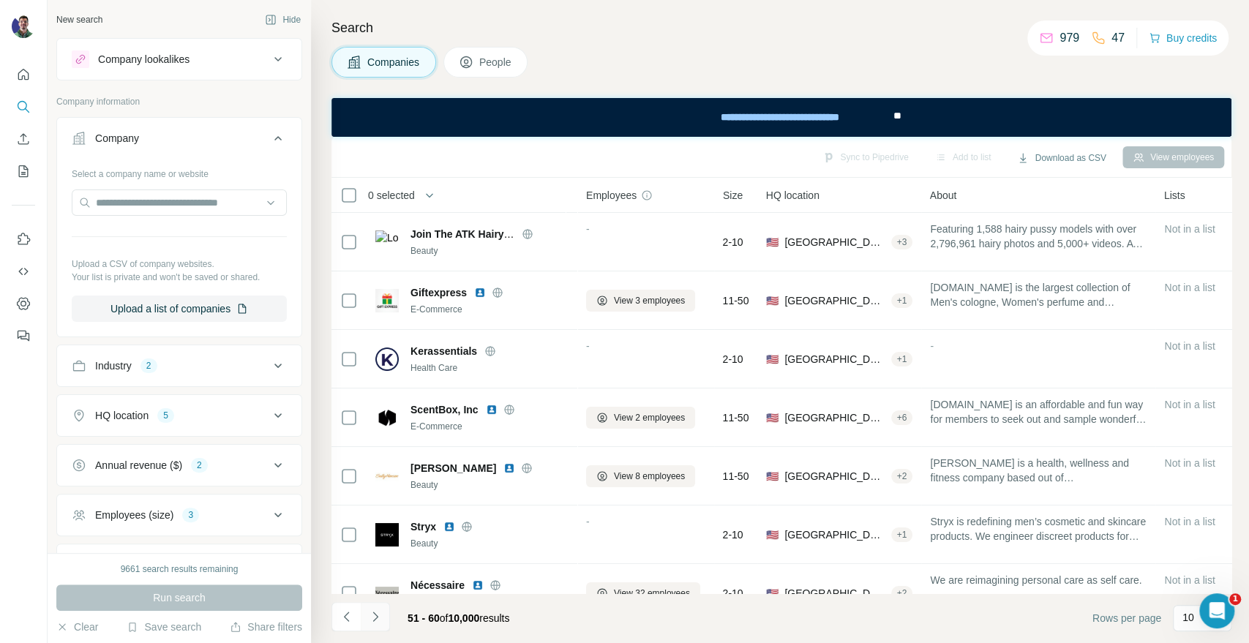
click at [380, 614] on icon "Navigate to next page" at bounding box center [375, 616] width 15 height 15
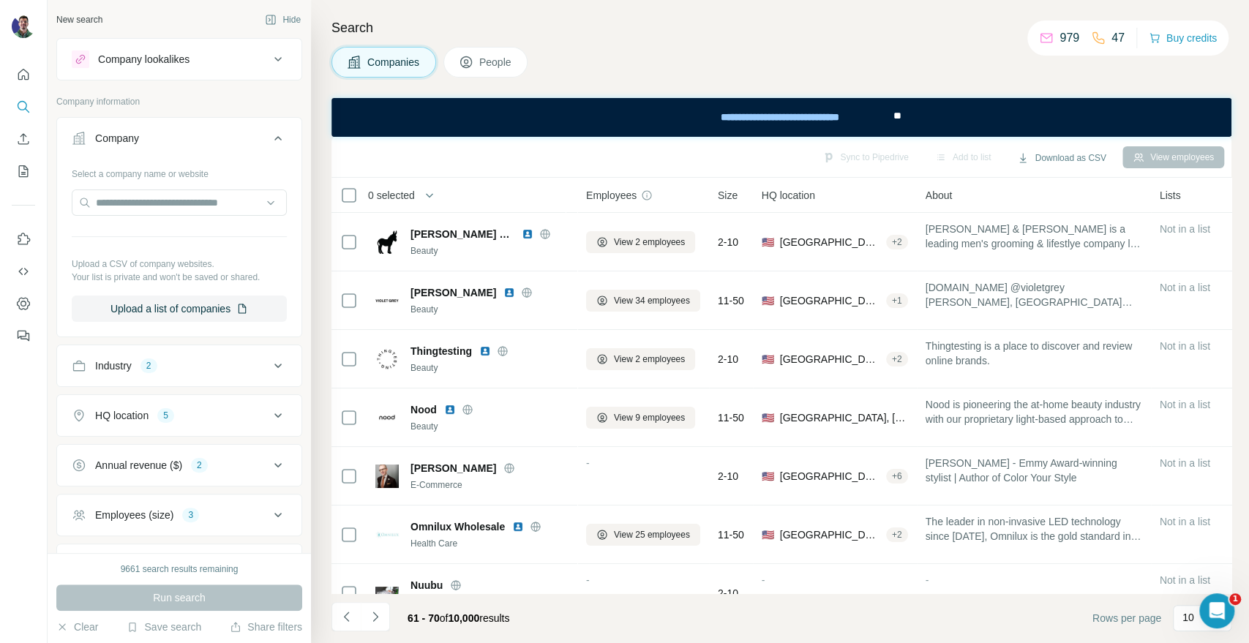
click at [379, 614] on icon "Navigate to next page" at bounding box center [375, 616] width 15 height 15
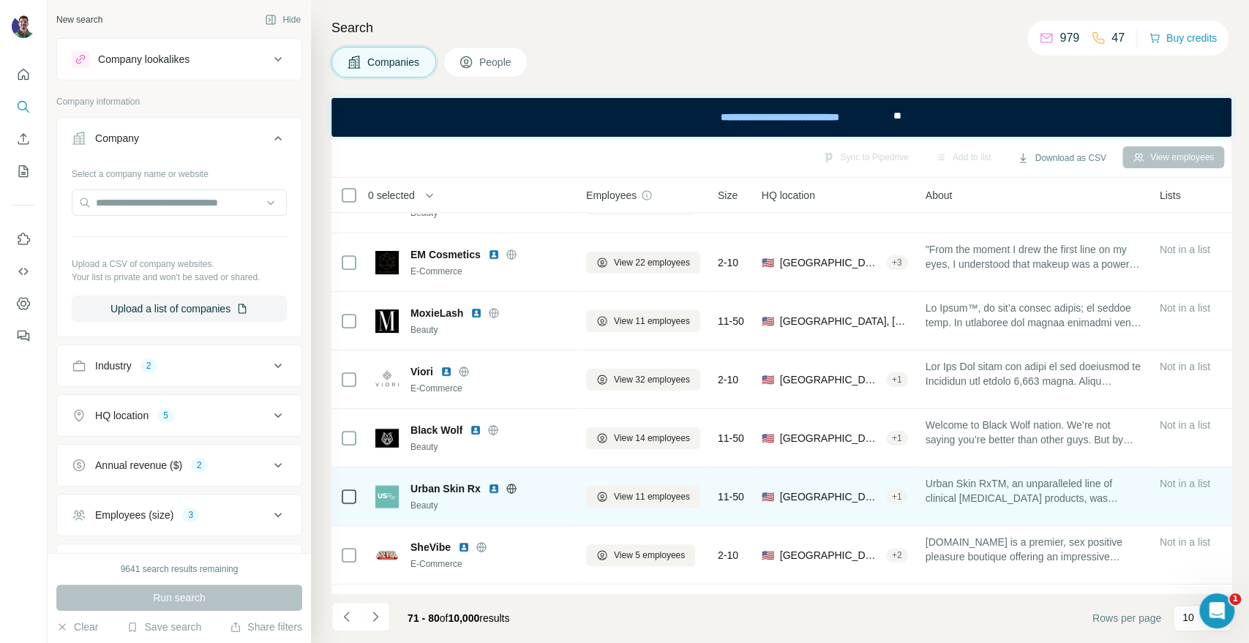
scroll to position [212, 0]
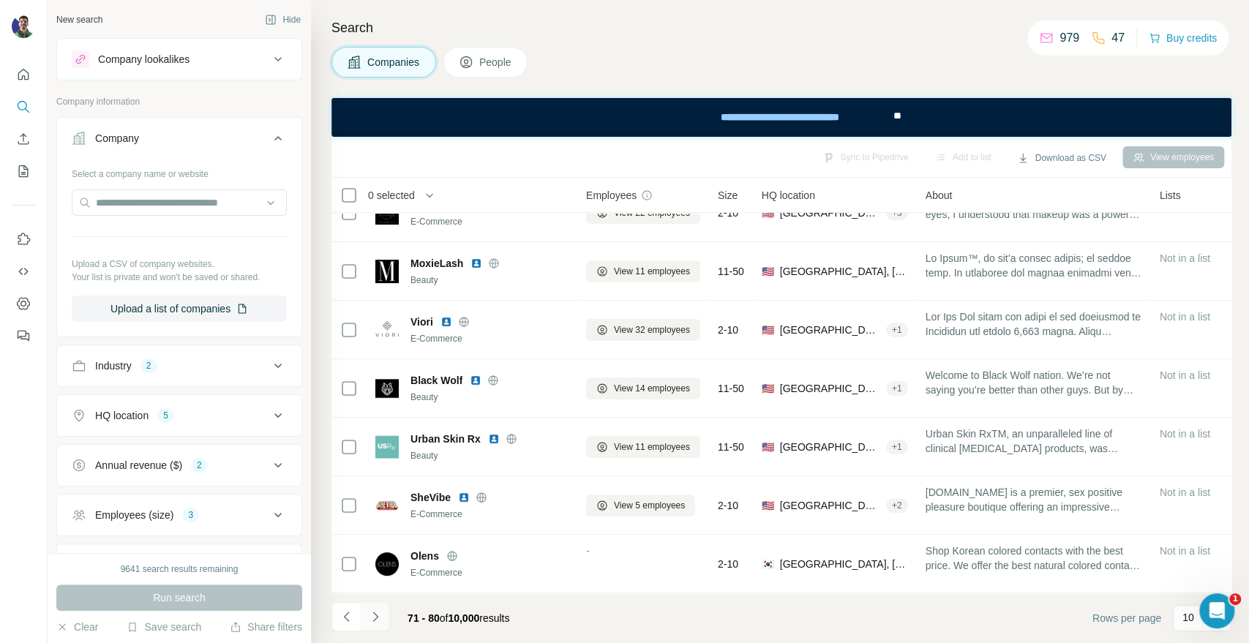
drag, startPoint x: 378, startPoint y: 632, endPoint x: 376, endPoint y: 618, distance: 14.1
click at [377, 631] on li at bounding box center [375, 618] width 29 height 32
click at [376, 618] on icon "Navigate to next page" at bounding box center [374, 617] width 5 height 10
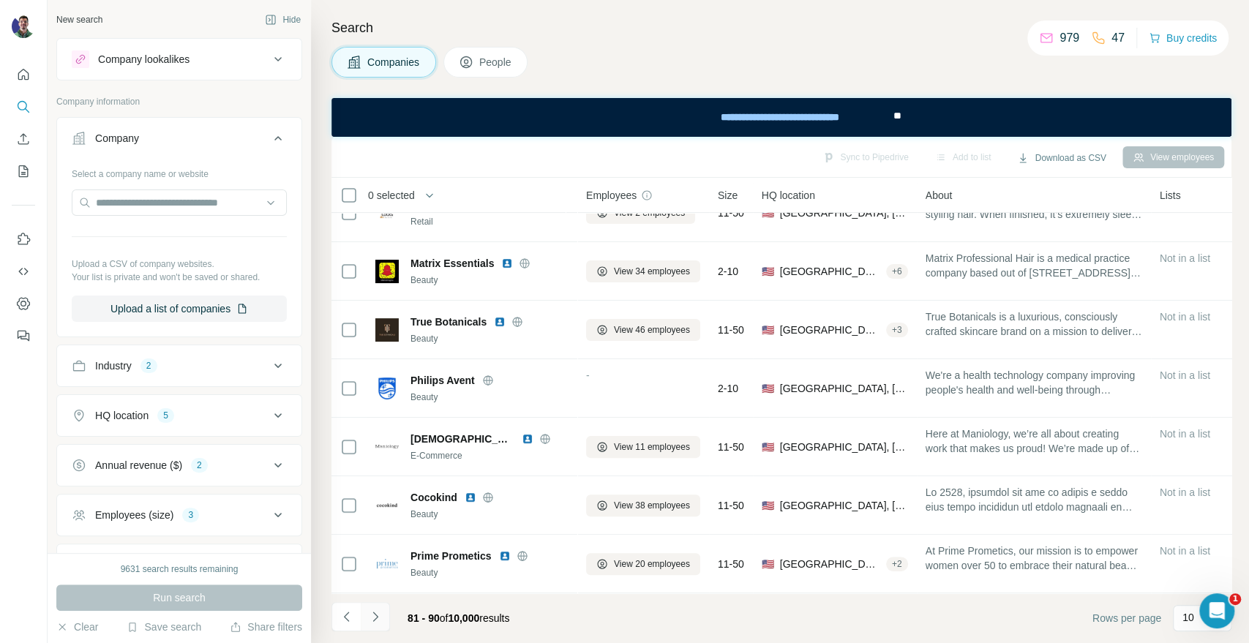
click at [369, 615] on icon "Navigate to next page" at bounding box center [375, 616] width 15 height 15
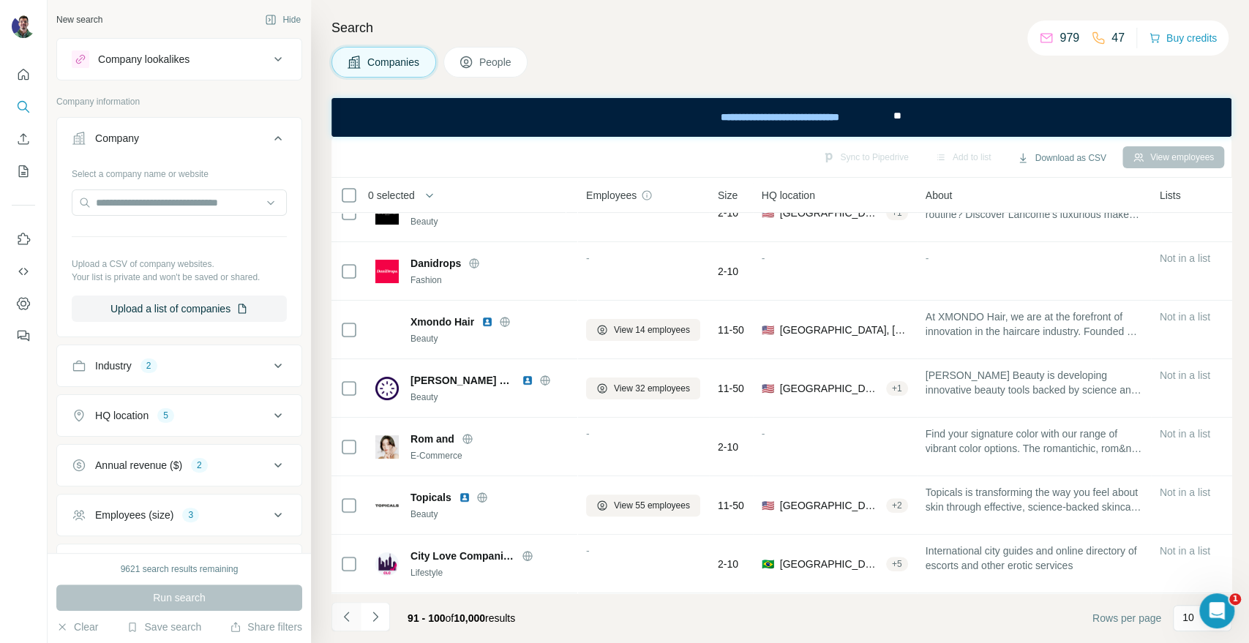
click at [331, 628] on button "Navigate to previous page" at bounding box center [345, 616] width 29 height 29
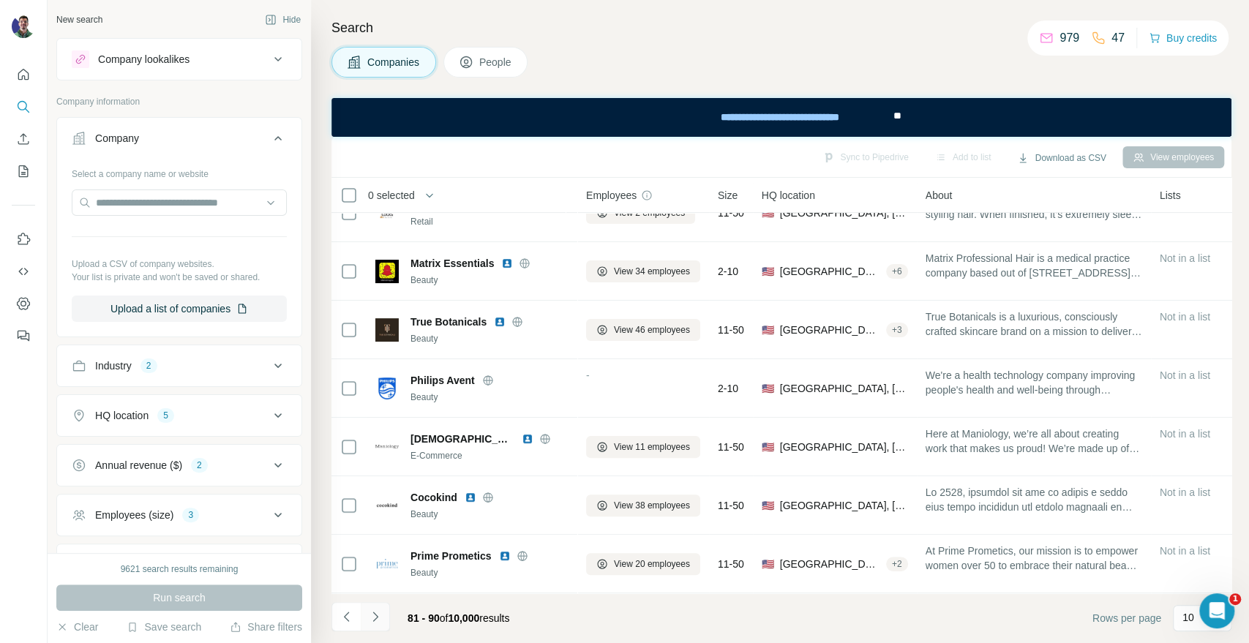
click at [377, 617] on icon "Navigate to next page" at bounding box center [374, 617] width 5 height 10
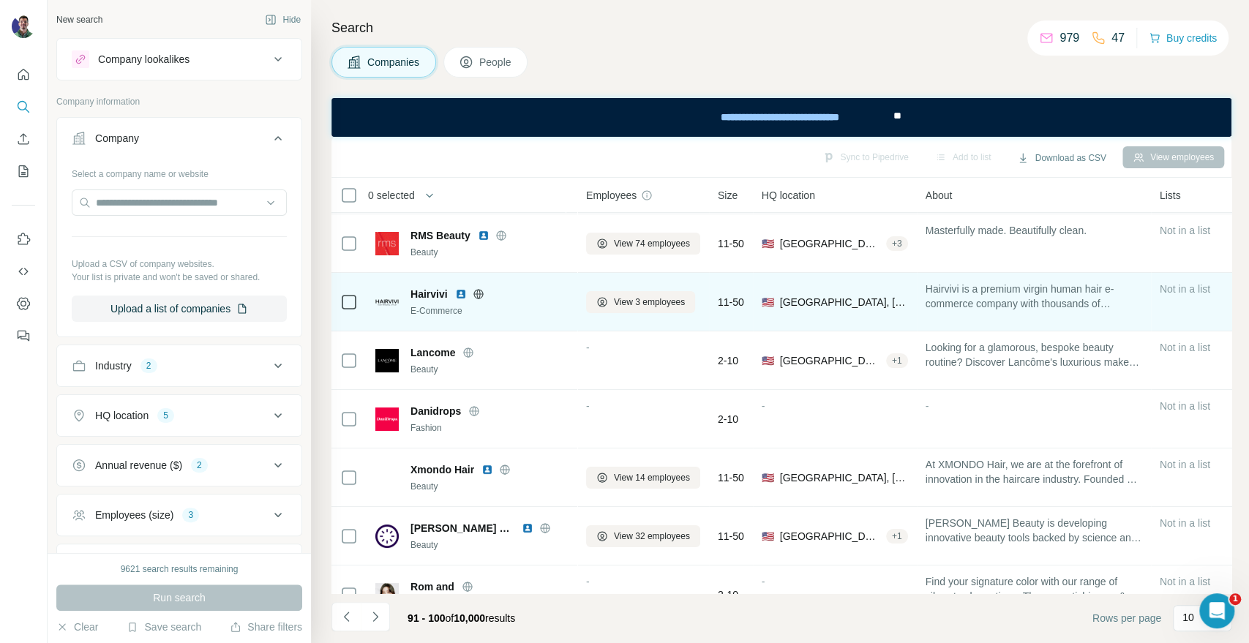
scroll to position [0, 0]
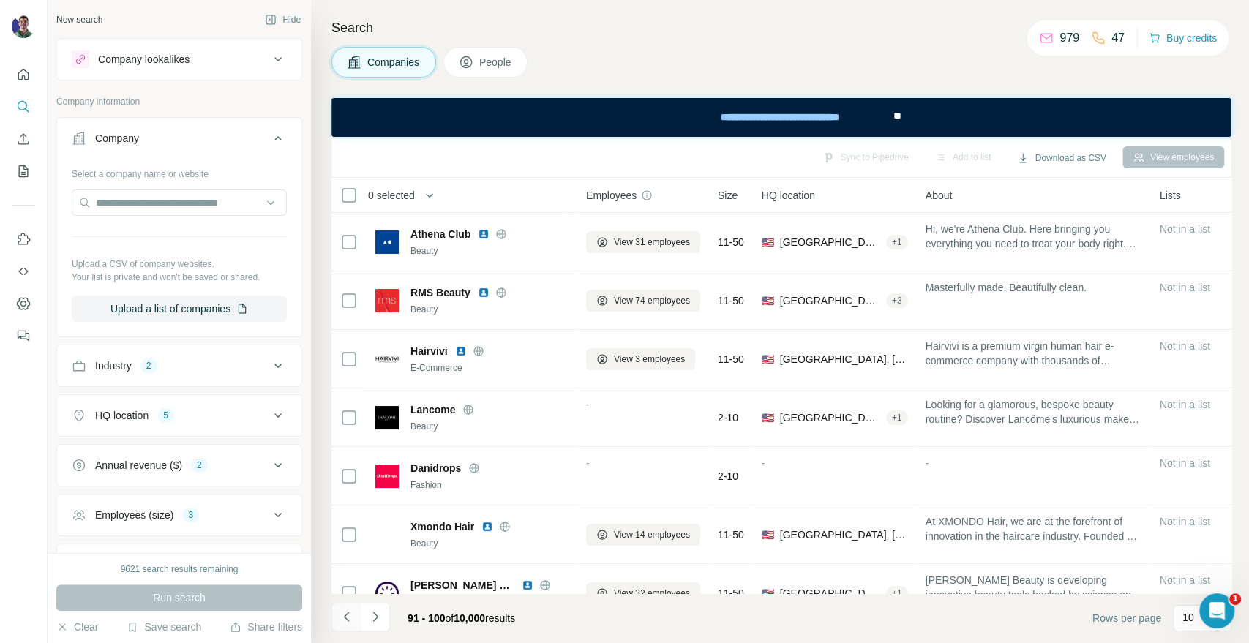
click at [351, 617] on icon "Navigate to previous page" at bounding box center [346, 616] width 15 height 15
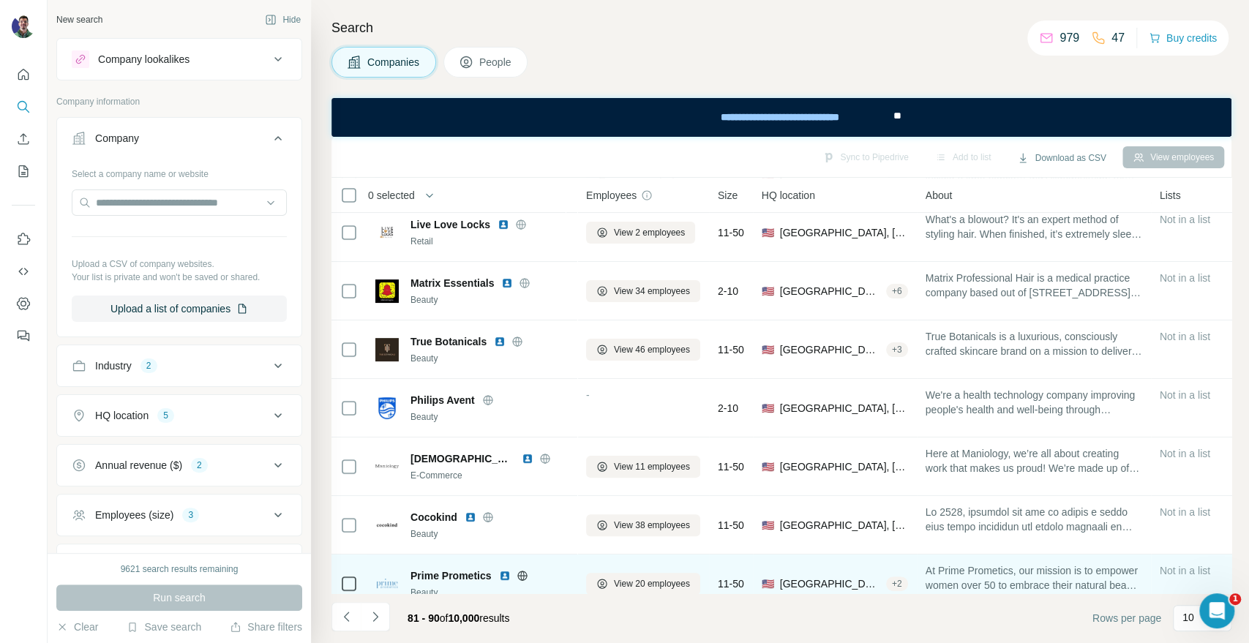
scroll to position [212, 0]
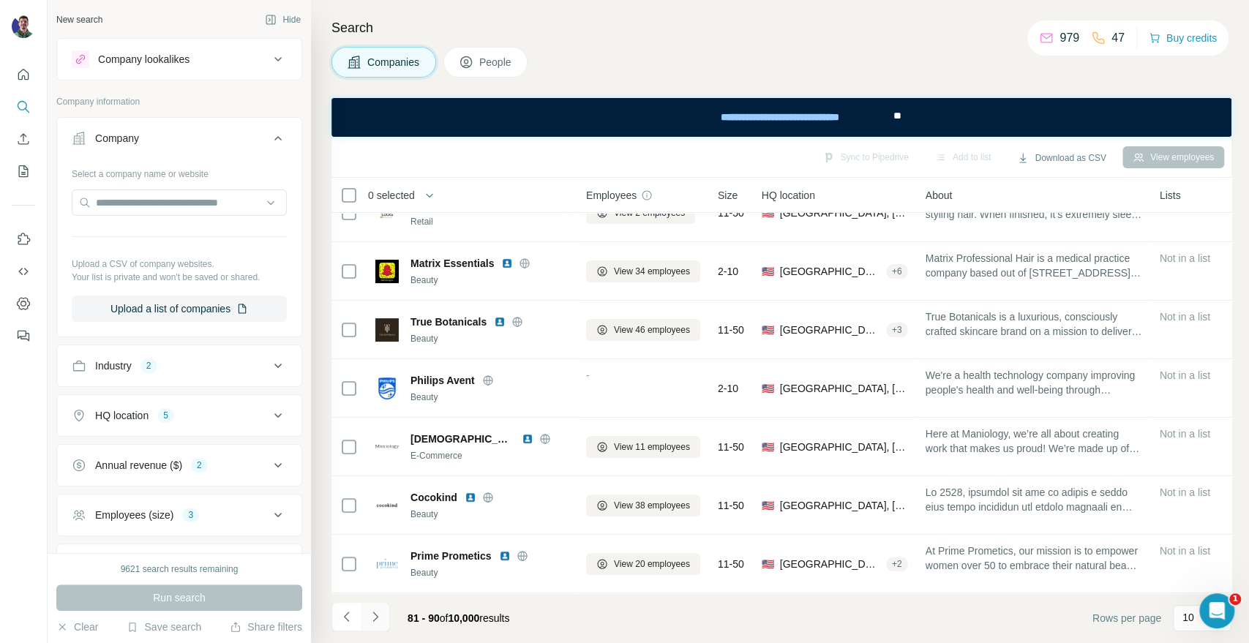
click at [380, 612] on icon "Navigate to next page" at bounding box center [375, 616] width 15 height 15
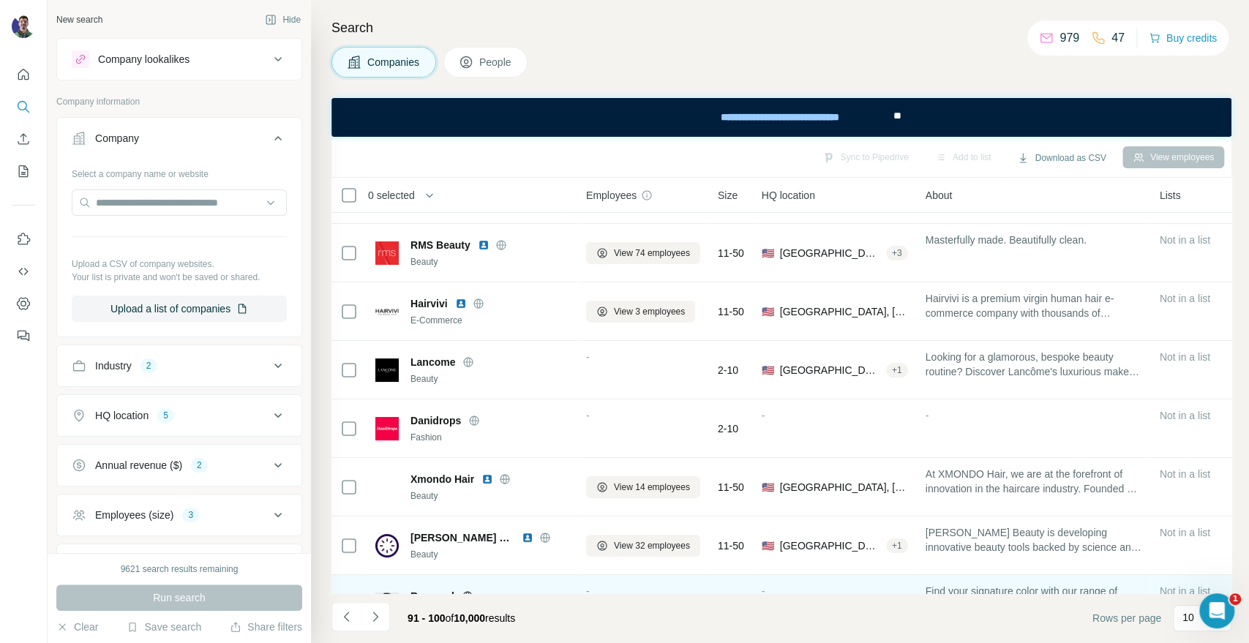
scroll to position [0, 0]
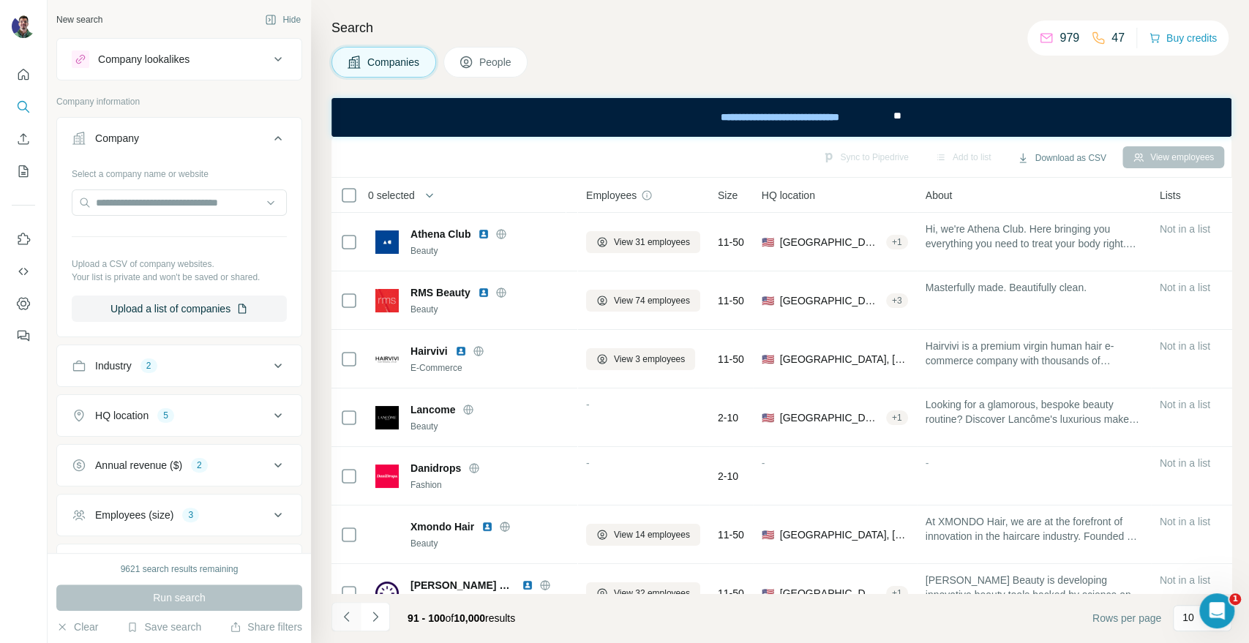
click at [339, 616] on icon "Navigate to previous page" at bounding box center [346, 616] width 15 height 15
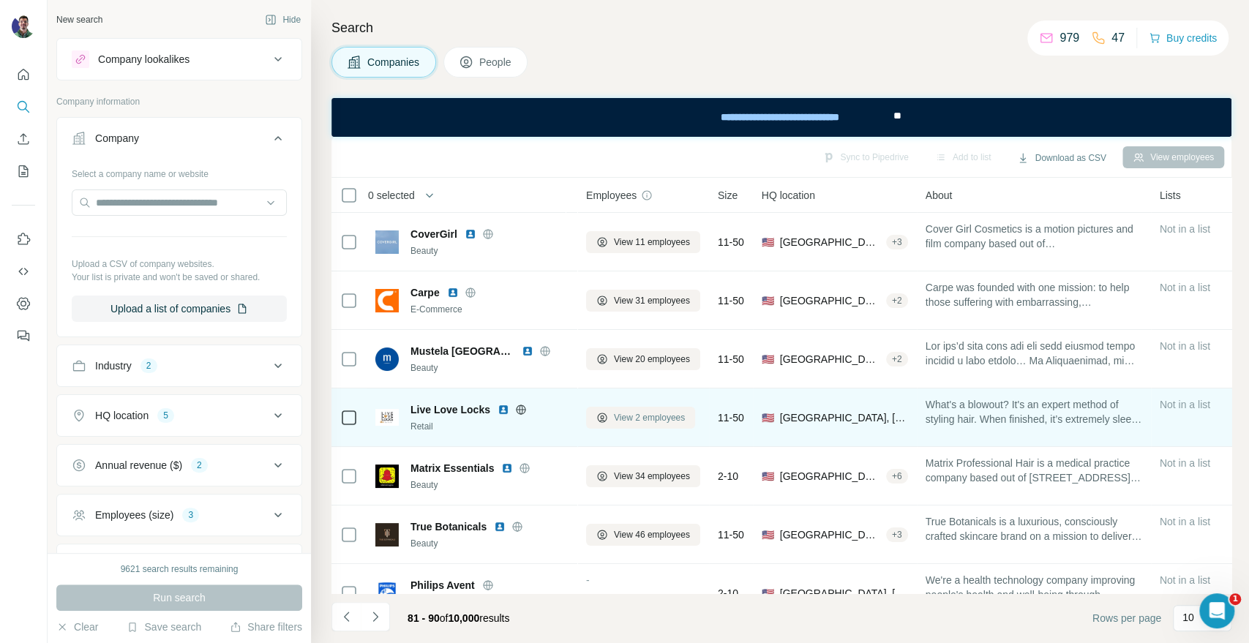
scroll to position [212, 0]
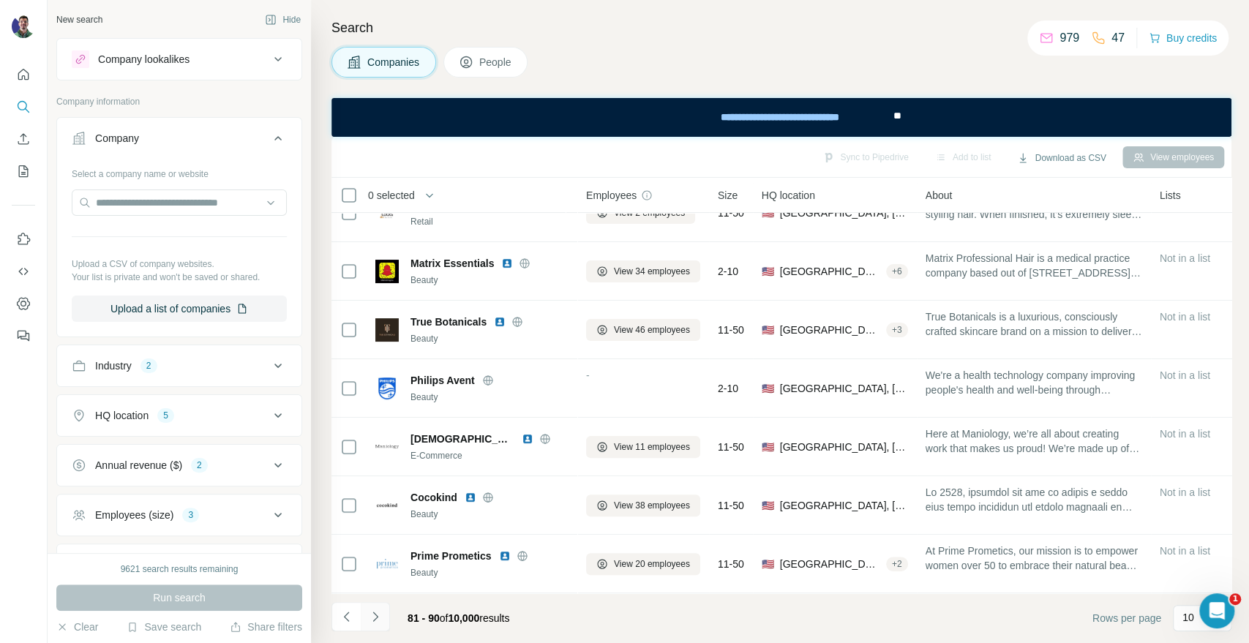
click at [378, 619] on icon "Navigate to next page" at bounding box center [375, 616] width 15 height 15
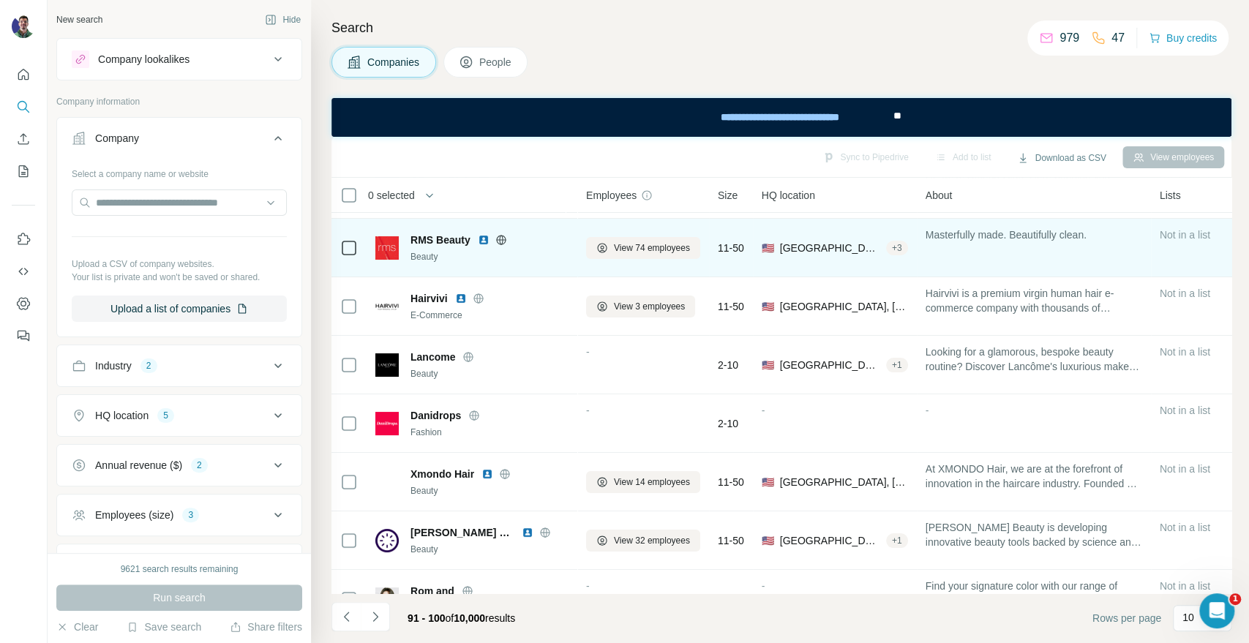
scroll to position [0, 0]
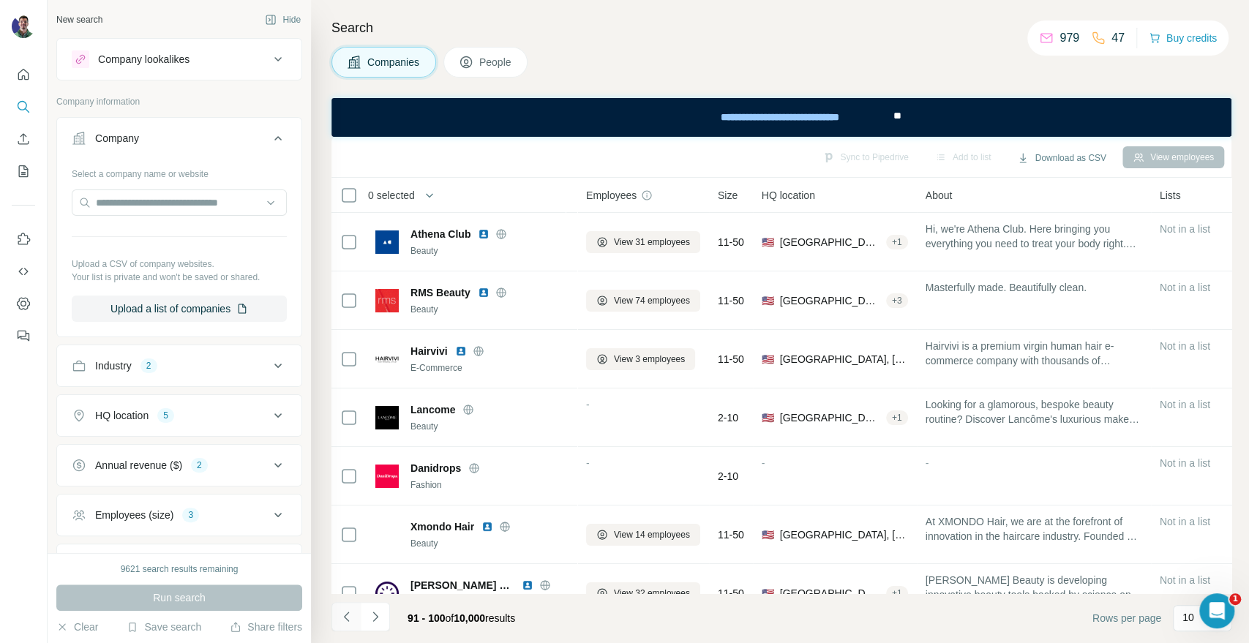
click at [350, 608] on button "Navigate to previous page" at bounding box center [345, 616] width 29 height 29
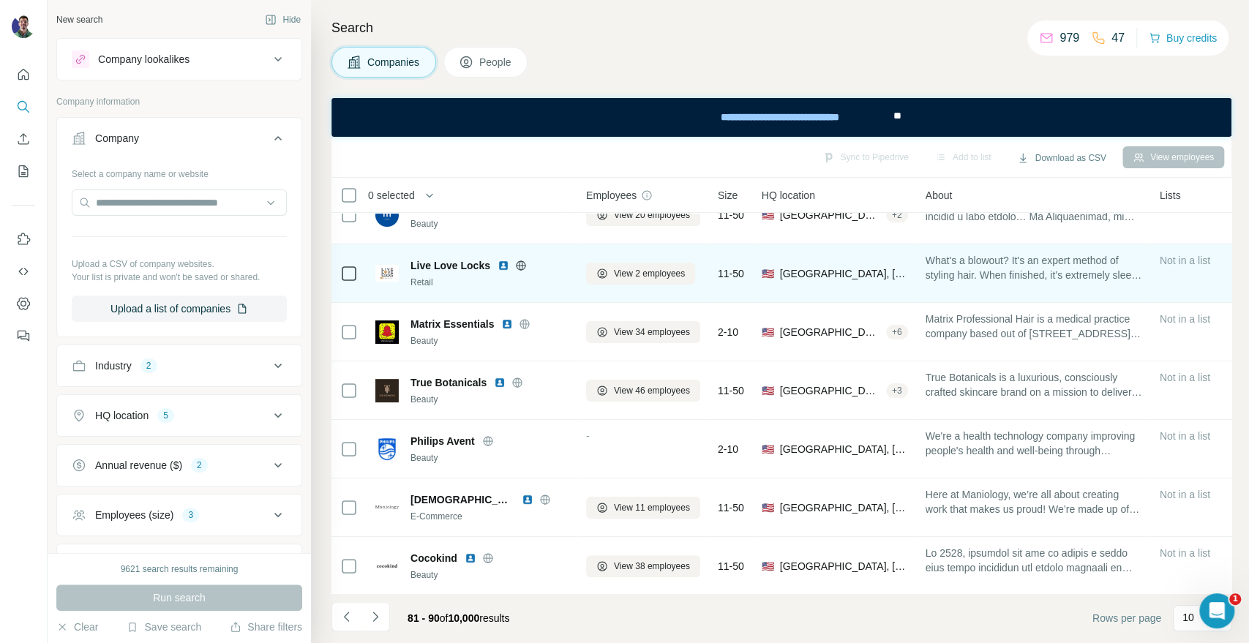
scroll to position [212, 0]
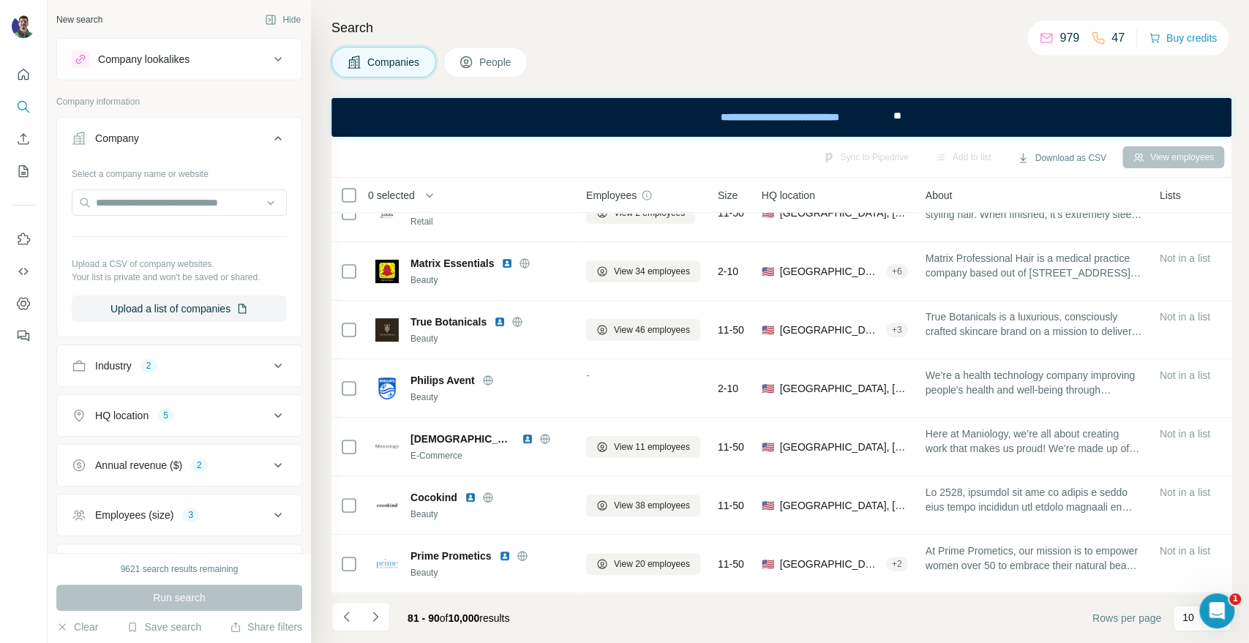
click at [377, 614] on icon "Navigate to next page" at bounding box center [375, 616] width 15 height 15
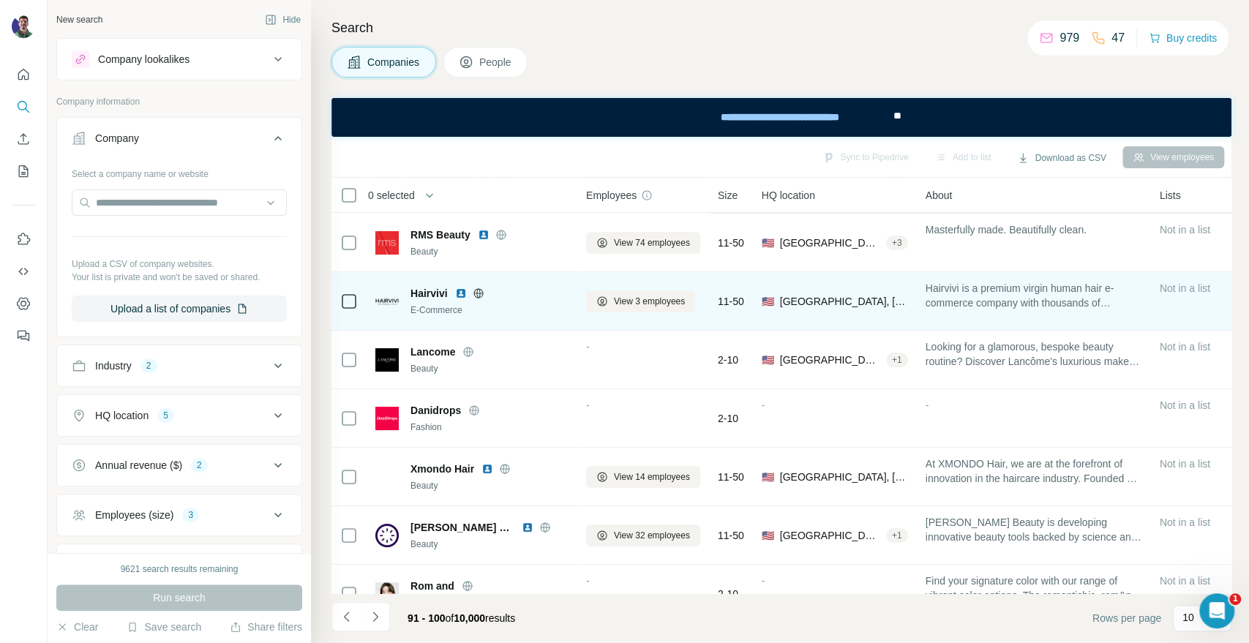
scroll to position [0, 0]
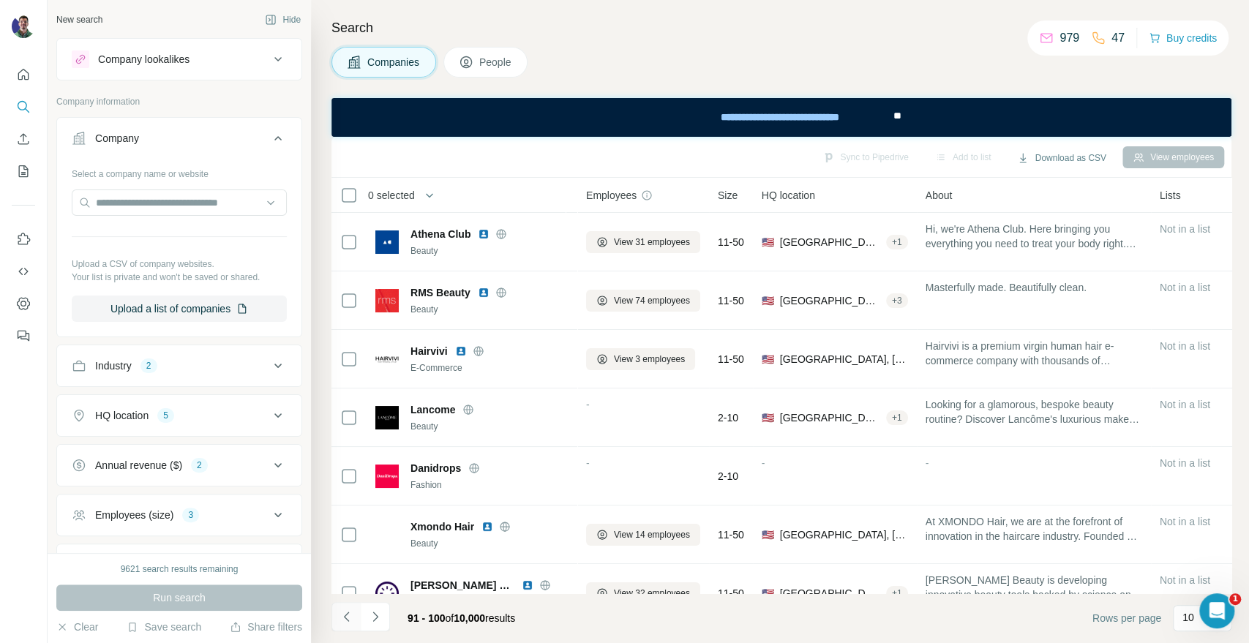
click at [358, 613] on button "Navigate to previous page" at bounding box center [345, 616] width 29 height 29
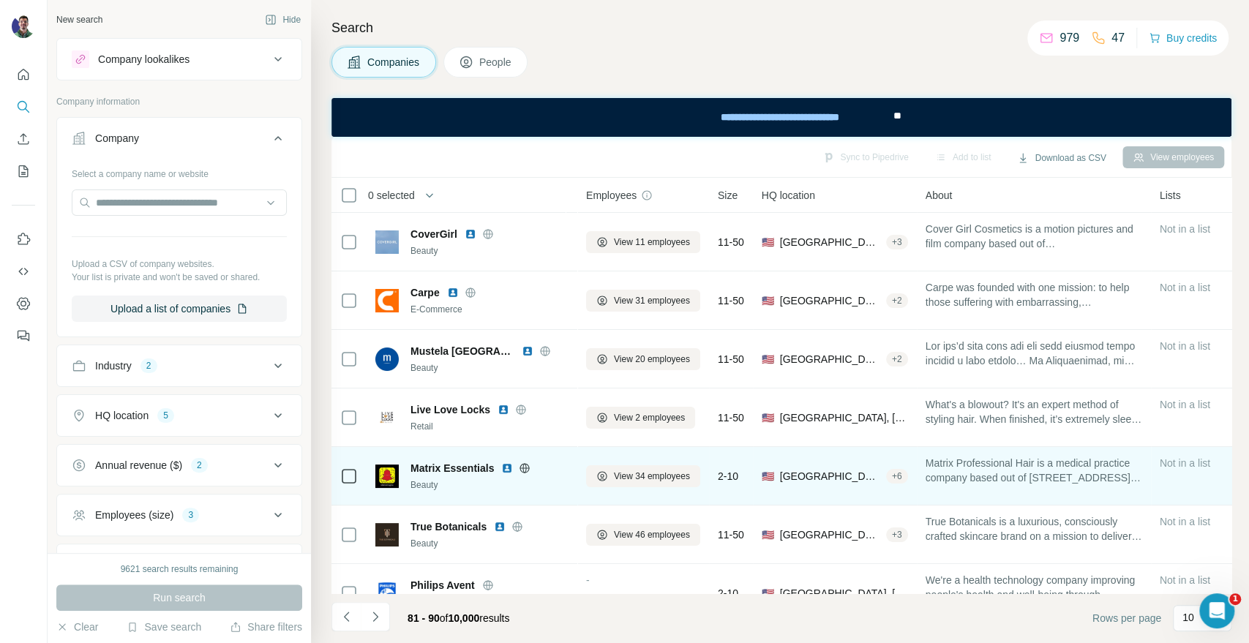
scroll to position [212, 0]
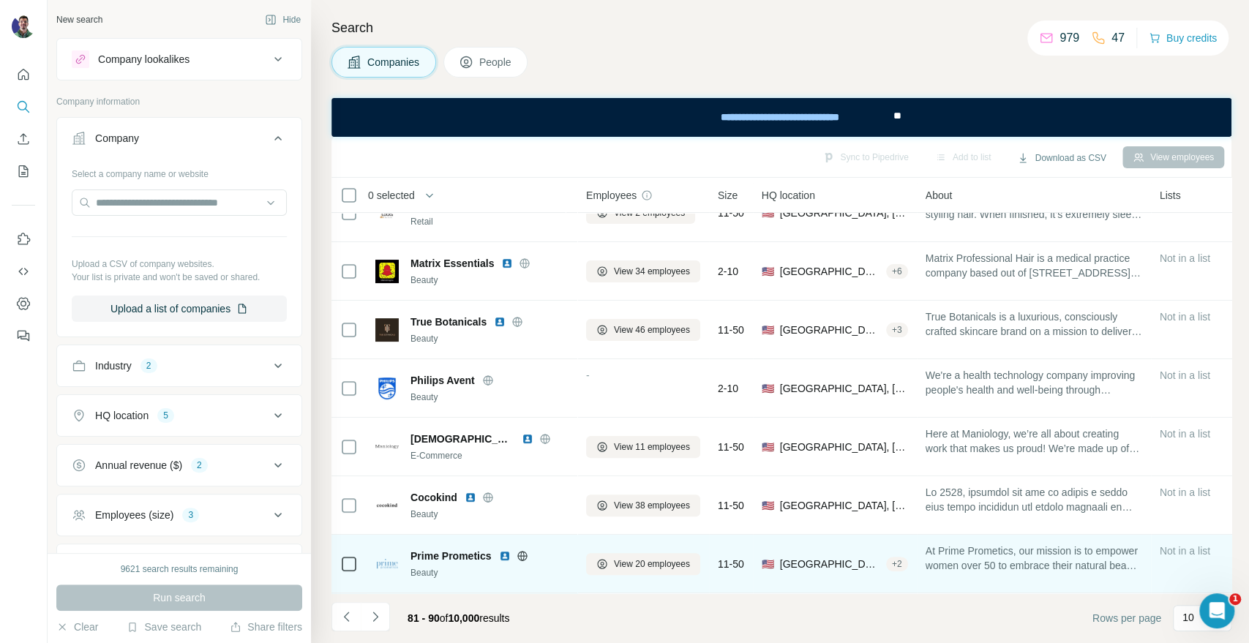
click at [522, 555] on icon at bounding box center [522, 555] width 10 height 1
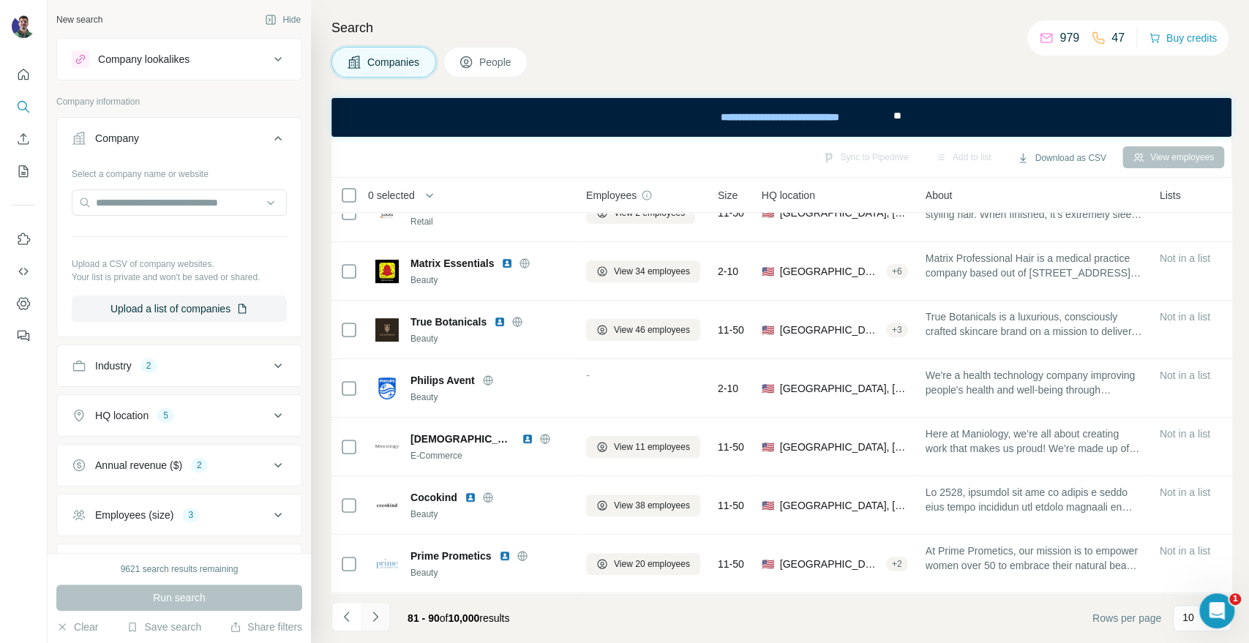
click at [379, 618] on icon "Navigate to next page" at bounding box center [375, 616] width 15 height 15
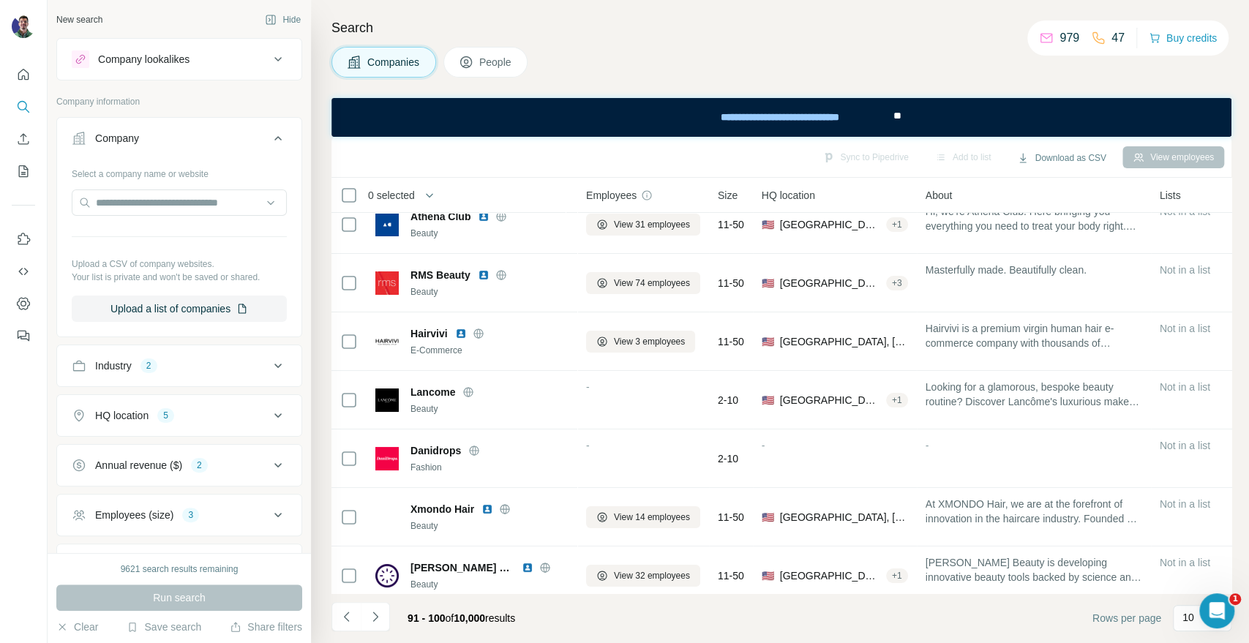
scroll to position [0, 0]
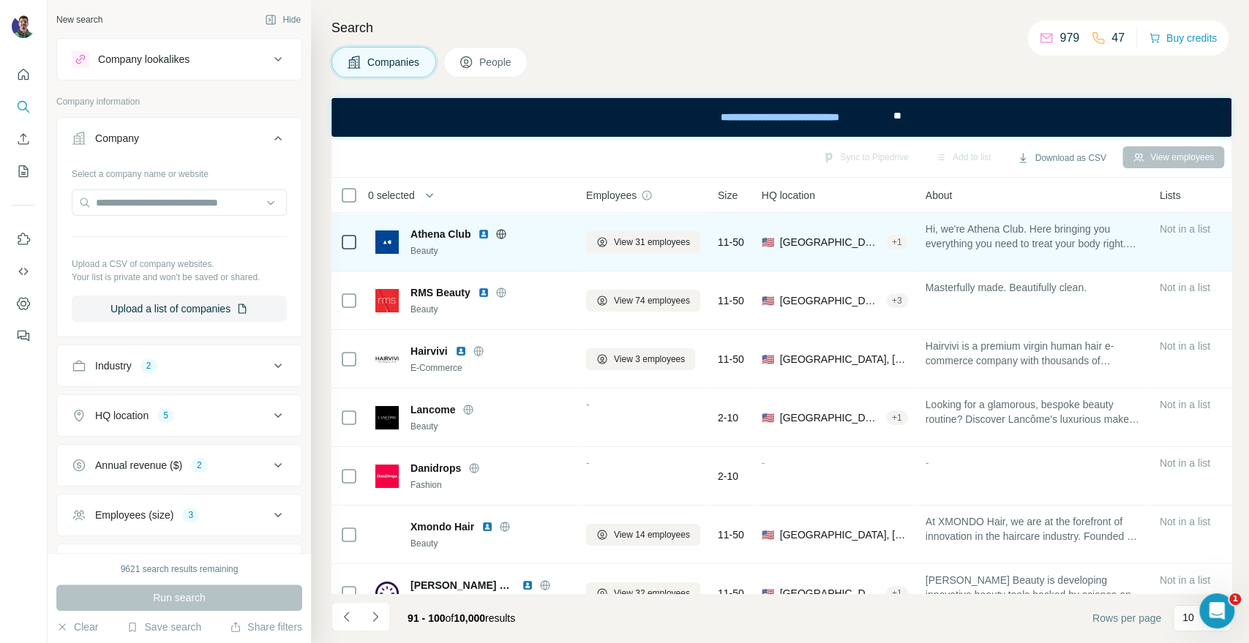
click at [504, 230] on icon at bounding box center [501, 234] width 12 height 12
click at [630, 247] on span "View 31 employees" at bounding box center [652, 242] width 76 height 13
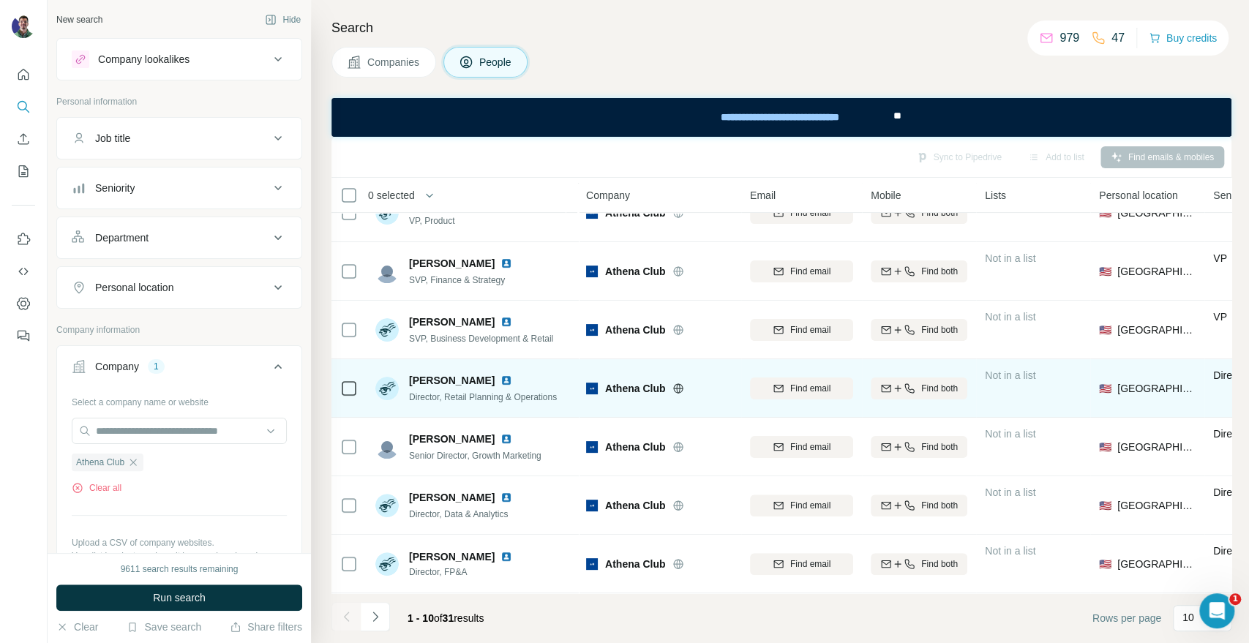
scroll to position [212, 0]
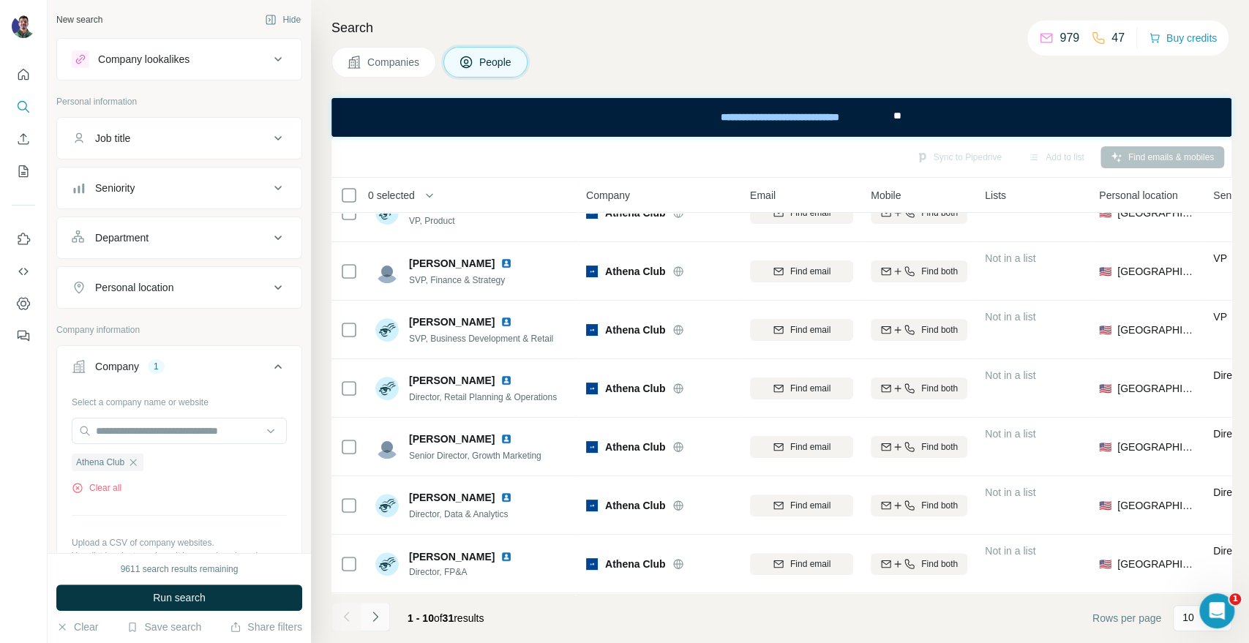
click at [372, 619] on icon "Navigate to next page" at bounding box center [375, 616] width 15 height 15
click at [342, 624] on button "Navigate to previous page" at bounding box center [345, 616] width 29 height 29
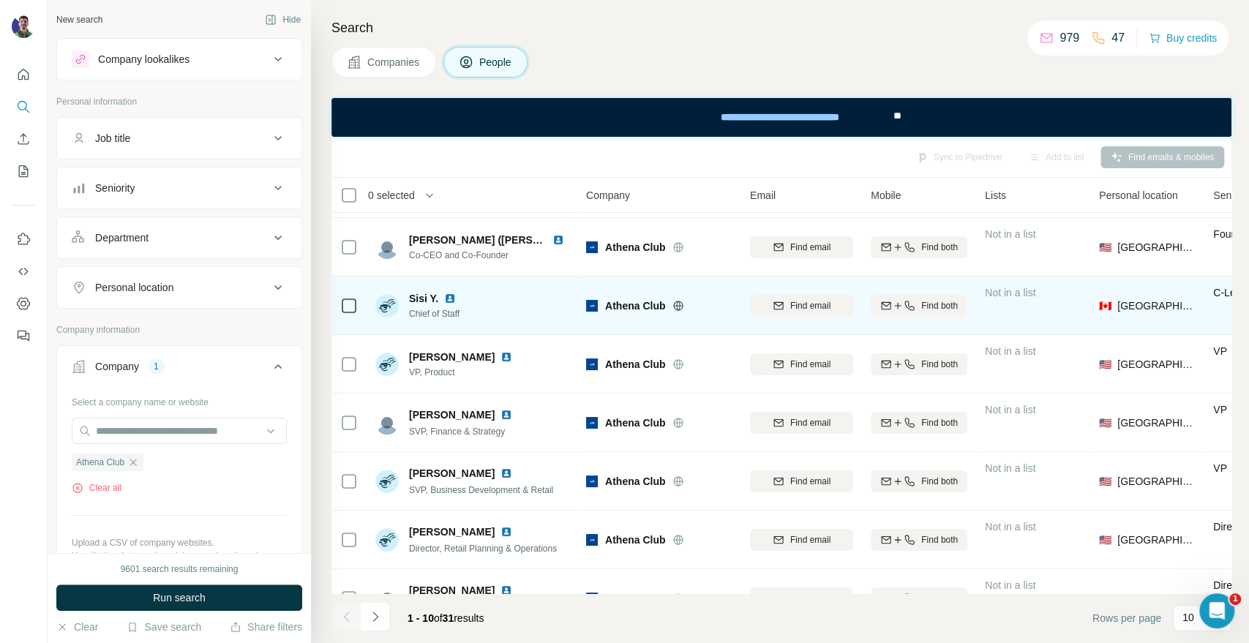
scroll to position [81, 0]
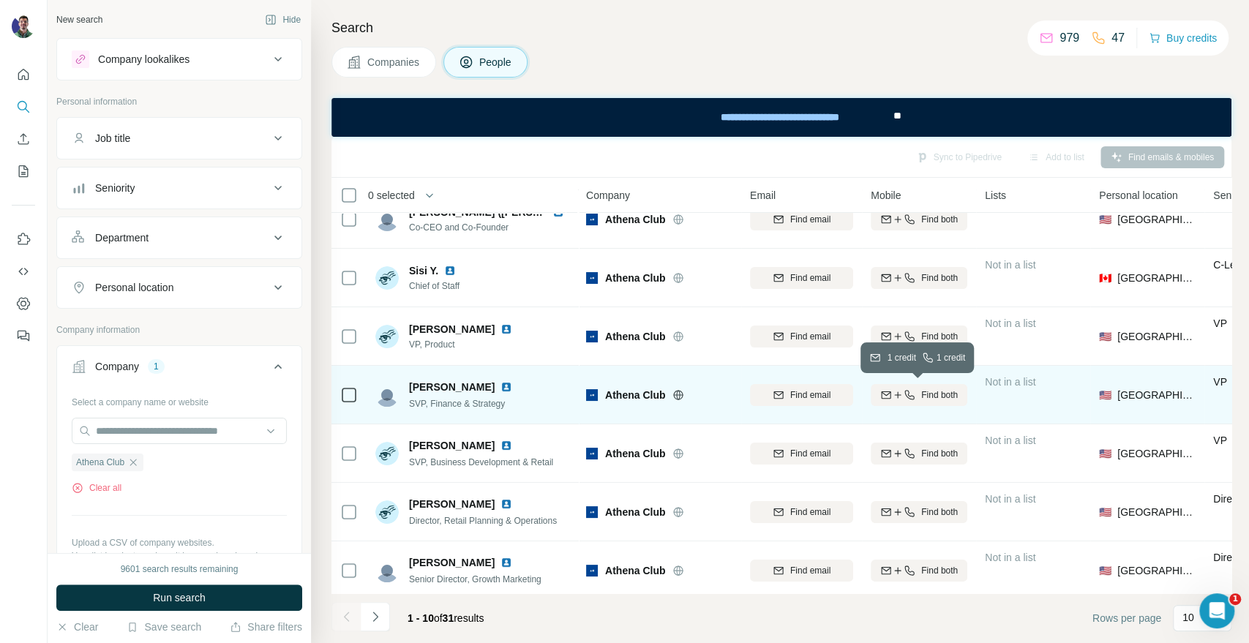
click at [943, 394] on span "Find both" at bounding box center [939, 394] width 37 height 13
click at [35, 408] on div at bounding box center [24, 321] width 48 height 643
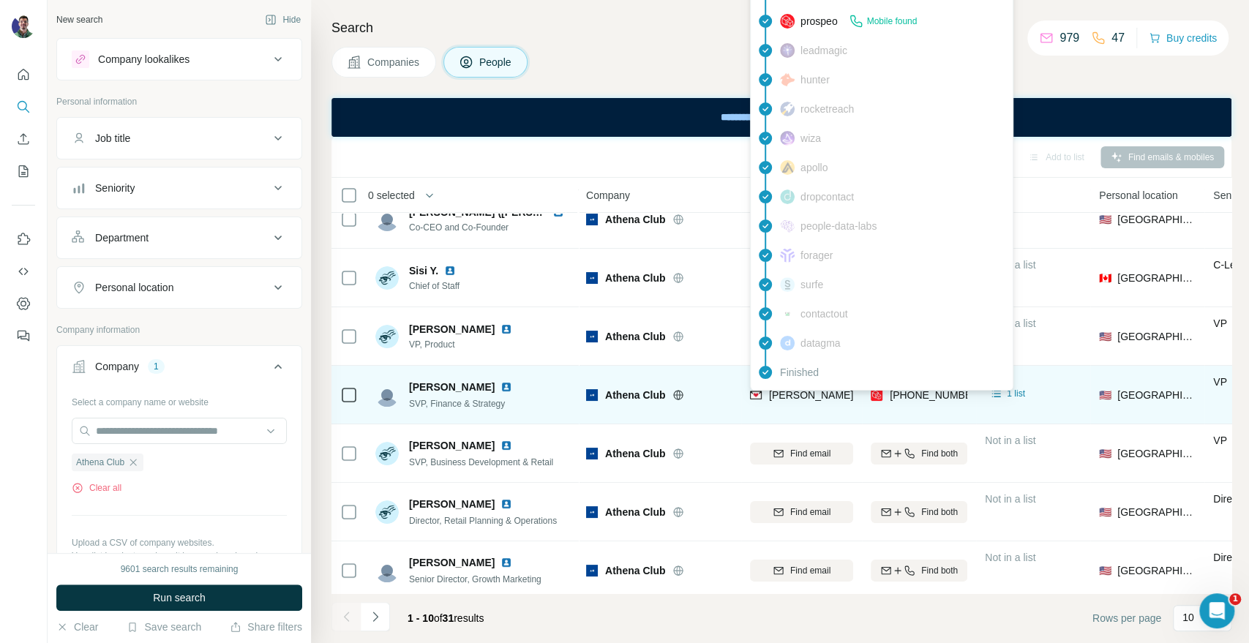
drag, startPoint x: 832, startPoint y: 400, endPoint x: 820, endPoint y: 405, distance: 13.2
click at [830, 400] on div "lindsay.elacqua@athenaclub.com" at bounding box center [940, 395] width 342 height 15
click at [820, 405] on div "lindsay.elacqua@athenaclub.com" at bounding box center [801, 395] width 103 height 40
click at [821, 393] on span "lindsay.elacqua@athenaclub.com" at bounding box center [940, 395] width 342 height 12
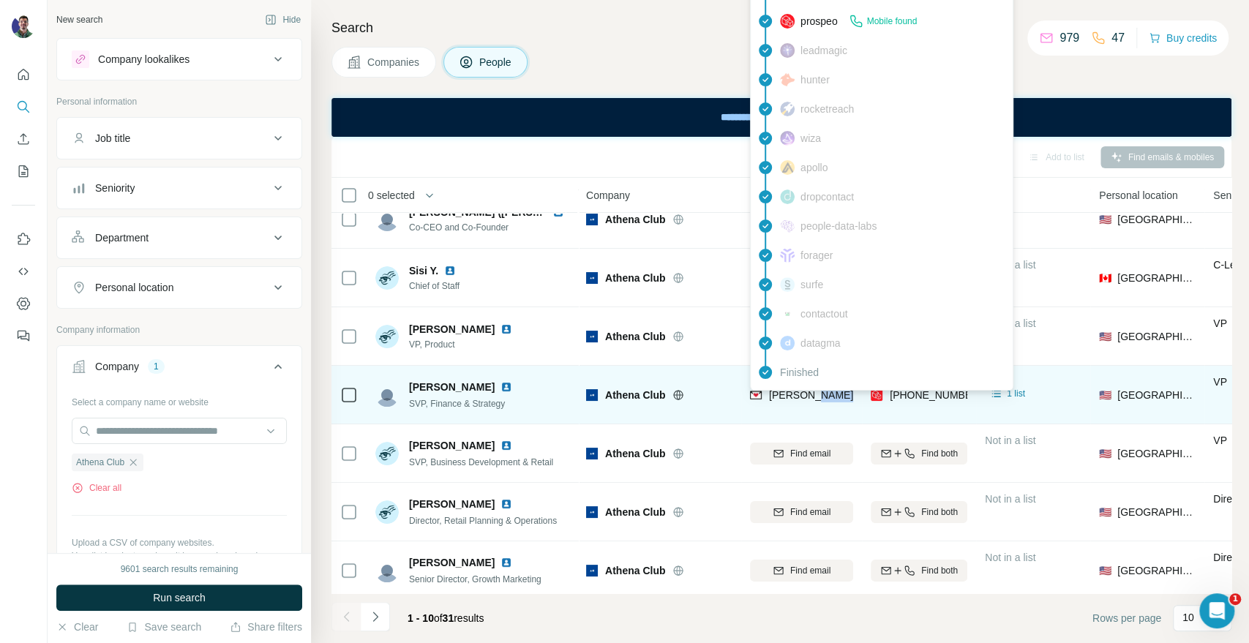
click at [821, 393] on span "lindsay.elacqua@athenaclub.com" at bounding box center [940, 395] width 342 height 12
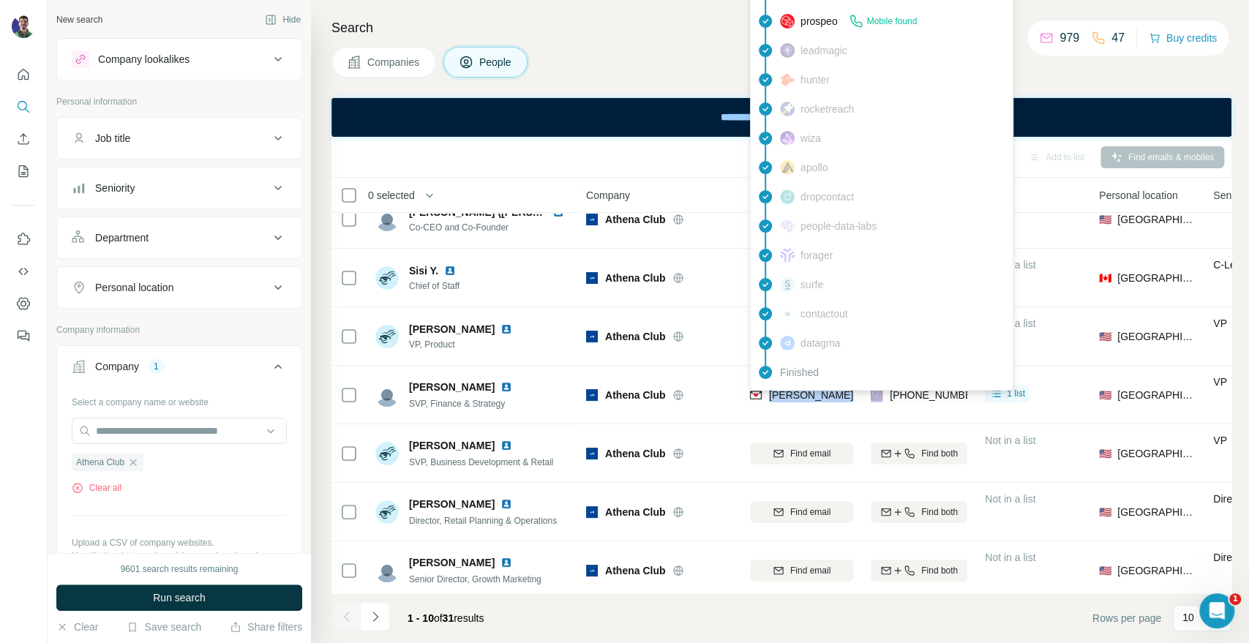
copy span "lindsay.elacqua@athenaclub.com"
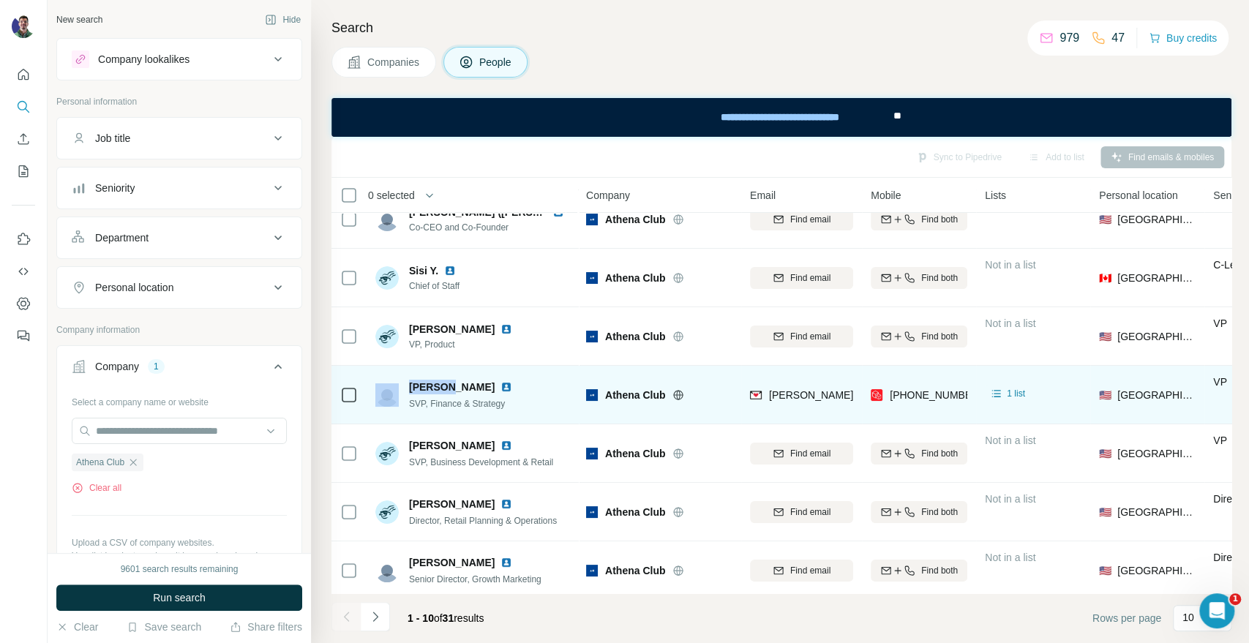
drag, startPoint x: 445, startPoint y: 388, endPoint x: 398, endPoint y: 387, distance: 47.6
click at [398, 387] on div "Lindsay Elacqua SVP, Finance & Strategy" at bounding box center [446, 395] width 143 height 31
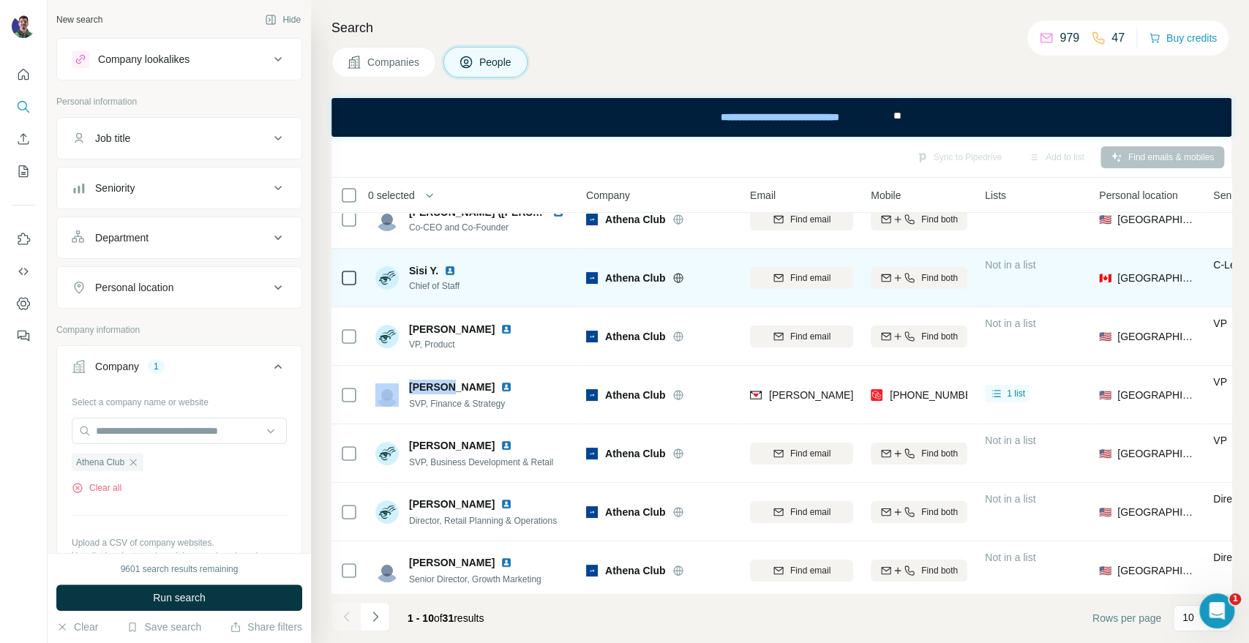
copy div "Lindsay"
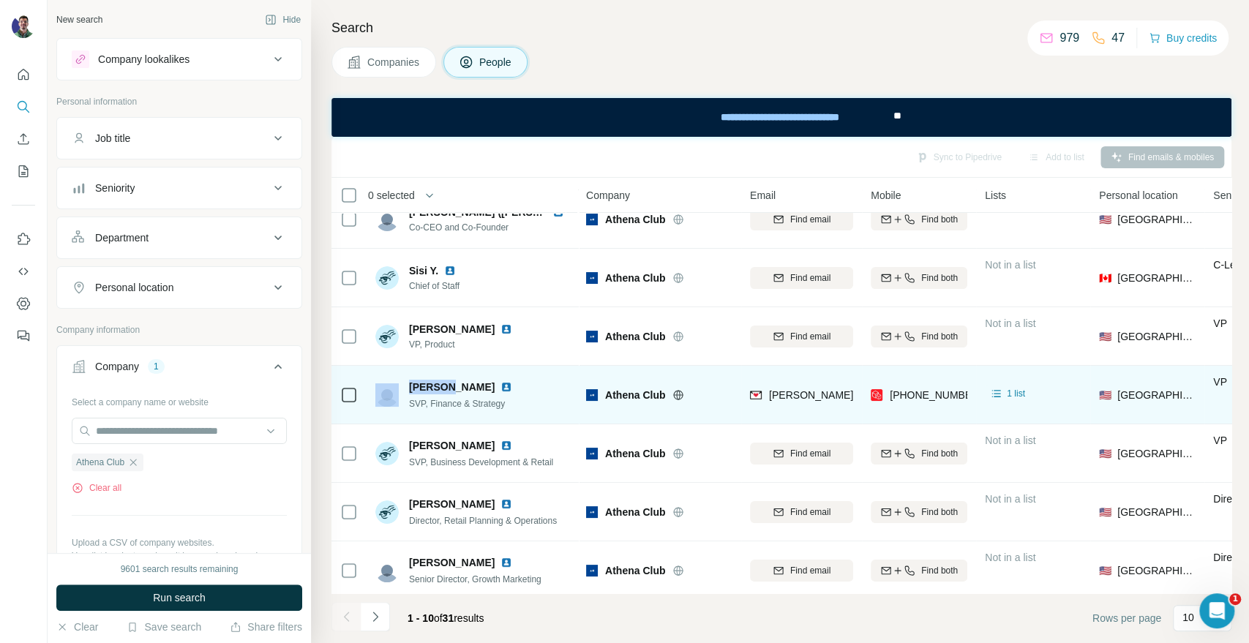
click at [624, 394] on span "Athena Club" at bounding box center [635, 395] width 60 height 15
click at [625, 393] on span "Athena Club" at bounding box center [635, 395] width 60 height 15
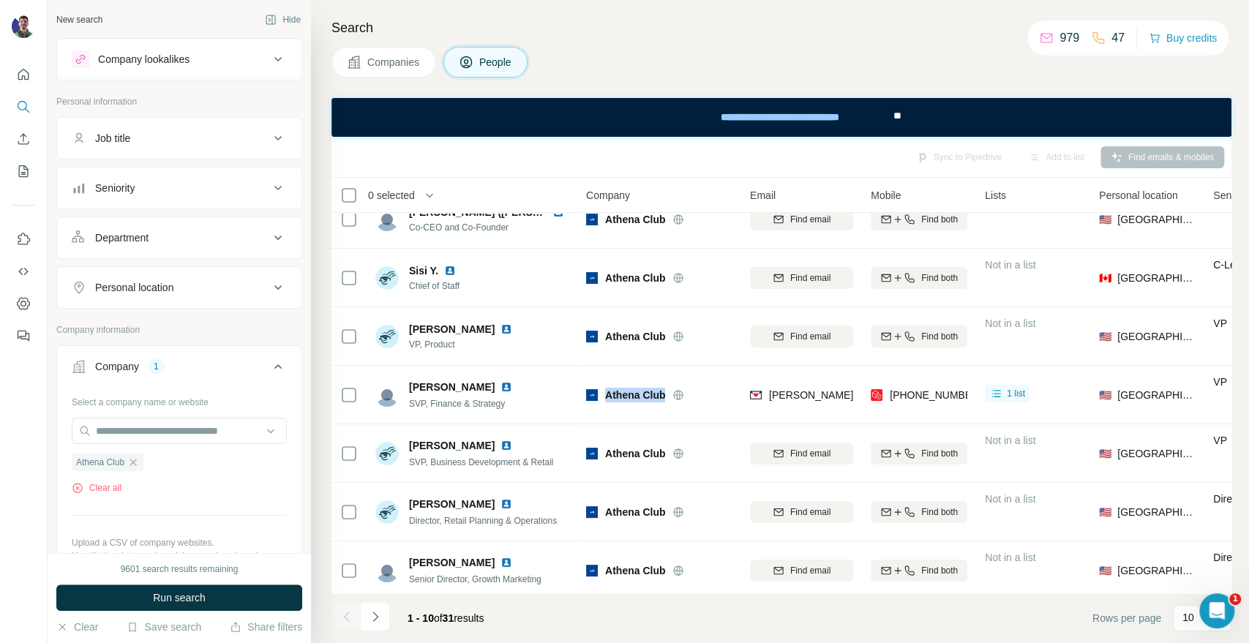
copy div "Athena Club"
click at [1165, 82] on div "Search Companies People Sync to Pipedrive Add to list Find emails & mobiles 0 s…" at bounding box center [780, 321] width 938 height 643
click at [1181, 70] on div "Companies People" at bounding box center [781, 62] width 900 height 31
click at [406, 63] on span "Companies" at bounding box center [393, 62] width 53 height 15
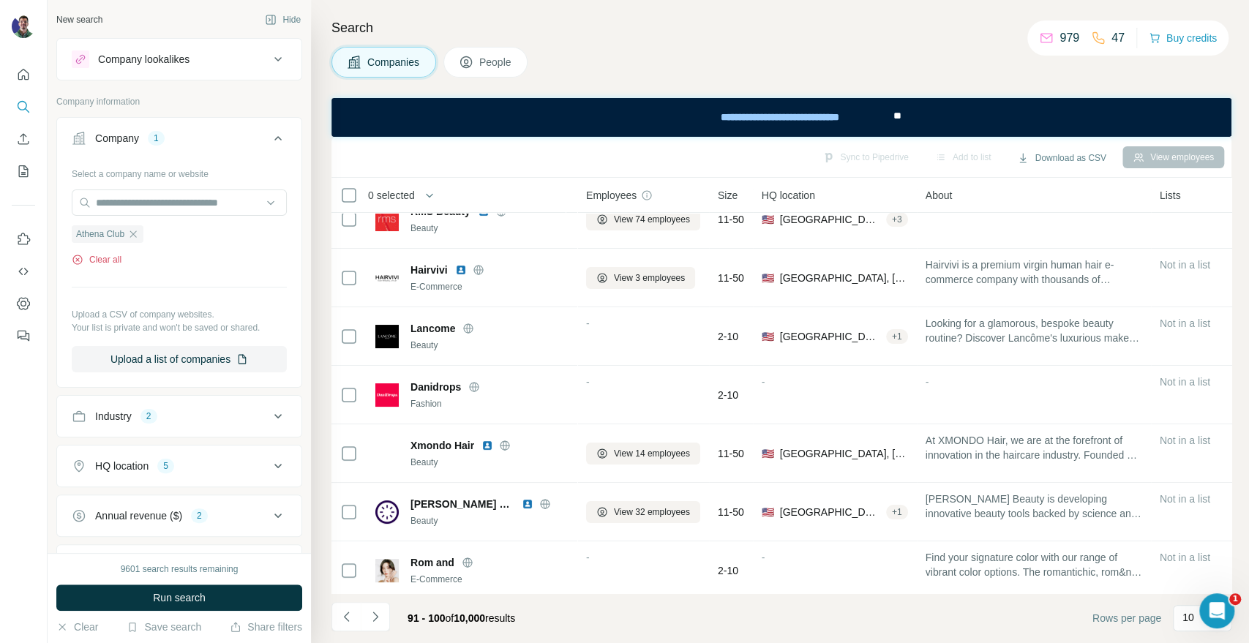
click at [113, 262] on button "Clear all" at bounding box center [97, 259] width 50 height 13
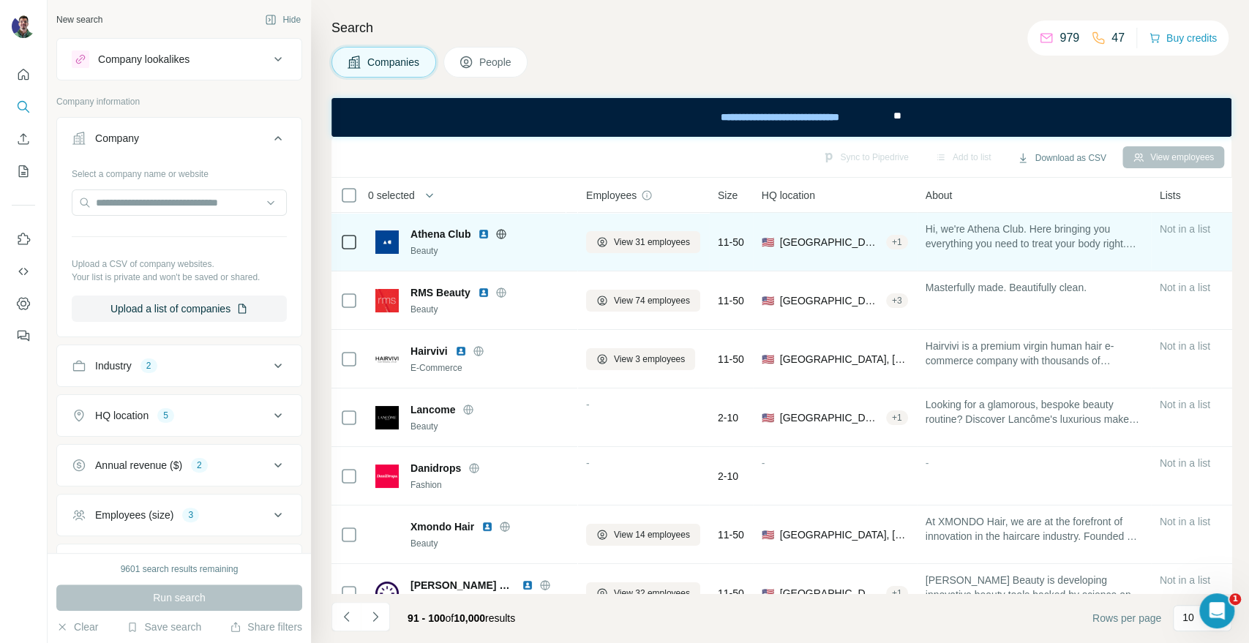
click at [500, 230] on icon at bounding box center [502, 234] width 10 height 10
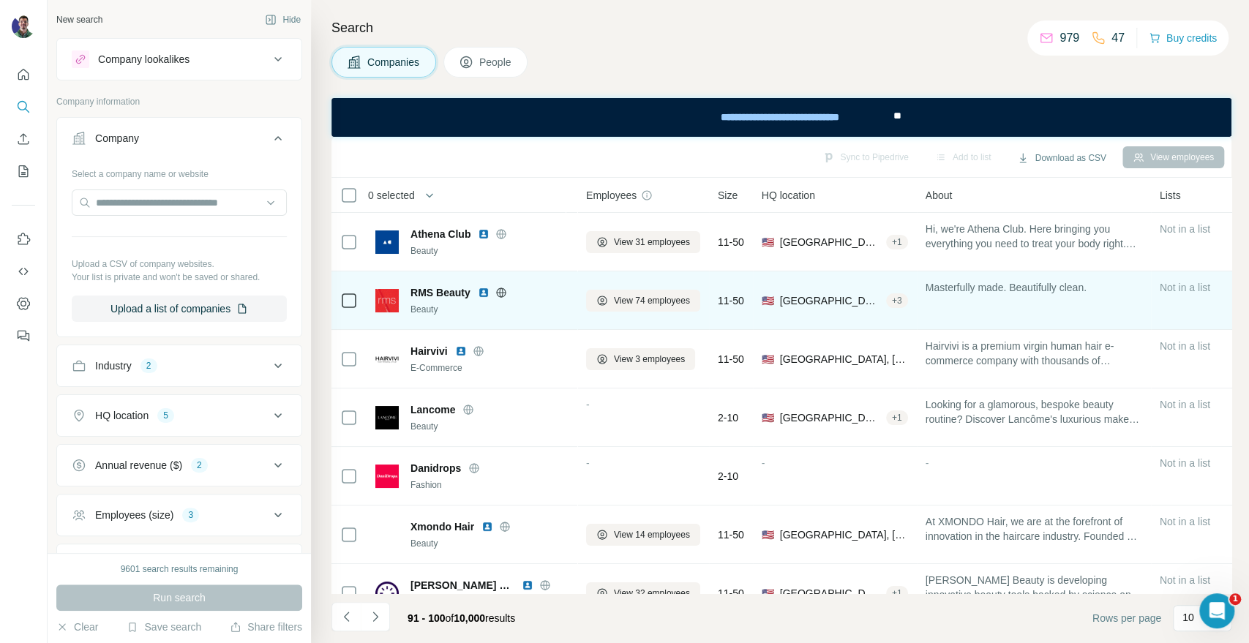
click at [501, 285] on div "RMS Beauty" at bounding box center [489, 292] width 158 height 15
click at [507, 296] on div at bounding box center [501, 293] width 47 height 12
click at [503, 289] on icon at bounding box center [501, 292] width 10 height 10
click at [497, 290] on icon at bounding box center [501, 292] width 10 height 10
click at [639, 306] on span "View 74 employees" at bounding box center [652, 300] width 76 height 13
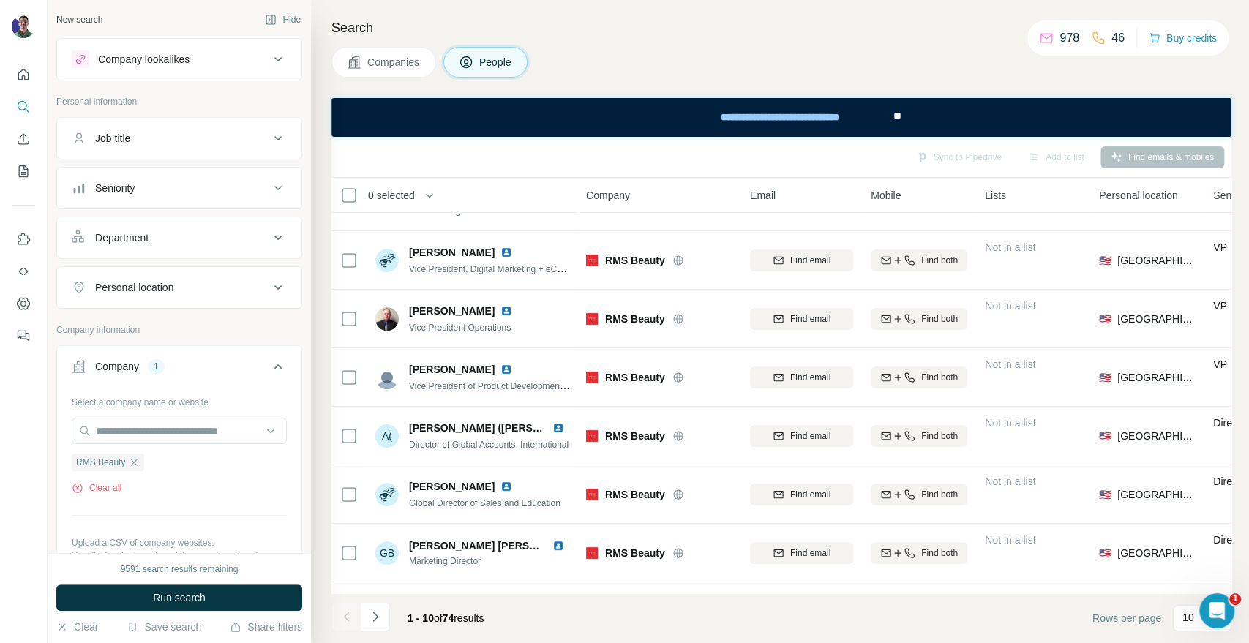
scroll to position [212, 0]
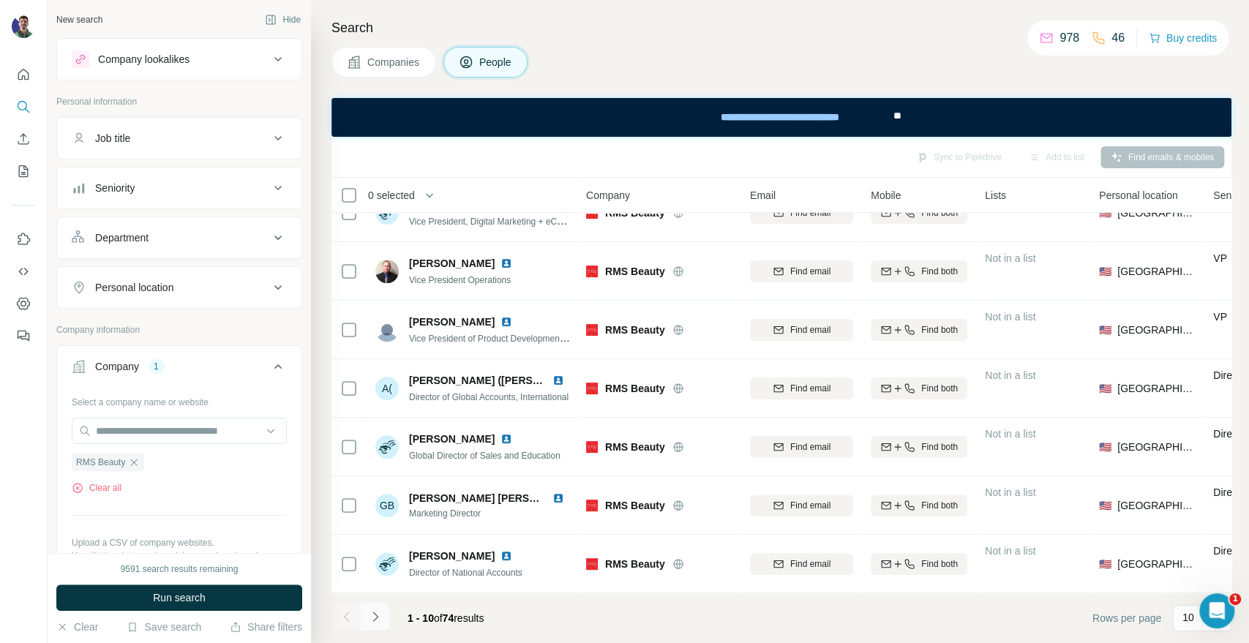
click at [383, 617] on button "Navigate to next page" at bounding box center [375, 616] width 29 height 29
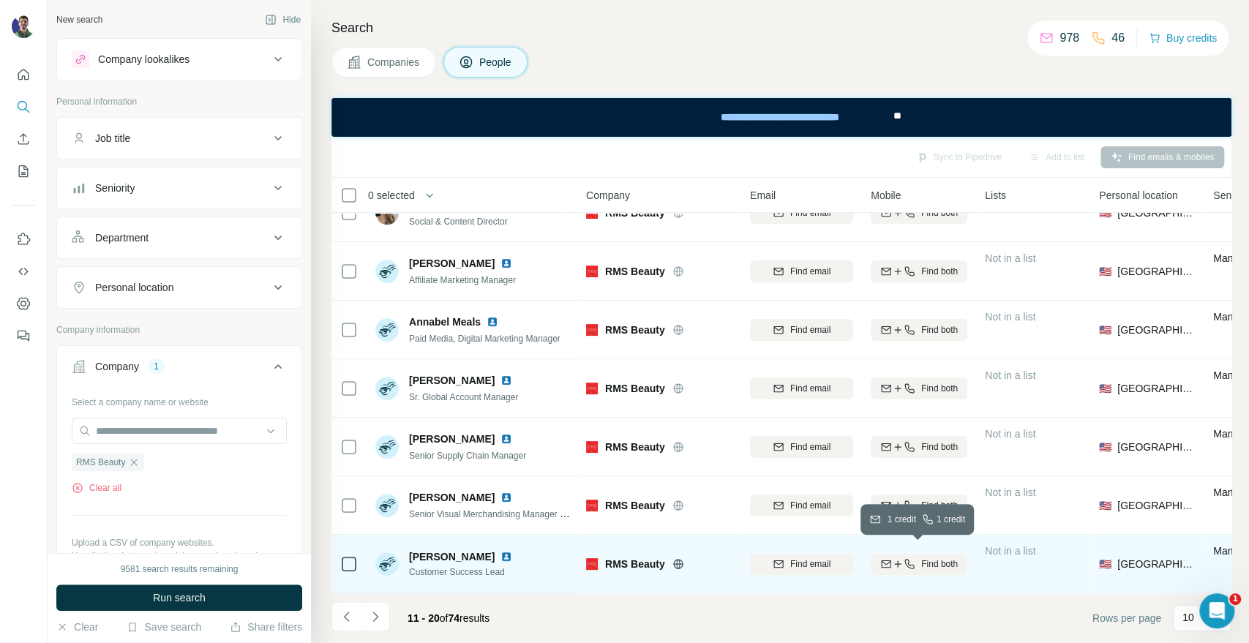
click at [892, 558] on icon "button" at bounding box center [898, 564] width 12 height 12
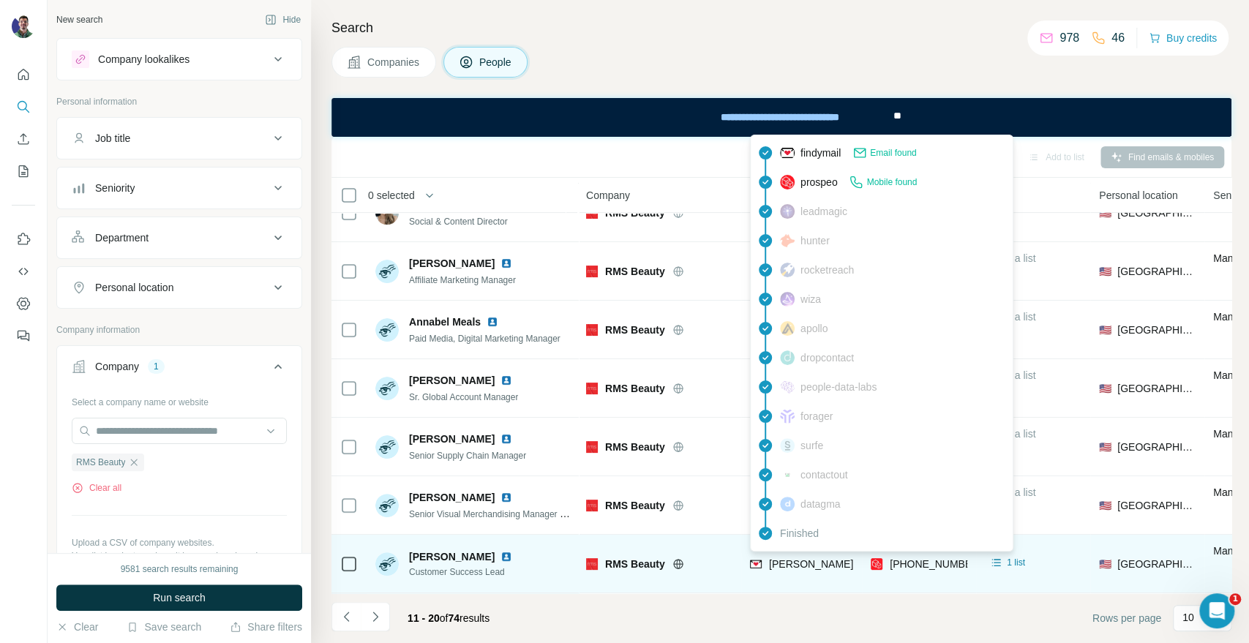
click at [793, 558] on span "natalie.hicks@rmsbeauty.com" at bounding box center [940, 564] width 342 height 12
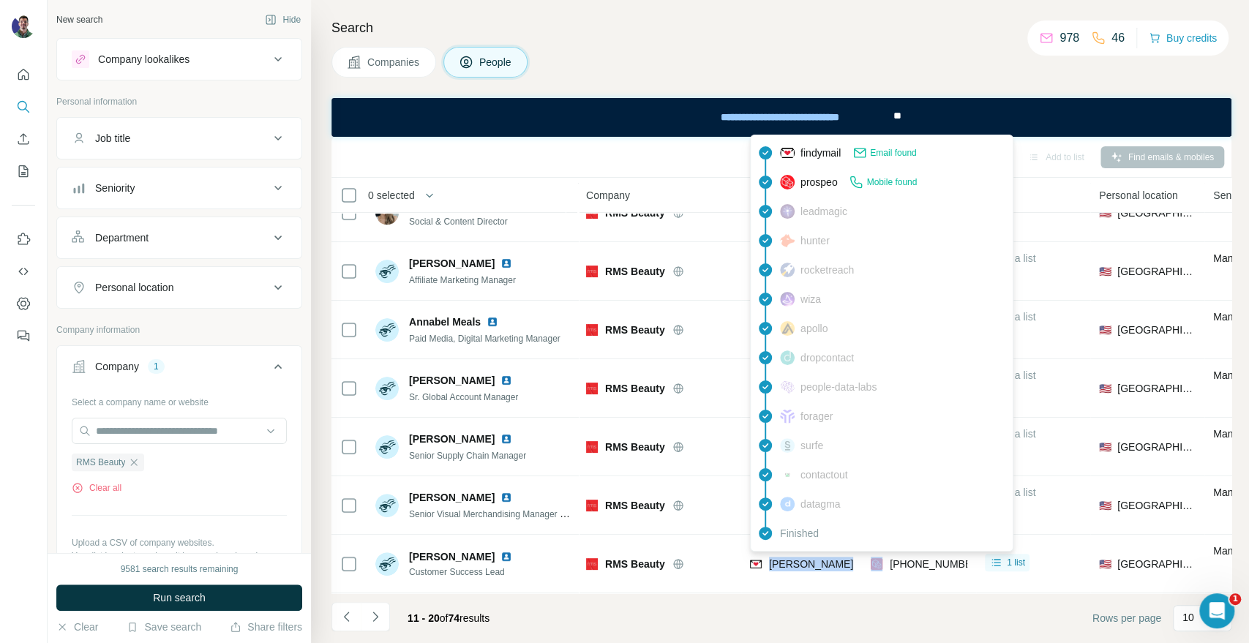
copy span "natalie.hicks@rmsbeauty.com"
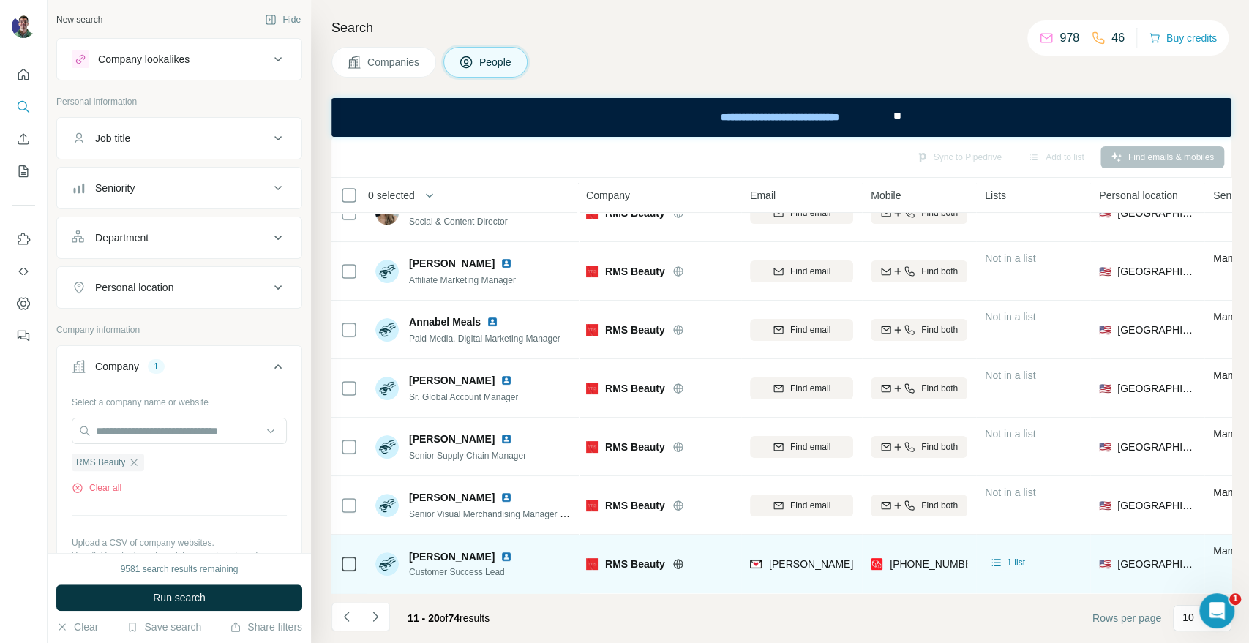
click at [709, 563] on div "RMS Beauty" at bounding box center [668, 564] width 127 height 15
drag, startPoint x: 442, startPoint y: 549, endPoint x: 399, endPoint y: 547, distance: 43.2
click at [399, 549] on div "Natalie Hicks Customer Success Lead" at bounding box center [446, 563] width 143 height 29
copy div "Natalie"
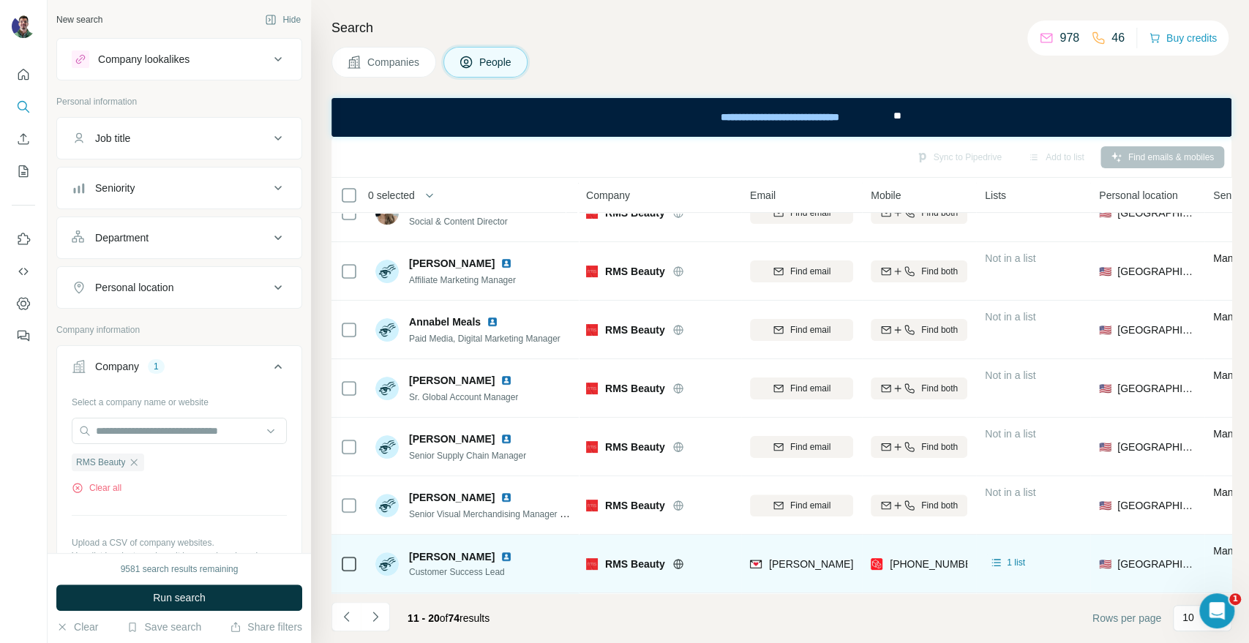
click at [631, 565] on div "RMS Beauty" at bounding box center [659, 563] width 146 height 40
click at [627, 560] on span "RMS Beauty" at bounding box center [635, 564] width 60 height 15
click at [626, 560] on span "RMS Beauty" at bounding box center [635, 564] width 60 height 15
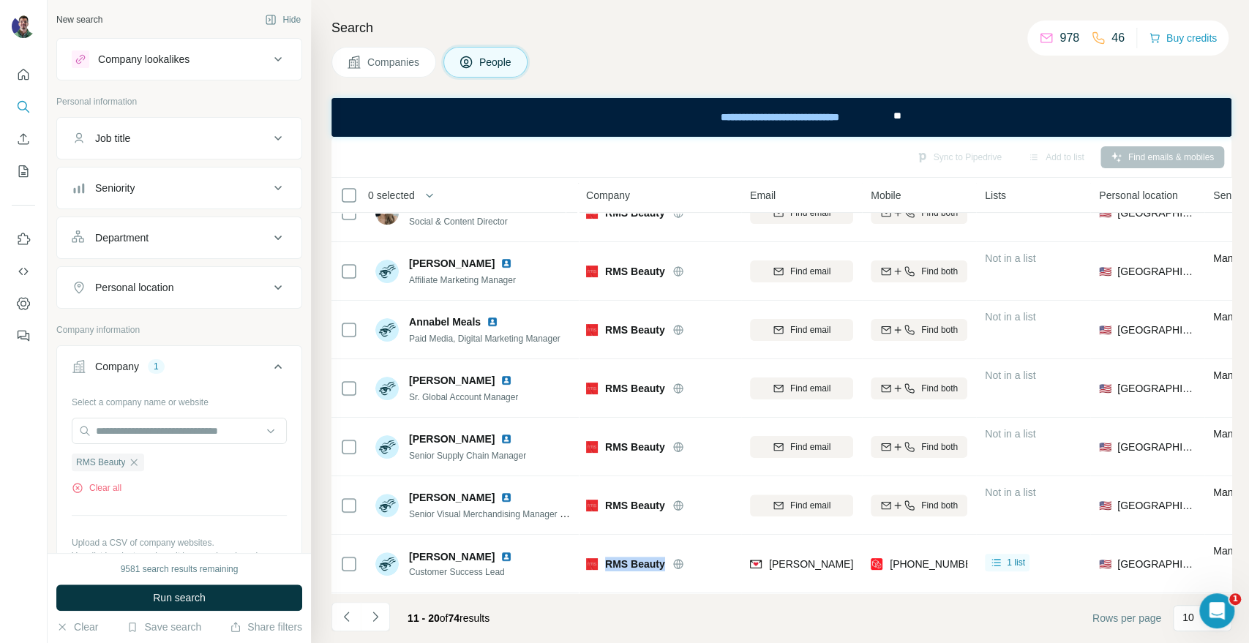
copy div "RMS Beauty"
click at [395, 61] on span "Companies" at bounding box center [393, 62] width 53 height 15
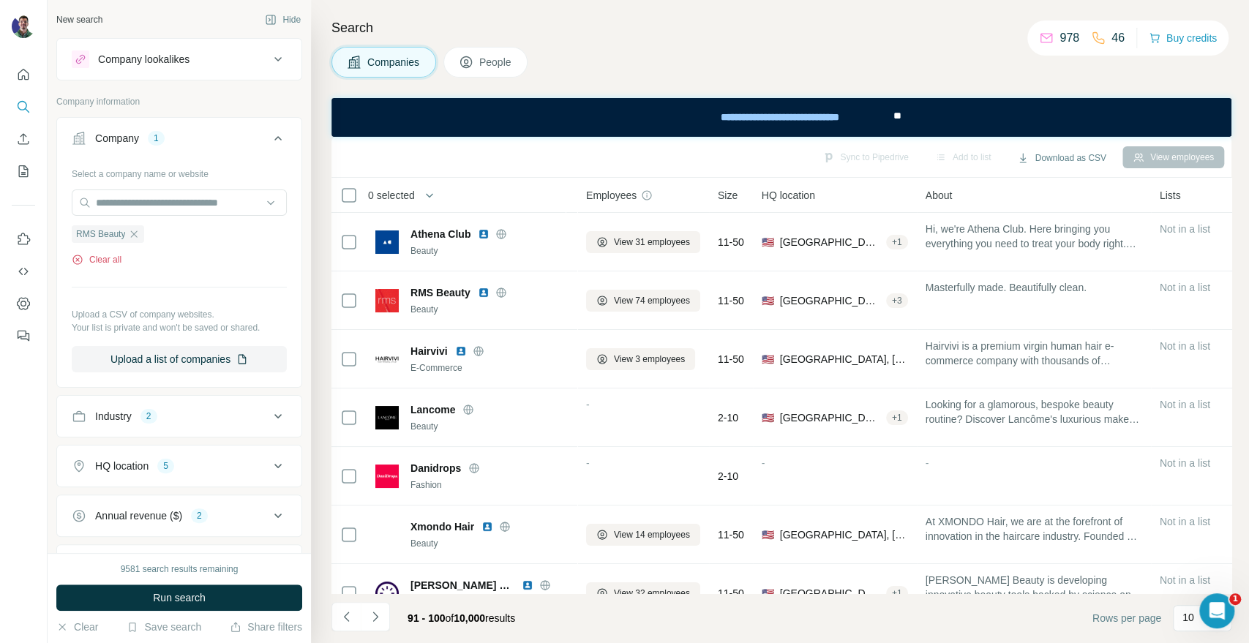
click at [102, 259] on button "Clear all" at bounding box center [97, 259] width 50 height 13
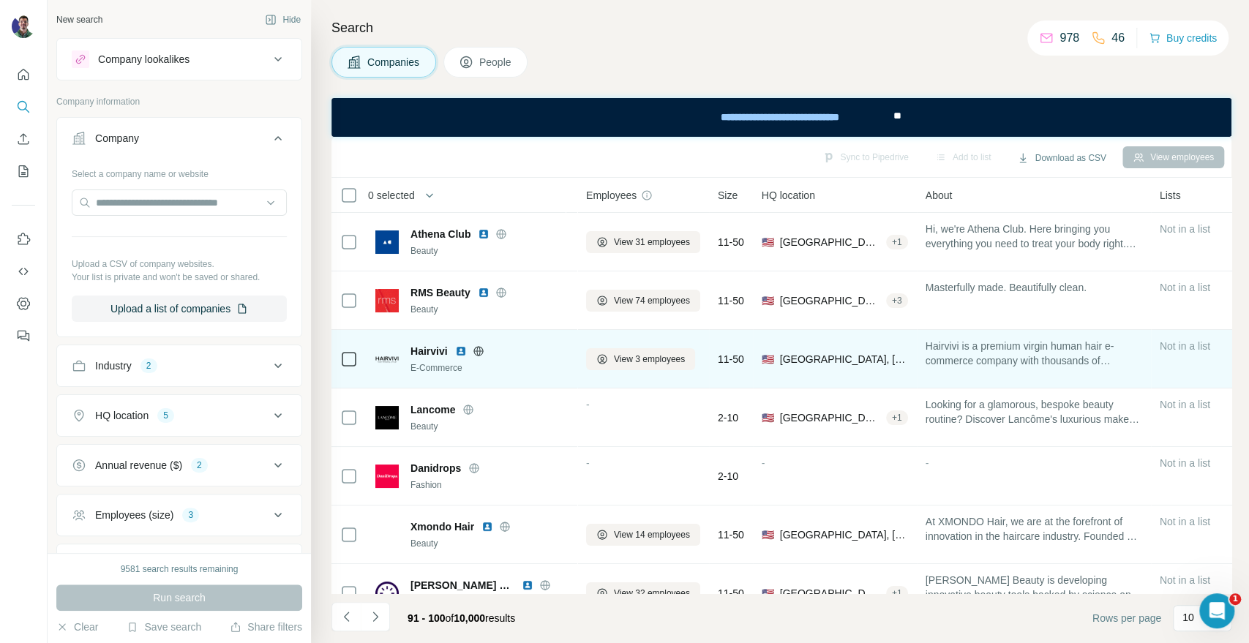
click at [482, 355] on icon at bounding box center [479, 351] width 12 height 12
click at [480, 346] on icon at bounding box center [478, 351] width 10 height 10
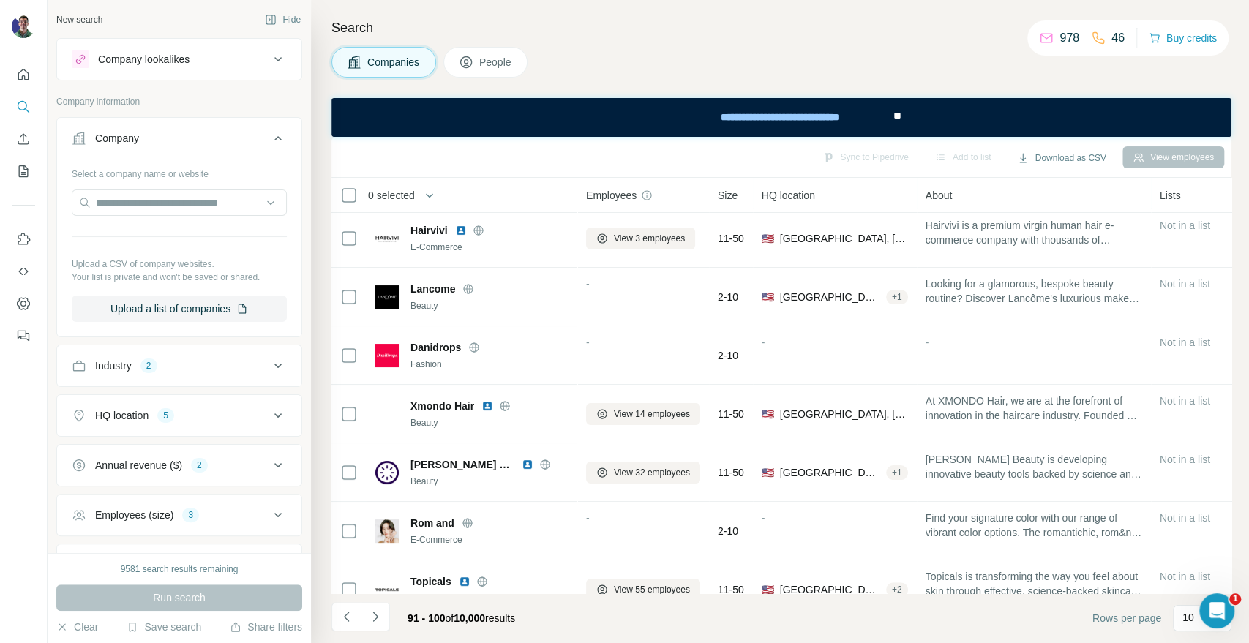
scroll to position [81, 0]
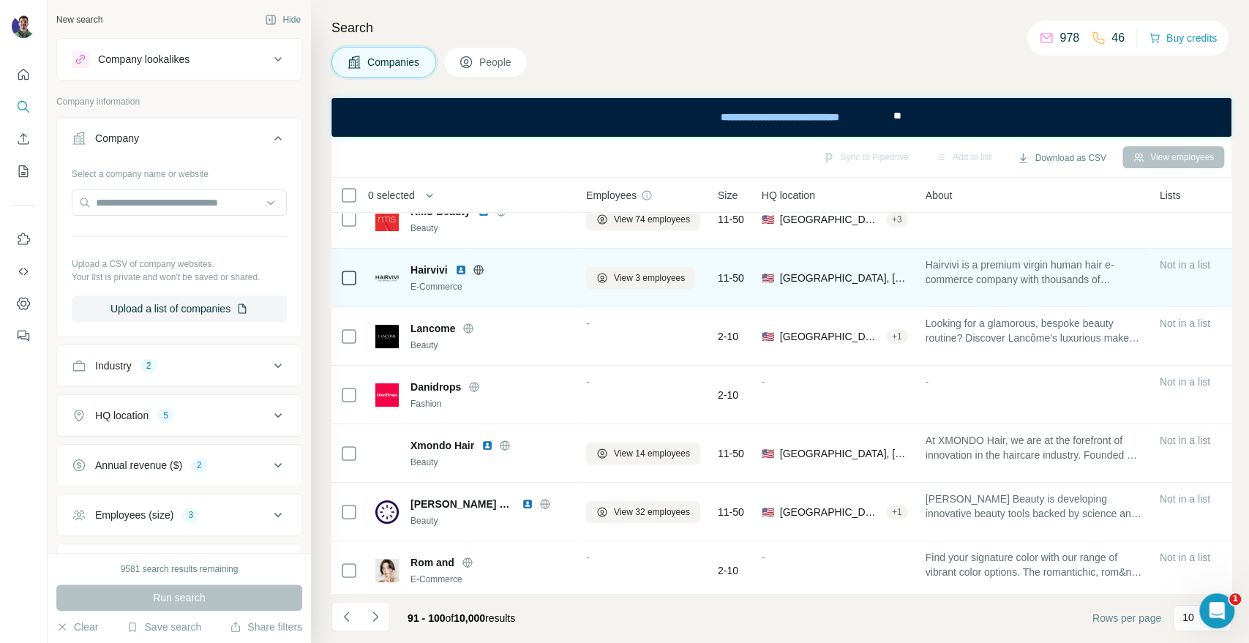
click at [476, 271] on icon at bounding box center [479, 270] width 12 height 12
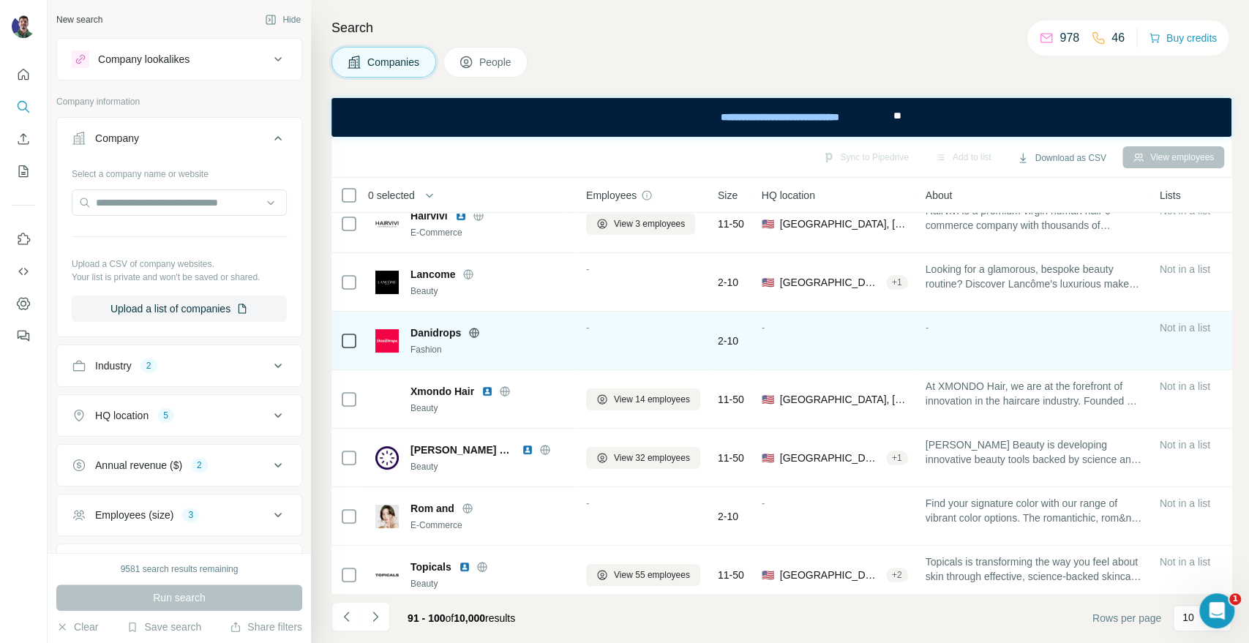
scroll to position [162, 0]
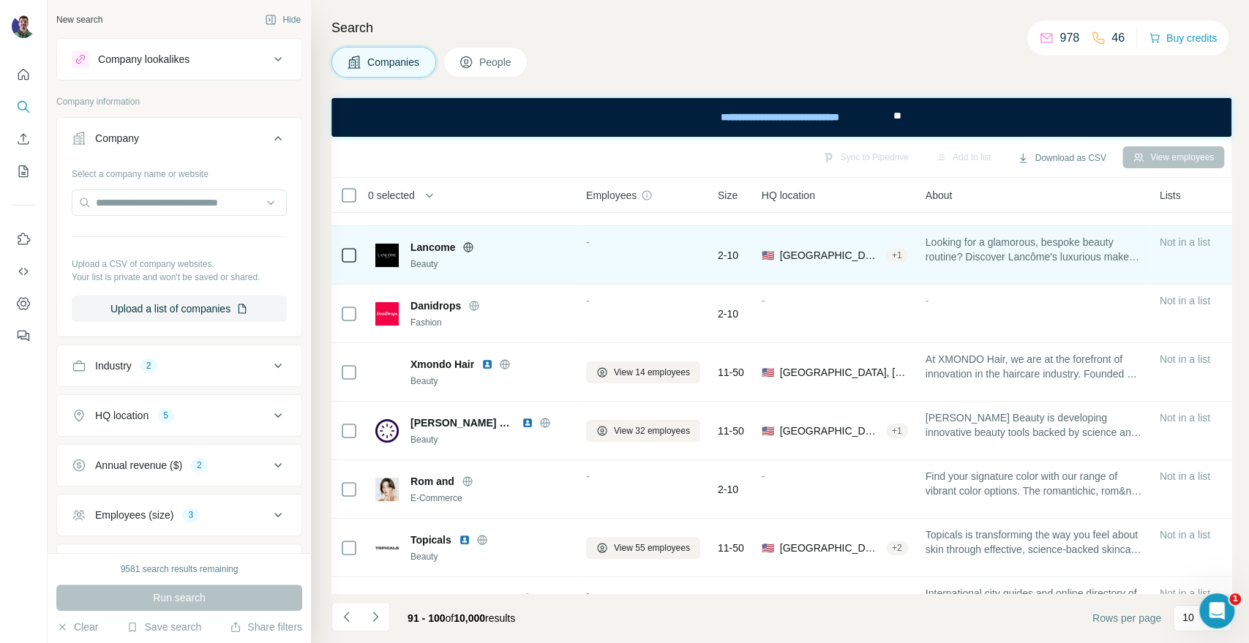
click at [462, 247] on icon at bounding box center [468, 247] width 12 height 12
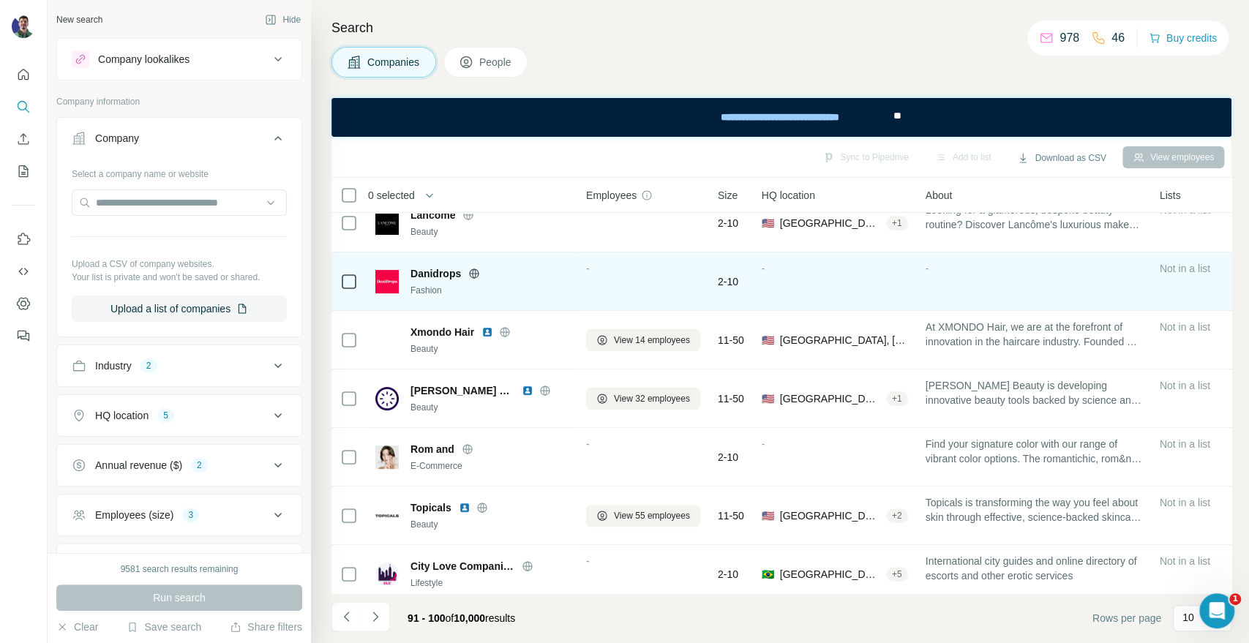
scroll to position [212, 0]
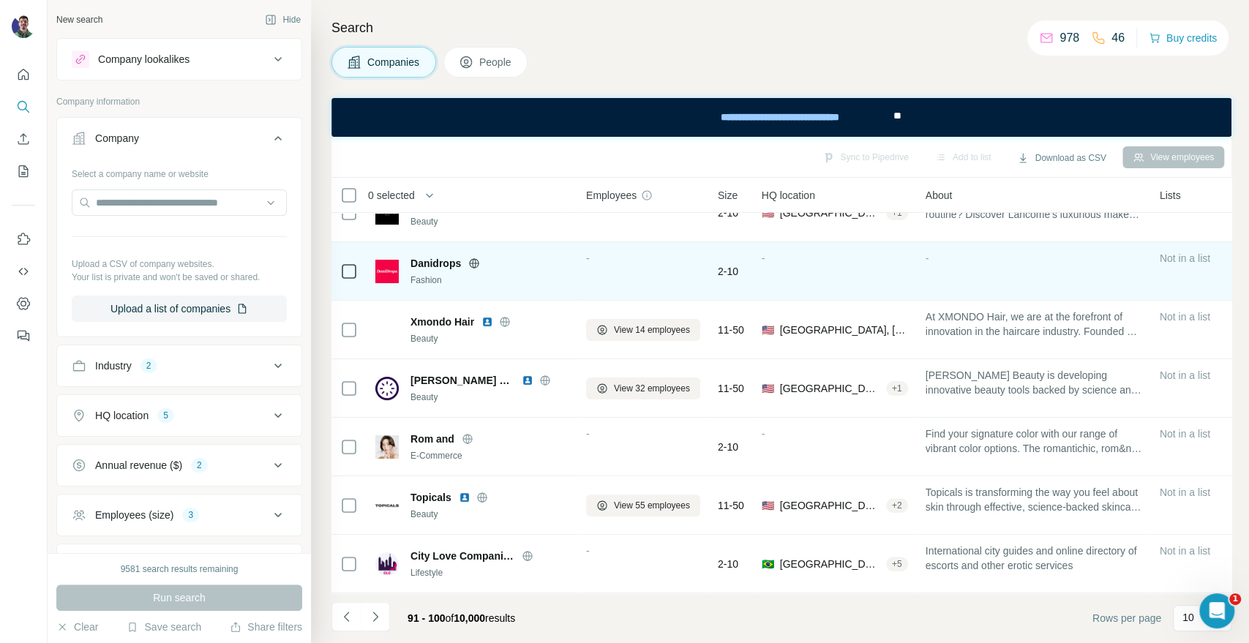
click at [477, 257] on icon at bounding box center [474, 263] width 12 height 12
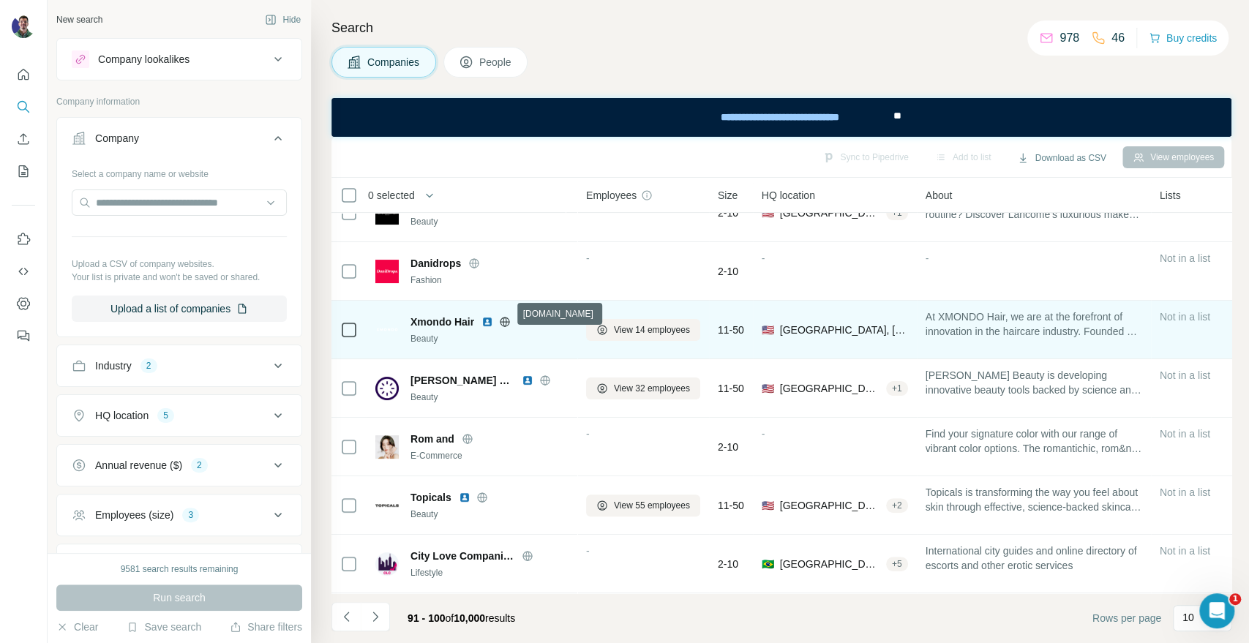
click at [505, 316] on icon at bounding box center [505, 322] width 12 height 12
click at [500, 317] on icon at bounding box center [505, 322] width 12 height 12
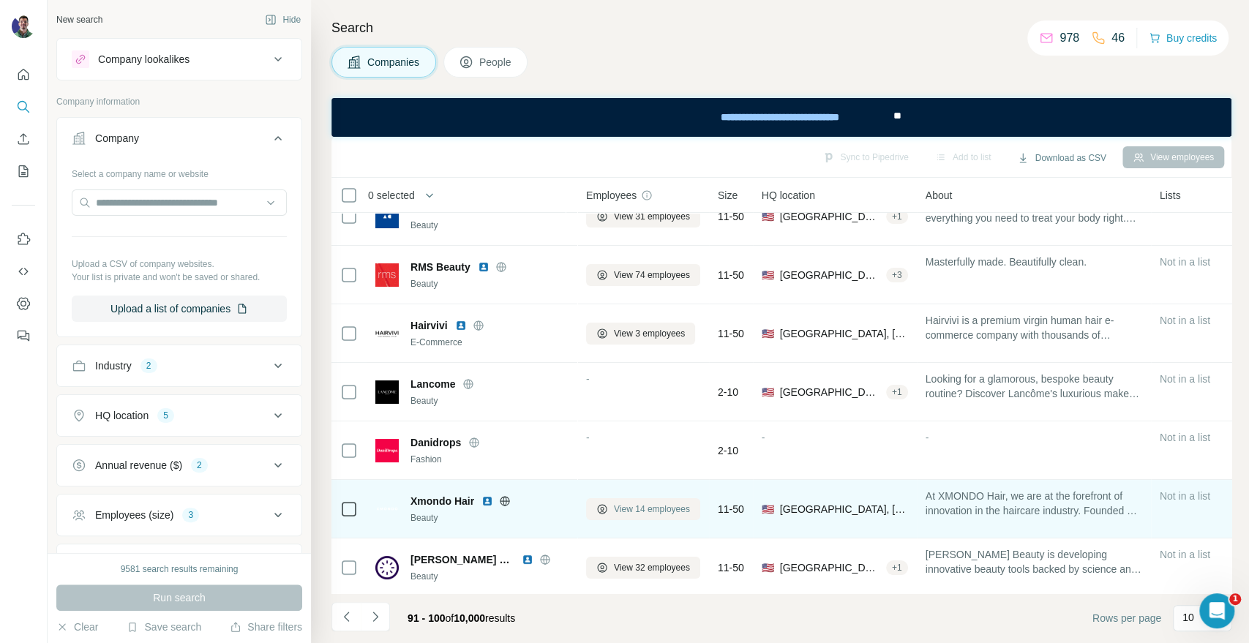
scroll to position [0, 0]
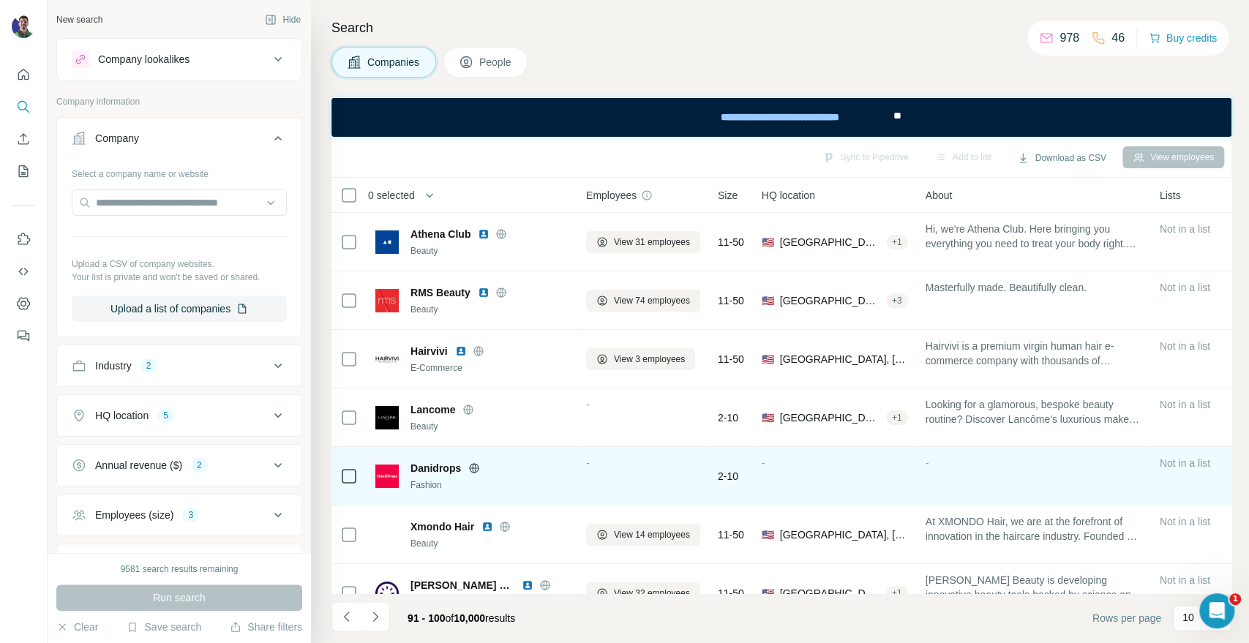
click at [478, 467] on icon at bounding box center [475, 467] width 10 height 1
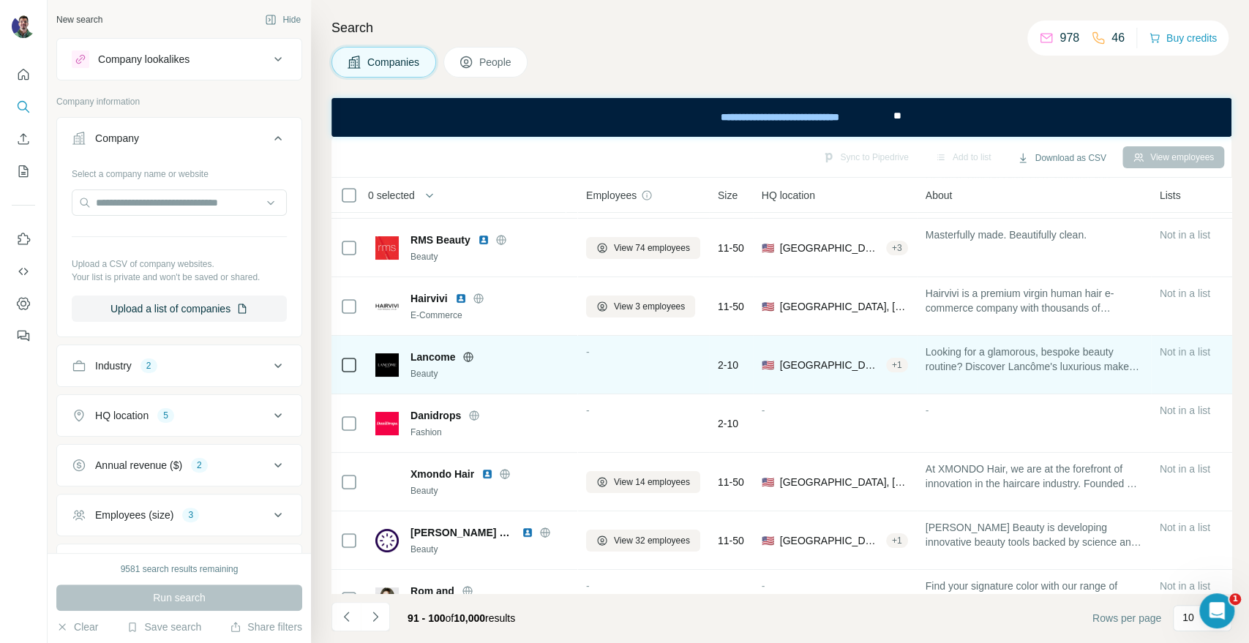
scroll to position [81, 0]
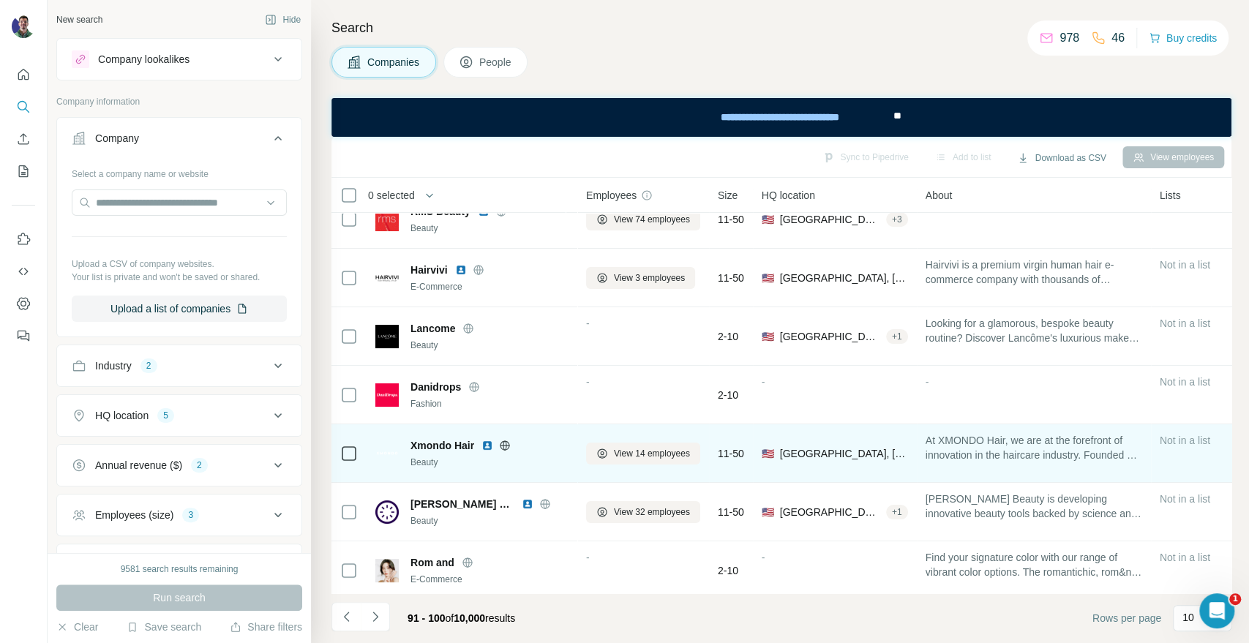
click at [508, 445] on icon at bounding box center [505, 445] width 10 height 1
click at [646, 457] on span "View 14 employees" at bounding box center [652, 453] width 76 height 13
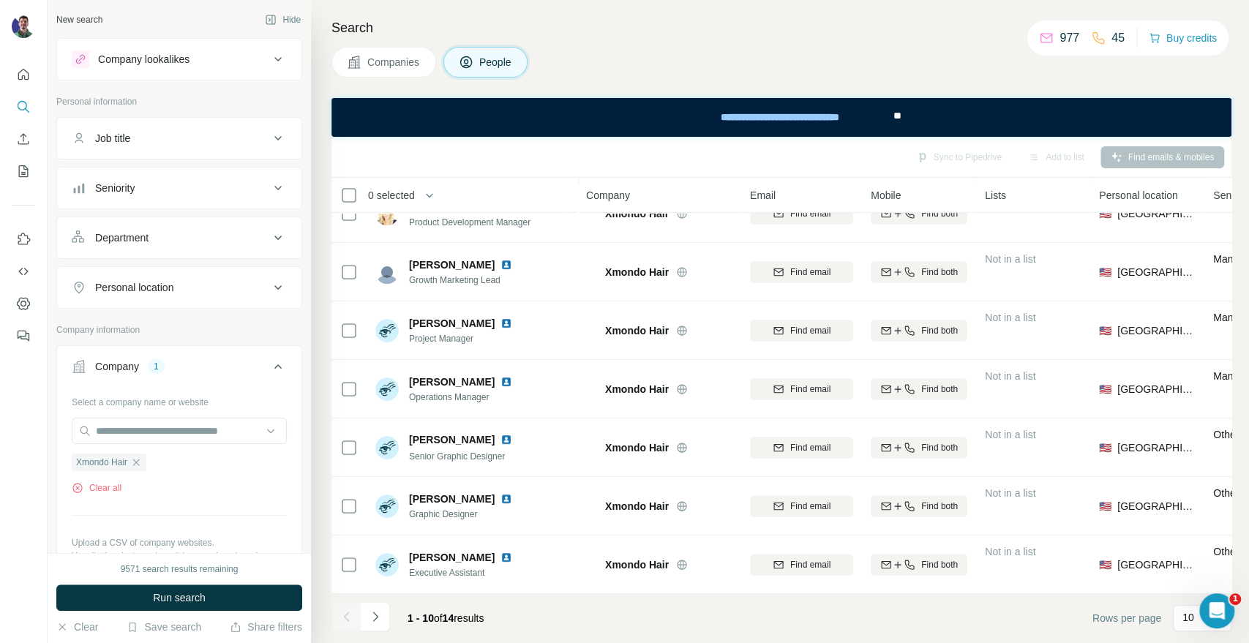
scroll to position [212, 0]
click at [362, 626] on button "Navigate to next page" at bounding box center [375, 616] width 29 height 29
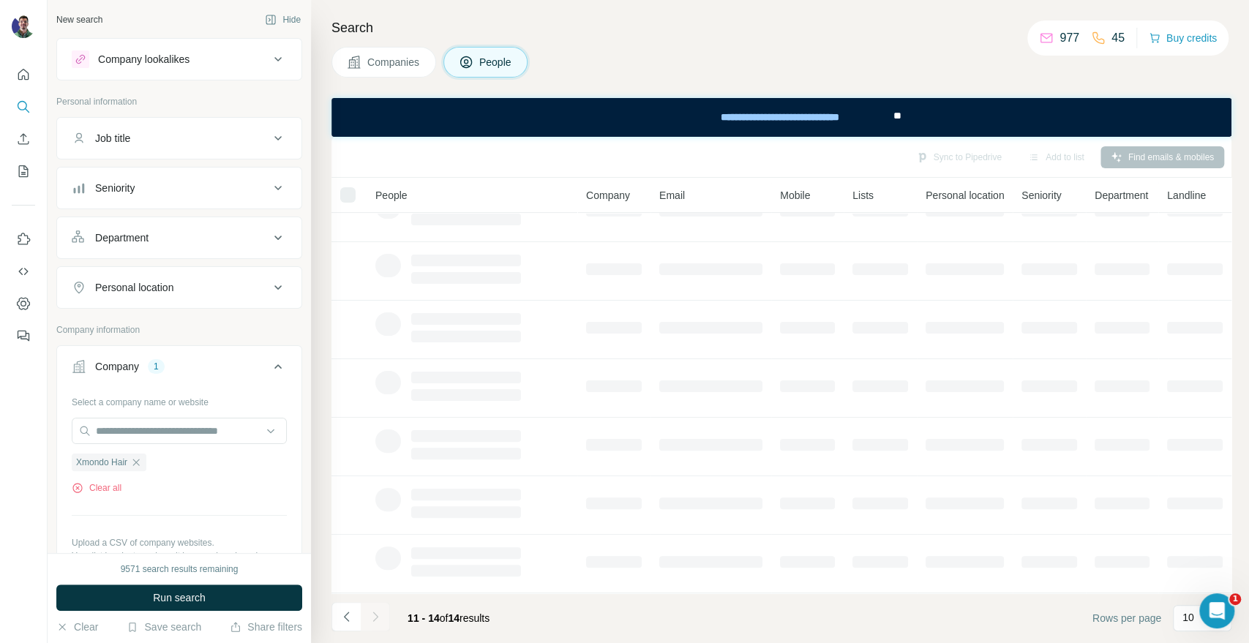
scroll to position [0, 0]
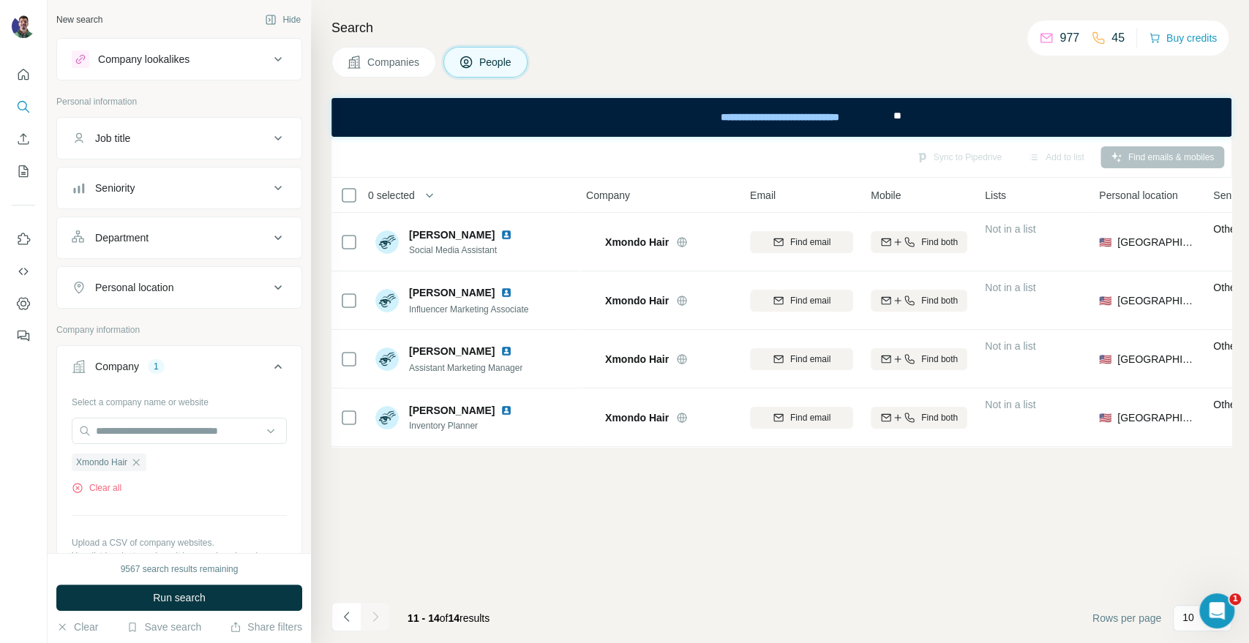
click at [351, 619] on icon "Navigate to previous page" at bounding box center [346, 616] width 15 height 15
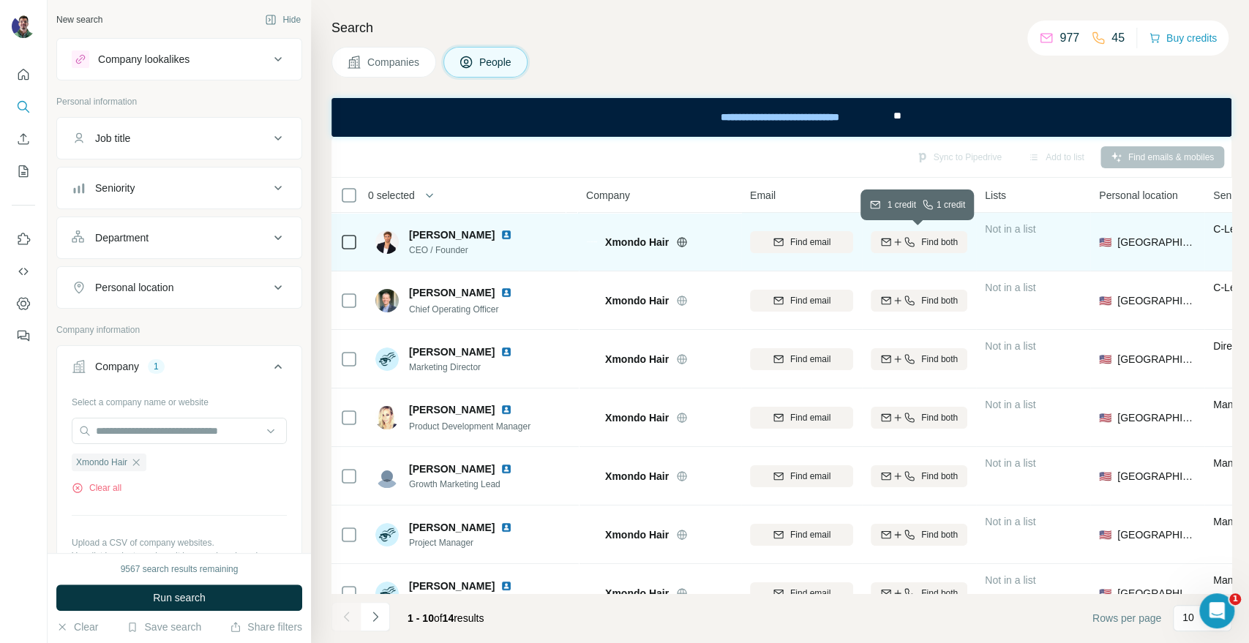
click at [948, 241] on span "Find both" at bounding box center [939, 242] width 37 height 13
click at [997, 245] on icon at bounding box center [996, 240] width 15 height 15
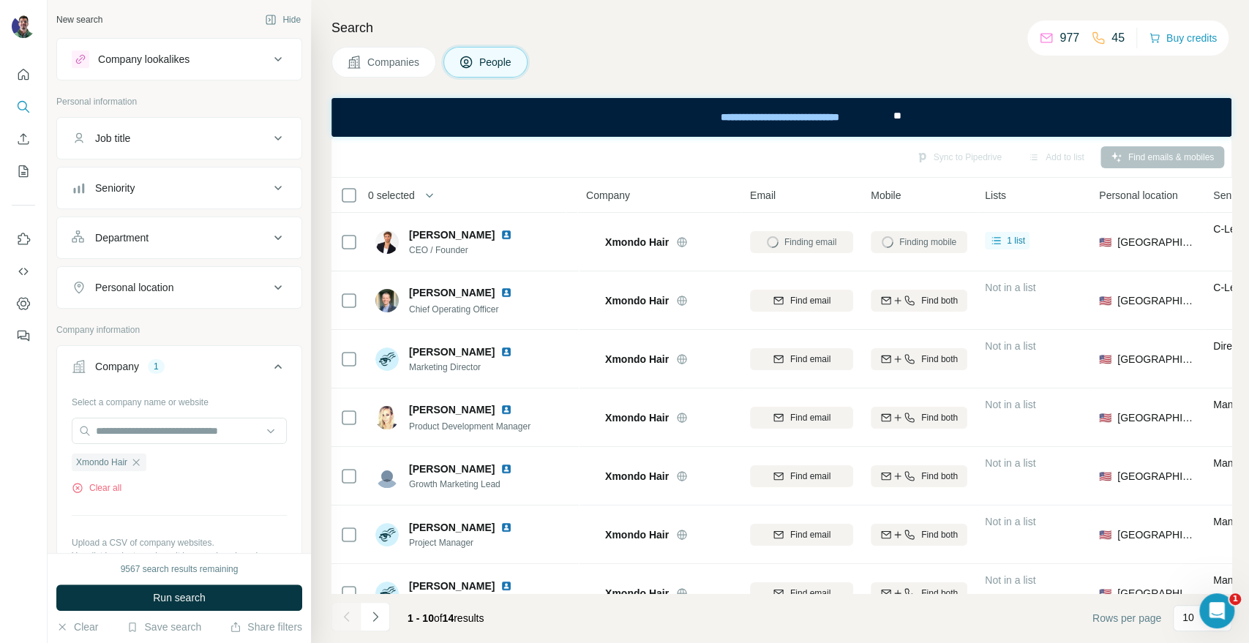
click at [926, 244] on div "Finding mobile" at bounding box center [918, 242] width 97 height 40
click at [919, 243] on div "Finding mobile" at bounding box center [918, 242] width 97 height 40
click at [915, 243] on div "Finding mobile" at bounding box center [918, 242] width 97 height 40
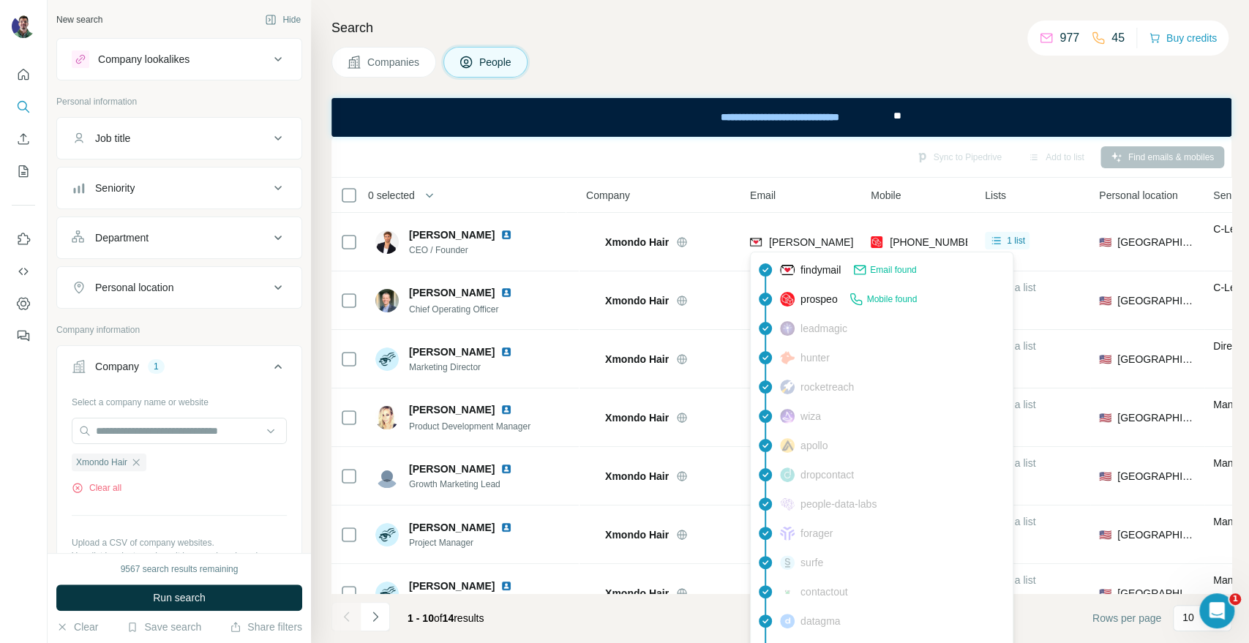
click at [824, 235] on div "bradmondo@xmondohair.com" at bounding box center [897, 242] width 257 height 15
copy span "bradmondo@xmondohair.com"
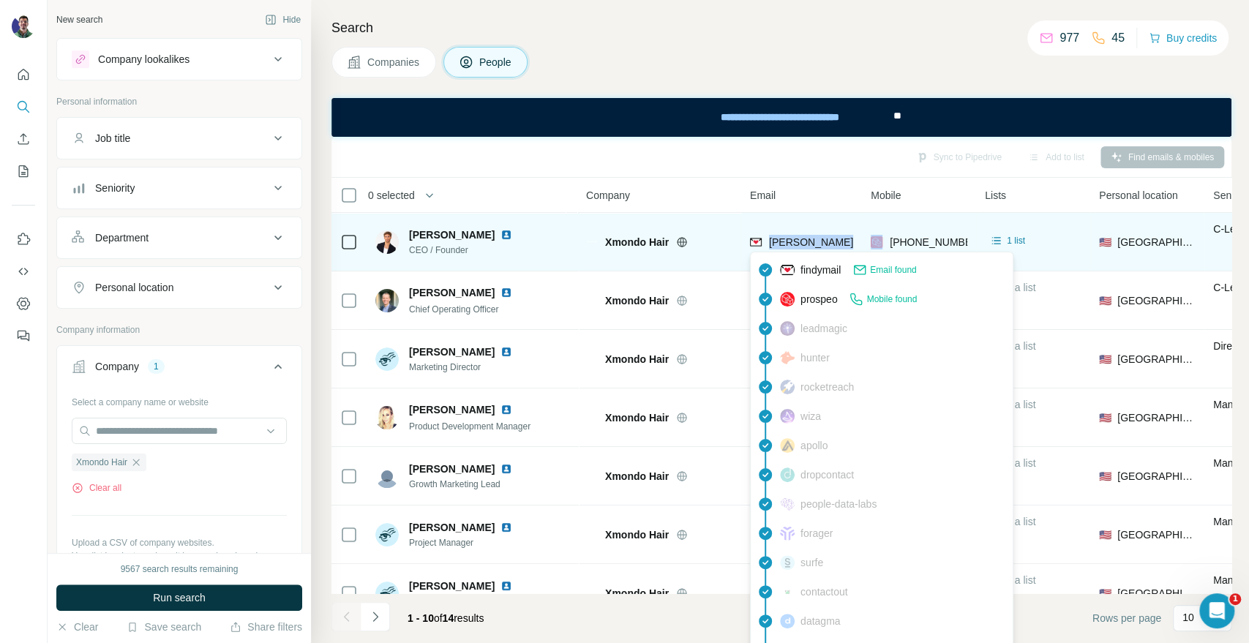
click at [816, 242] on span "bradmondo@xmondohair.com" at bounding box center [897, 242] width 257 height 12
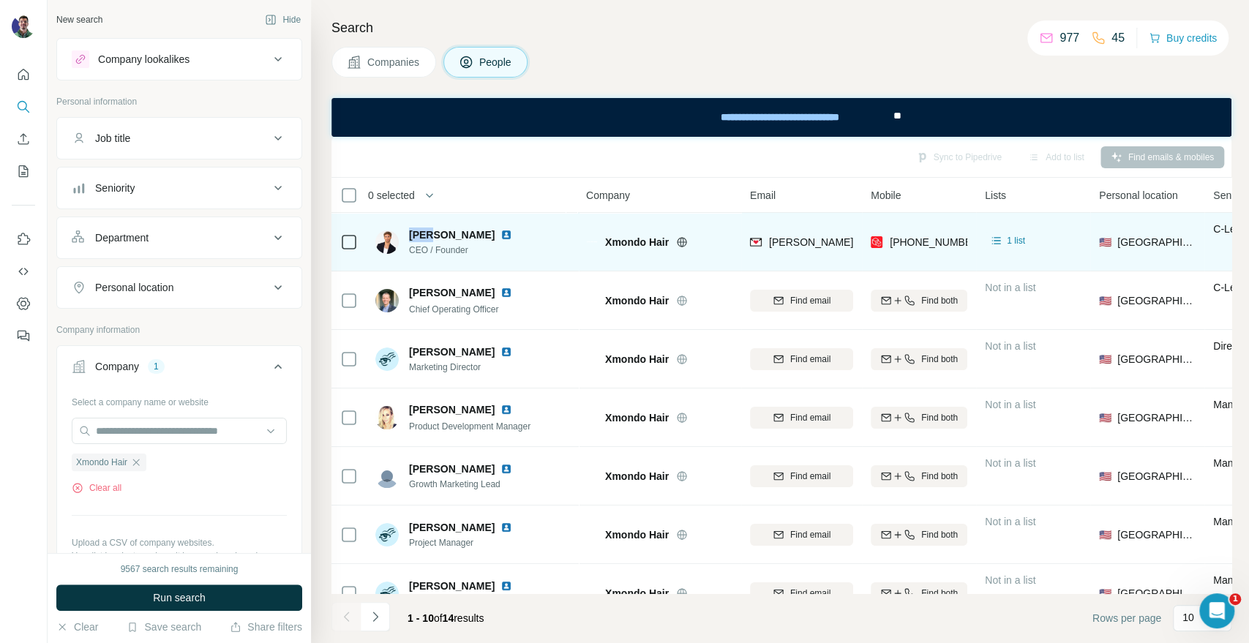
drag, startPoint x: 408, startPoint y: 232, endPoint x: 432, endPoint y: 233, distance: 23.5
click at [432, 233] on span "Brad Mondo" at bounding box center [452, 234] width 86 height 15
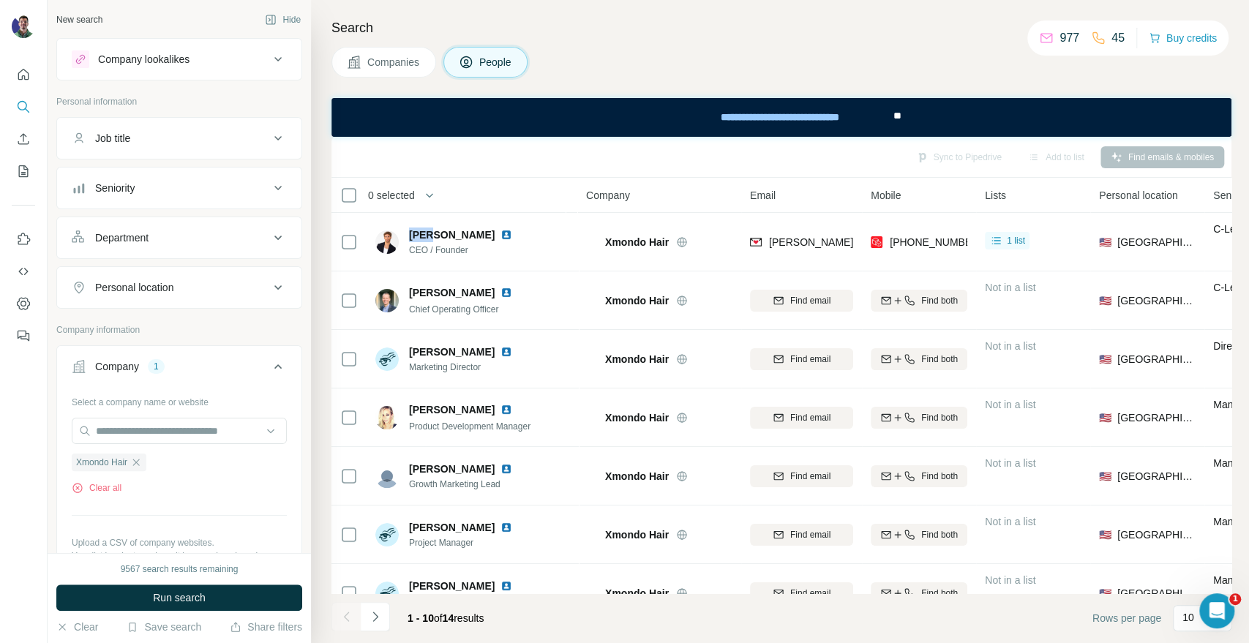
copy span "Brad"
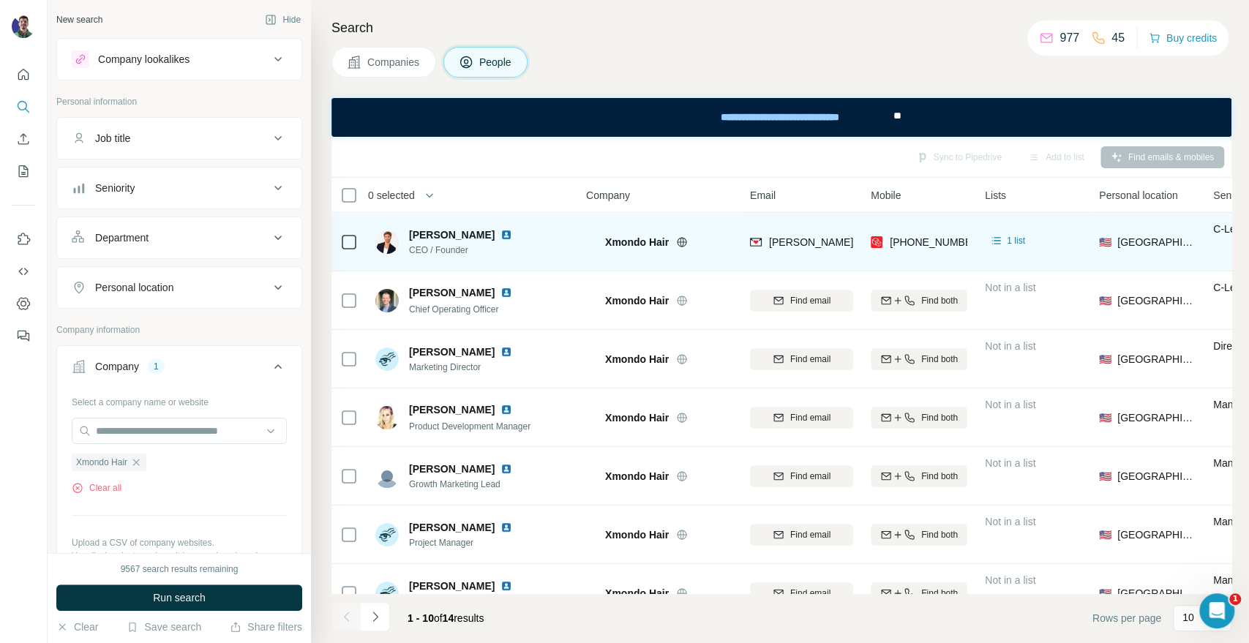
click at [650, 242] on span "Xmondo Hair" at bounding box center [637, 242] width 64 height 15
click at [644, 240] on span "Xmondo Hair" at bounding box center [637, 242] width 64 height 15
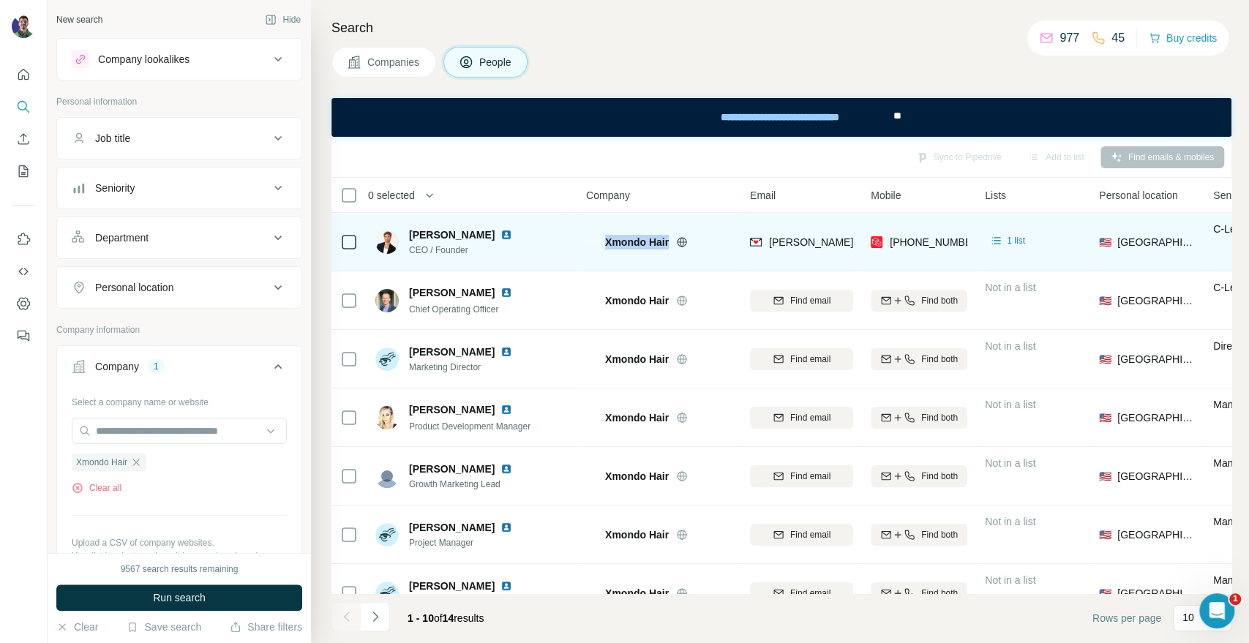
copy div "Xmondo Hair"
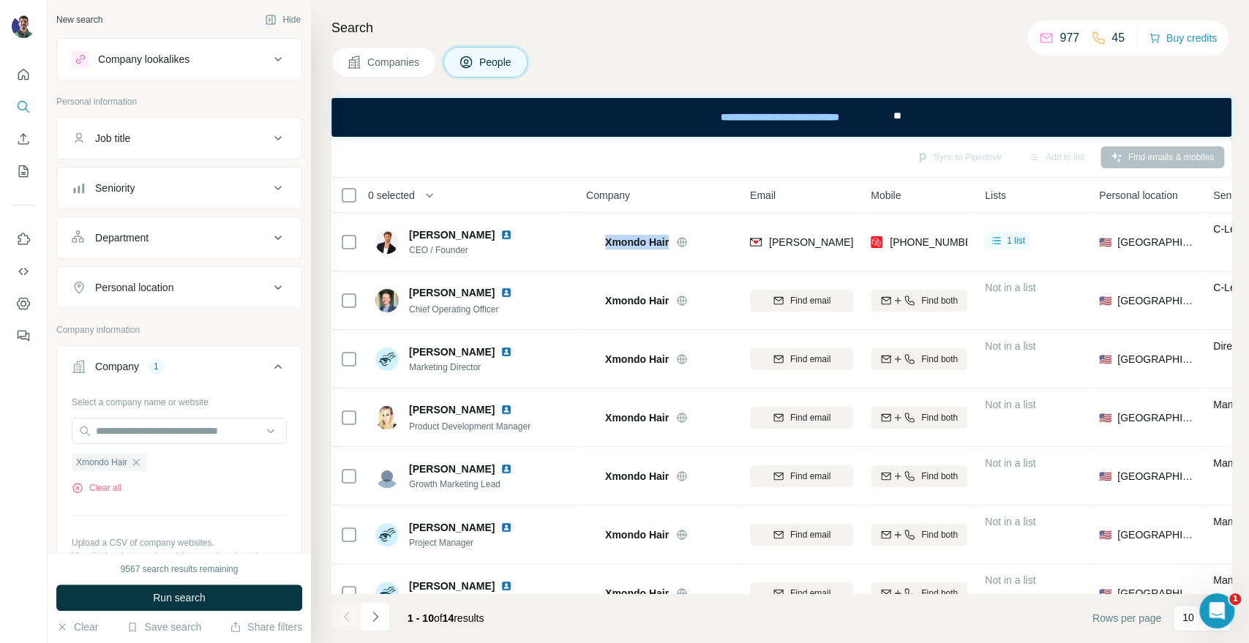
click at [367, 57] on span "Companies" at bounding box center [393, 62] width 53 height 15
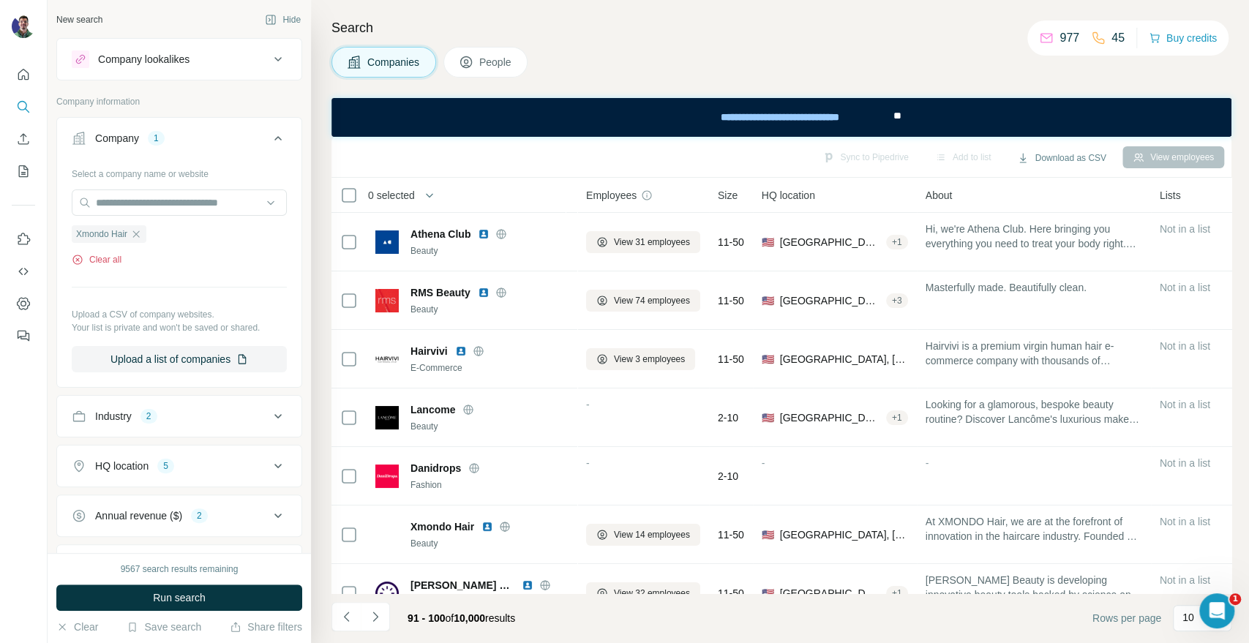
click at [105, 262] on button "Clear all" at bounding box center [97, 259] width 50 height 13
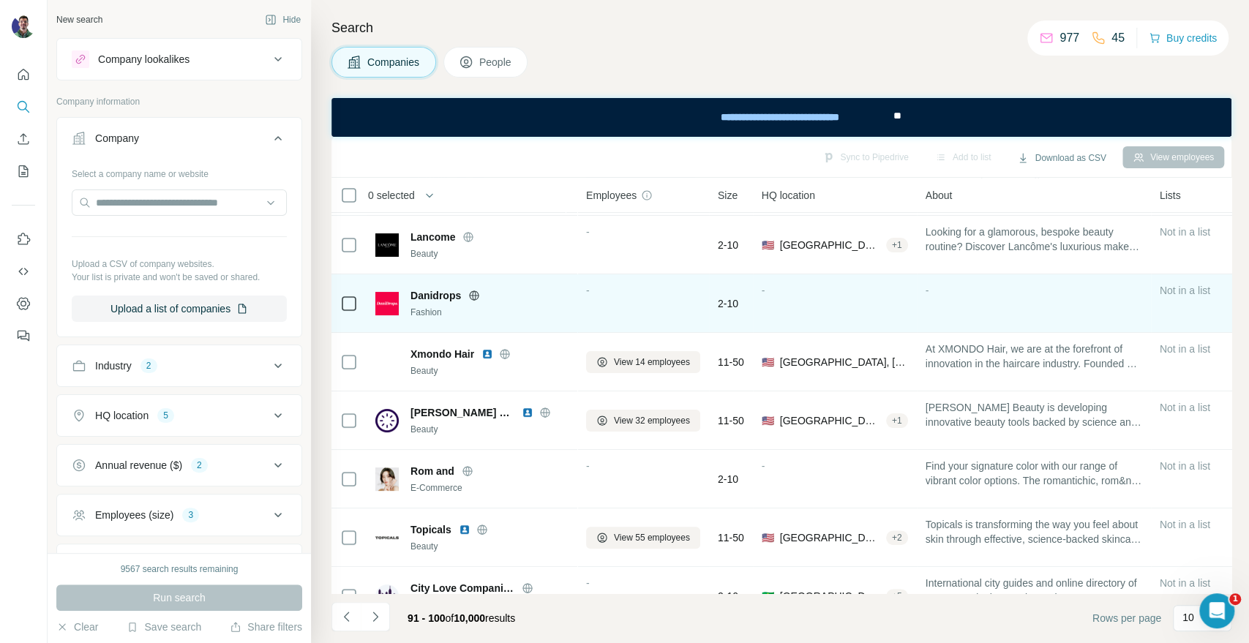
scroll to position [212, 0]
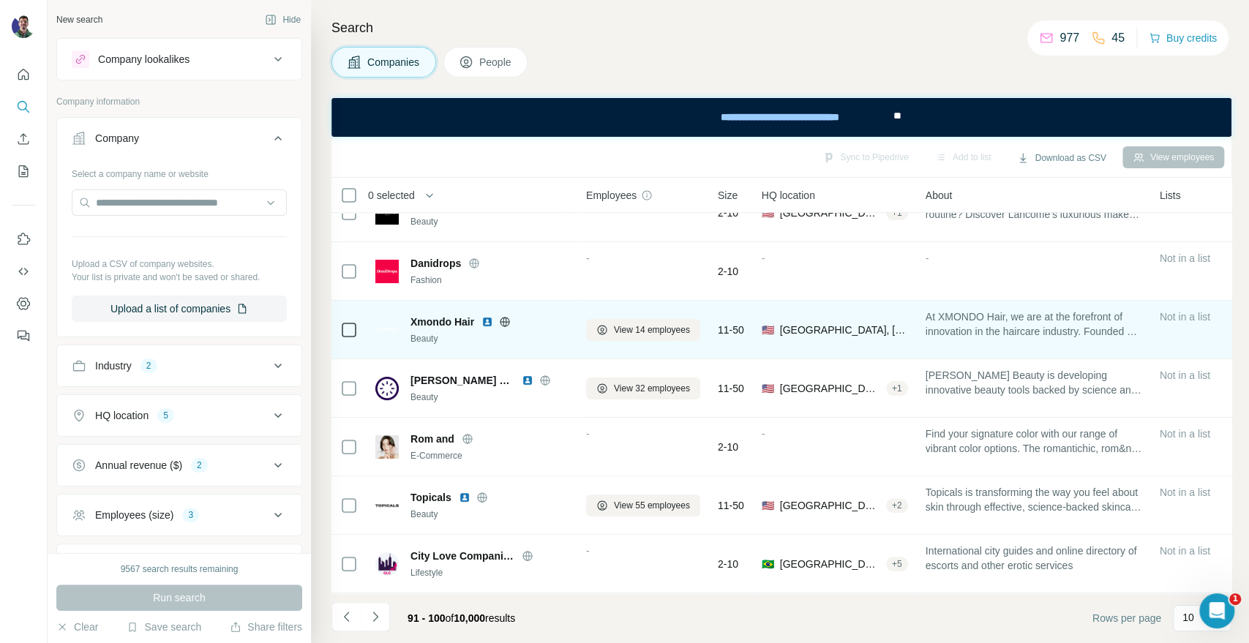
click at [509, 316] on icon at bounding box center [505, 322] width 12 height 12
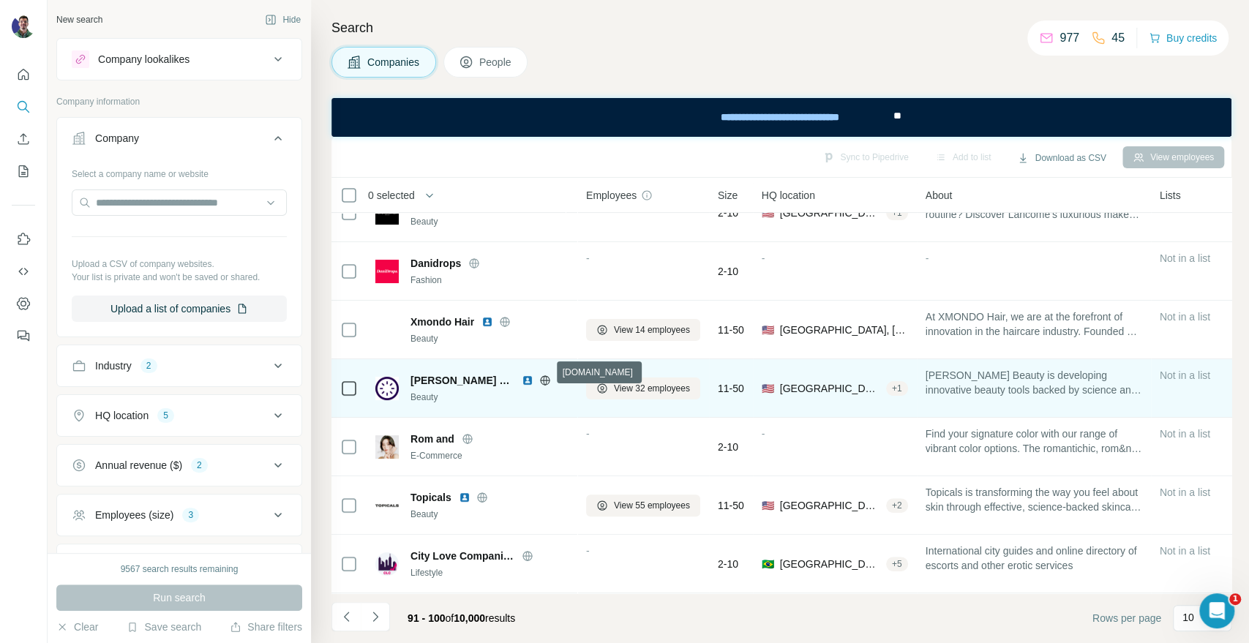
click at [540, 380] on icon at bounding box center [545, 380] width 10 height 1
click at [539, 375] on icon at bounding box center [545, 381] width 12 height 12
click at [546, 376] on icon at bounding box center [545, 380] width 10 height 10
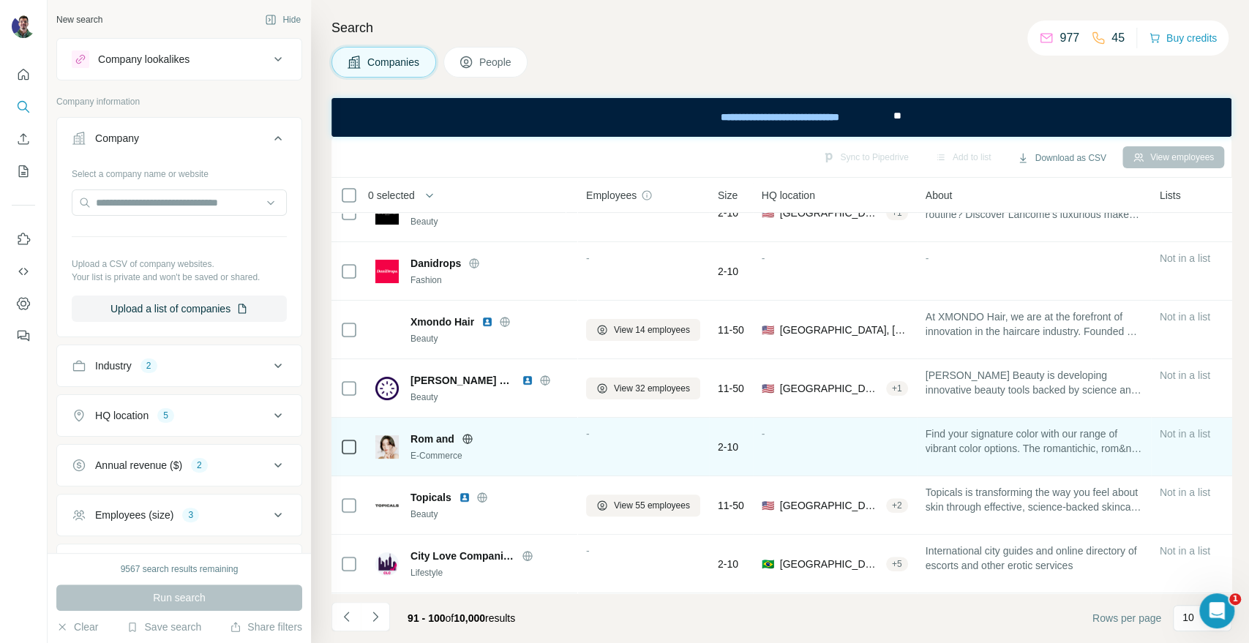
click at [469, 434] on icon at bounding box center [467, 439] width 10 height 10
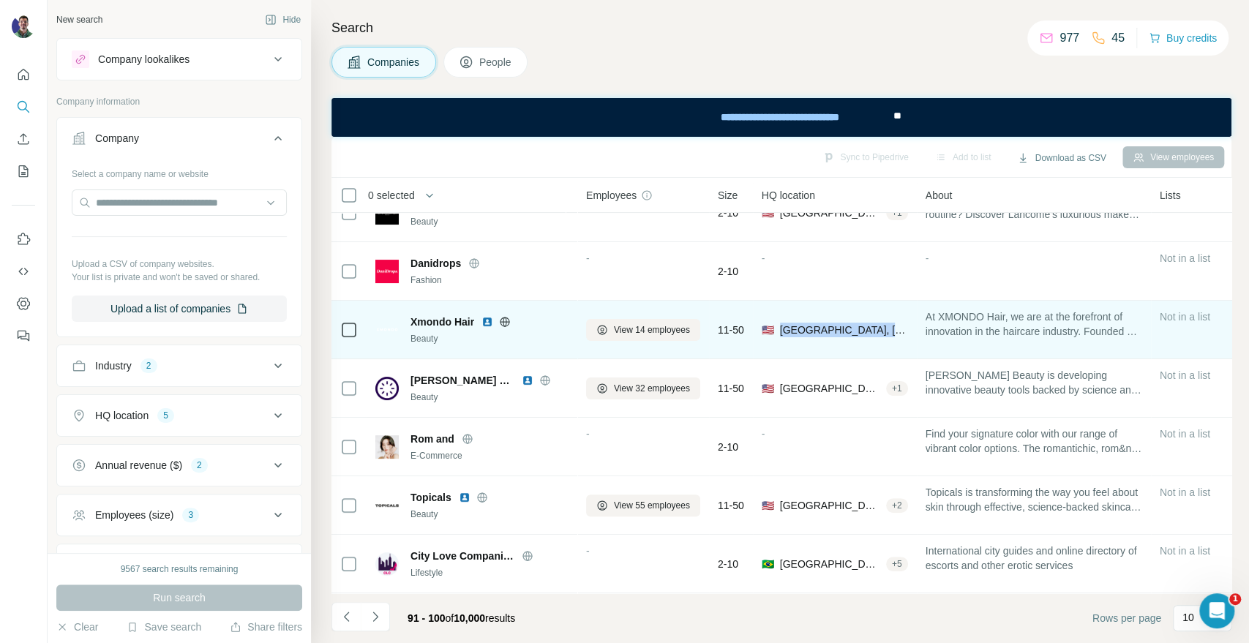
drag, startPoint x: 908, startPoint y: 315, endPoint x: 780, endPoint y: 326, distance: 129.1
click at [780, 326] on span "🇺🇸 United States, New Jersey" at bounding box center [834, 330] width 146 height 15
click at [793, 323] on span "[GEOGRAPHIC_DATA], [US_STATE]" at bounding box center [844, 330] width 128 height 15
drag, startPoint x: 910, startPoint y: 323, endPoint x: 857, endPoint y: 320, distance: 52.7
click at [857, 323] on span "[GEOGRAPHIC_DATA], [US_STATE]" at bounding box center [844, 330] width 128 height 15
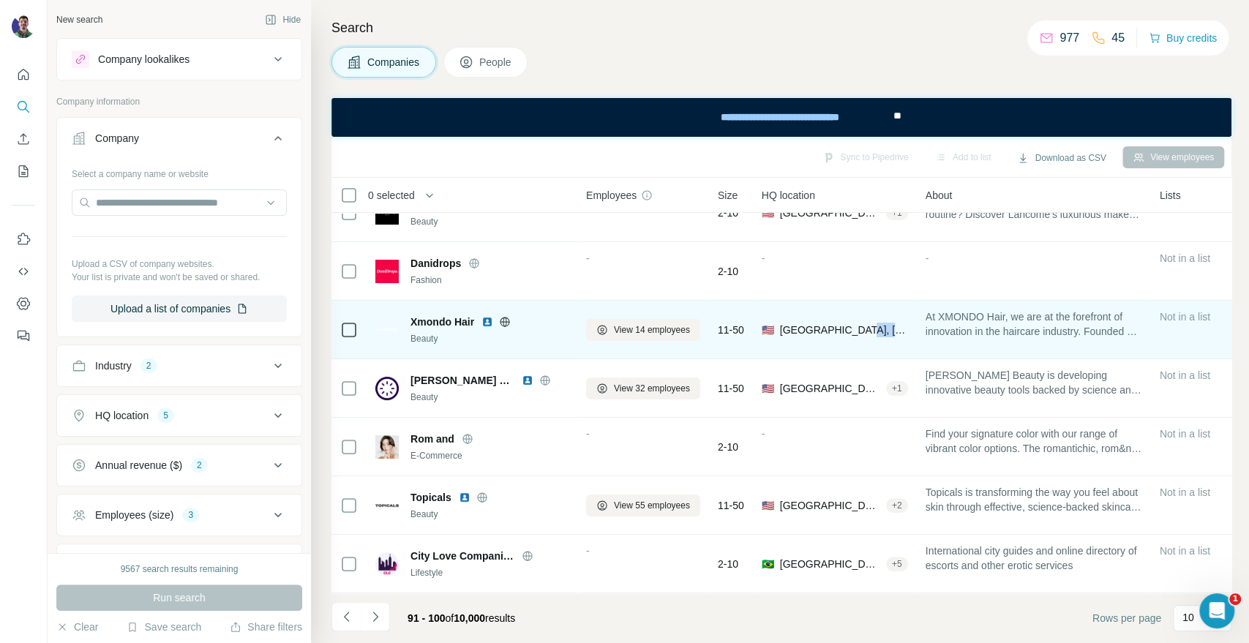
click at [857, 323] on span "[GEOGRAPHIC_DATA], [US_STATE]" at bounding box center [844, 330] width 128 height 15
drag, startPoint x: 850, startPoint y: 315, endPoint x: 868, endPoint y: 323, distance: 20.0
click at [868, 323] on span "[GEOGRAPHIC_DATA], [US_STATE]" at bounding box center [844, 330] width 128 height 15
drag, startPoint x: 917, startPoint y: 320, endPoint x: 857, endPoint y: 323, distance: 59.3
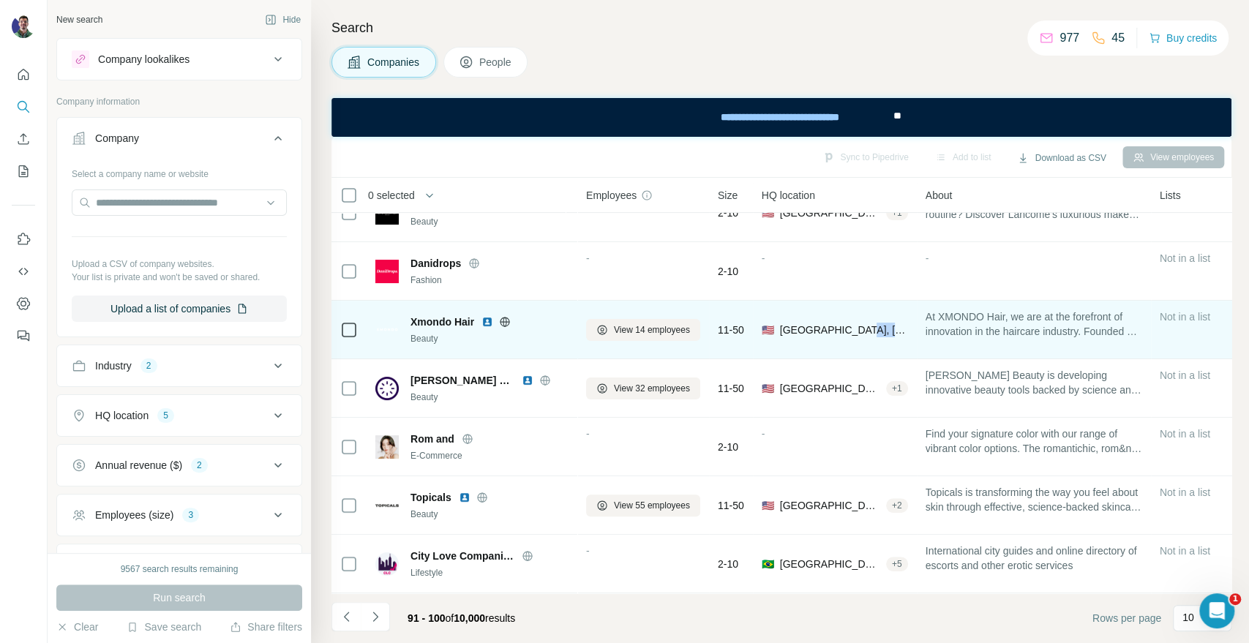
click at [857, 323] on td "🇺🇸 United States, New Jersey" at bounding box center [835, 330] width 164 height 59
click at [857, 323] on span "[GEOGRAPHIC_DATA], [US_STATE]" at bounding box center [844, 330] width 128 height 15
drag, startPoint x: 857, startPoint y: 320, endPoint x: 914, endPoint y: 322, distance: 57.1
click at [914, 322] on td "🇺🇸 United States, New Jersey" at bounding box center [835, 330] width 164 height 59
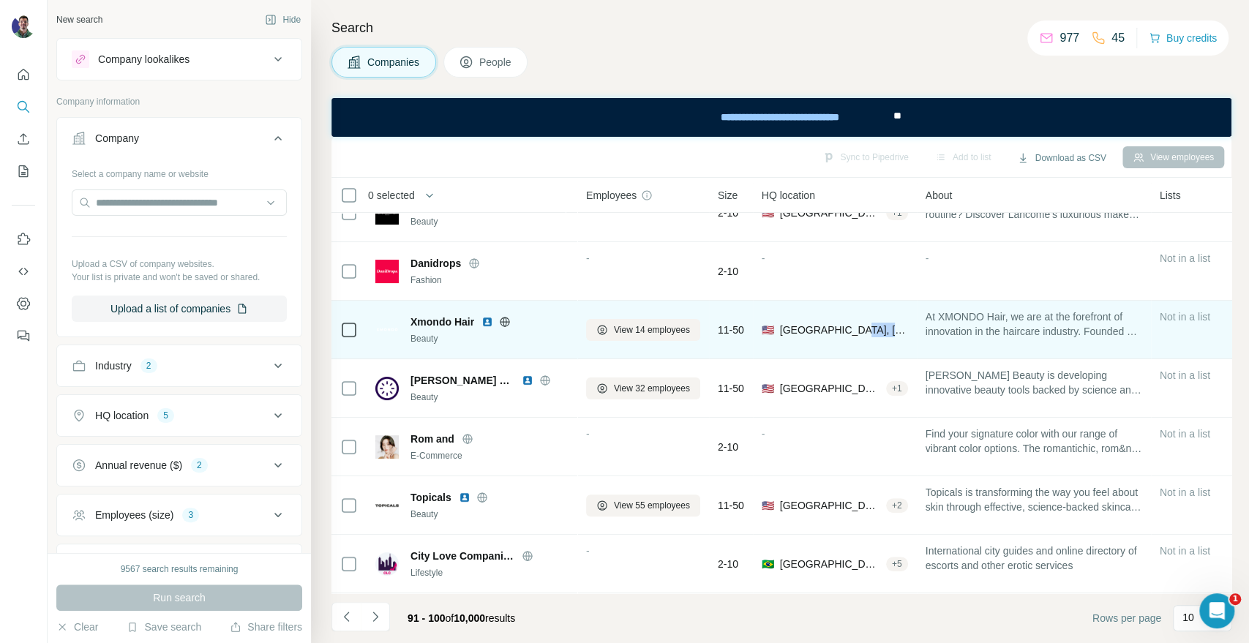
drag, startPoint x: 914, startPoint y: 322, endPoint x: 852, endPoint y: 322, distance: 61.4
click at [852, 322] on td "🇺🇸 United States, New Jersey" at bounding box center [835, 330] width 164 height 59
click at [852, 323] on span "[GEOGRAPHIC_DATA], [US_STATE]" at bounding box center [844, 330] width 128 height 15
drag, startPoint x: 857, startPoint y: 320, endPoint x: 907, endPoint y: 316, distance: 49.9
click at [907, 323] on span "[GEOGRAPHIC_DATA], [US_STATE]" at bounding box center [844, 330] width 128 height 15
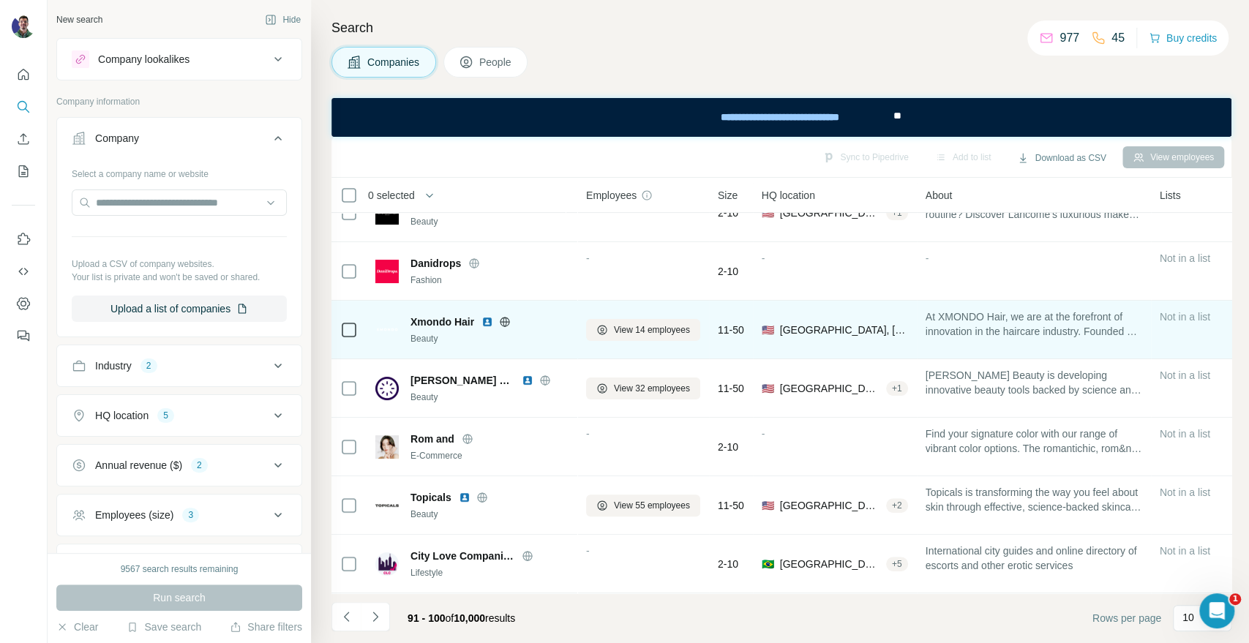
click at [908, 323] on span "[GEOGRAPHIC_DATA], [US_STATE]" at bounding box center [844, 330] width 128 height 15
drag, startPoint x: 909, startPoint y: 316, endPoint x: 855, endPoint y: 327, distance: 55.2
click at [855, 327] on span "[GEOGRAPHIC_DATA], [US_STATE]" at bounding box center [844, 330] width 128 height 15
